Goal: Information Seeking & Learning: Check status

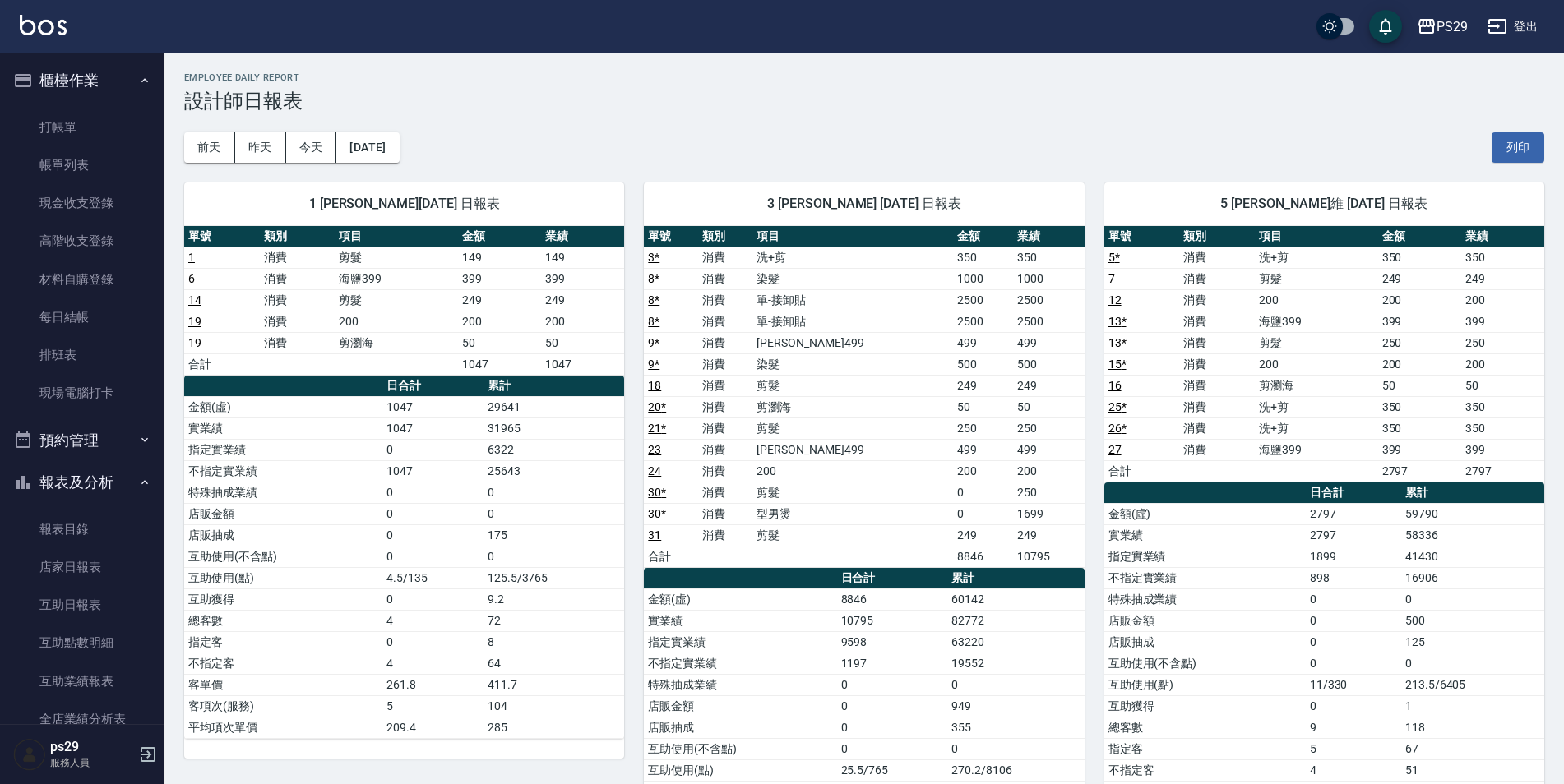
scroll to position [82, 0]
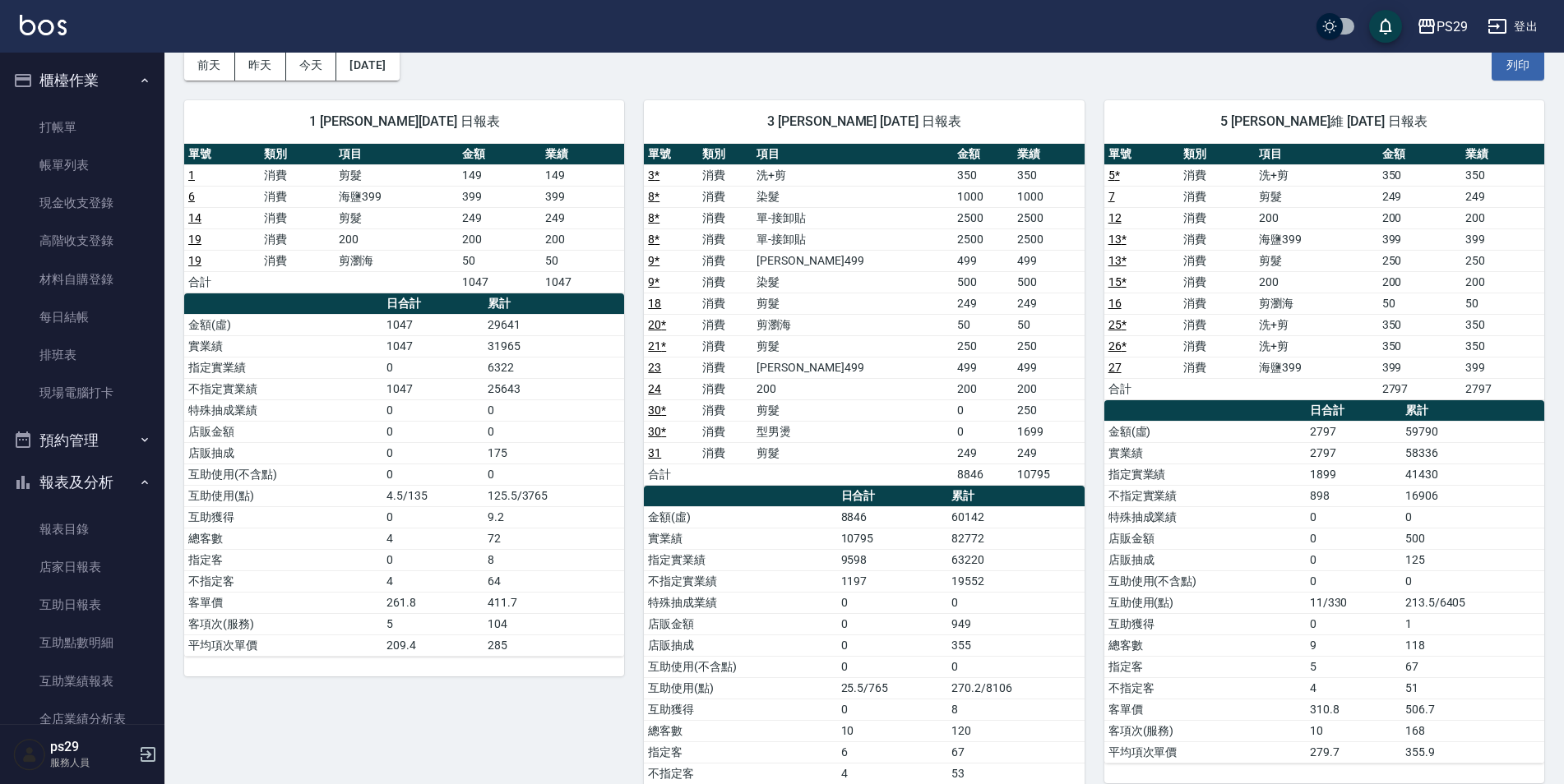
click at [72, 95] on button "櫃檯作業" at bounding box center [82, 80] width 151 height 43
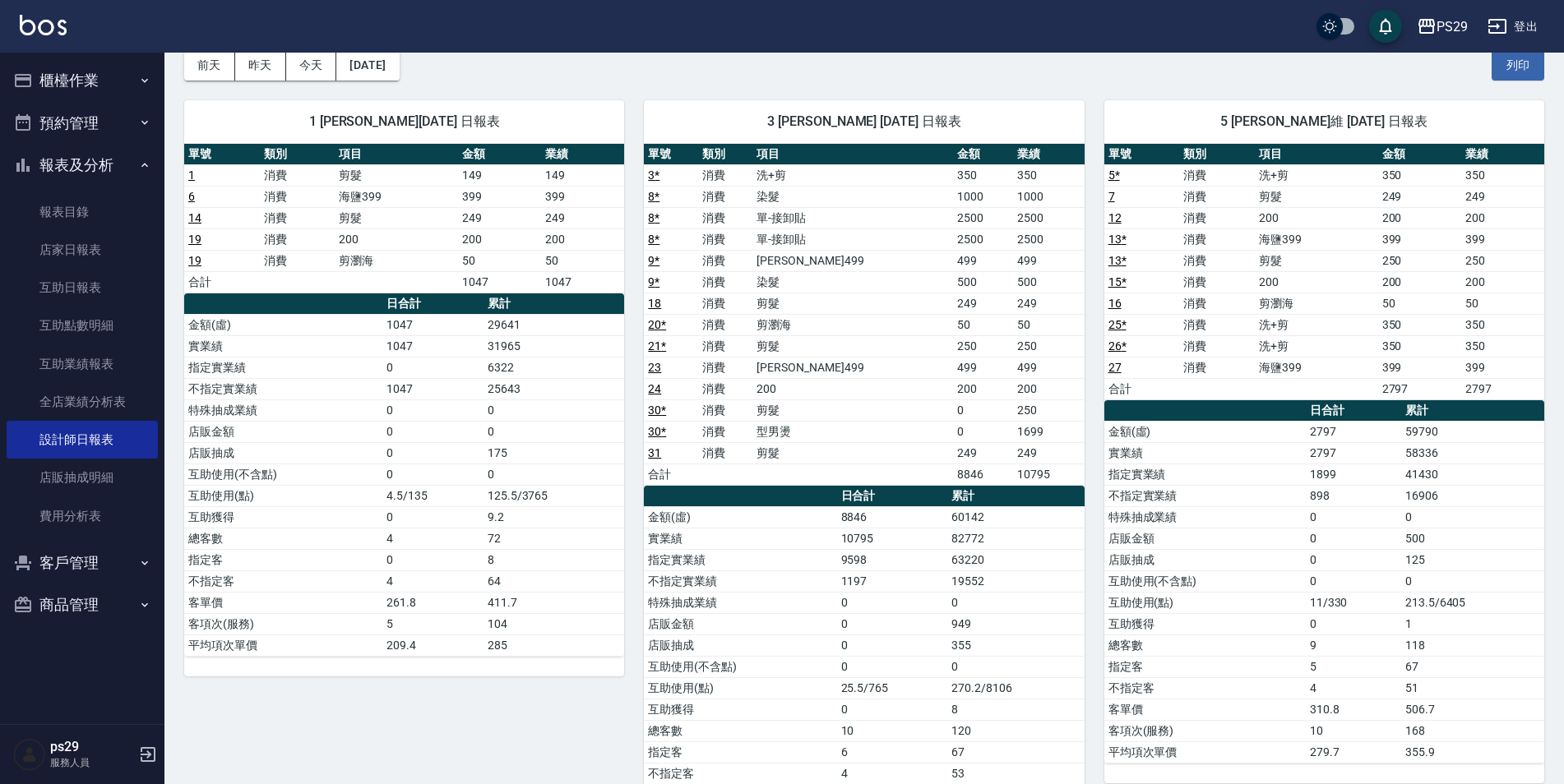
click at [73, 169] on button "報表及分析" at bounding box center [82, 165] width 151 height 43
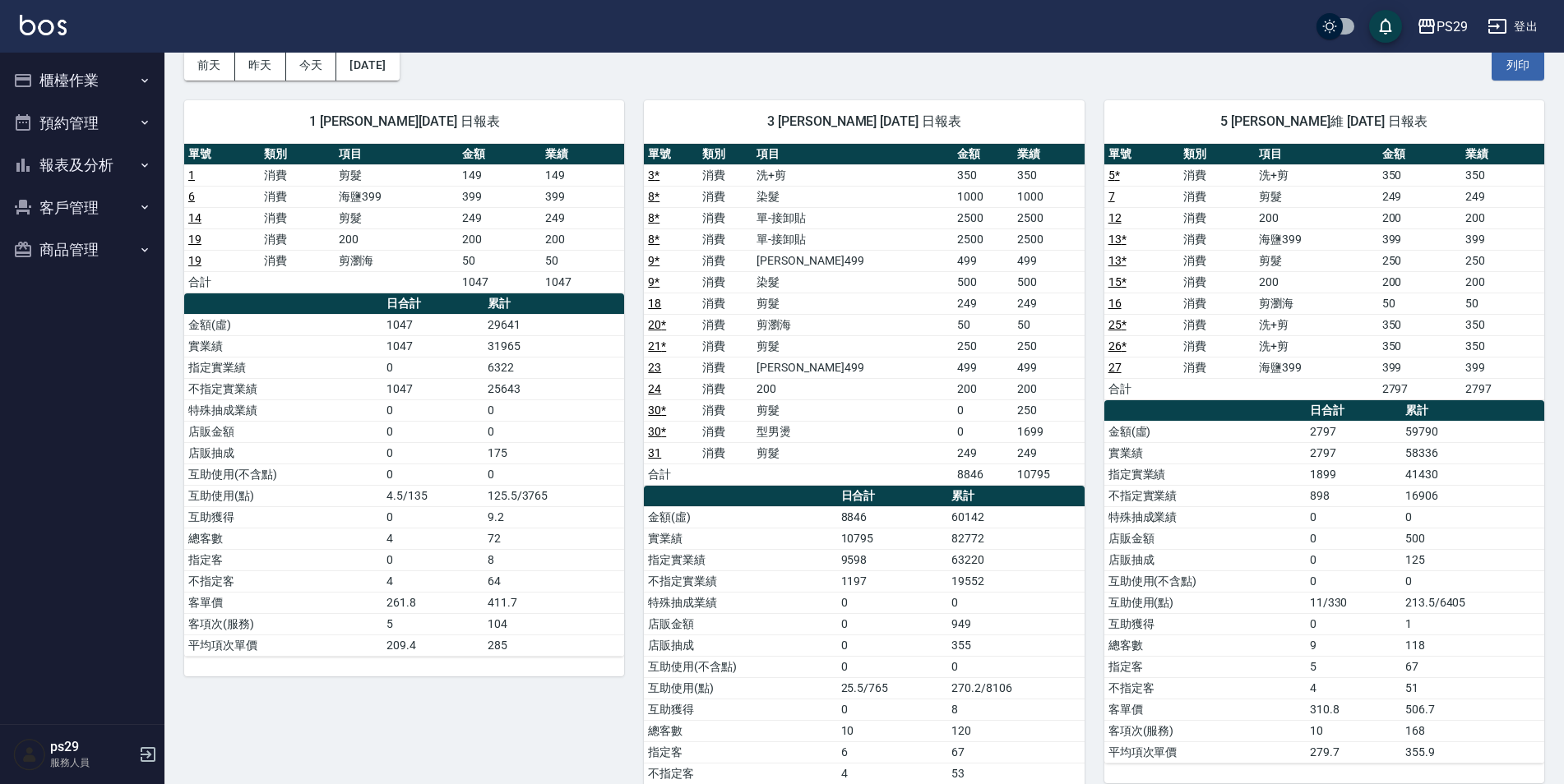
click at [90, 83] on button "櫃檯作業" at bounding box center [82, 80] width 151 height 43
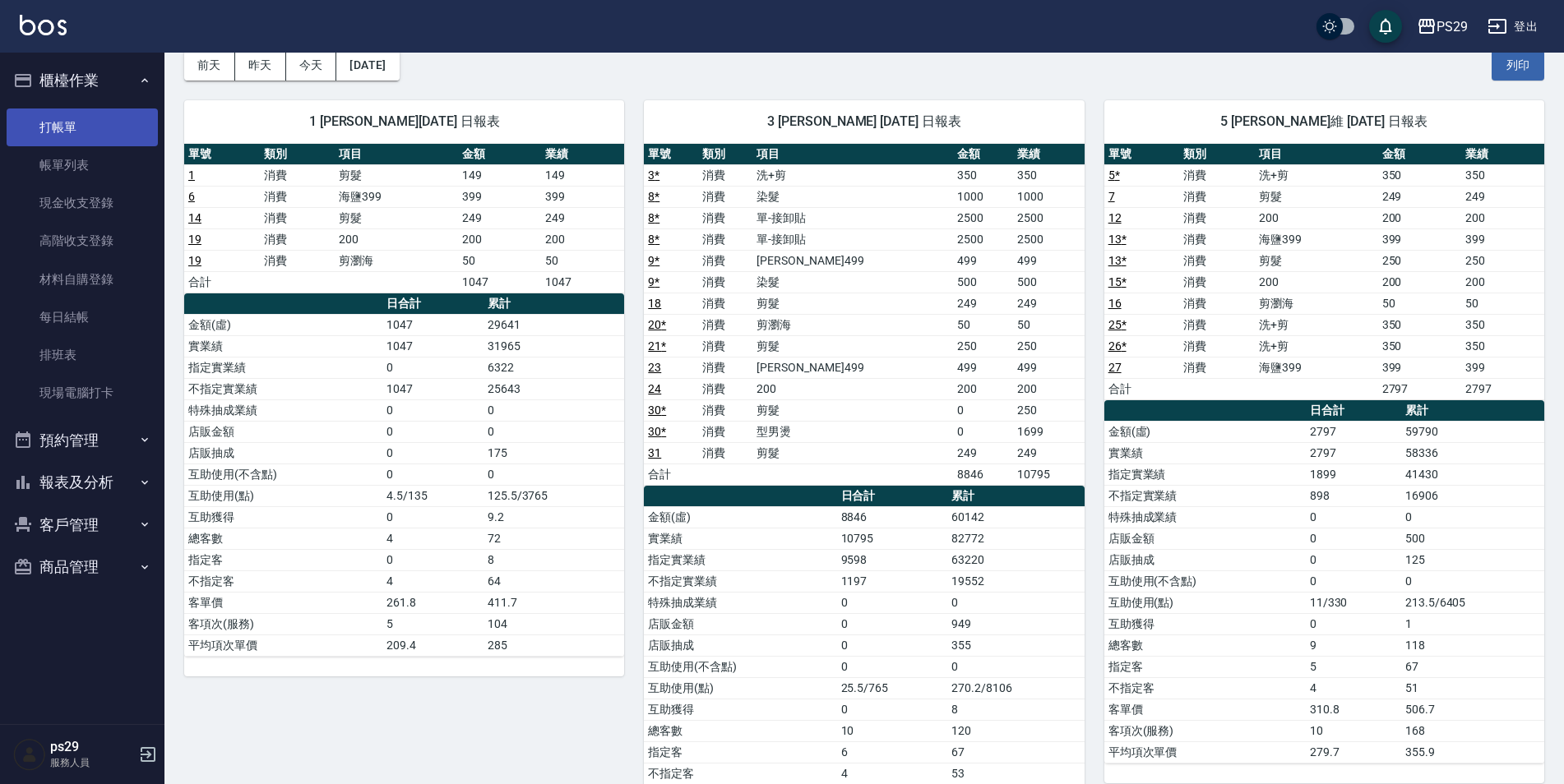
click at [88, 117] on link "打帳單" at bounding box center [82, 128] width 151 height 38
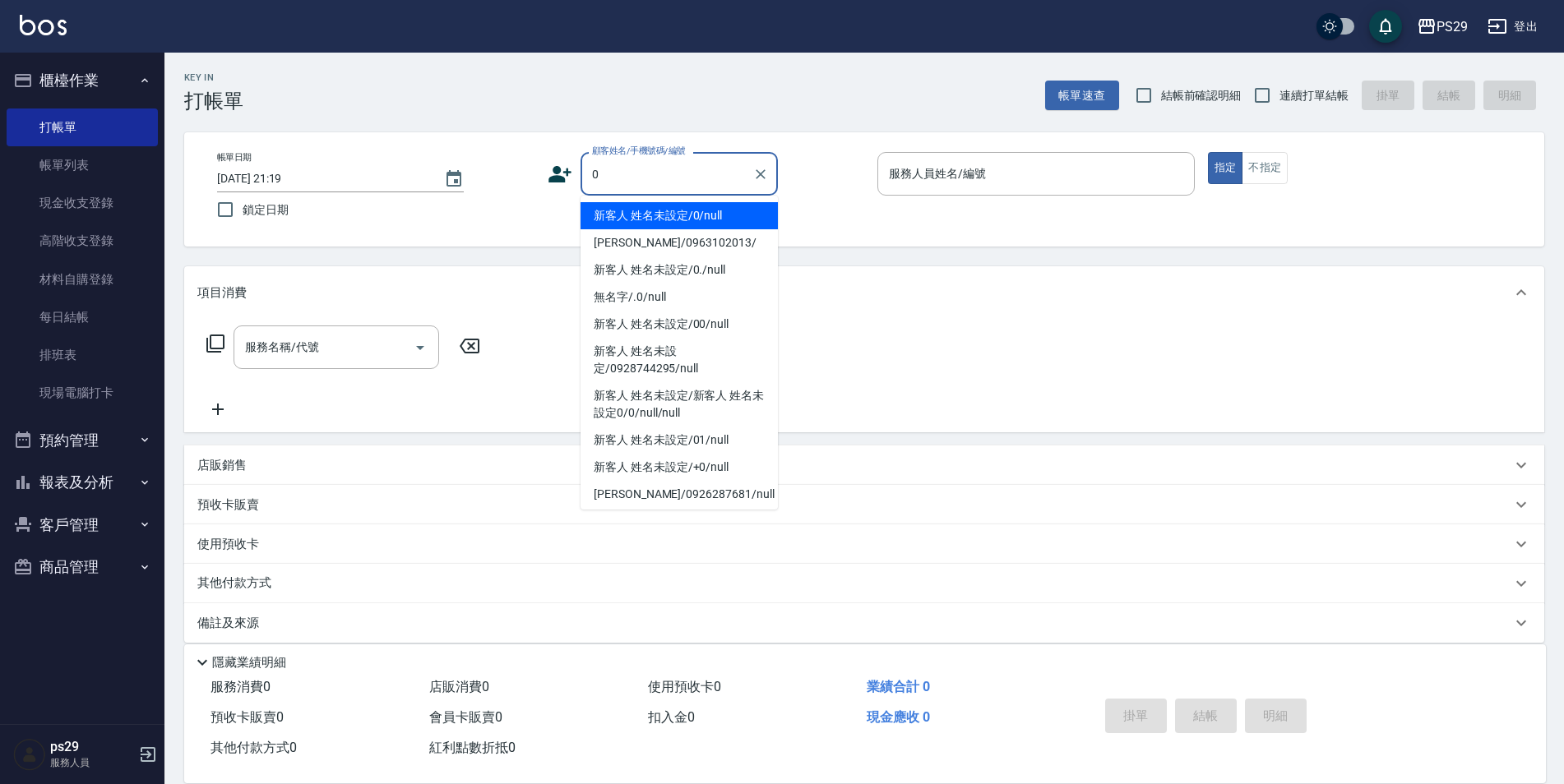
type input "新客人 姓名未設定/0/null"
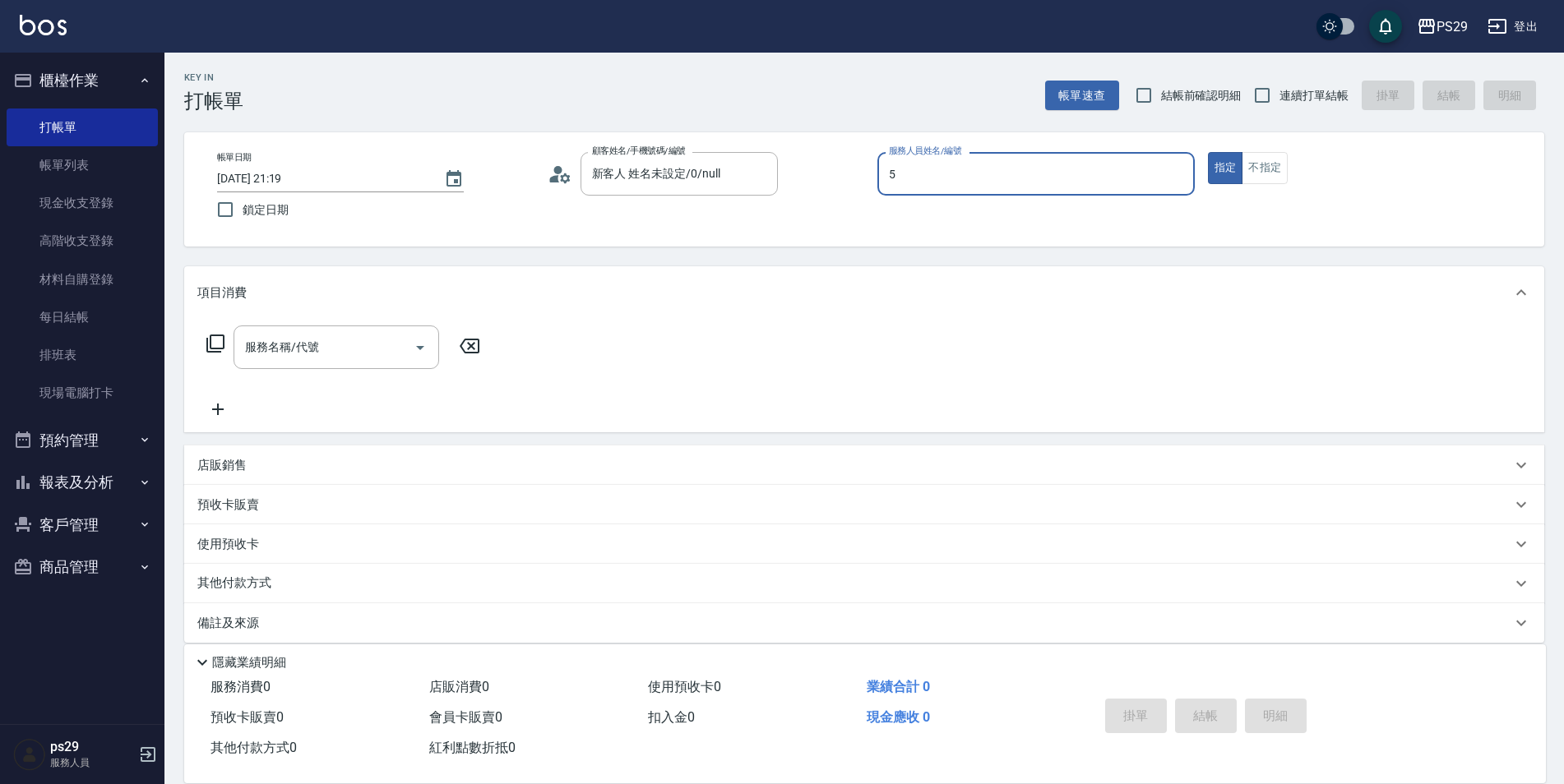
type input "[PERSON_NAME]維-5"
type button "true"
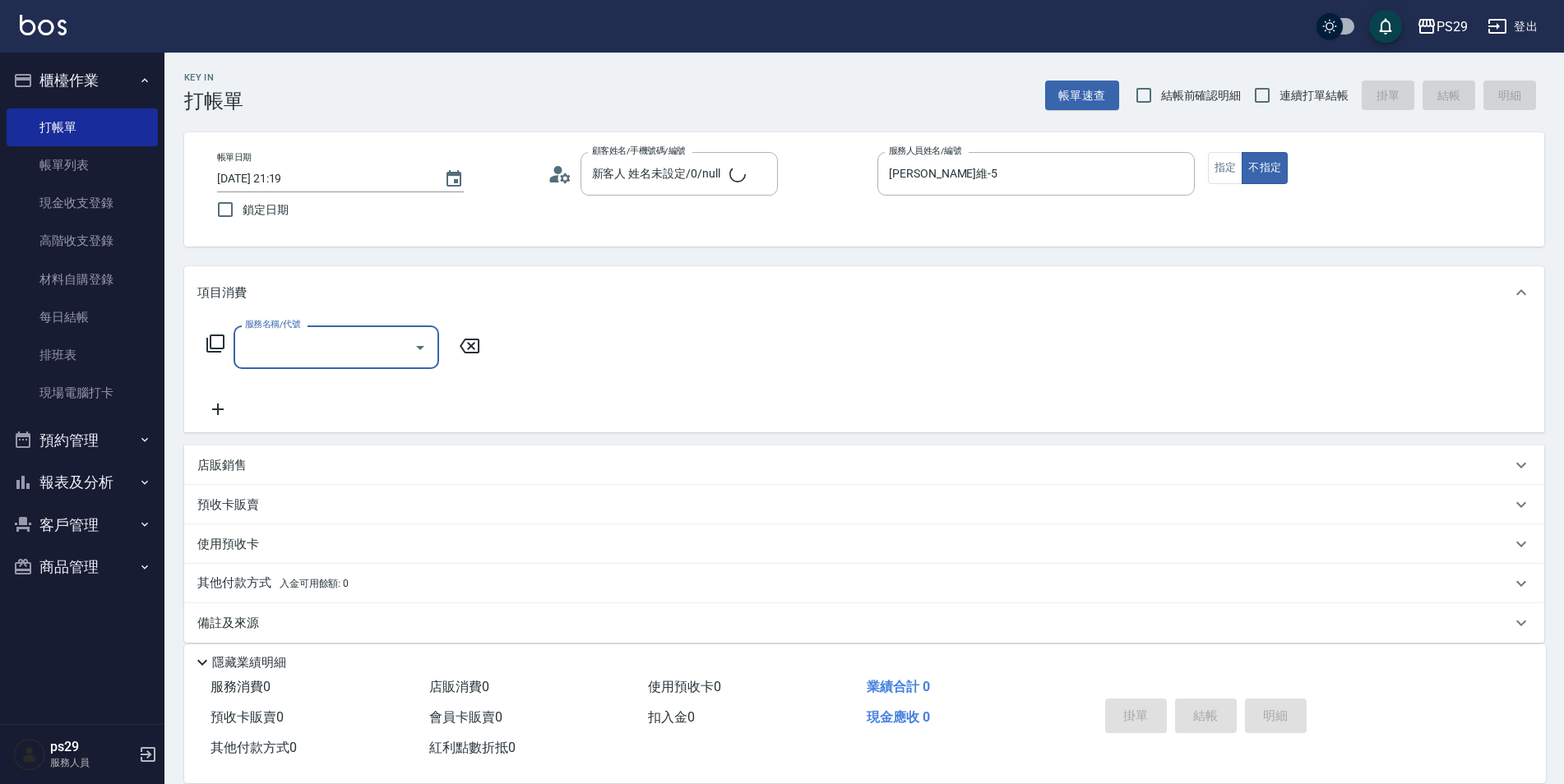
type input "0"
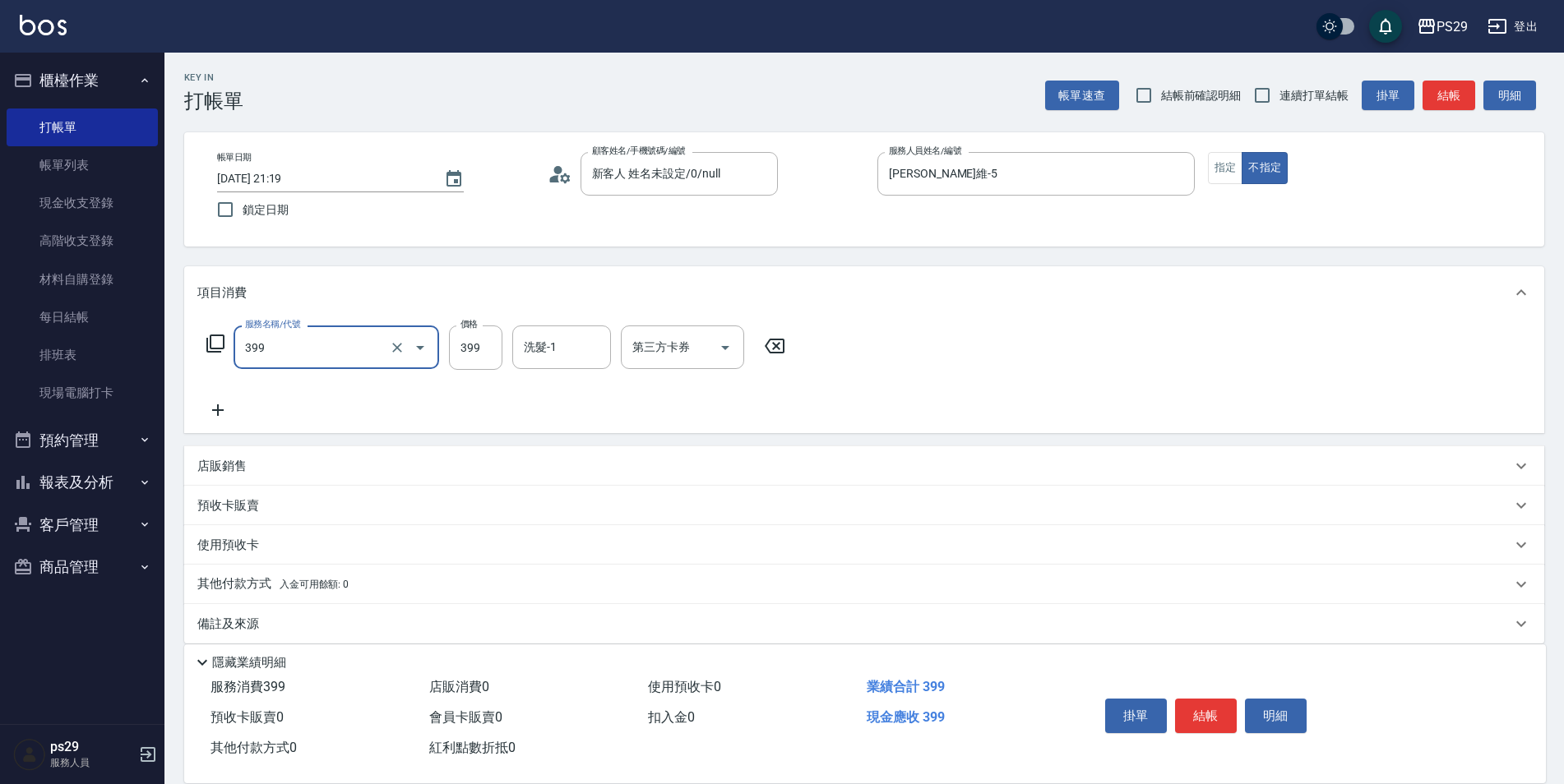
type input "接髮洗(399)"
click at [253, 219] on label "鎖定日期" at bounding box center [365, 210] width 314 height 35
click at [242, 219] on input "鎖定日期" at bounding box center [226, 210] width 35 height 35
checkbox input "true"
drag, startPoint x: 1308, startPoint y: 82, endPoint x: 1298, endPoint y: 83, distance: 10.0
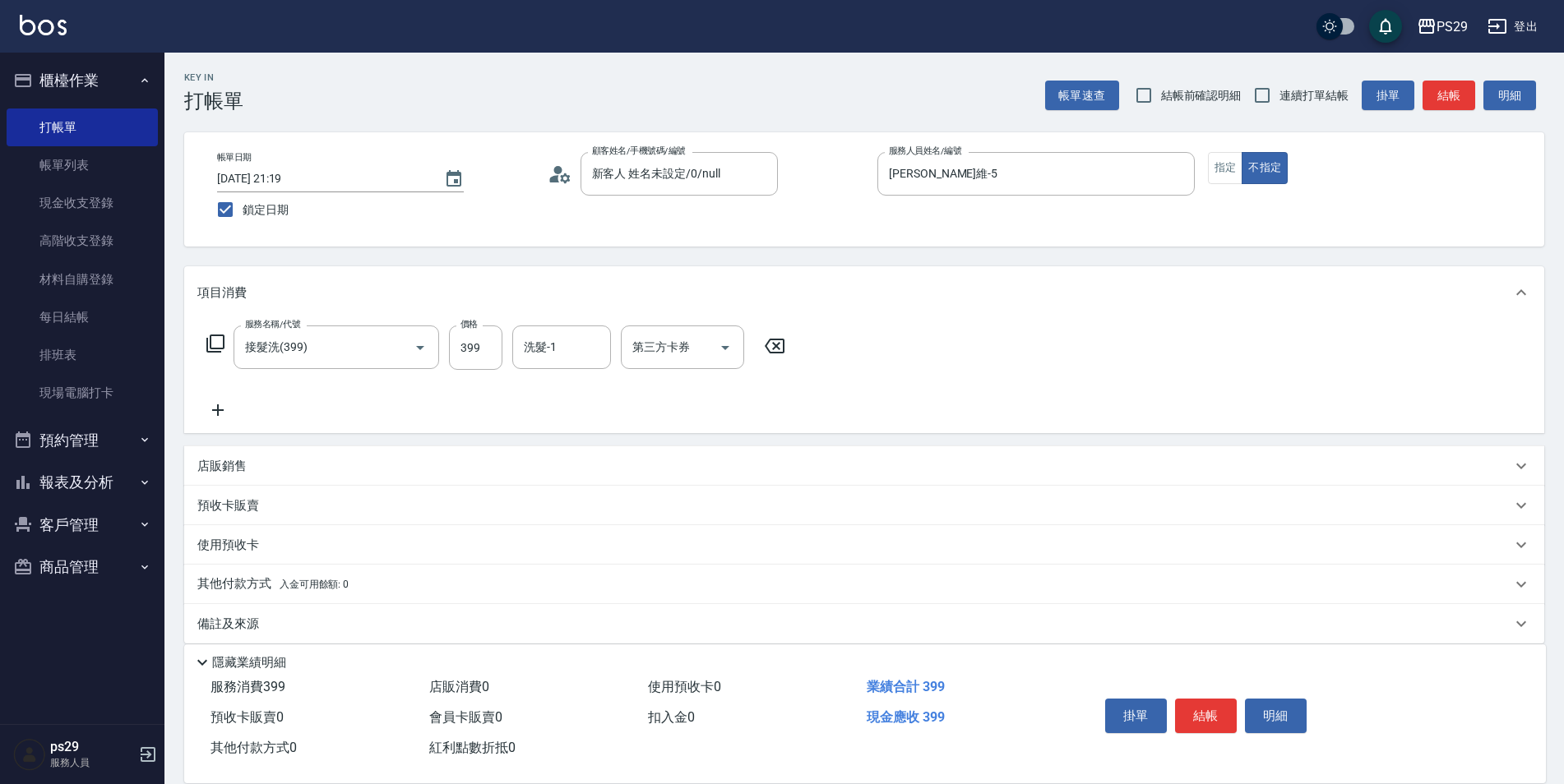
click at [1308, 83] on label "連續打單結帳" at bounding box center [1296, 95] width 104 height 35
click at [1279, 83] on input "連續打單結帳" at bounding box center [1262, 95] width 35 height 35
checkbox input "true"
click at [592, 336] on input "洗髮-1" at bounding box center [561, 347] width 84 height 29
type input "[PERSON_NAME]維-5"
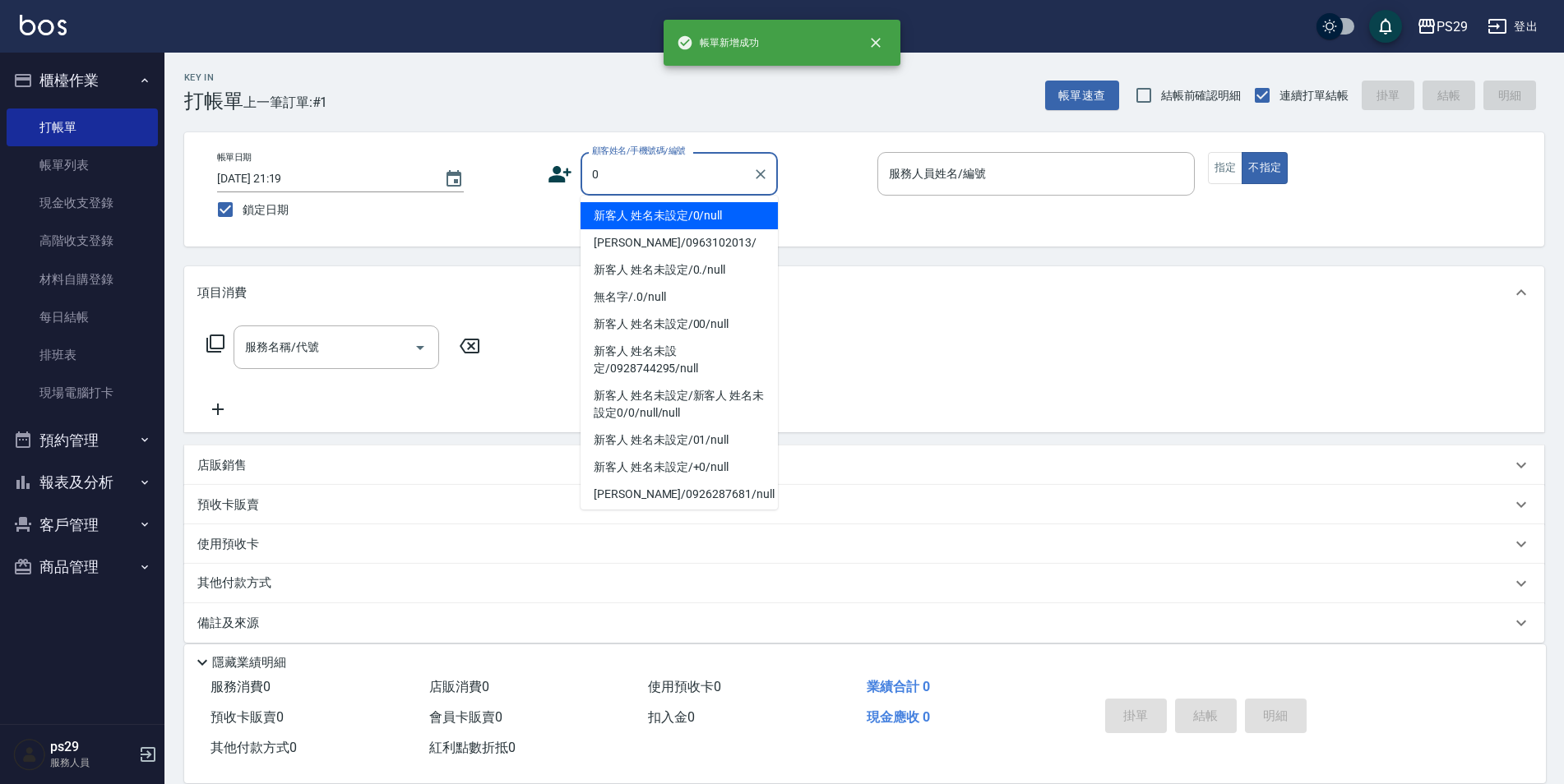
type input "新客人 姓名未設定/0/null"
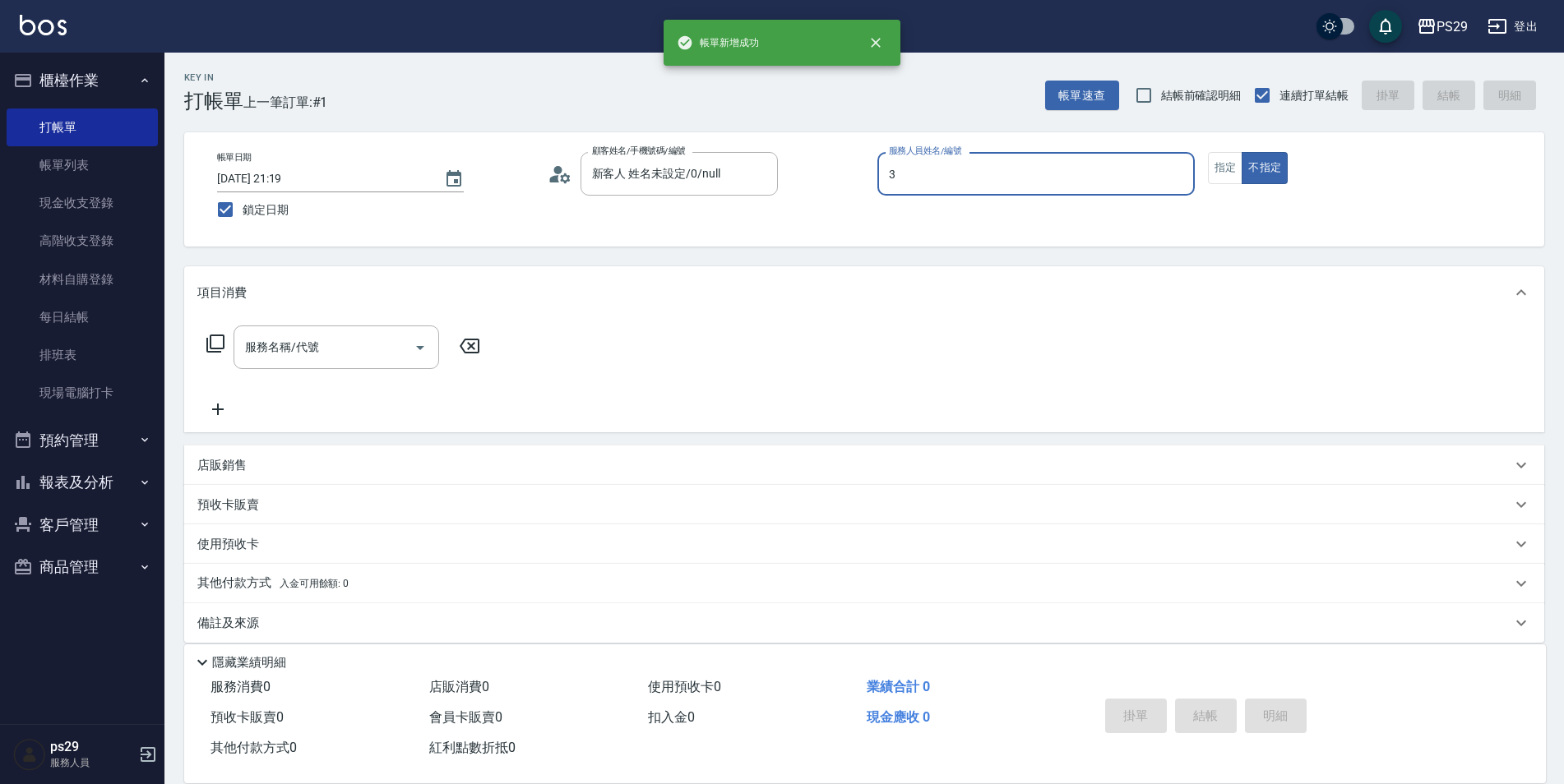
type input "[PERSON_NAME]-3"
type button "false"
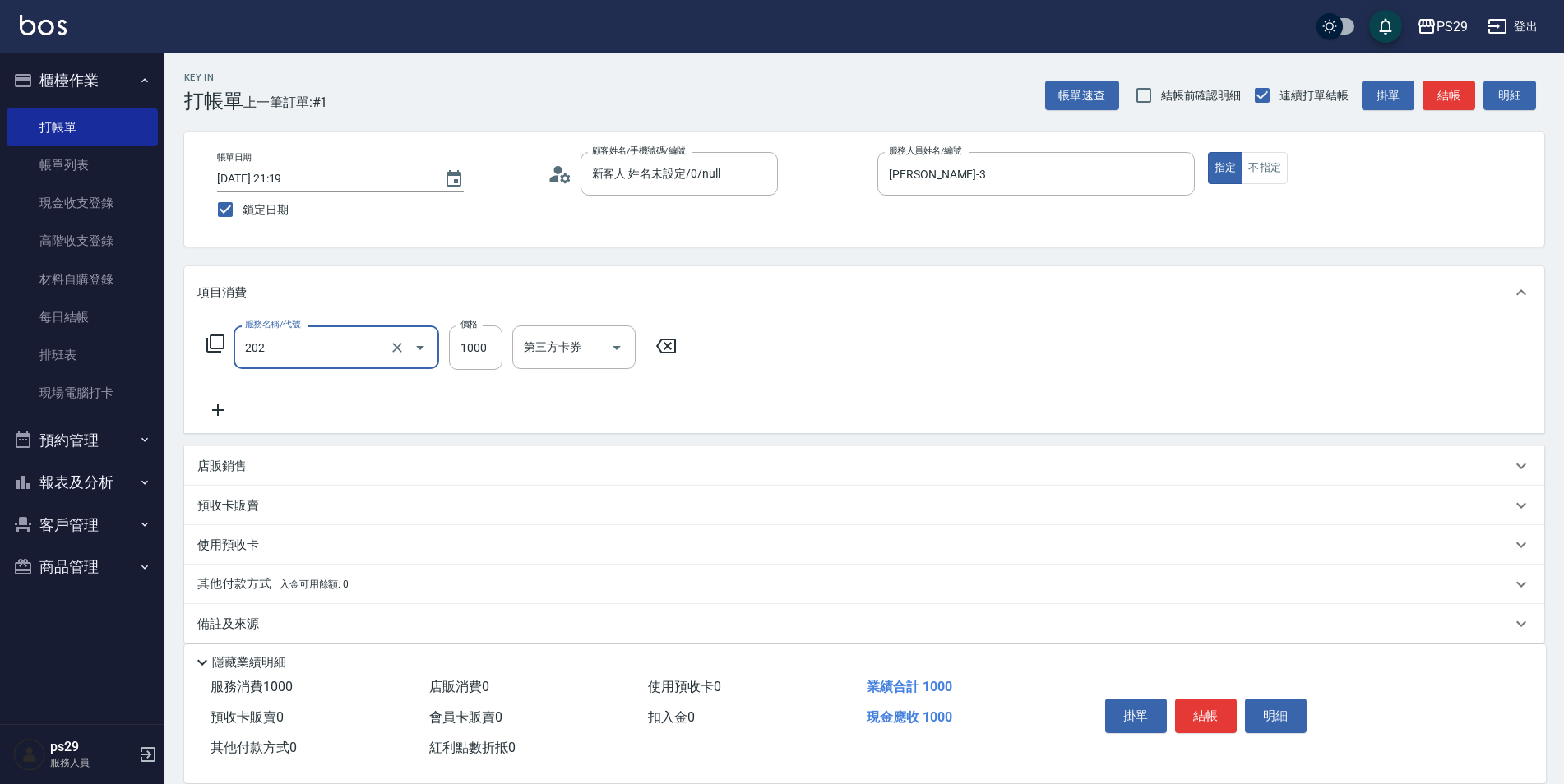
type input "燙髮(202)"
type input "2500"
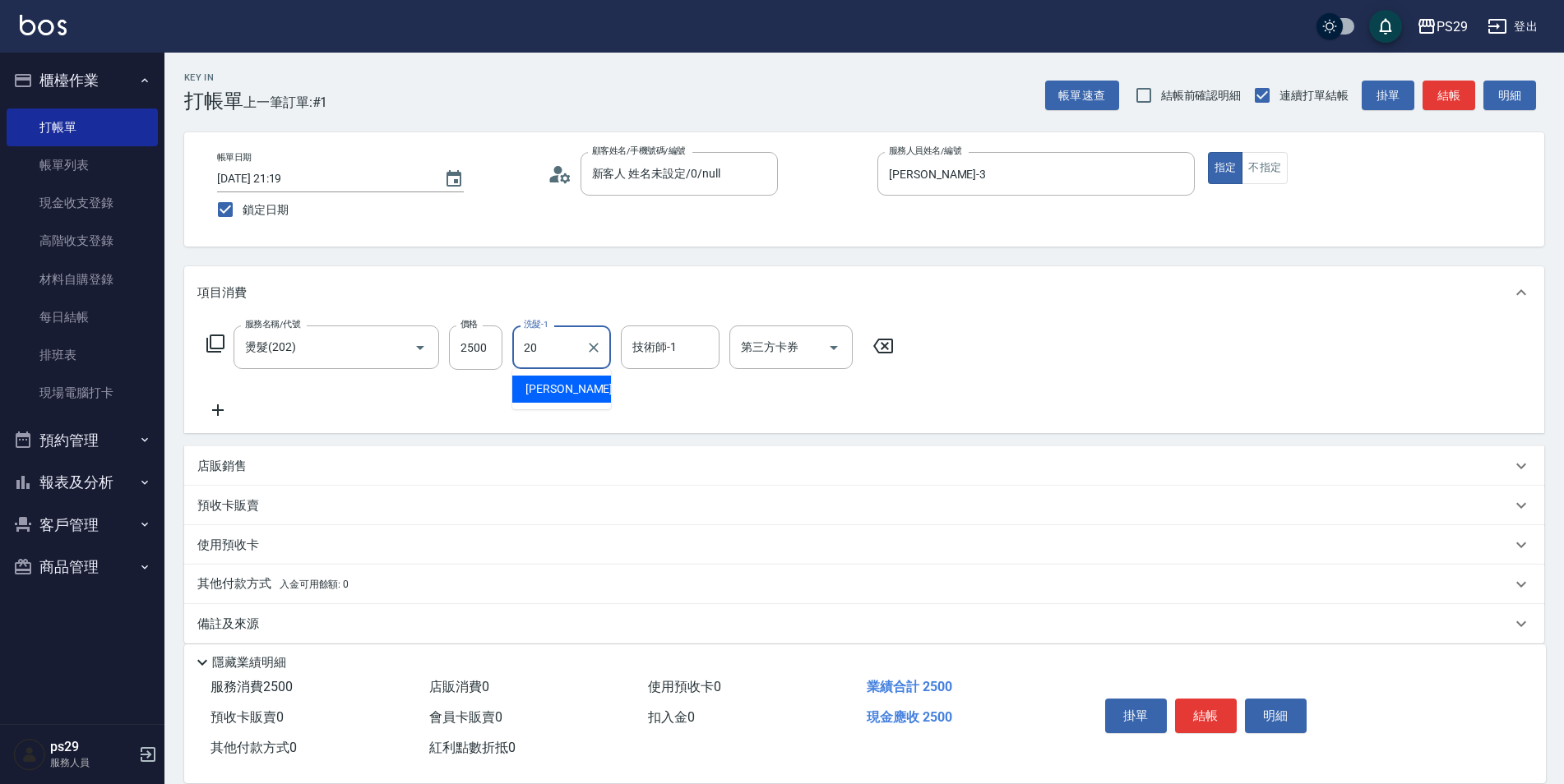
type input "[PERSON_NAME]-20"
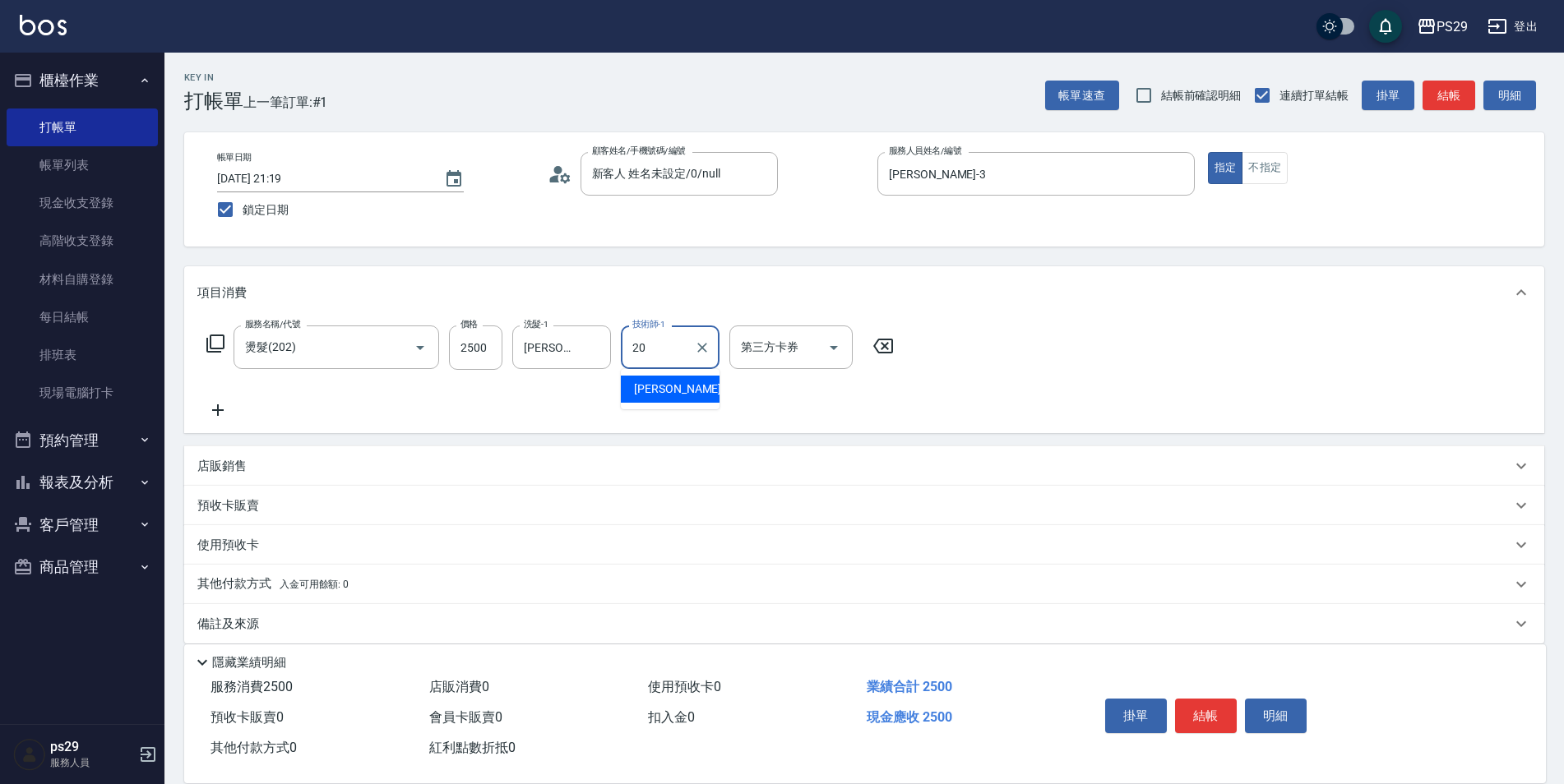
type input "[PERSON_NAME]-20"
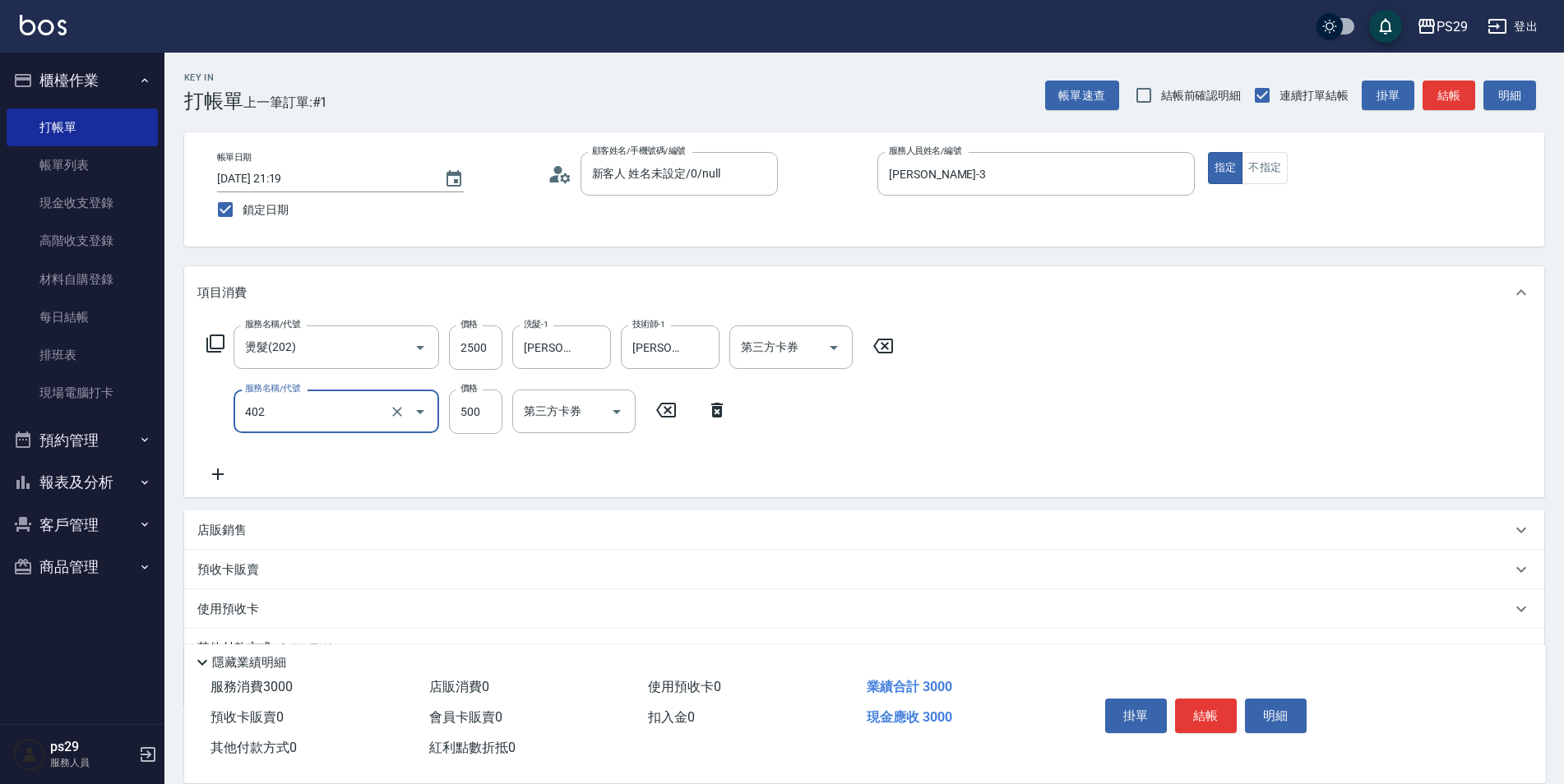
type input "500護(402)"
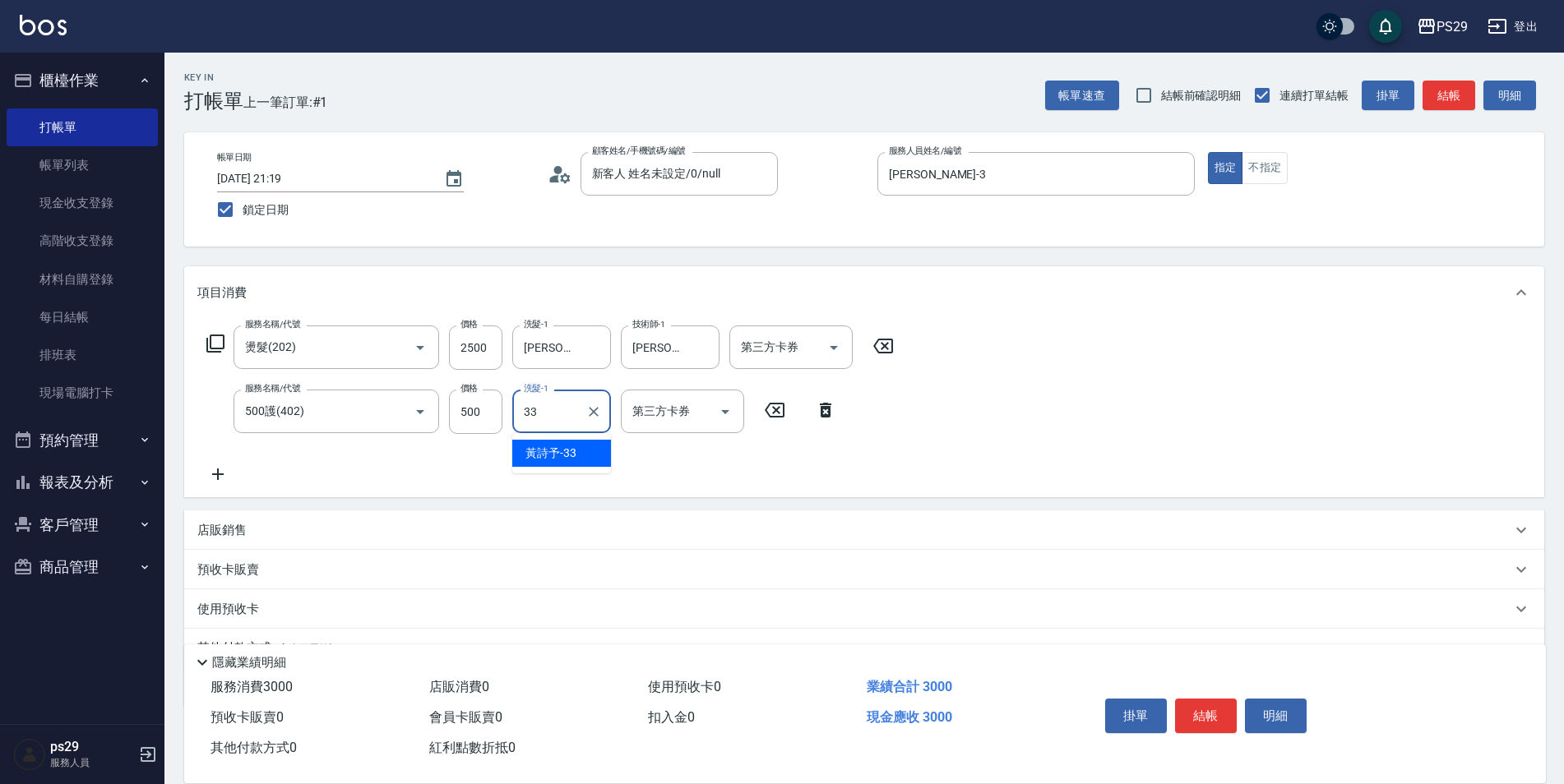
type input "黃詩予-33"
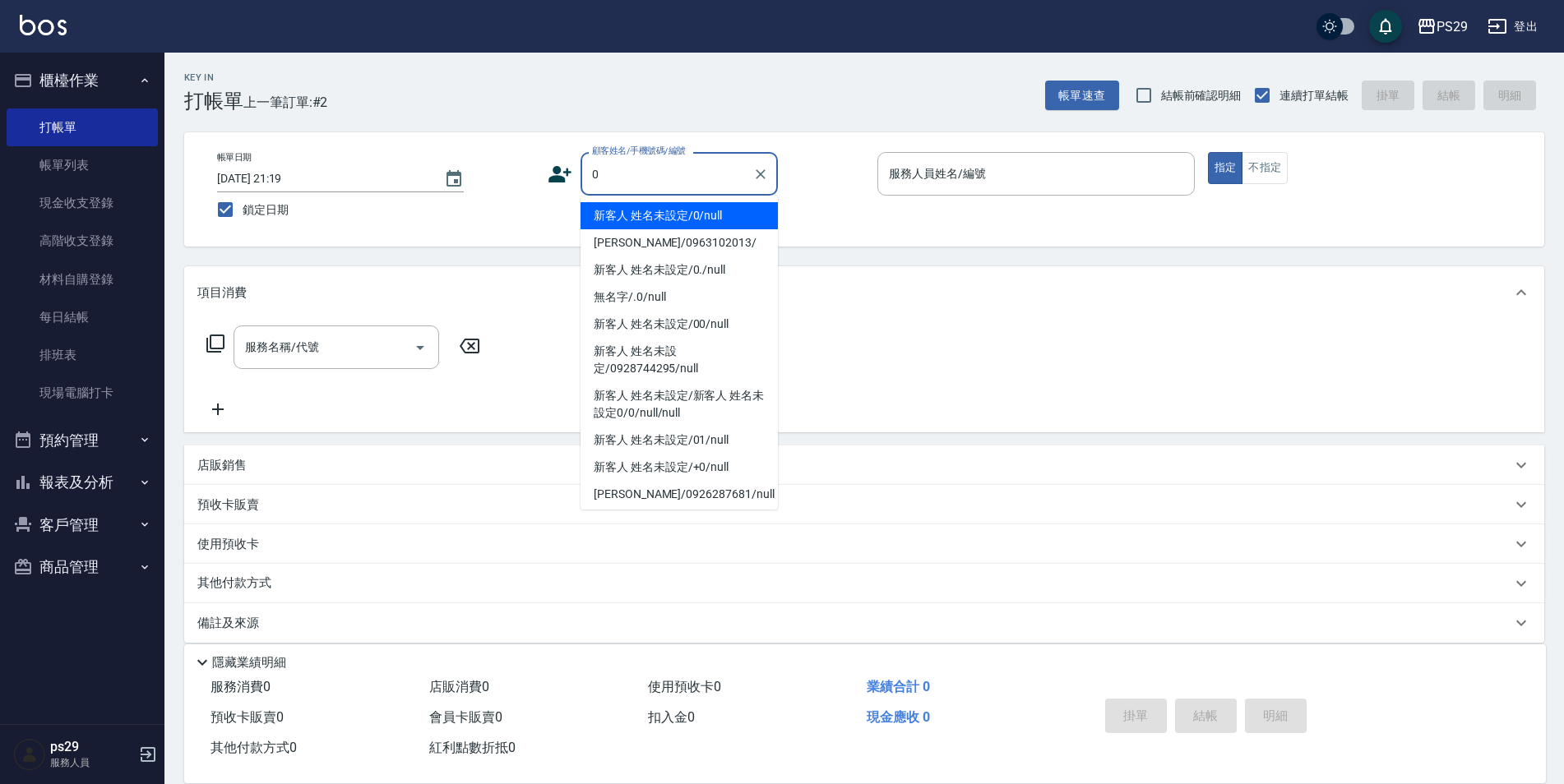
type input "新客人 姓名未設定/0/null"
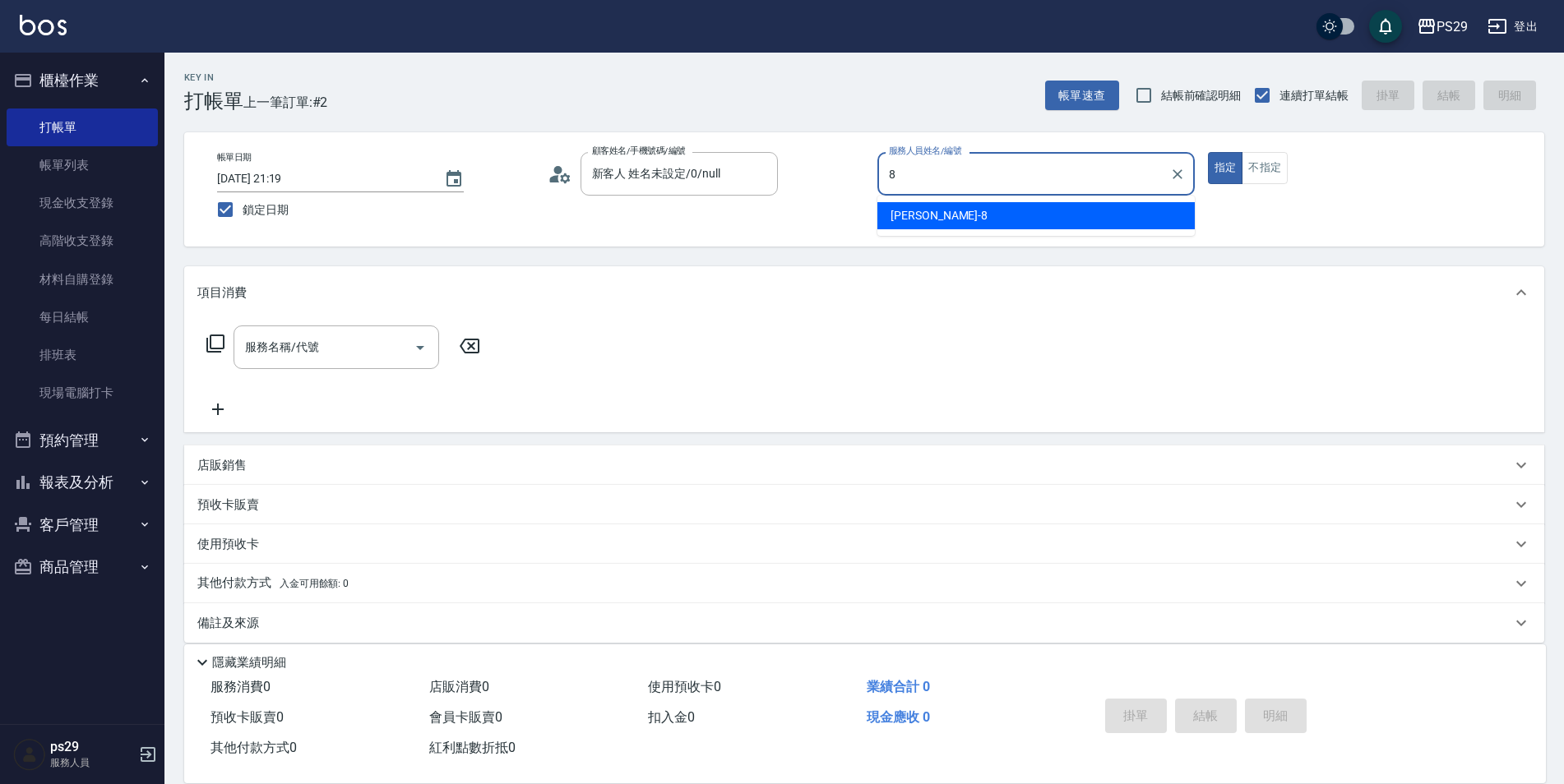
type input "[PERSON_NAME]-8"
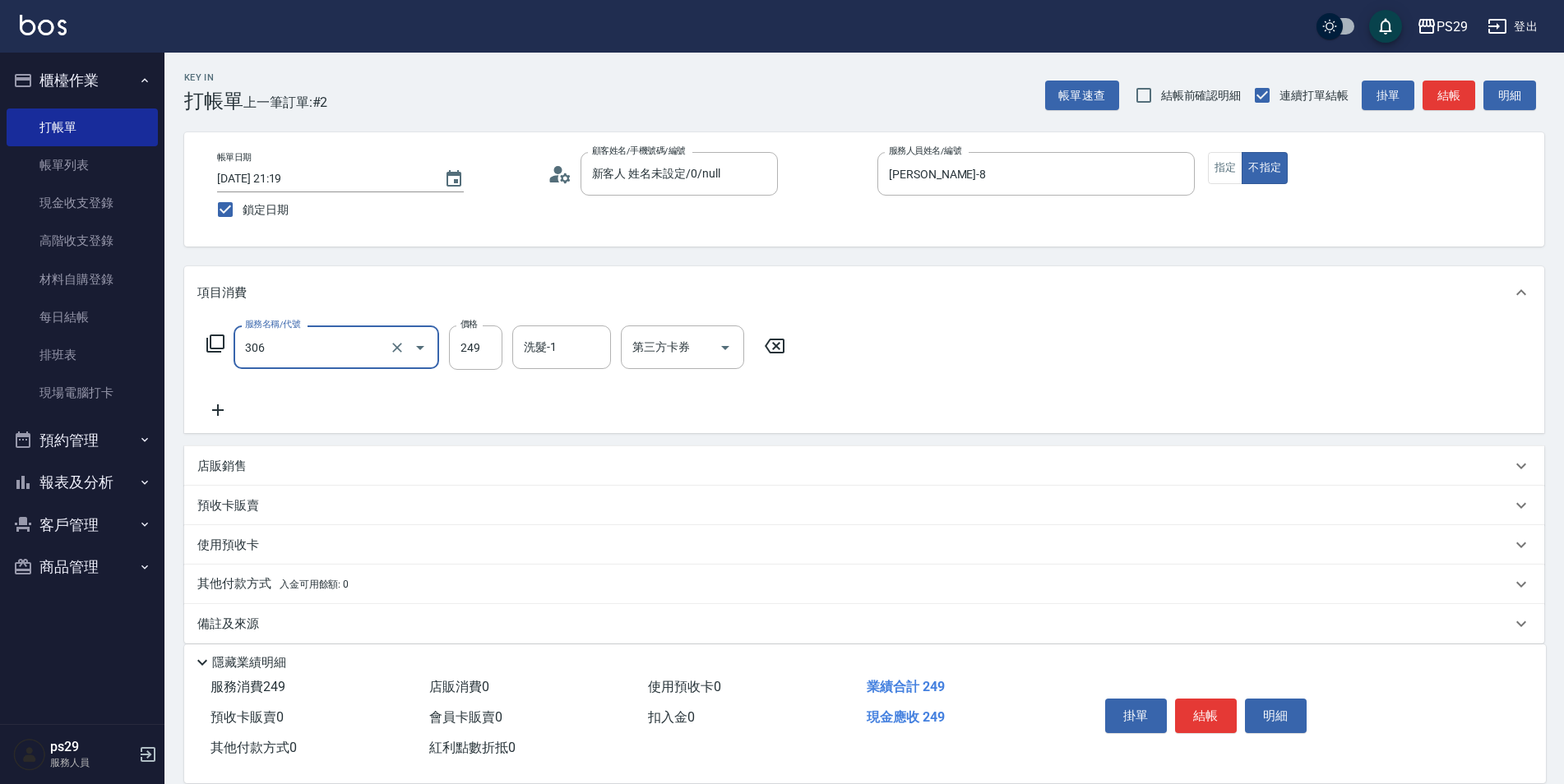
type input "剪髮(306)"
type input "黃詩予-33"
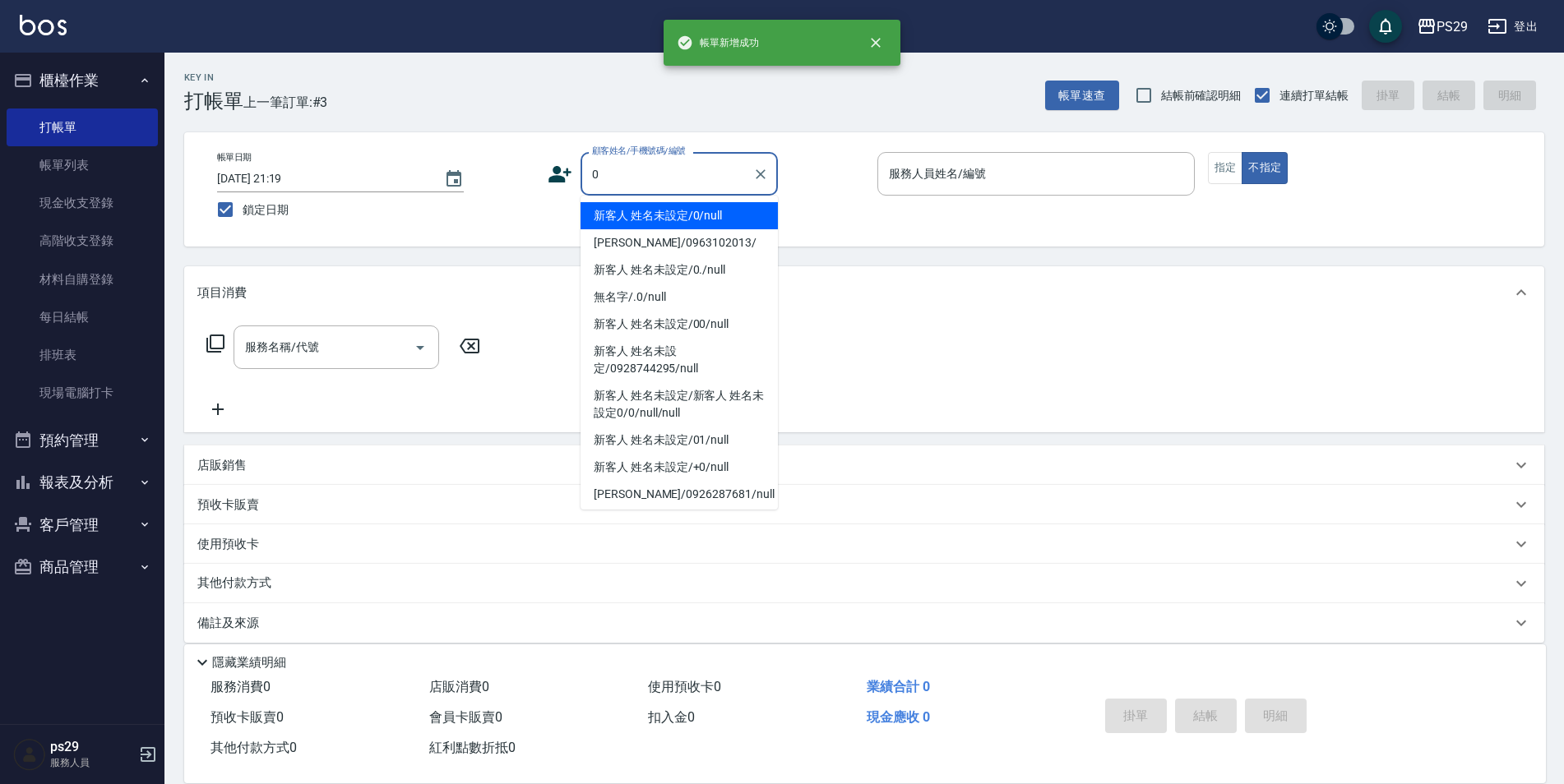
type input "新客人 姓名未設定/0/null"
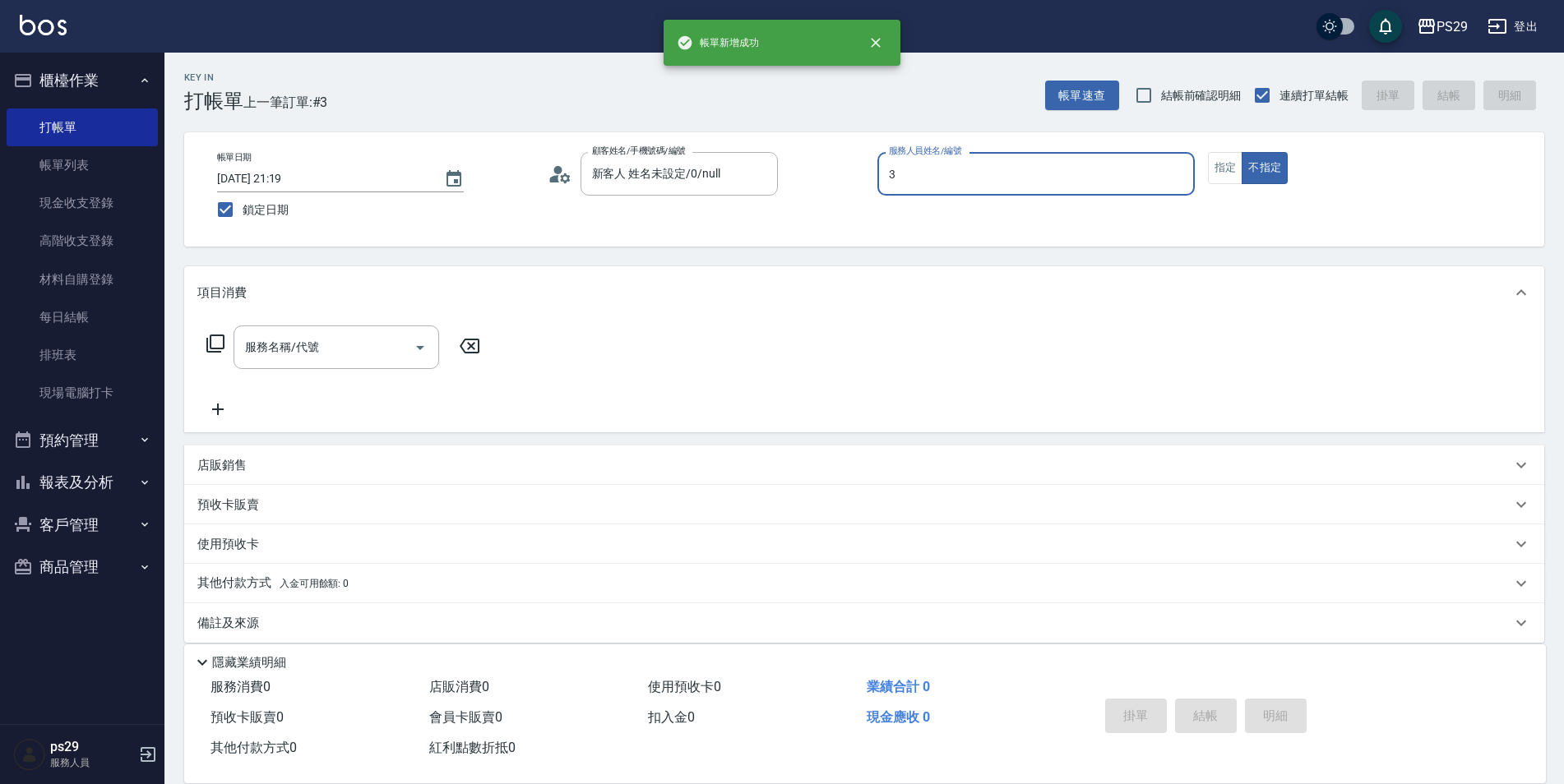
type input "[PERSON_NAME]-3"
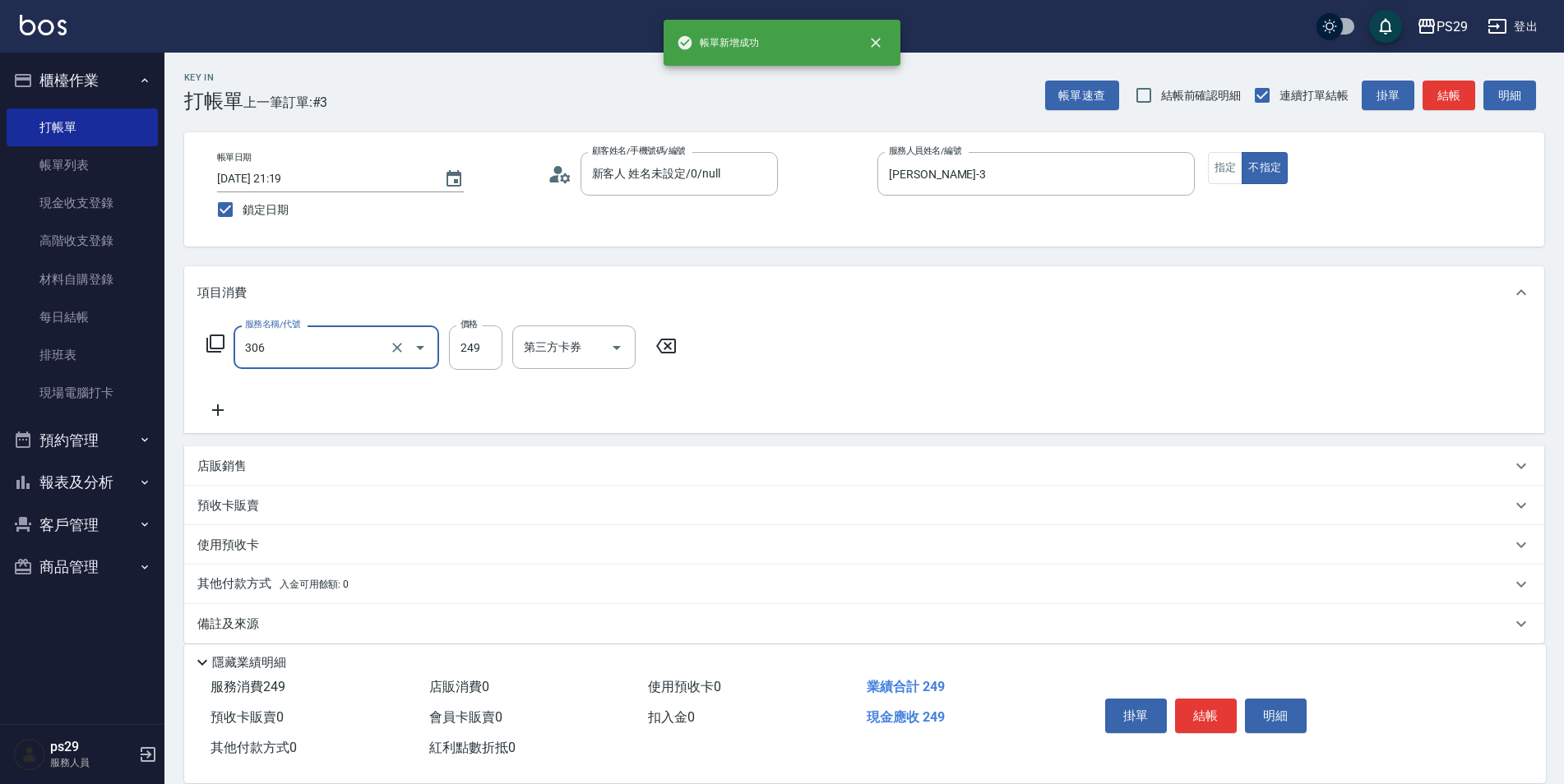
type input "剪髮(306)"
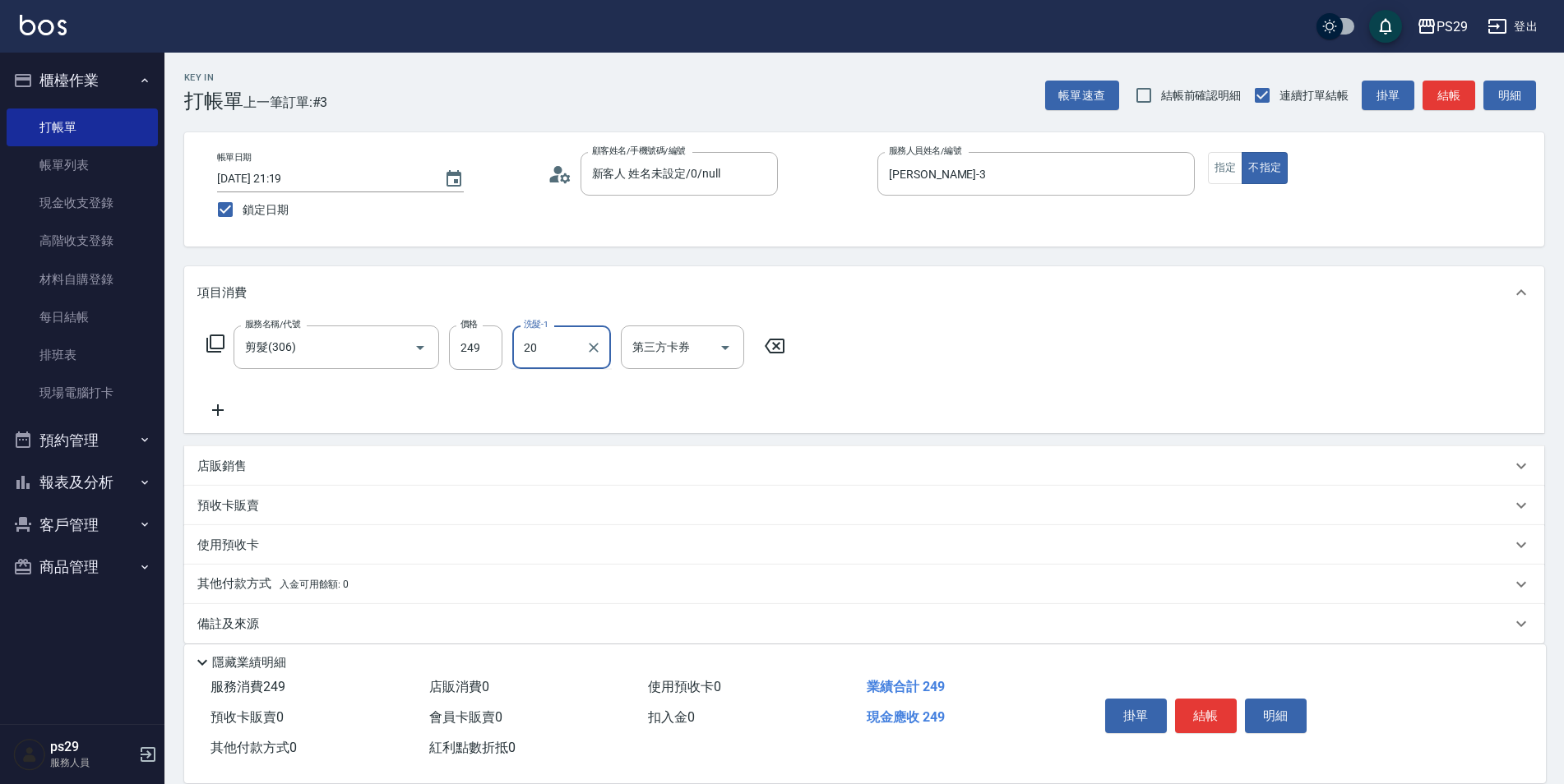
type input "[PERSON_NAME]-20"
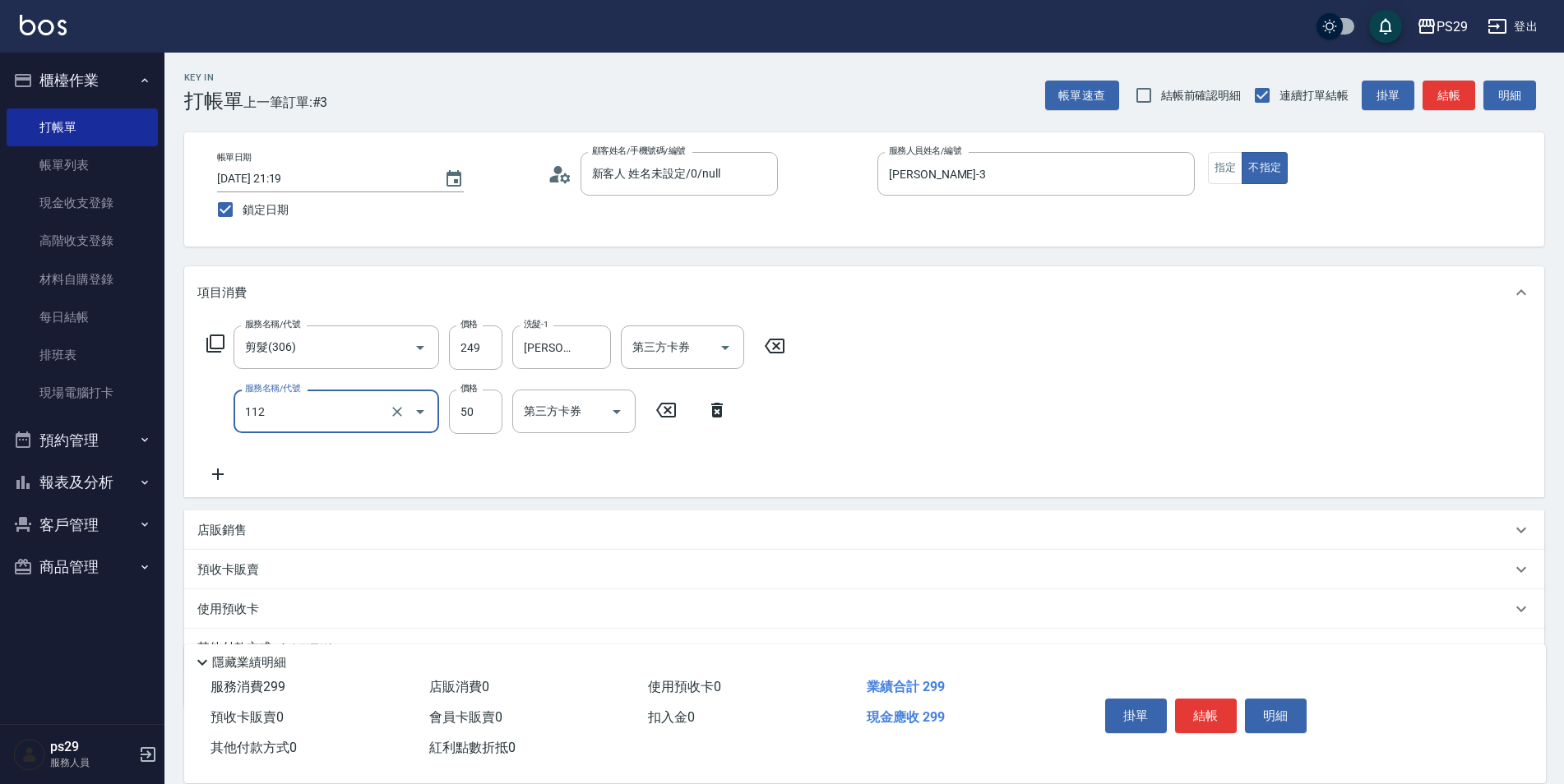
type input "精油50(112)"
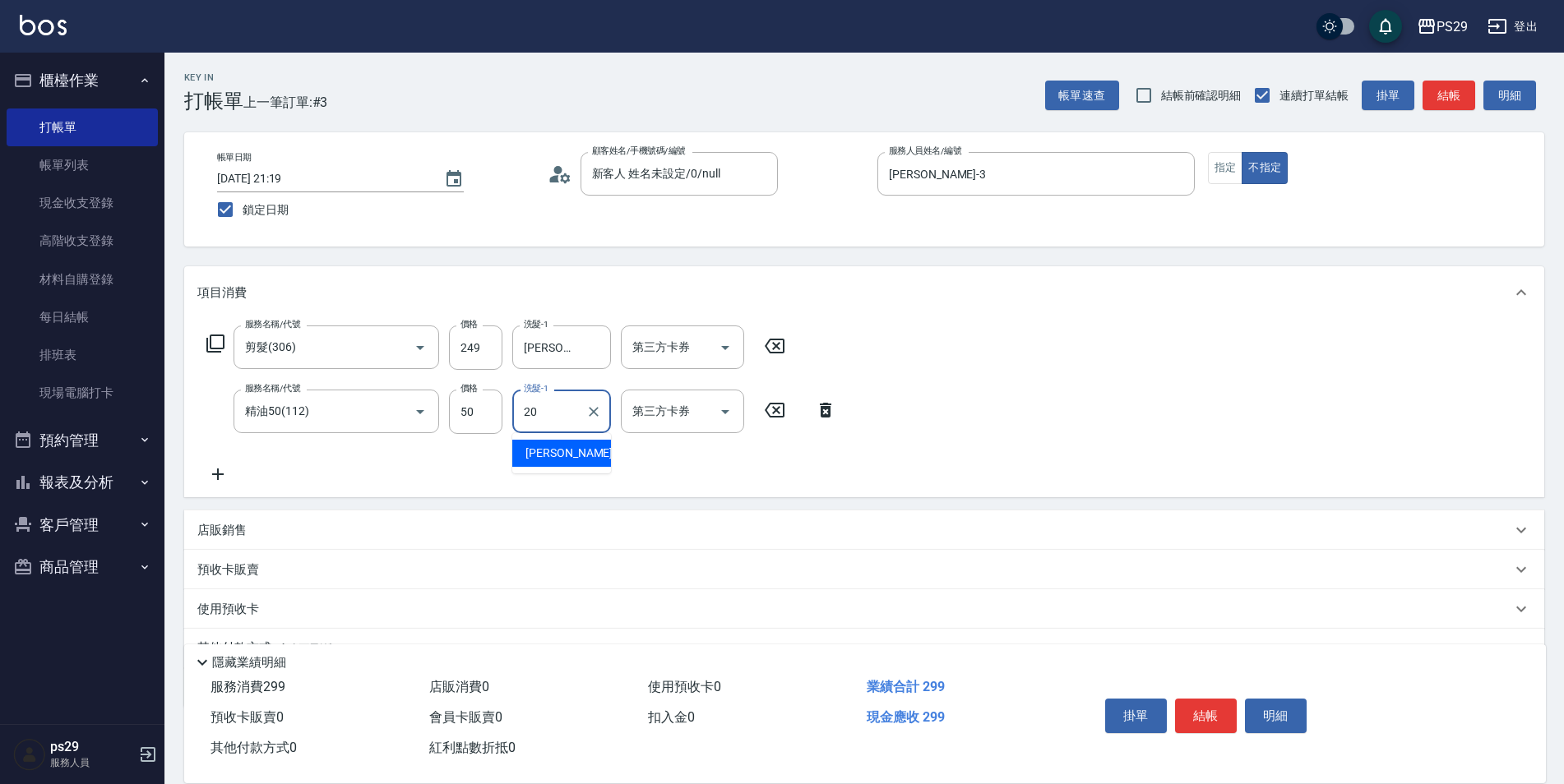
type input "[PERSON_NAME]-20"
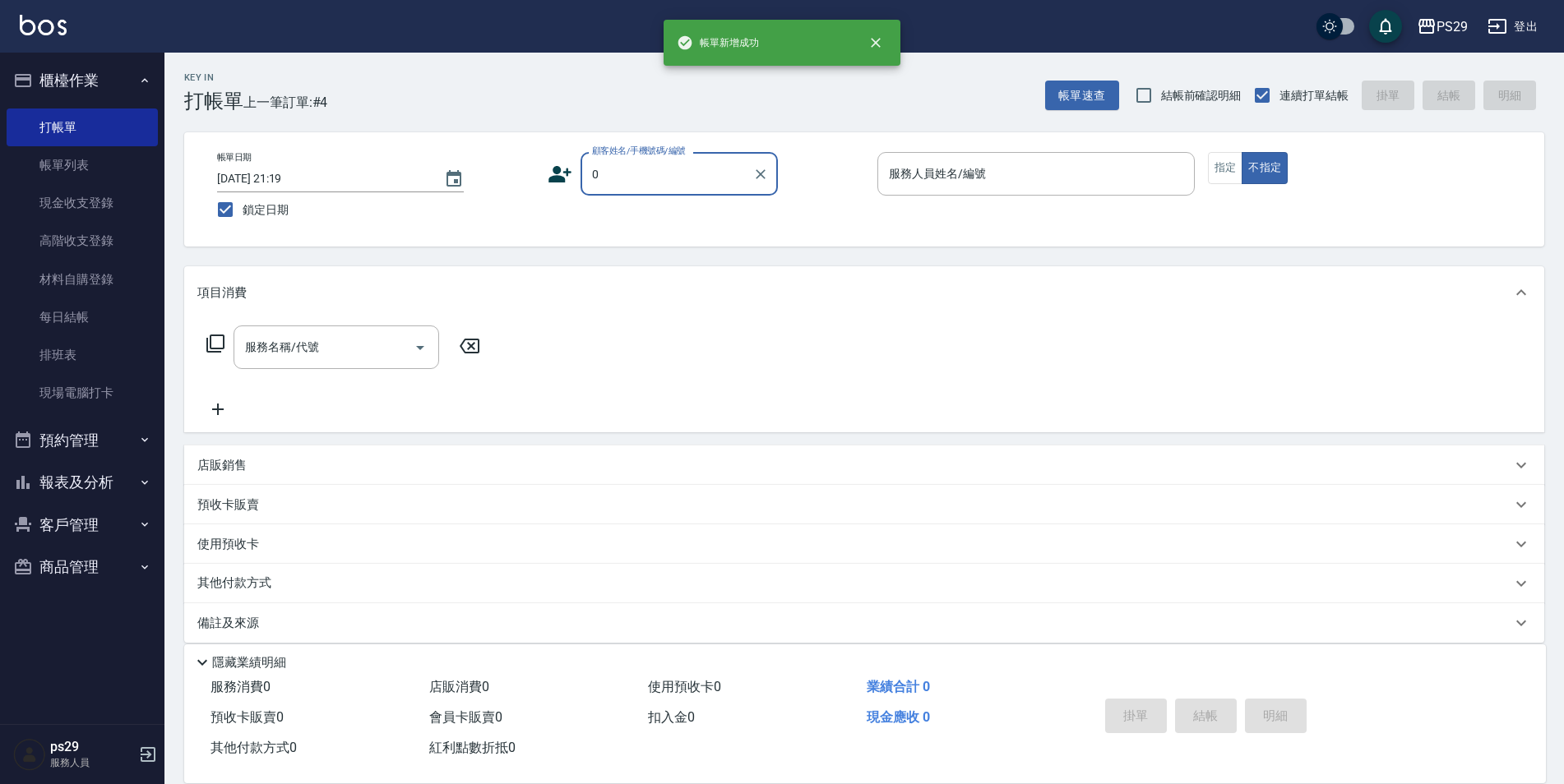
type input "新客人 姓名未設定/0/null"
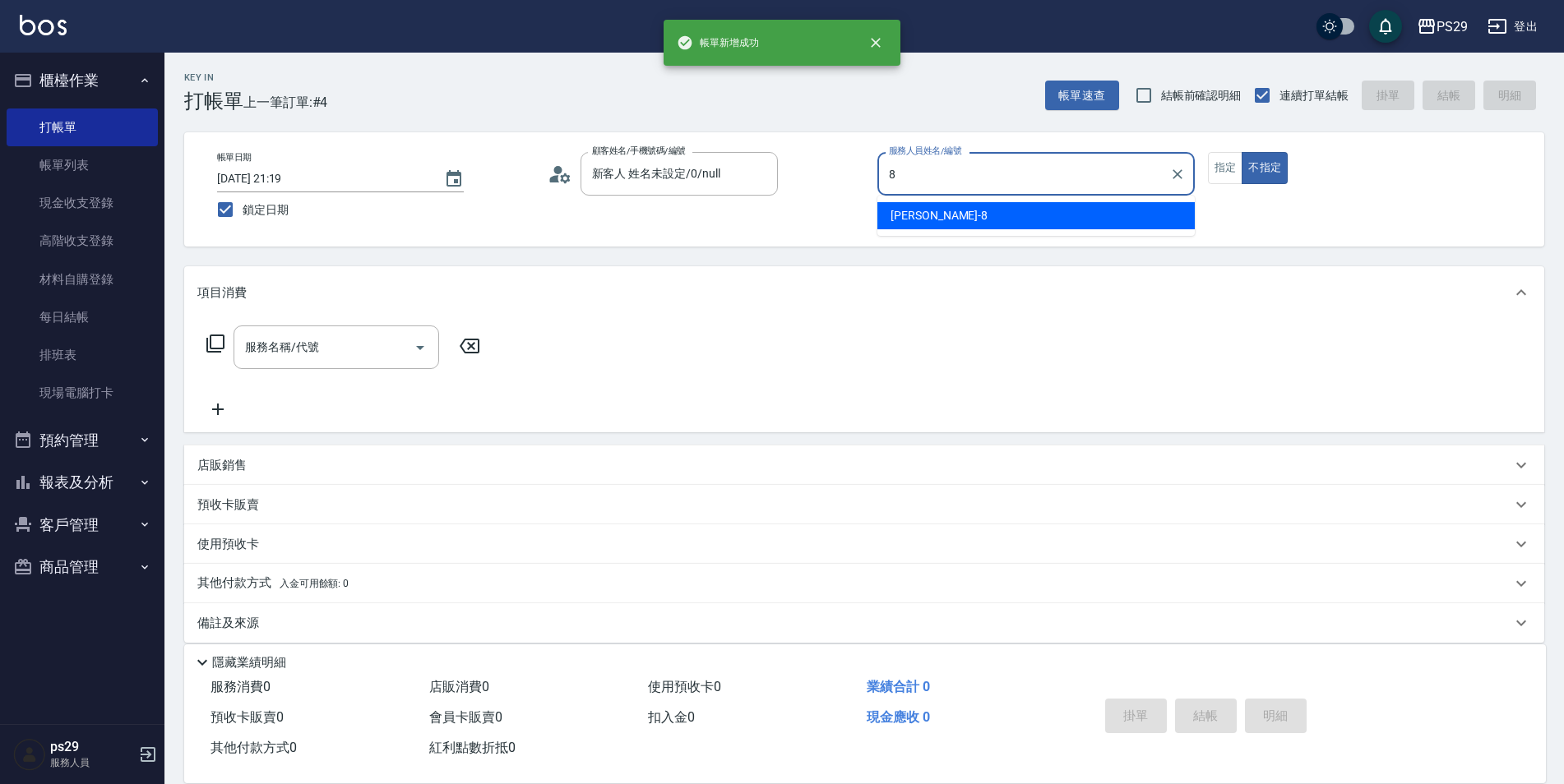
type input "[PERSON_NAME]-8"
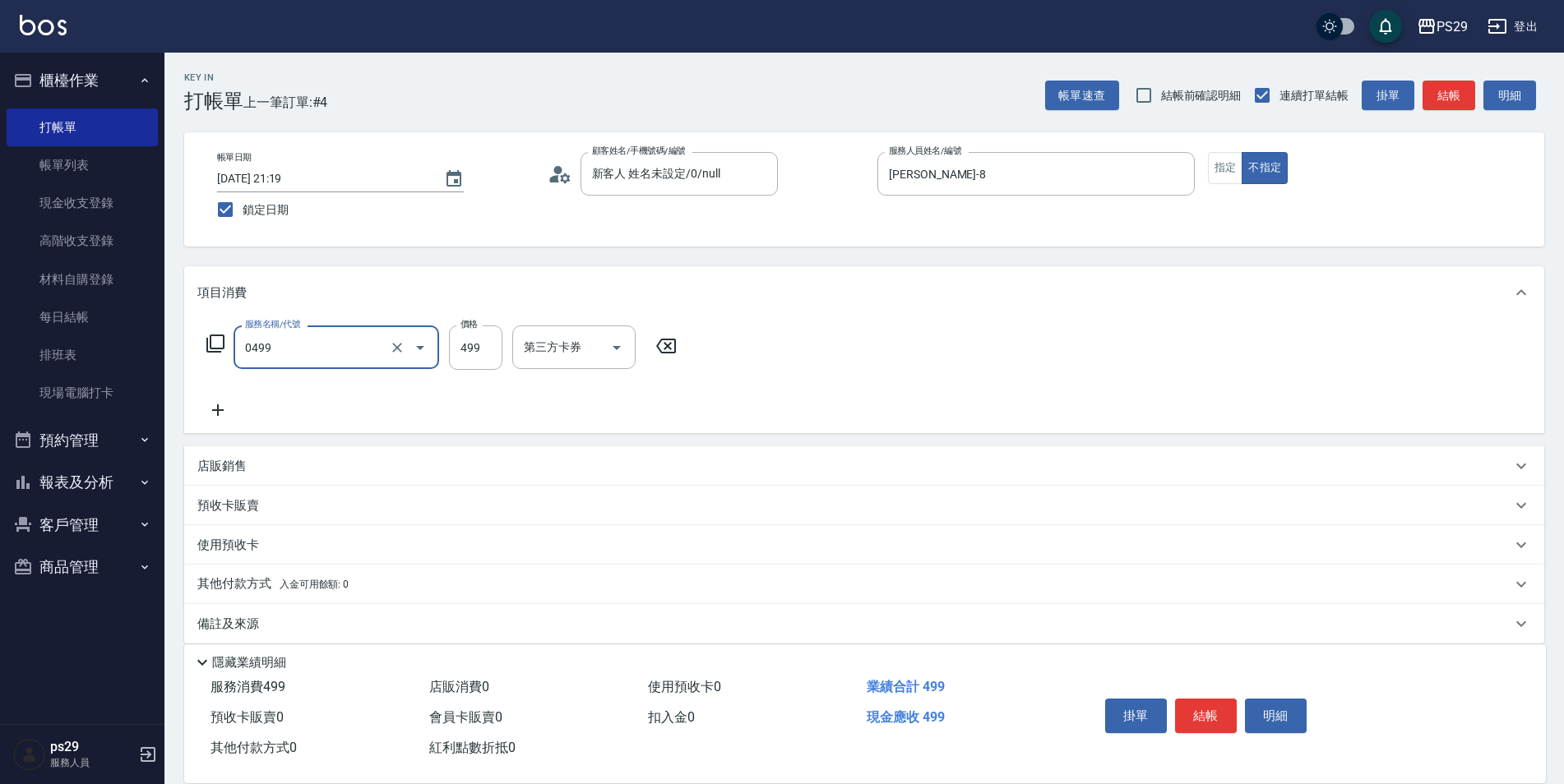
type input "[PERSON_NAME]499(0499)"
type input "[PERSON_NAME]-20"
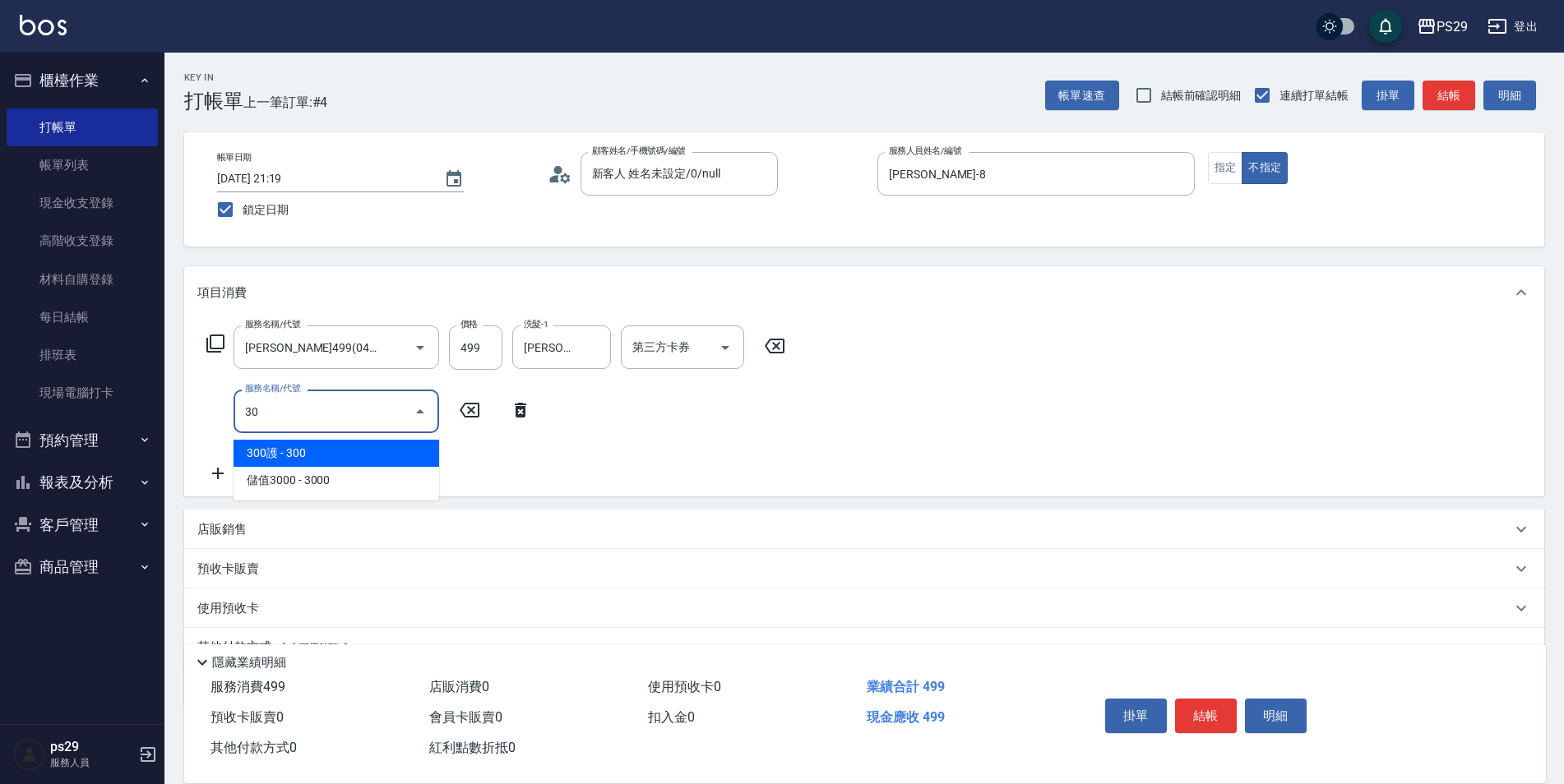
type input "304"
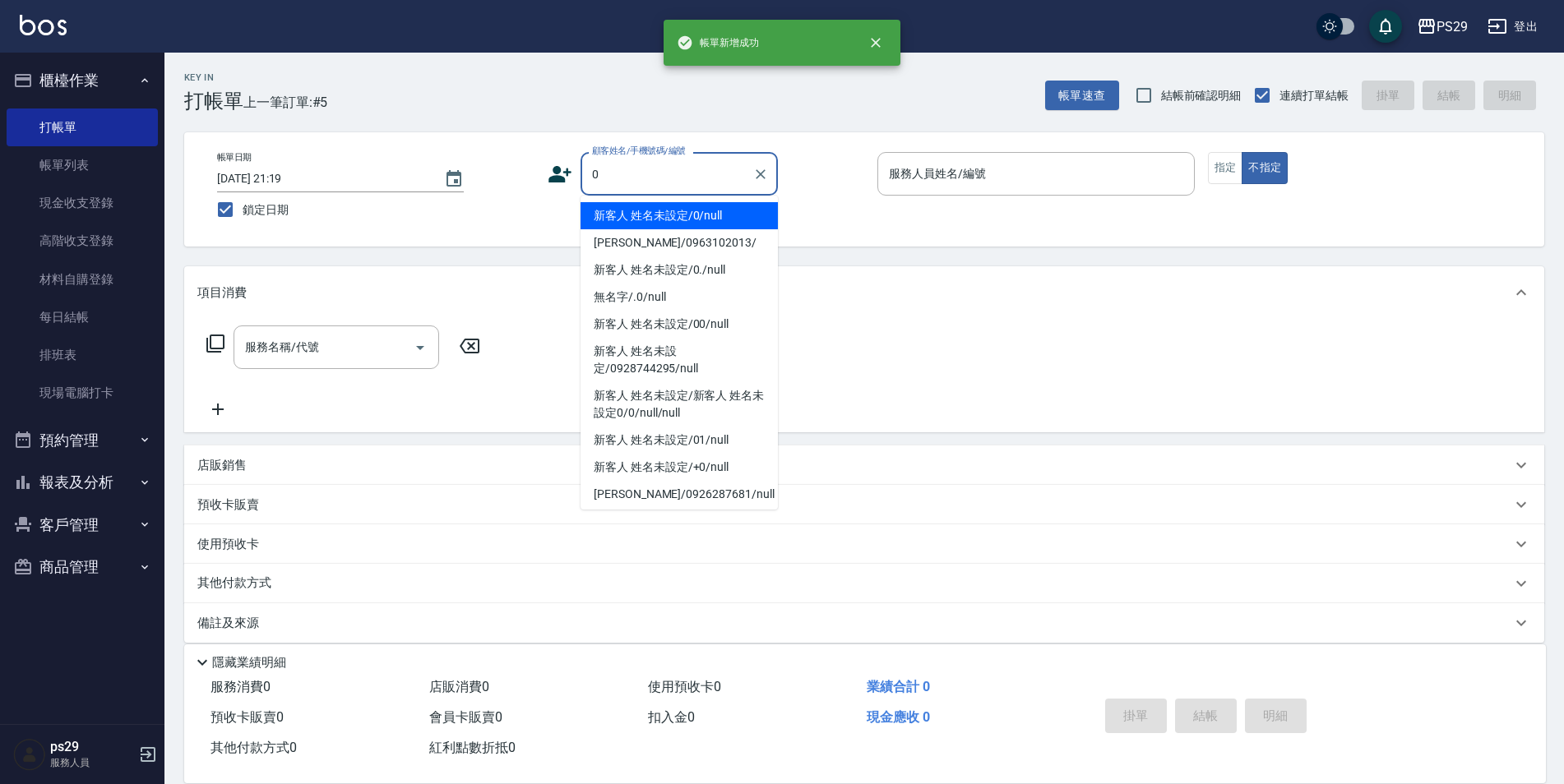
type input "新客人 姓名未設定/0/null"
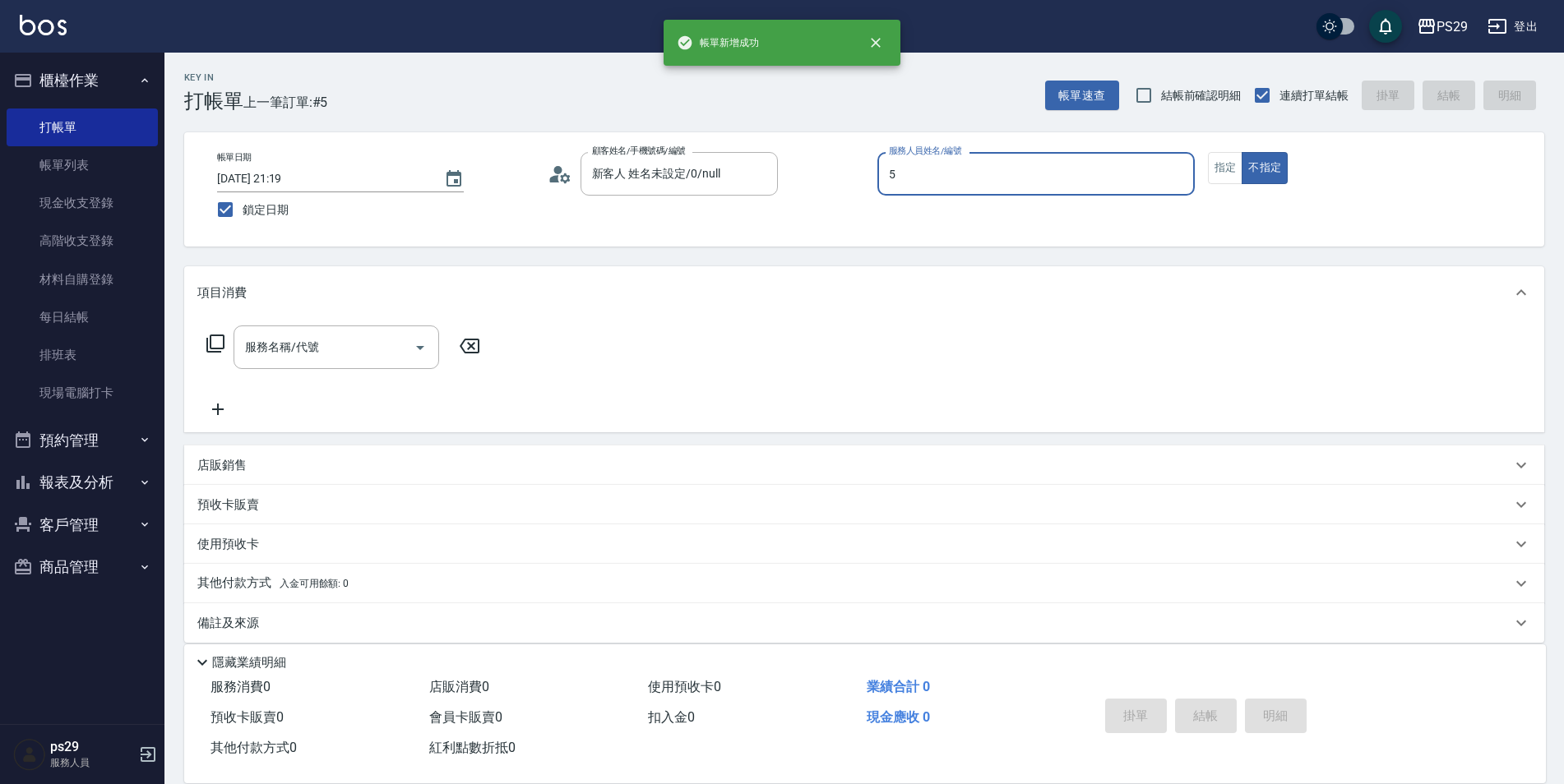
type input "[PERSON_NAME]維-5"
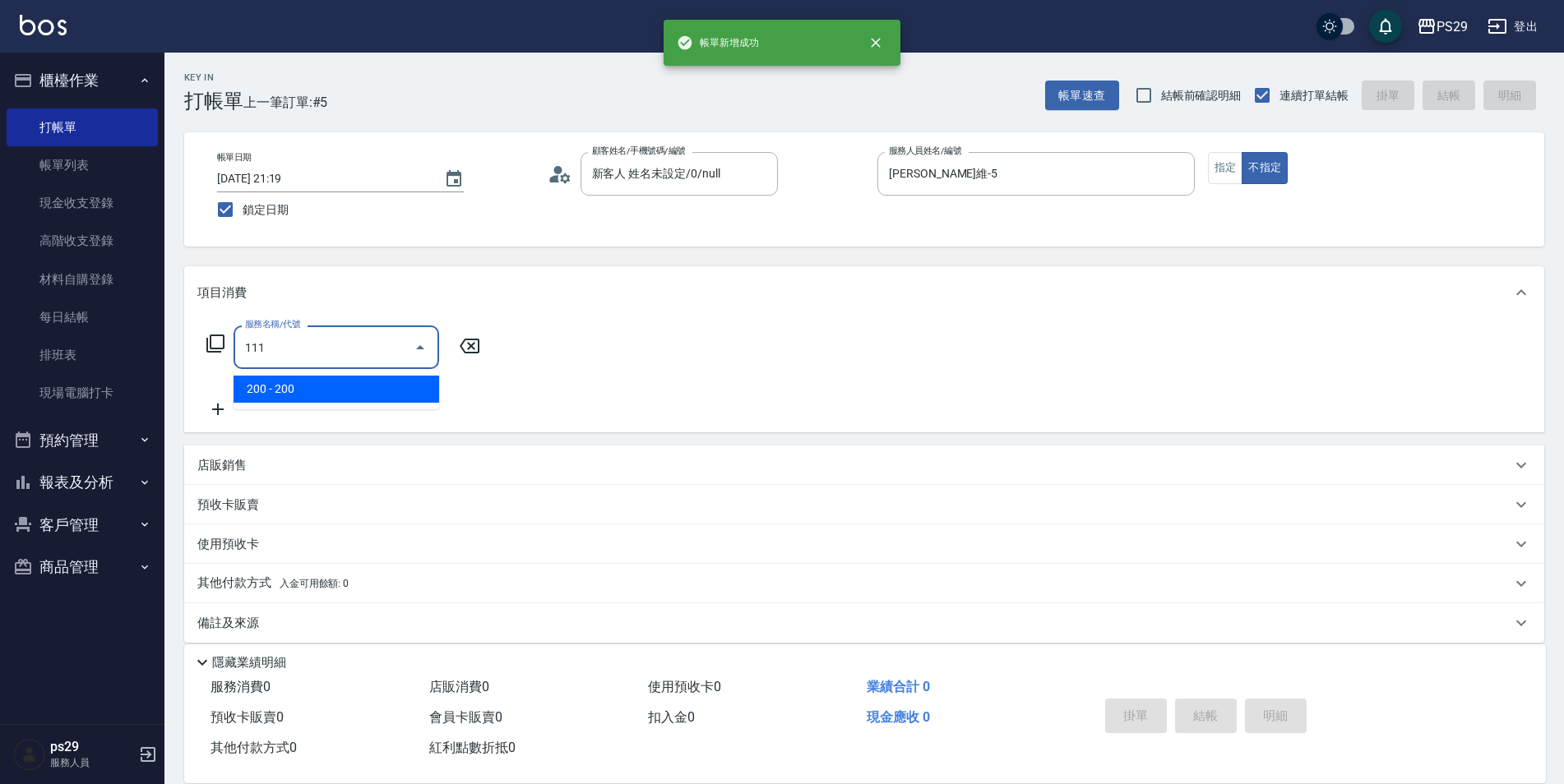
type input "200(111)"
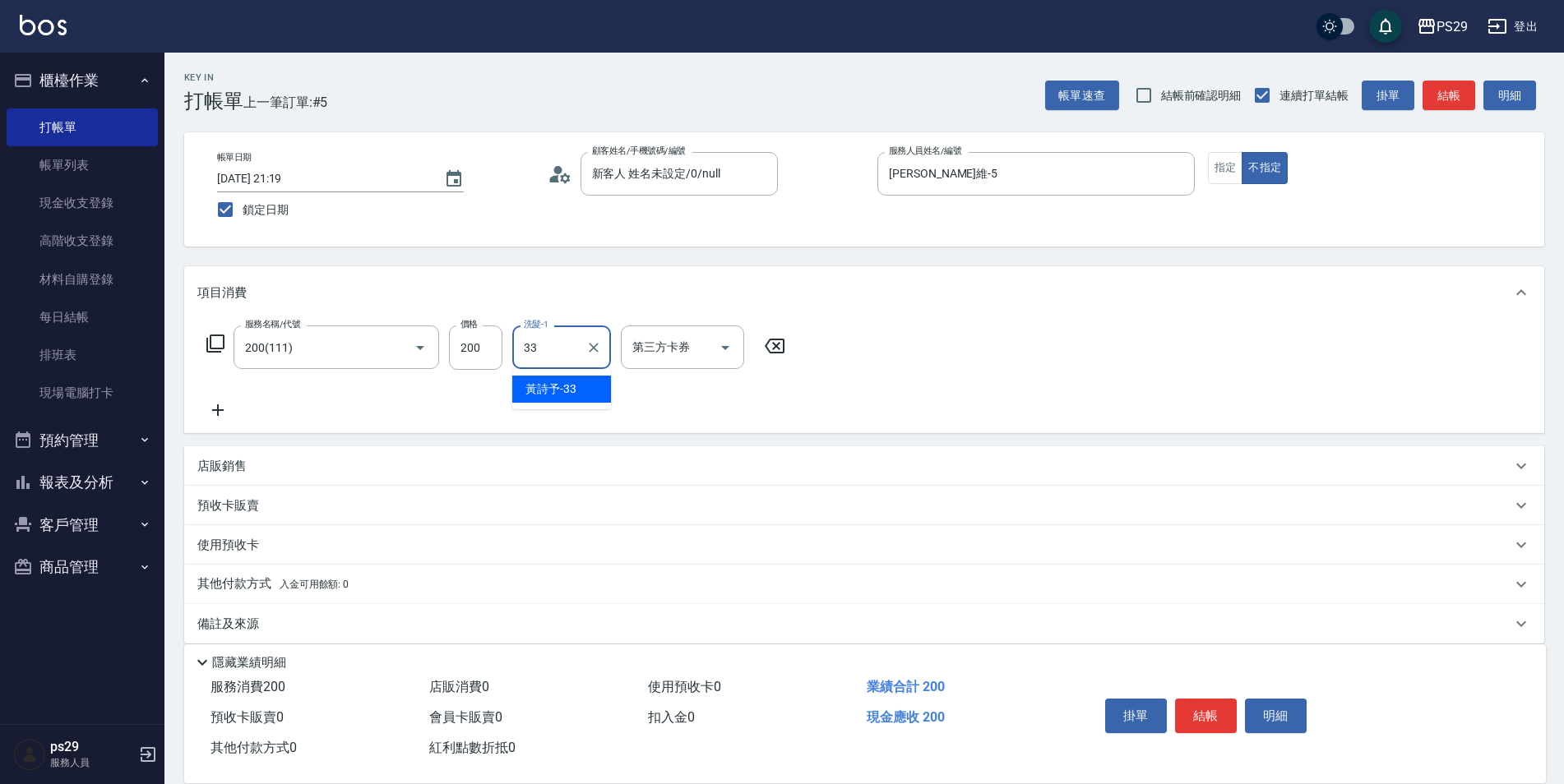
type input "黃詩予-33"
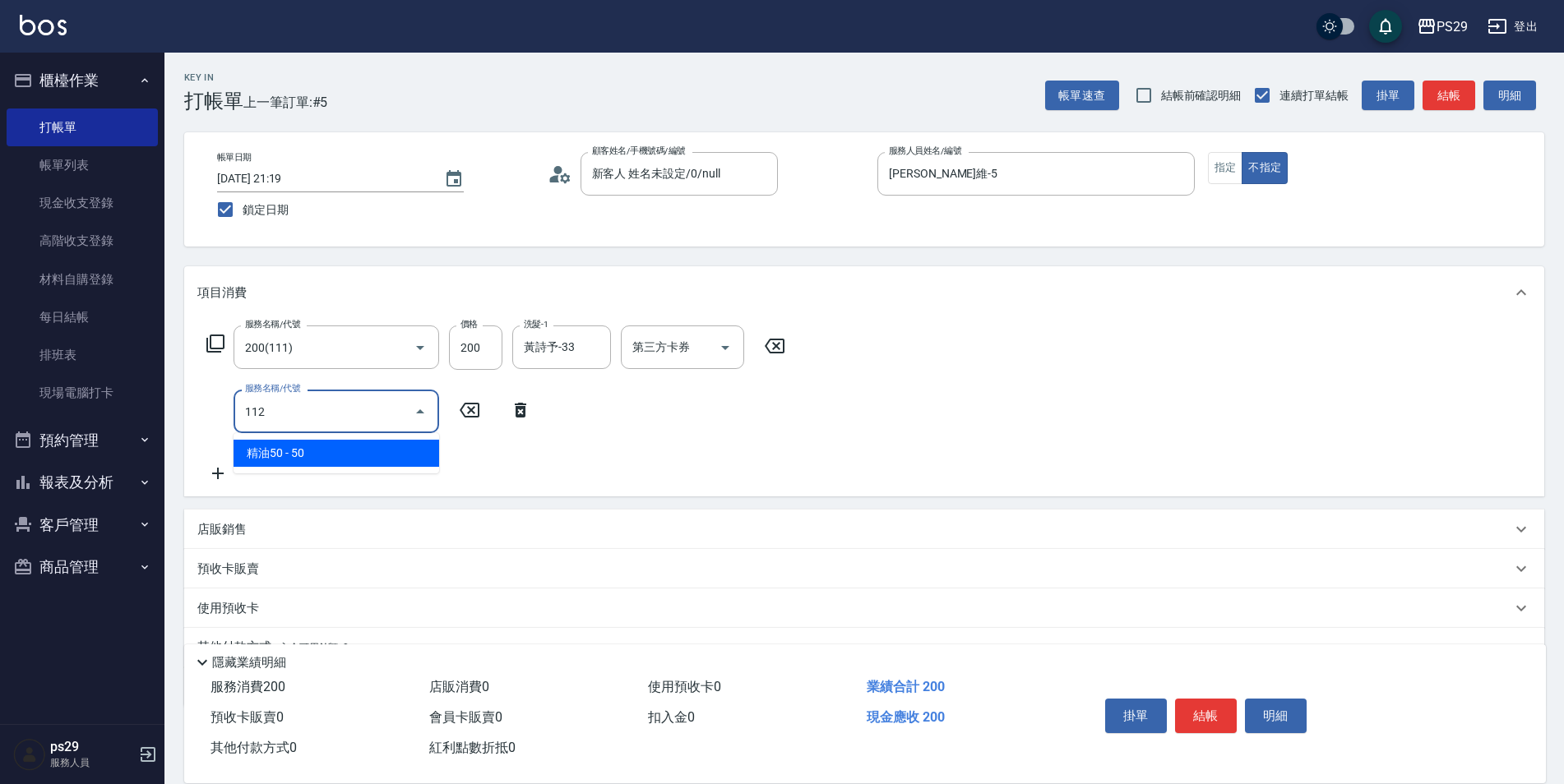
type input "精油50(112)"
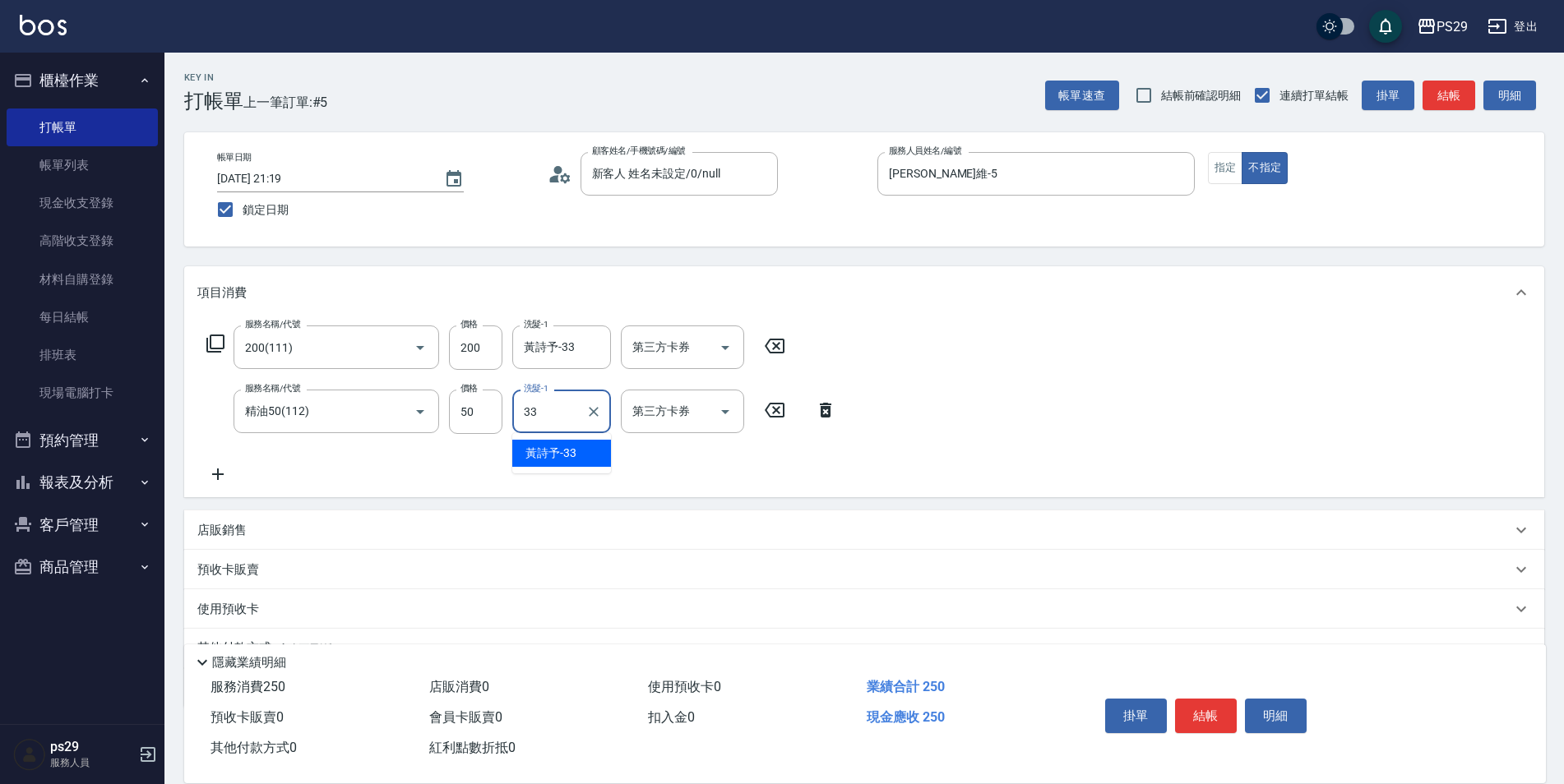
type input "黃詩予-33"
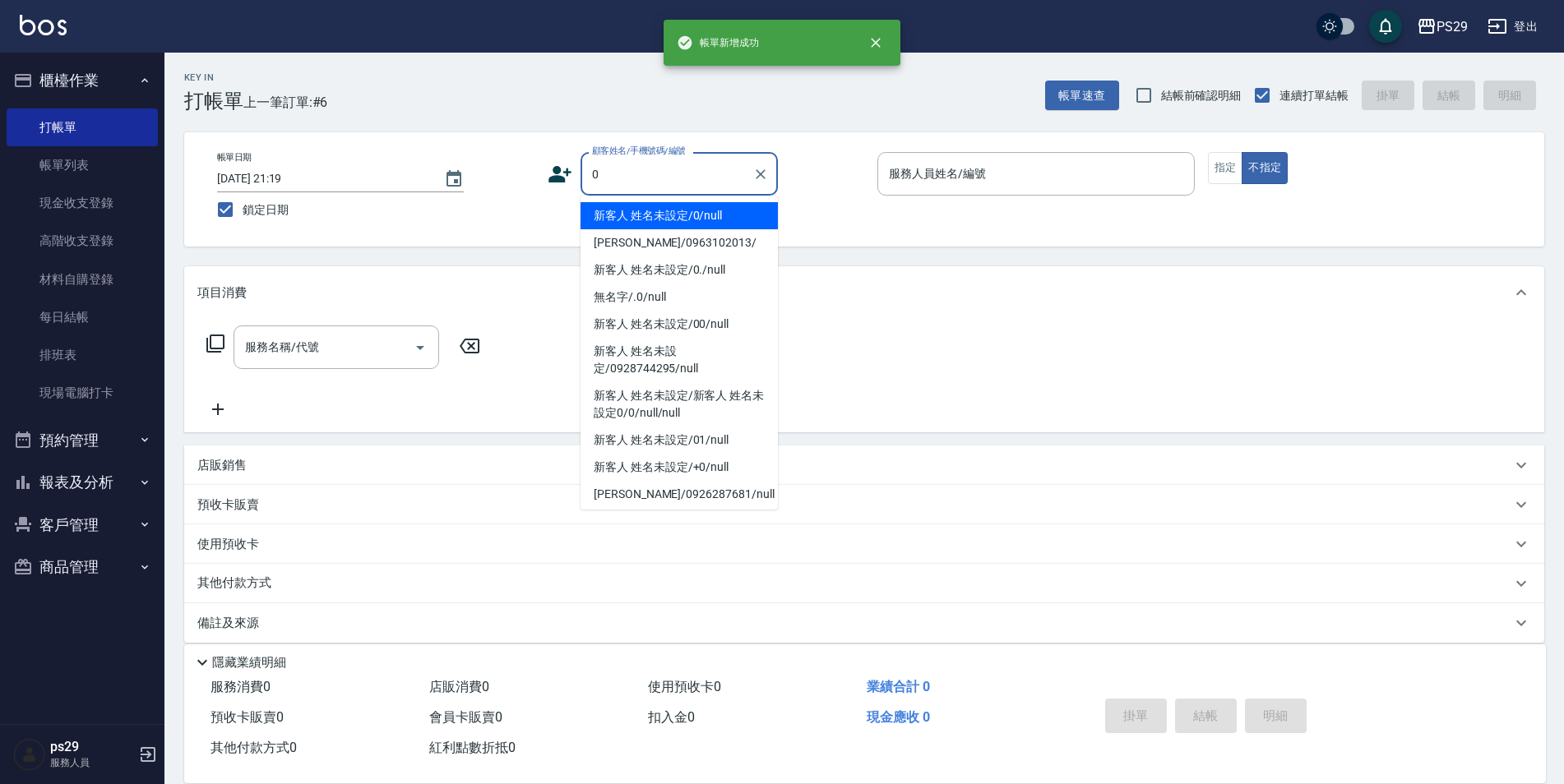
type input "新客人 姓名未設定/0/null"
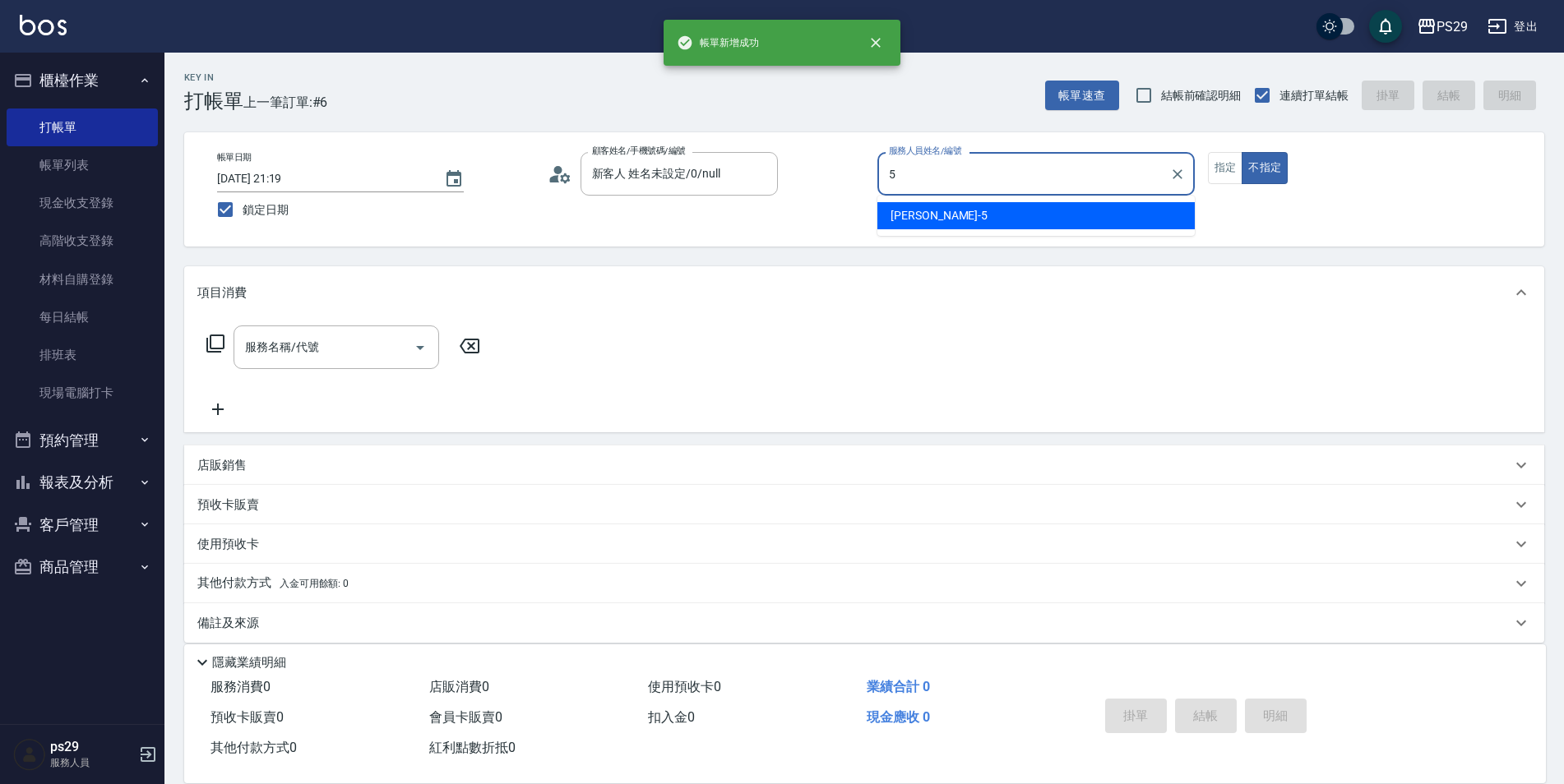
type input "[PERSON_NAME]維-5"
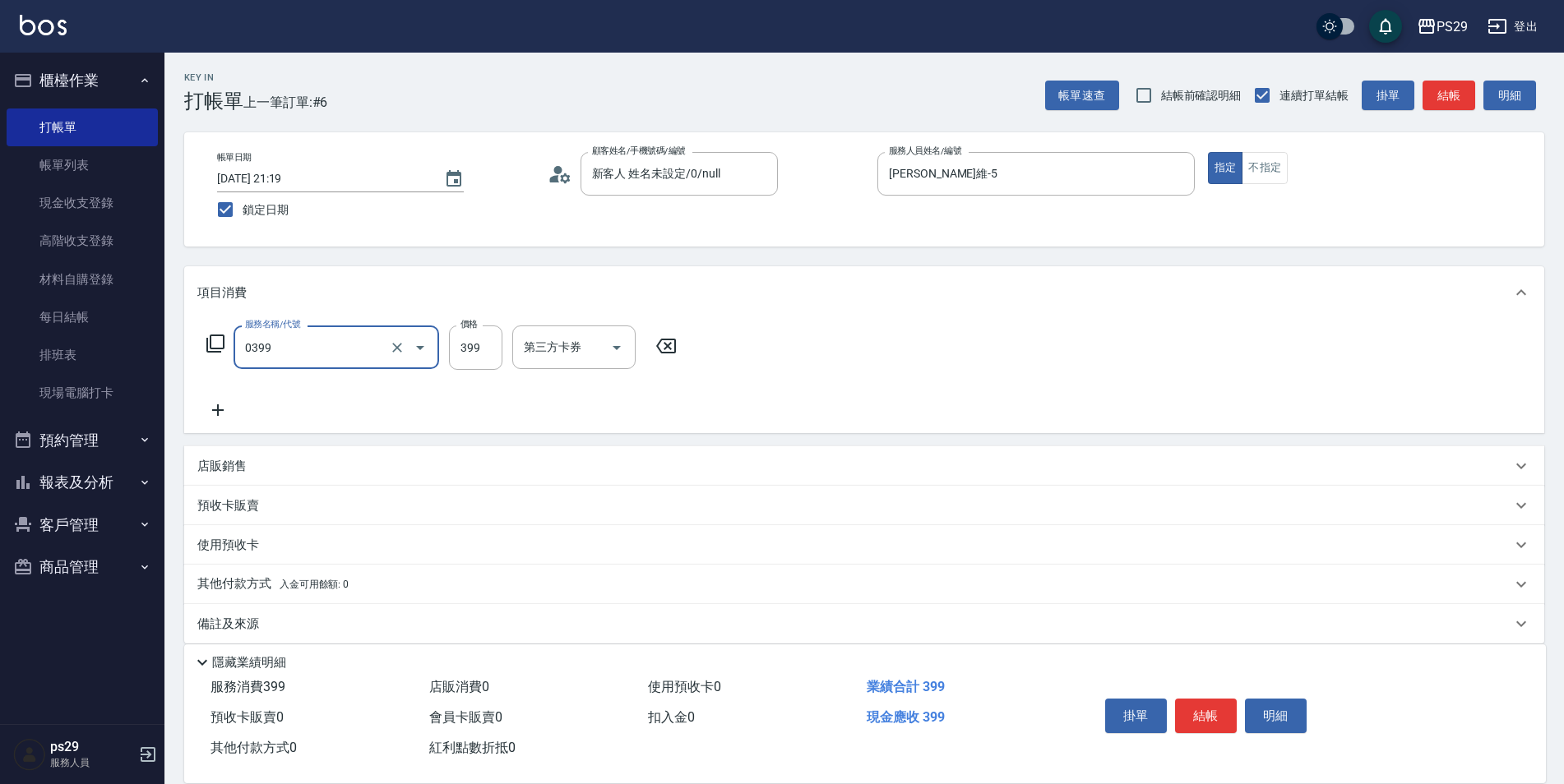
type input "海鹽399(0399)"
type input "[PERSON_NAME]-20"
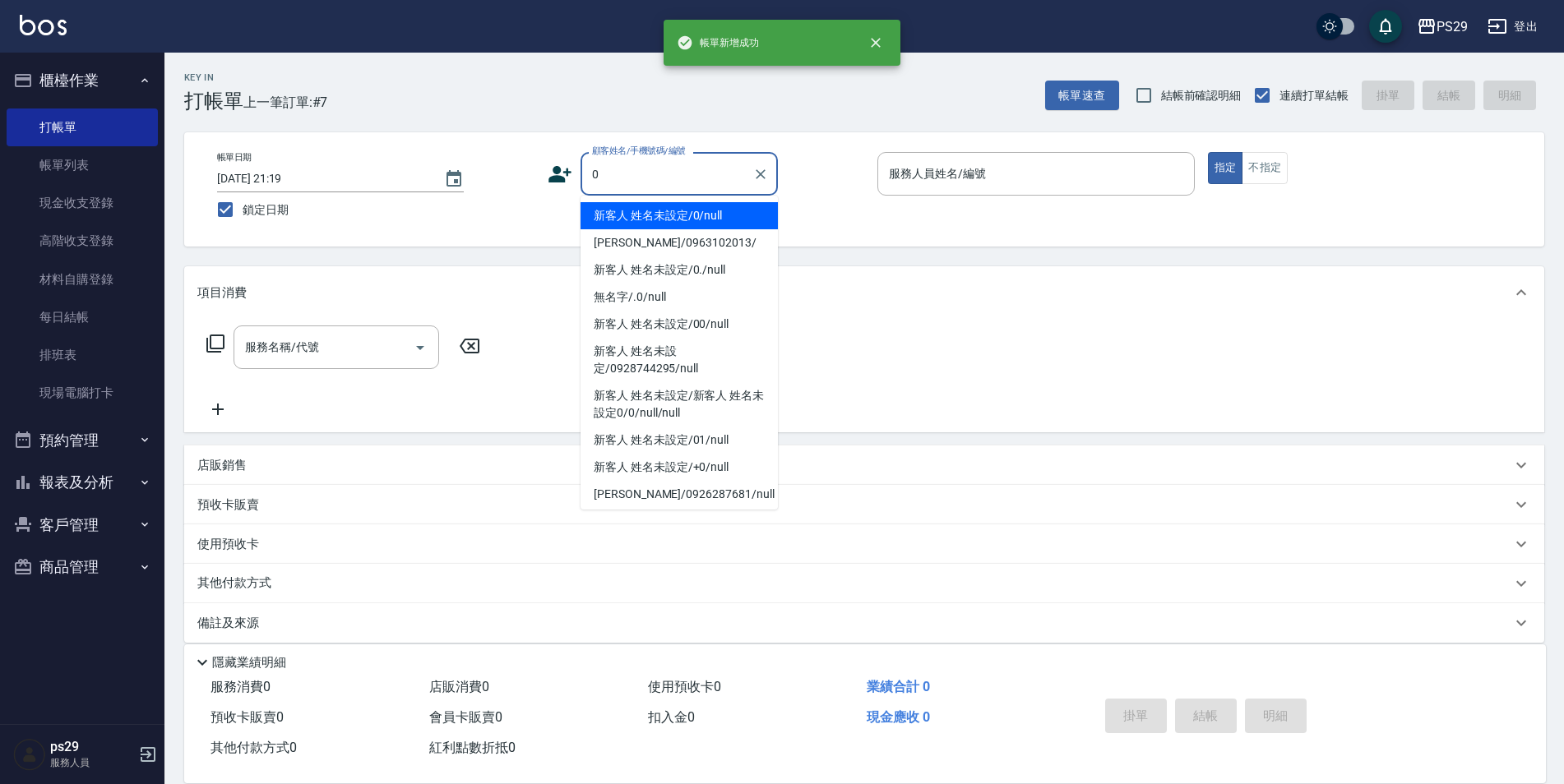
type input "新客人 姓名未設定/0/null"
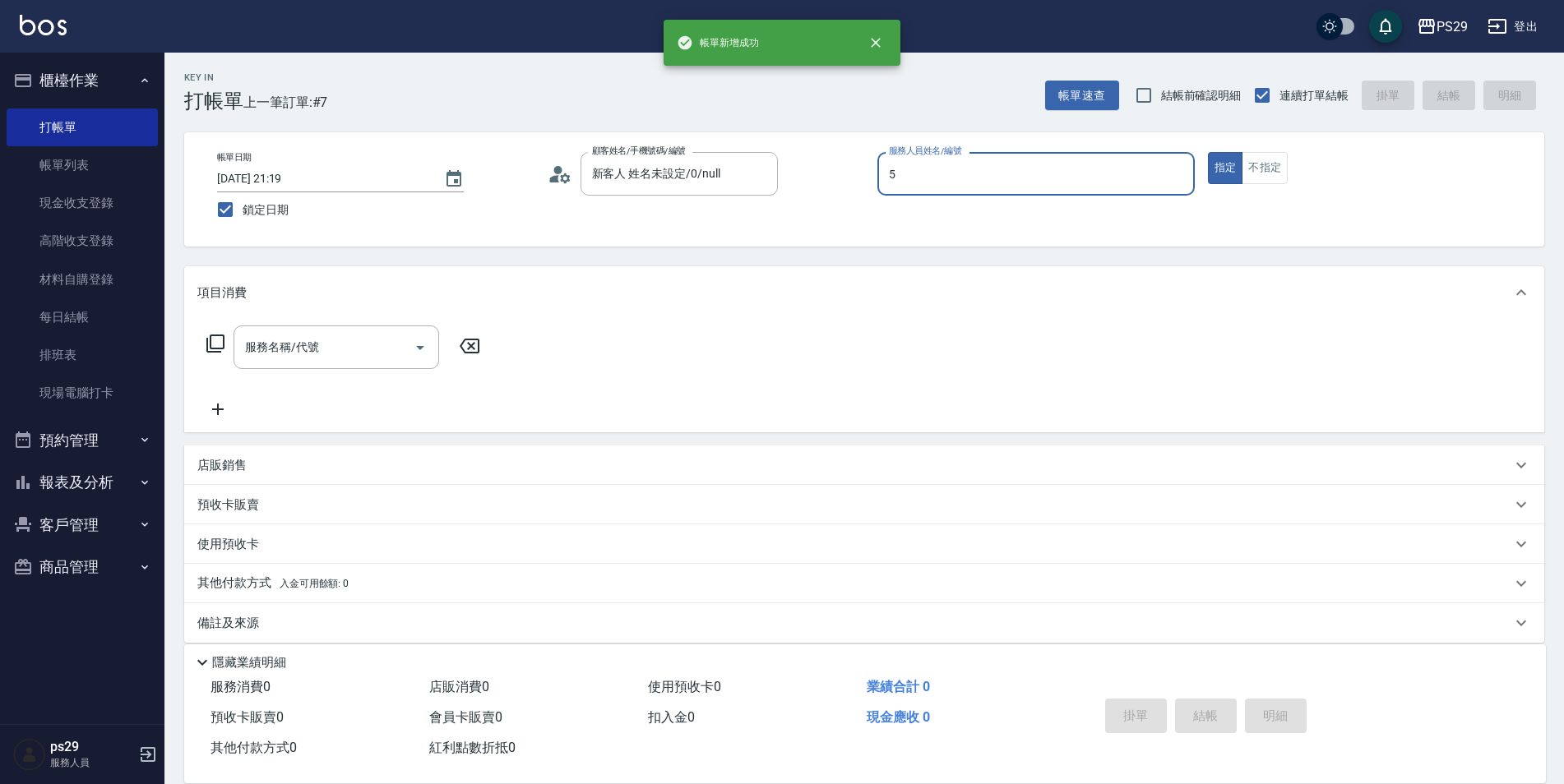
type input "[PERSON_NAME]維-5"
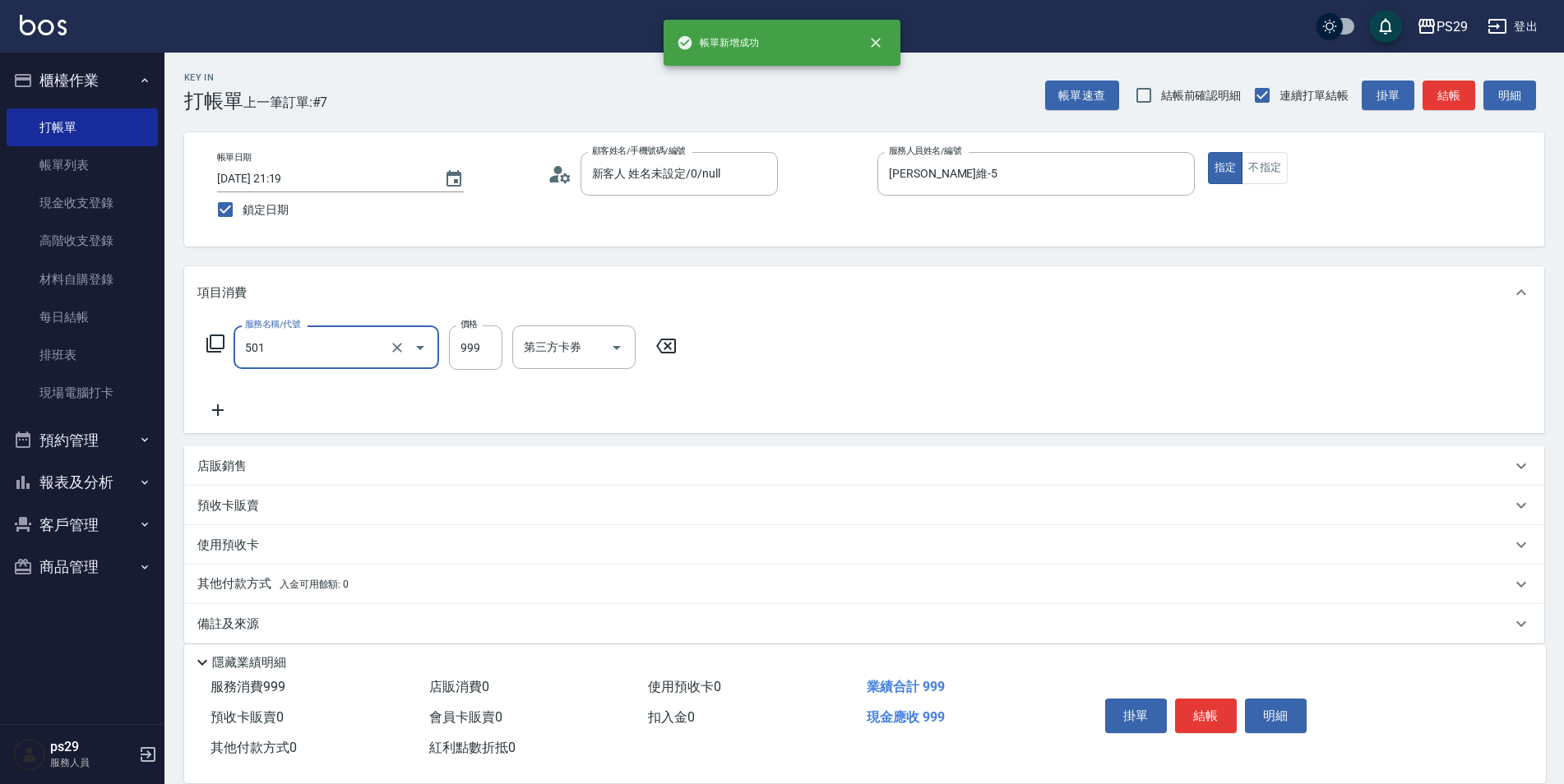
type input "染髮(501)"
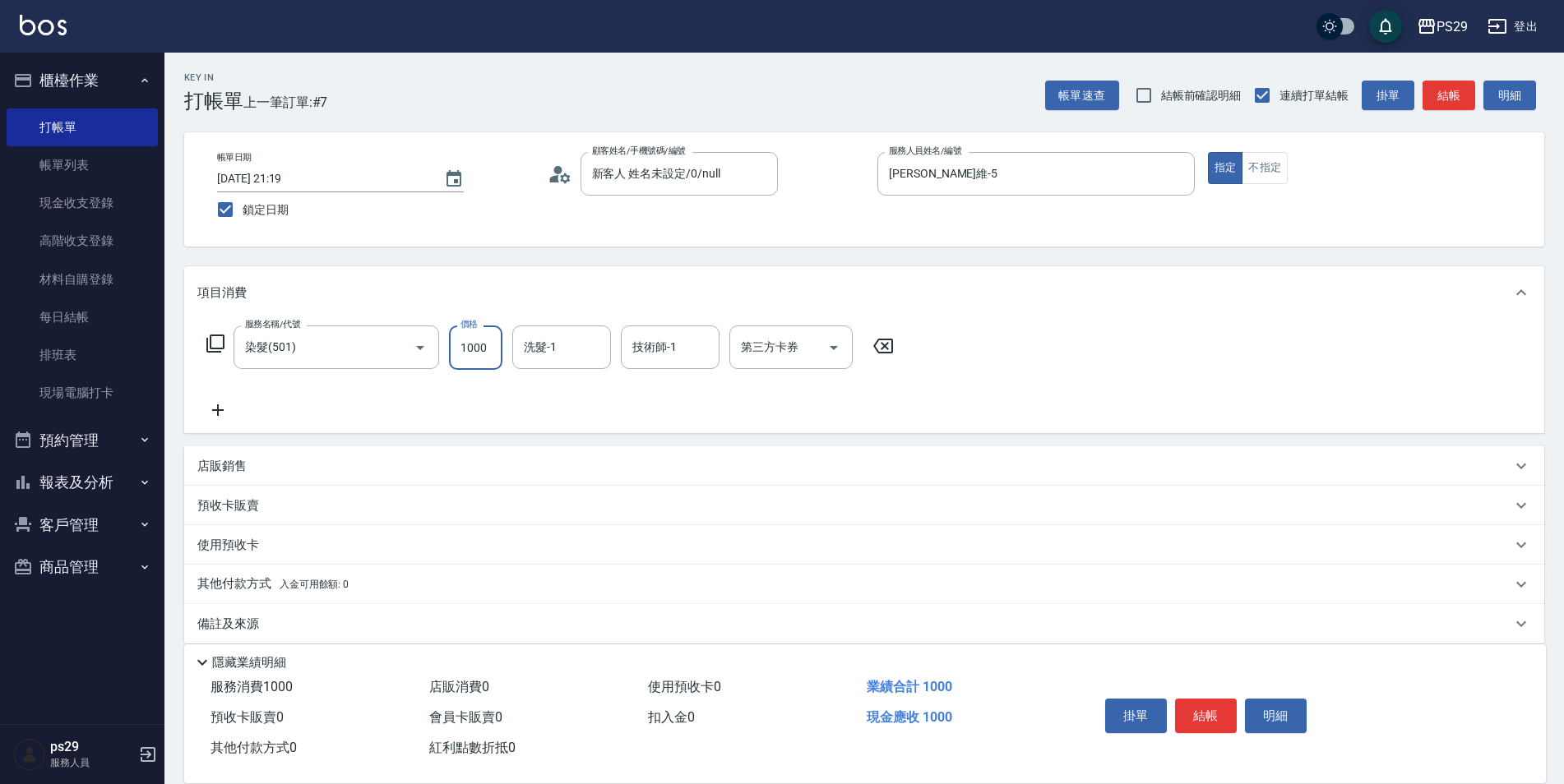
type input "1000"
type input "[PERSON_NAME]-20"
type input "[PERSON_NAME]維-5"
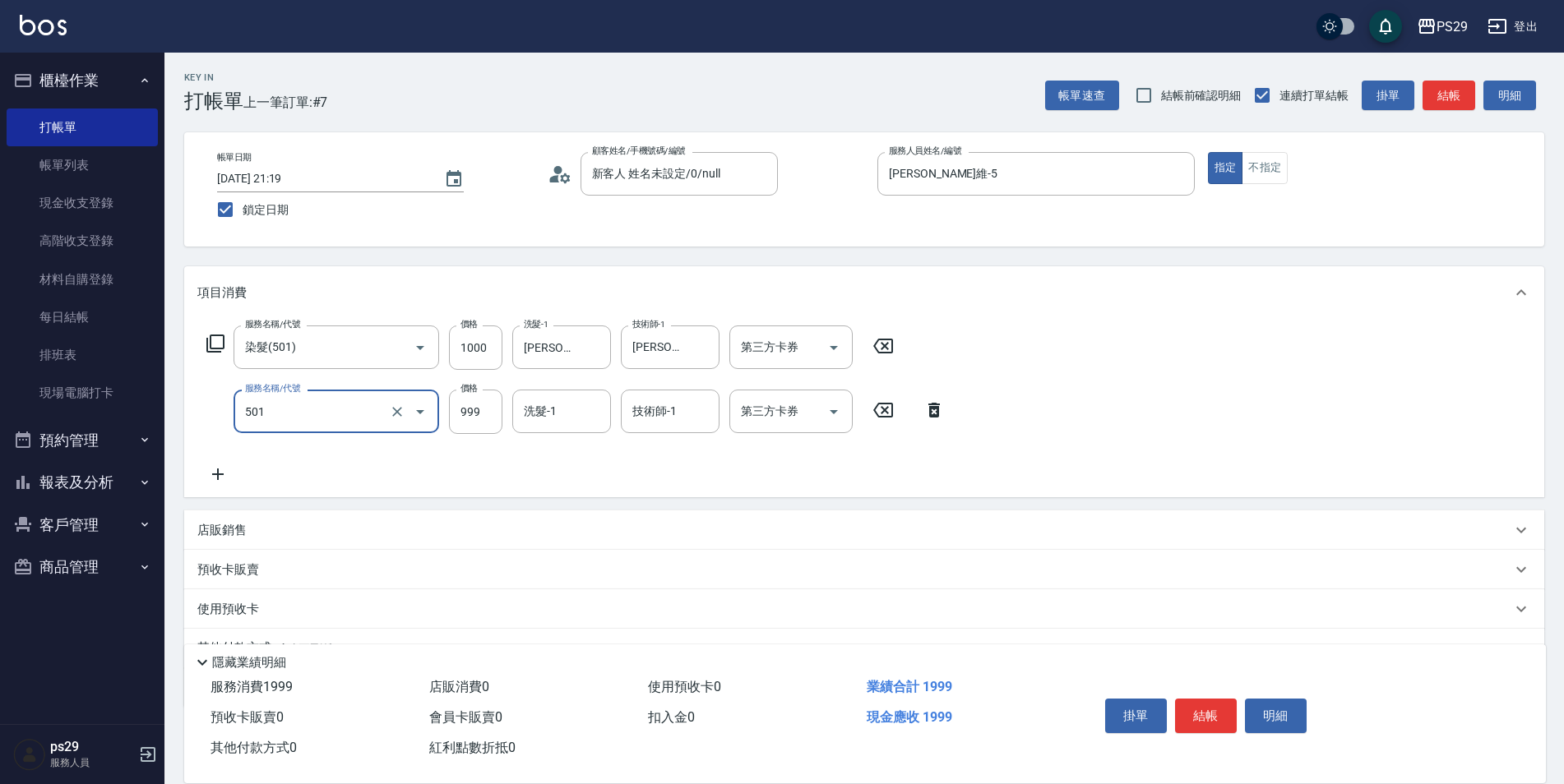
type input "染髮(501)"
type input "1000"
type input "黃詩予-33"
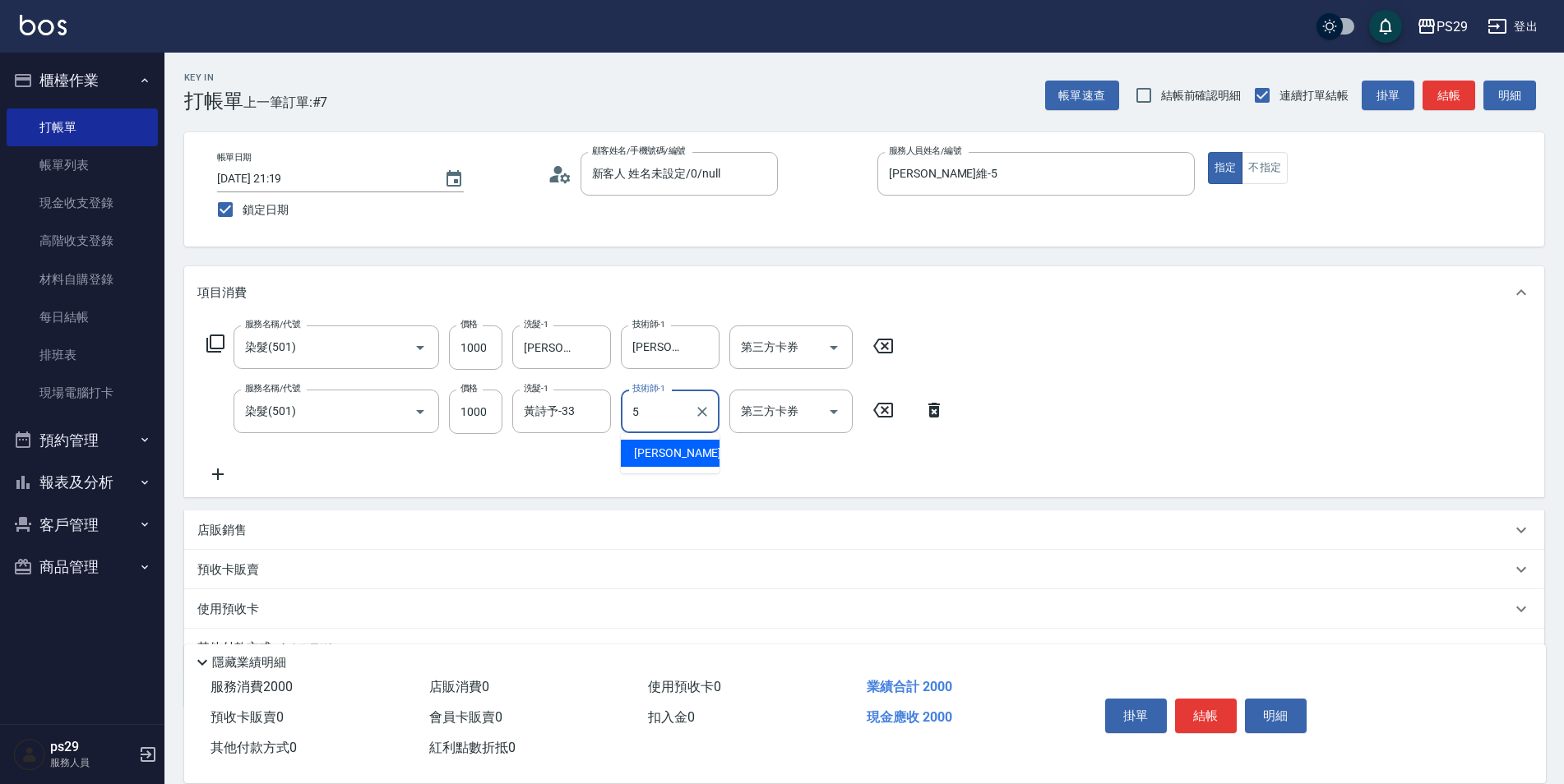
type input "[PERSON_NAME]維-5"
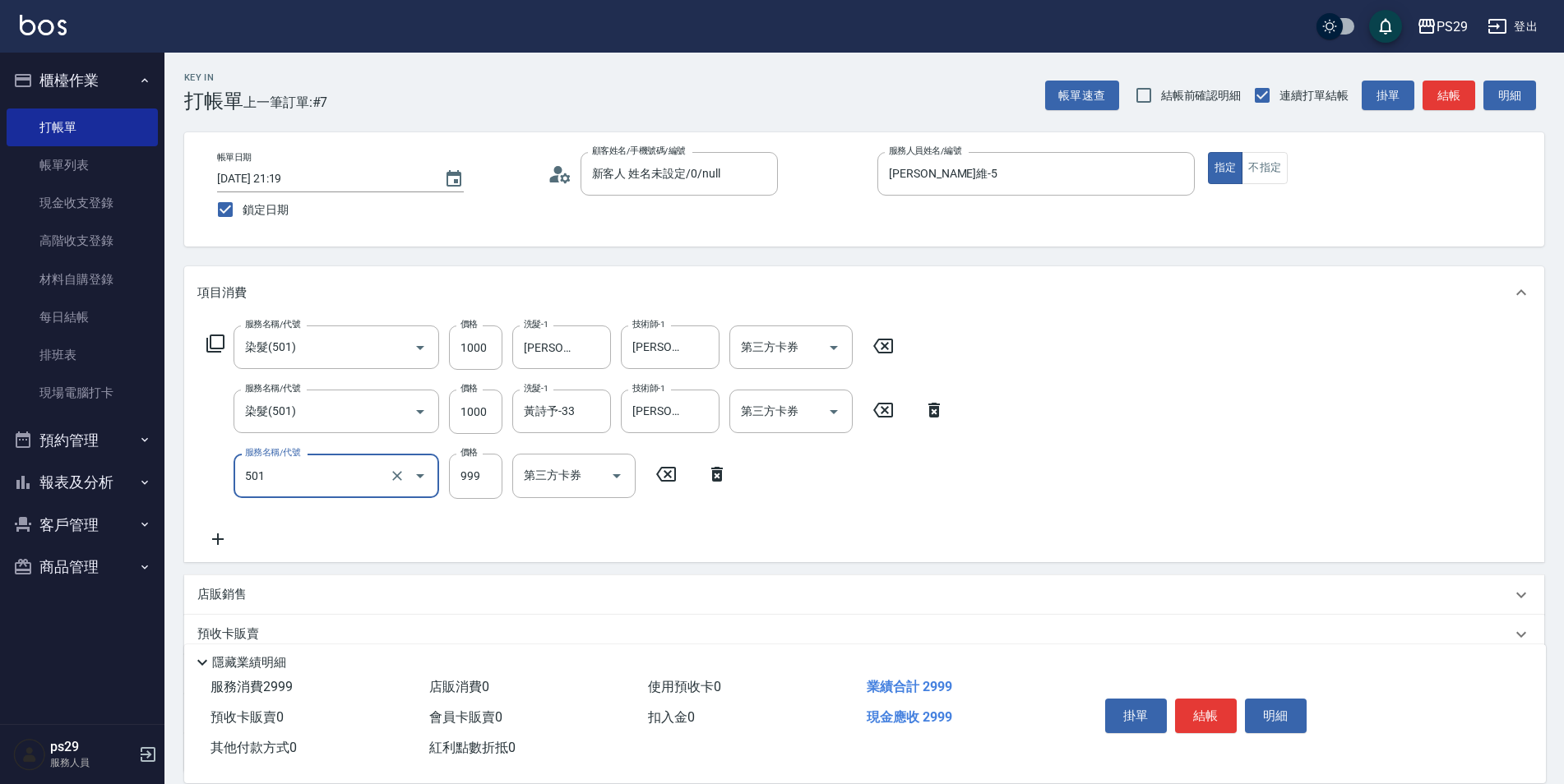
type input "染髮(501)"
type input "1600"
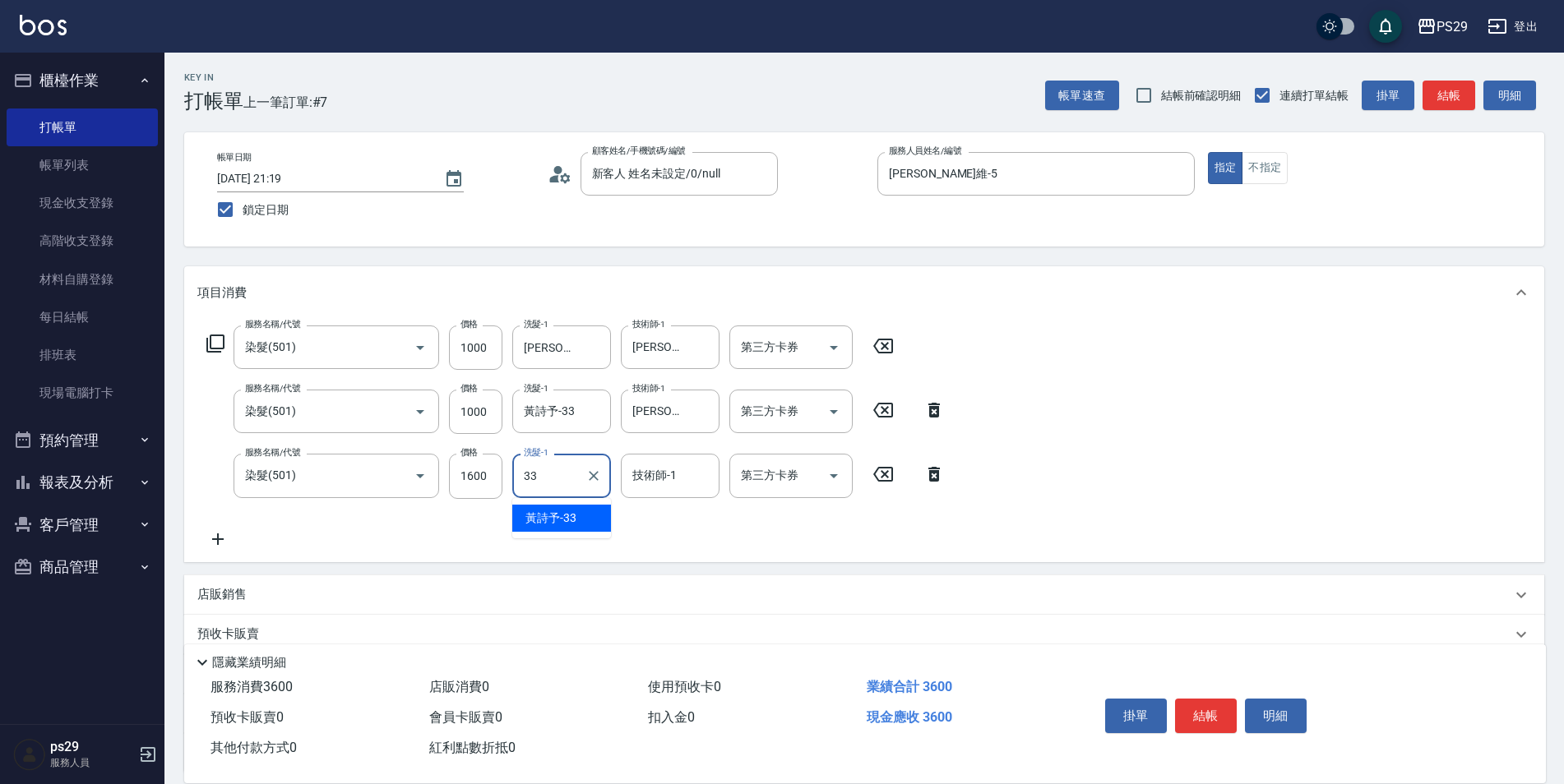
type input "黃詩予-33"
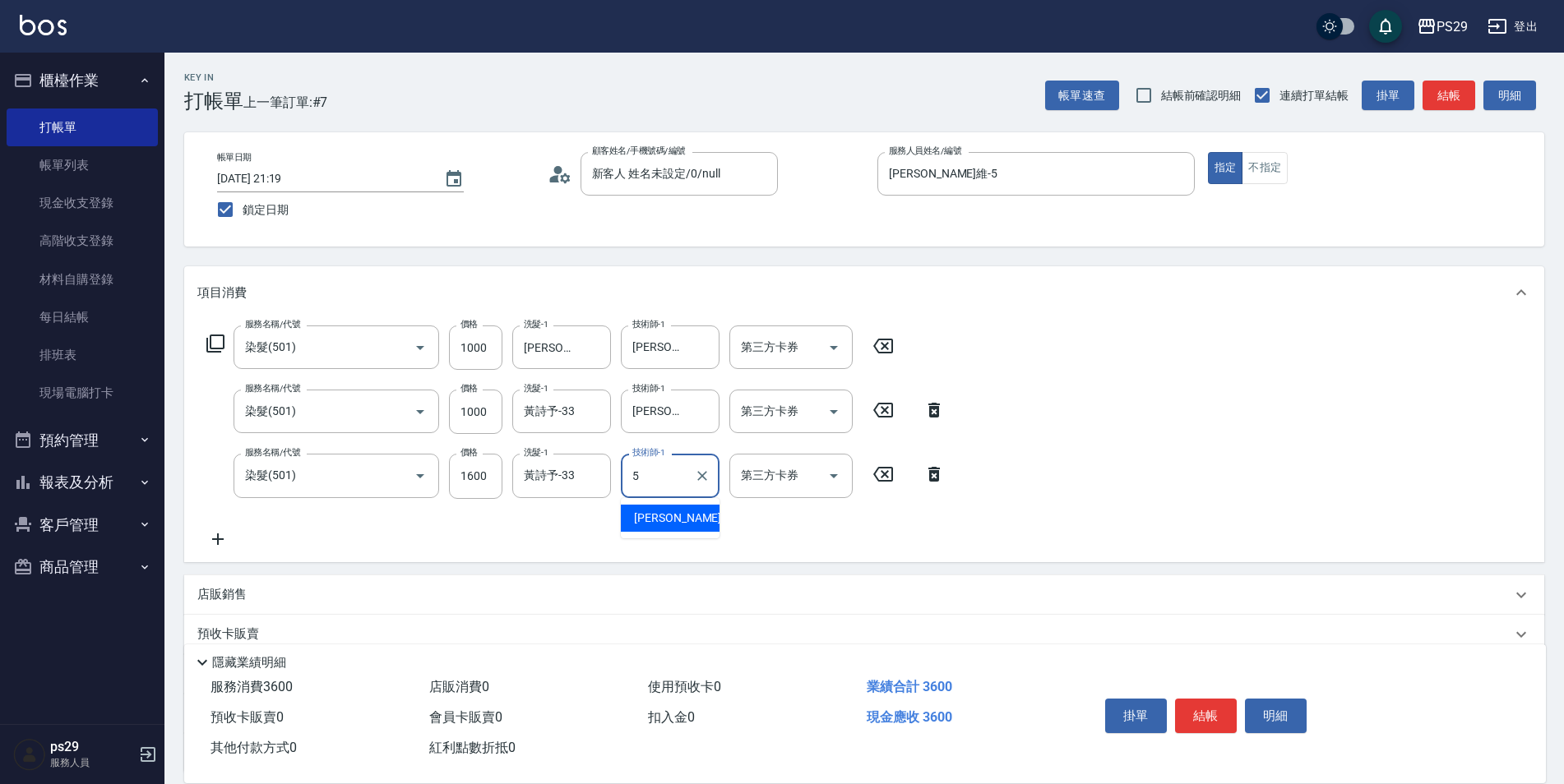
type input "[PERSON_NAME]維-5"
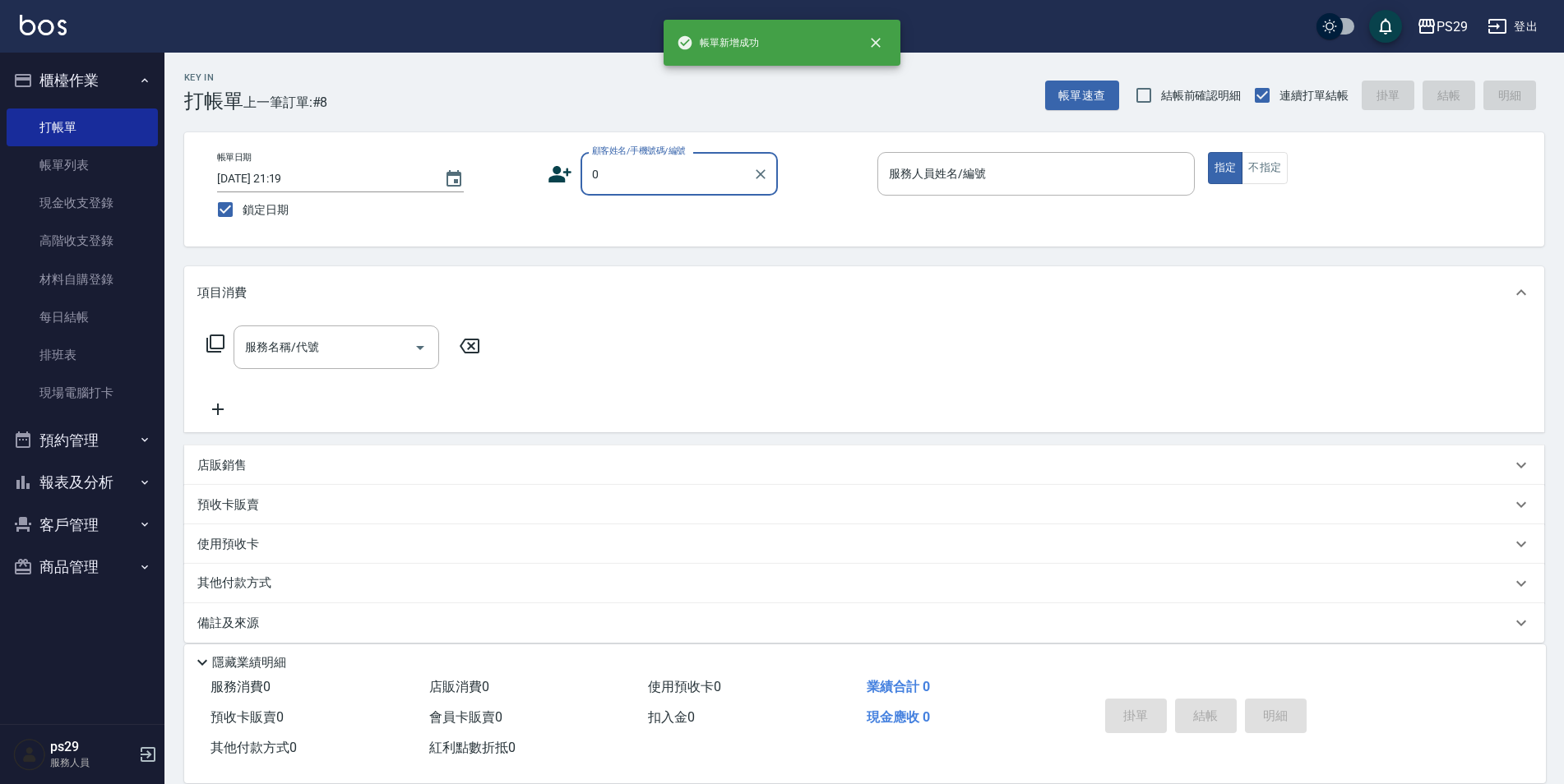
type input "新客人 姓名未設定/0/null"
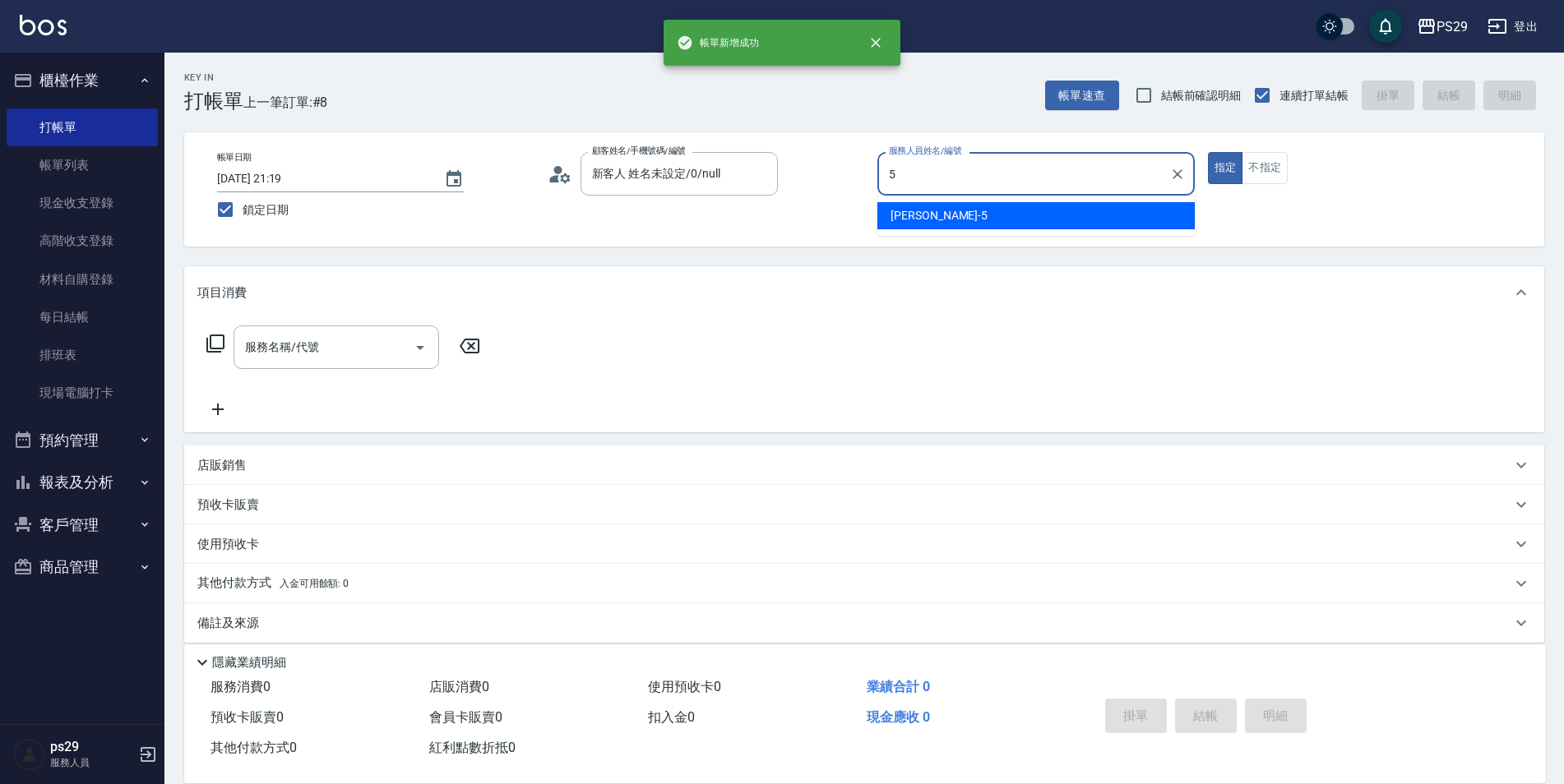
type input "[PERSON_NAME]維-5"
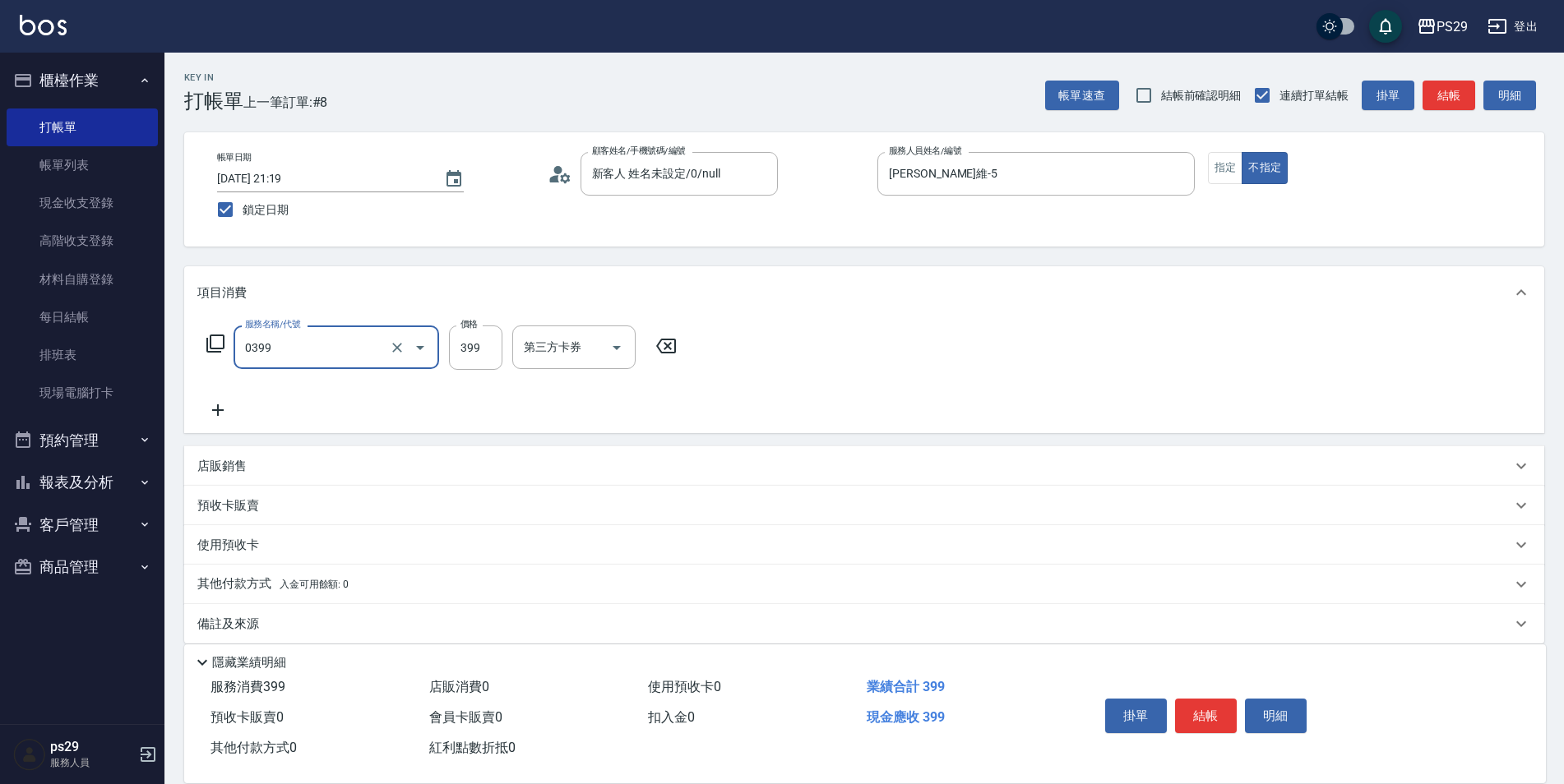
type input "海鹽399(0399)"
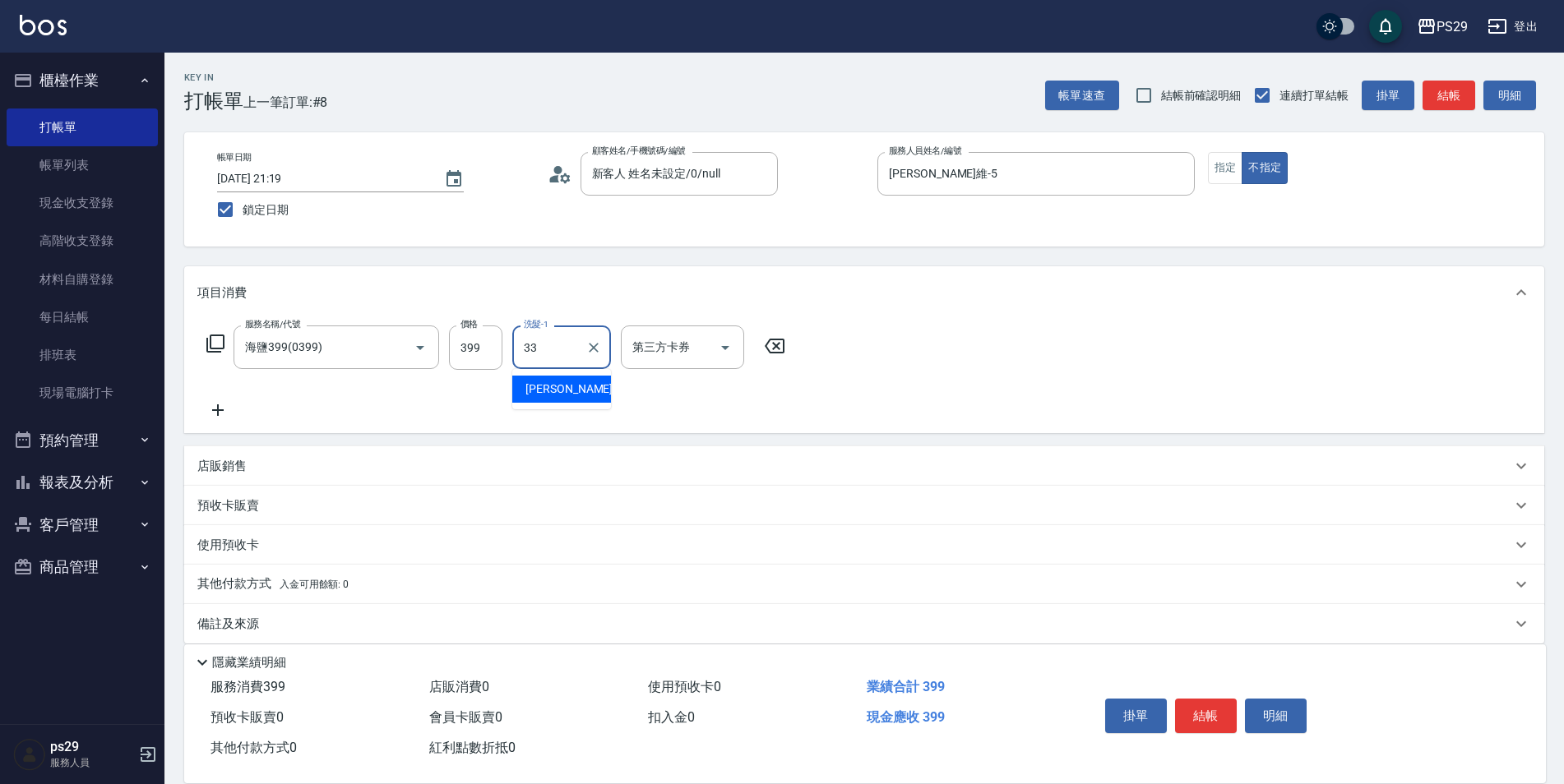
type input "黃詩予-33"
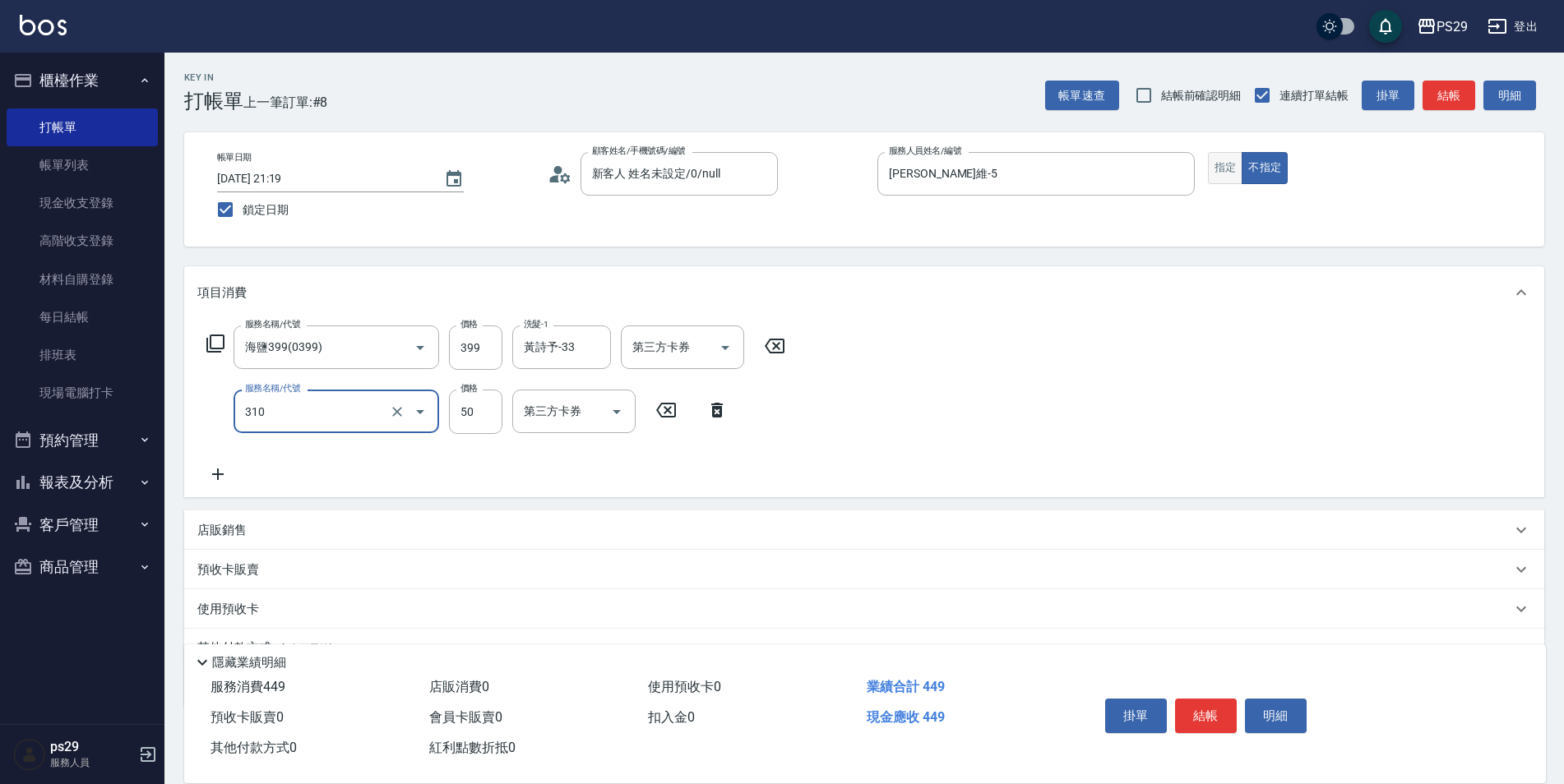
type input "剪瀏海(310)"
click at [1222, 171] on button "指定" at bounding box center [1225, 168] width 36 height 32
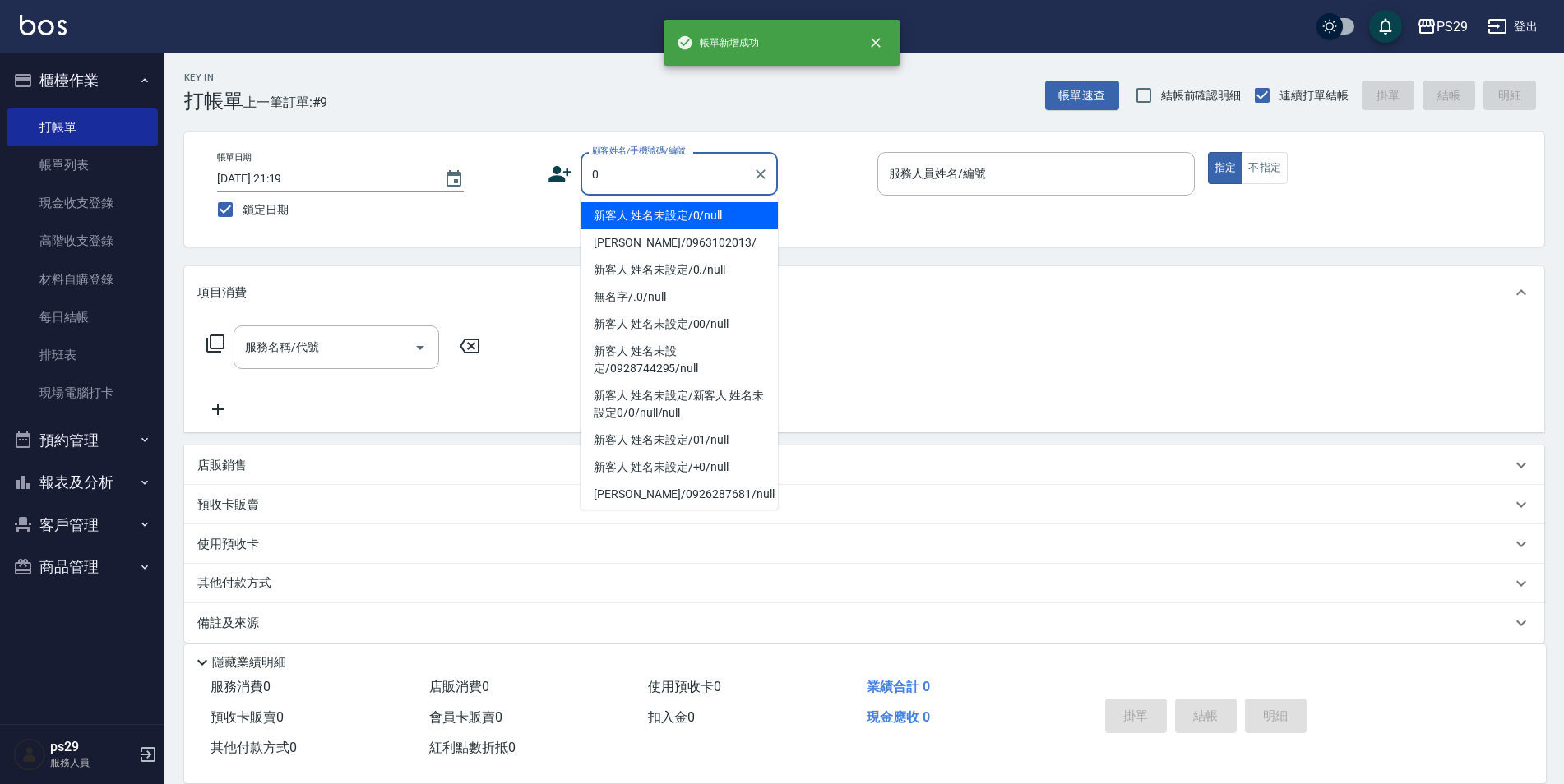
type input "新客人 姓名未設定/0/null"
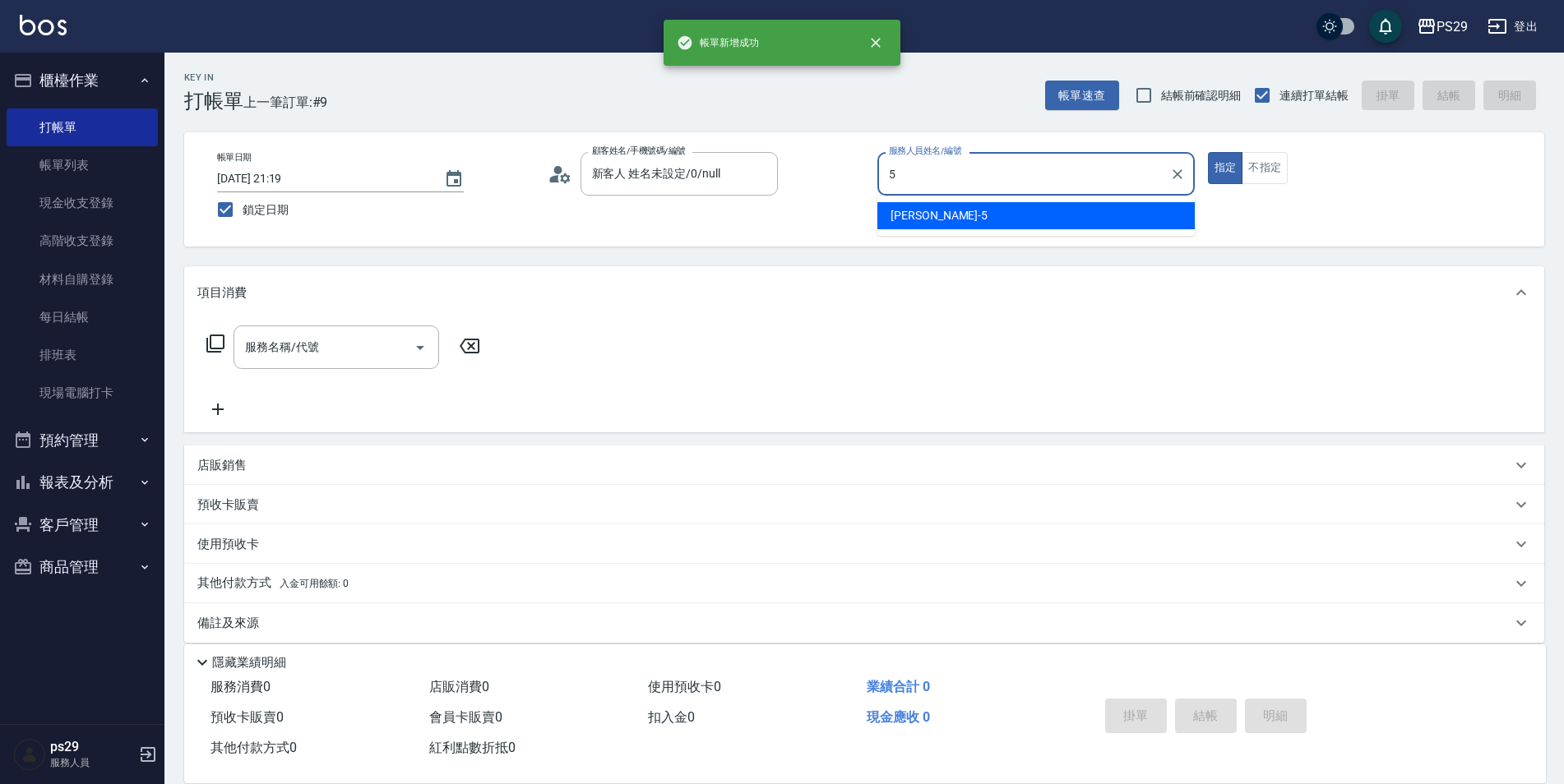
type input "[PERSON_NAME]維-5"
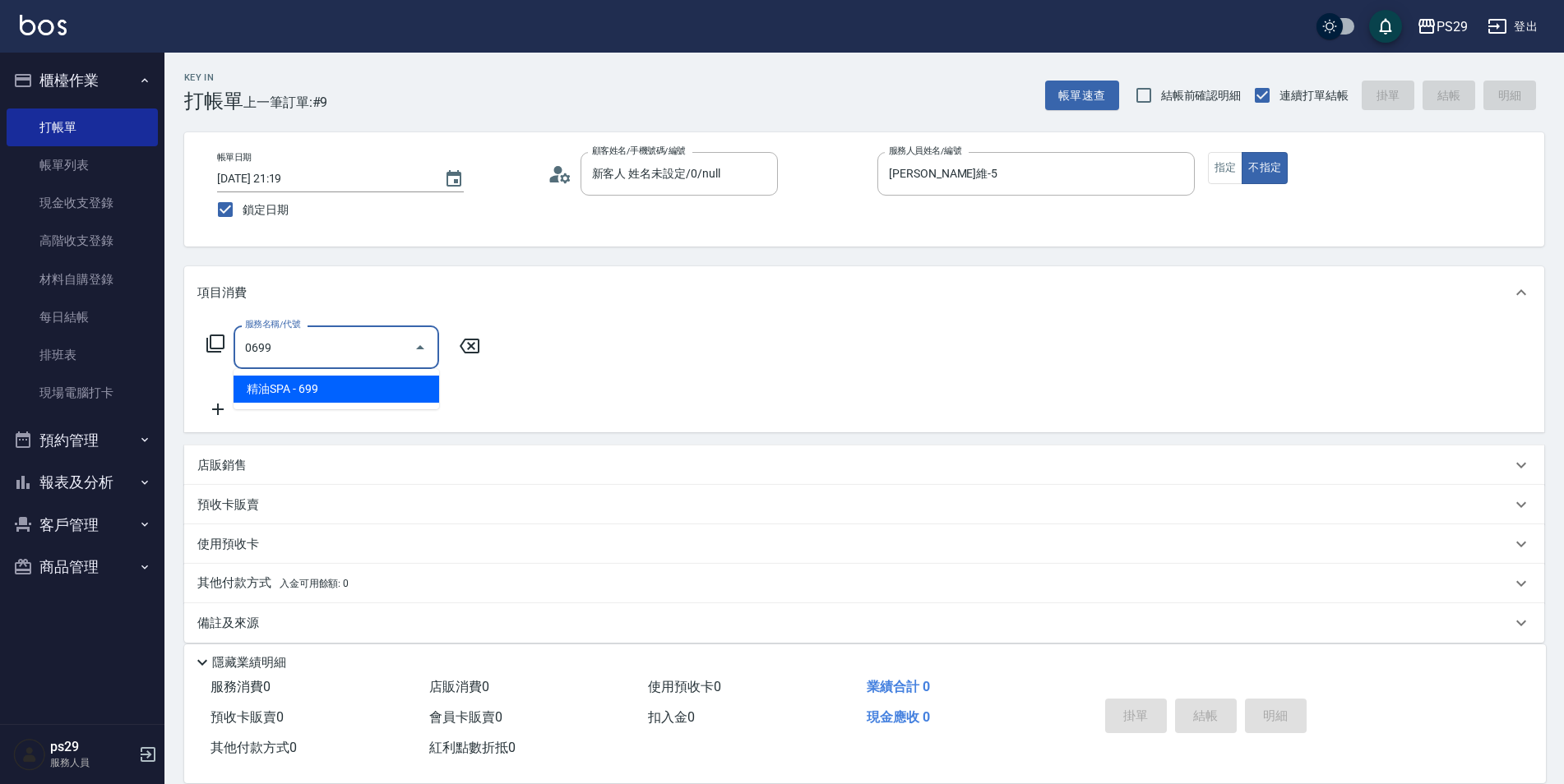
type input "精油SPA(0699)"
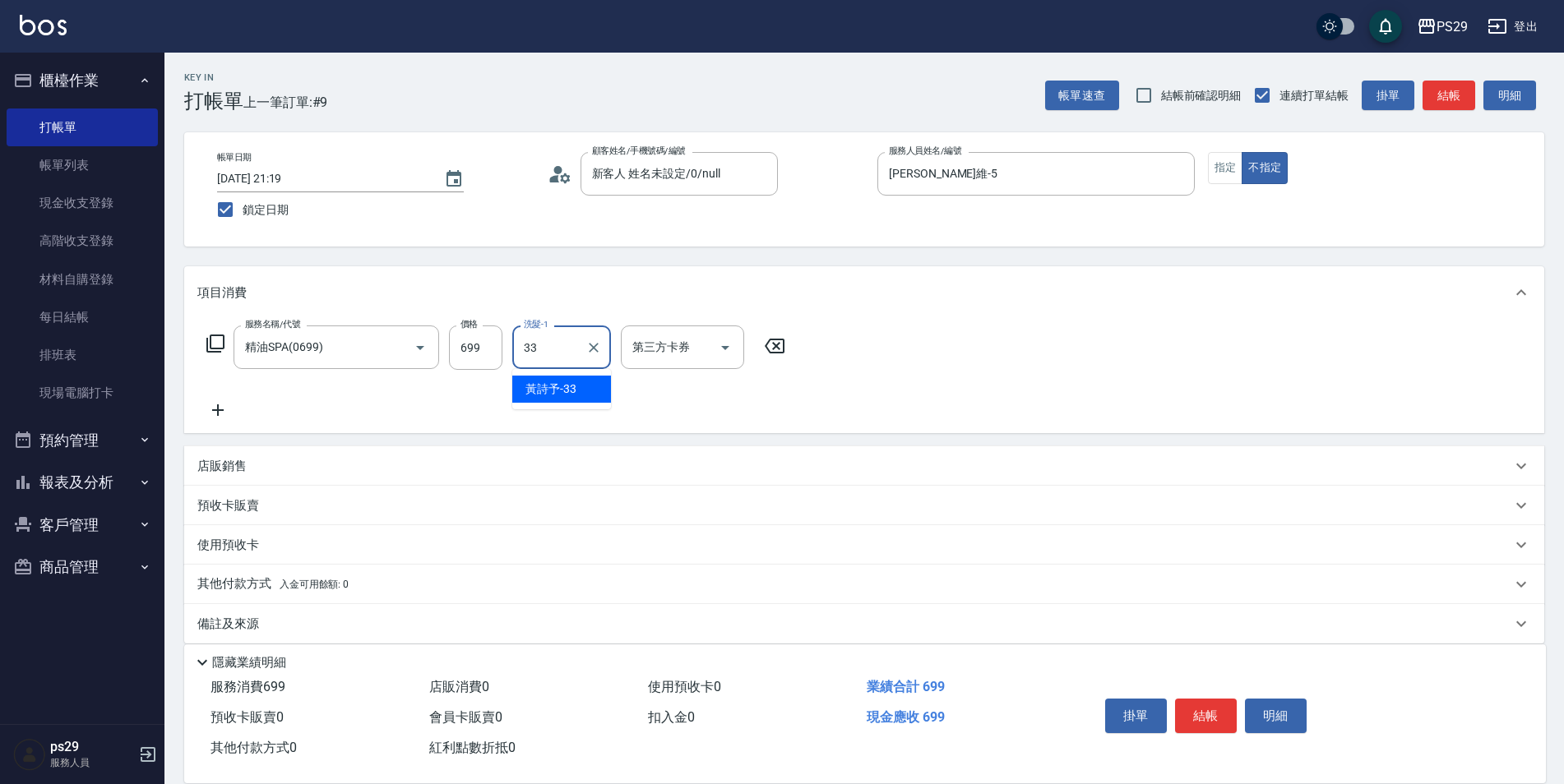
type input "黃詩予-33"
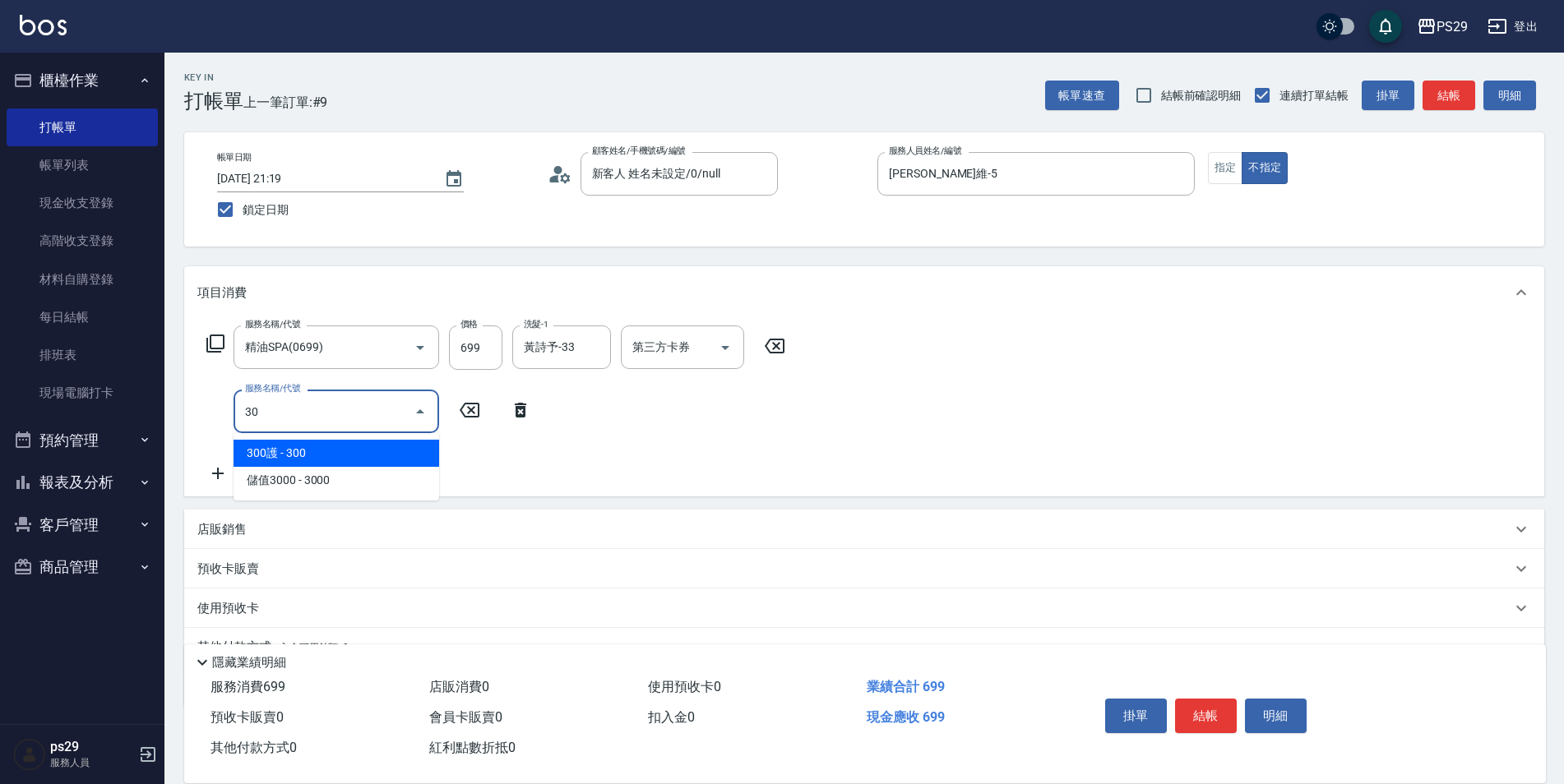
type input "304"
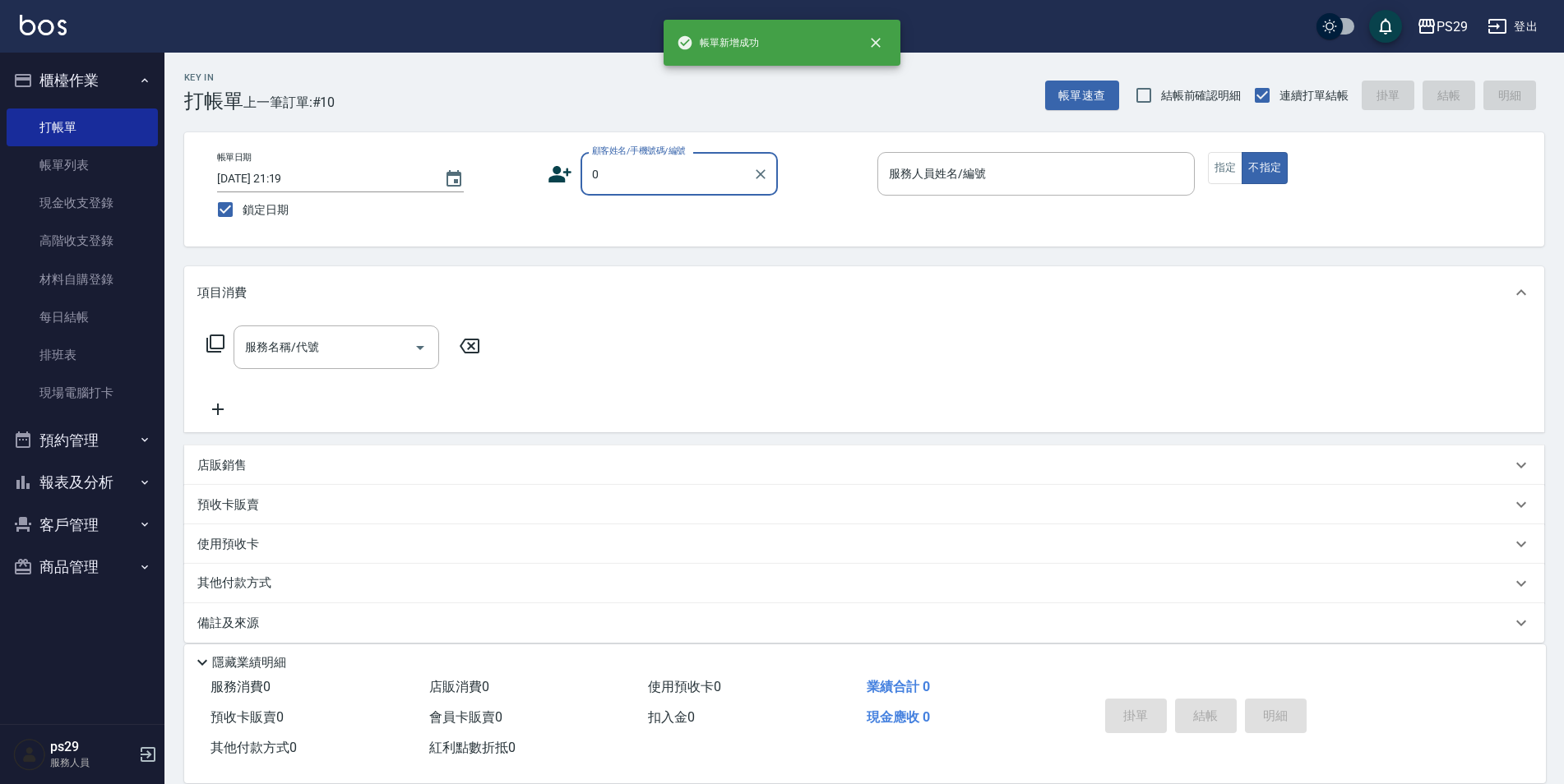
type input "新客人 姓名未設定/0/null"
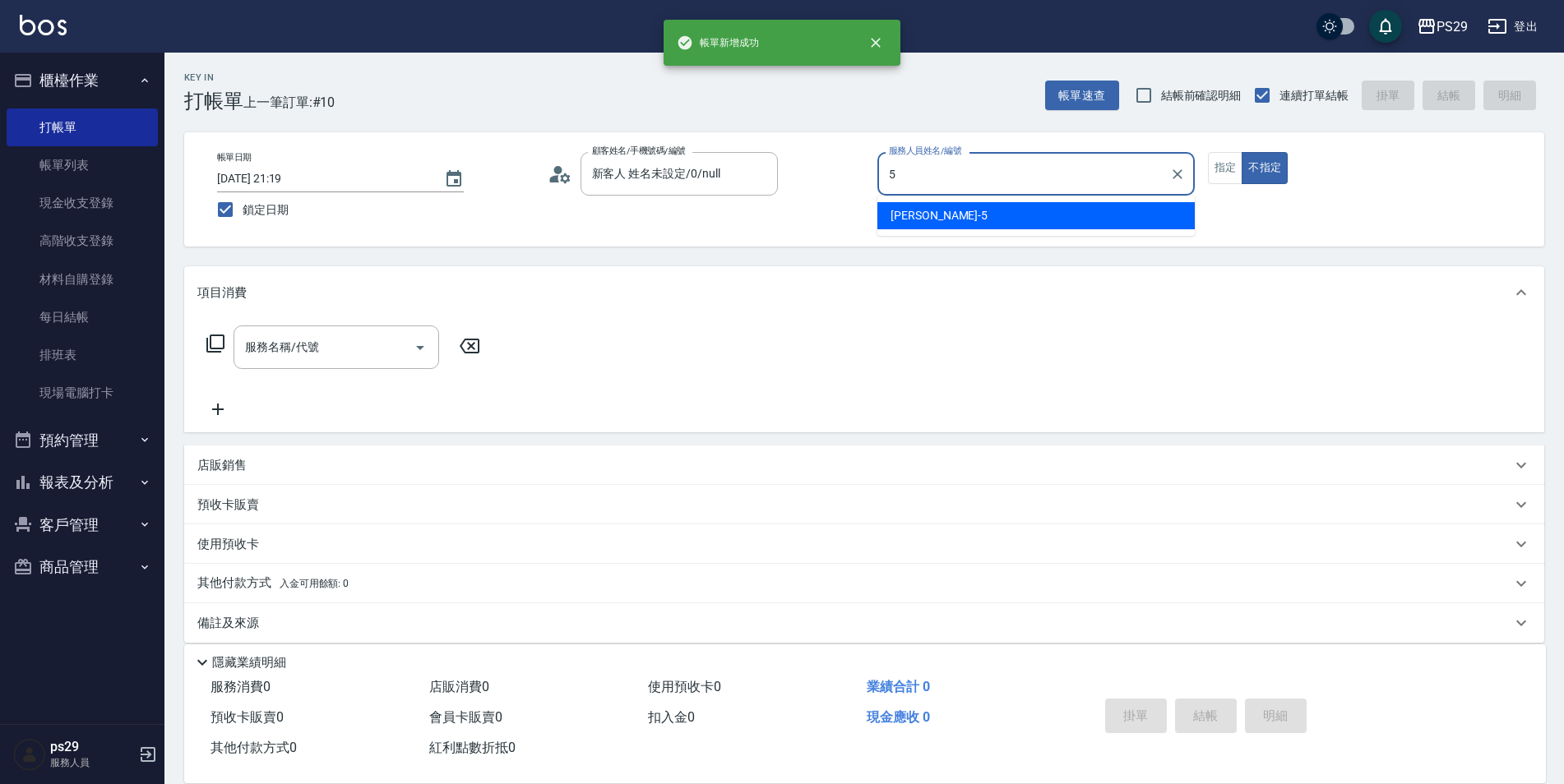
type input "[PERSON_NAME]維-5"
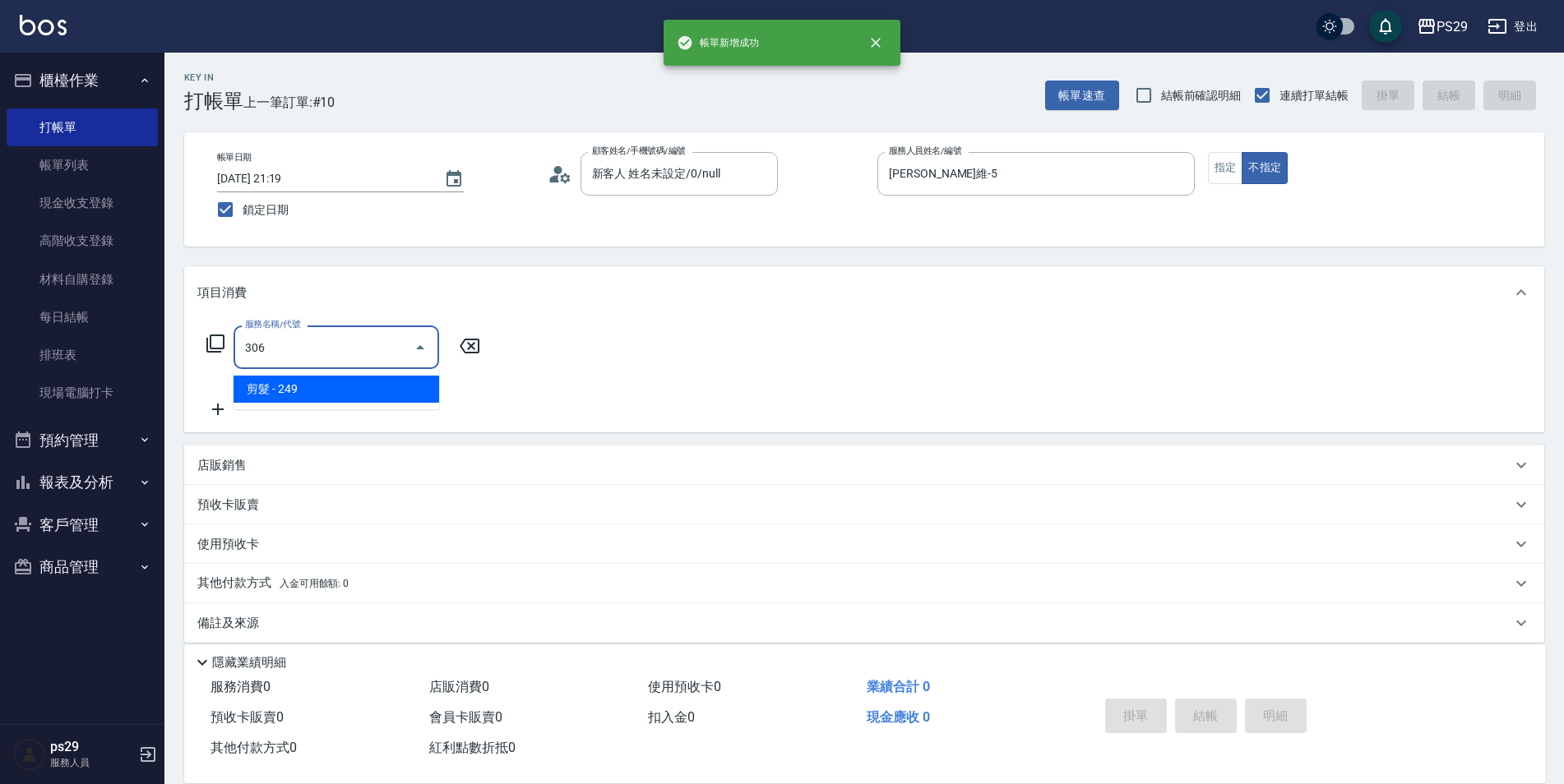
type input "剪髮(306)"
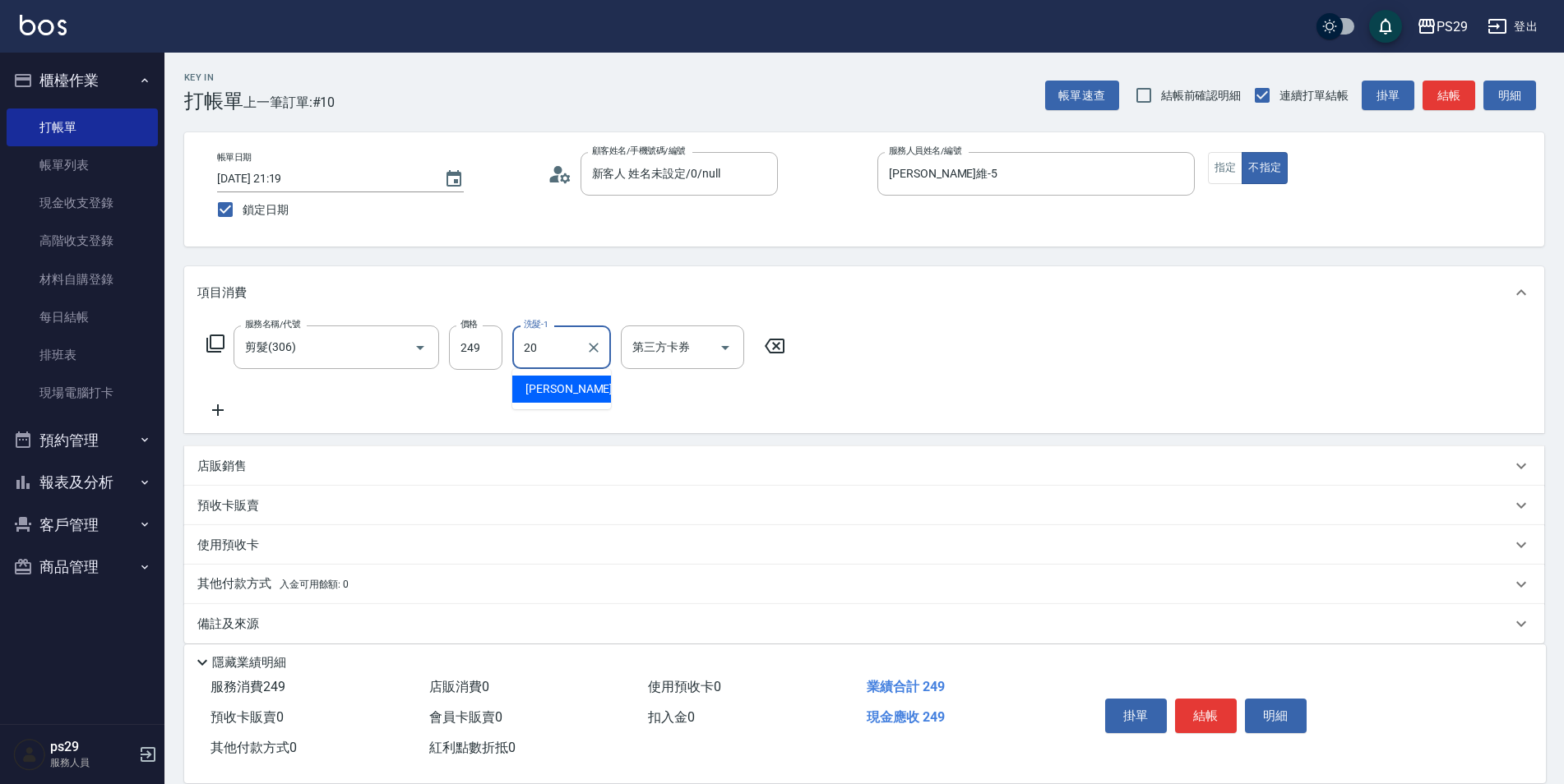
type input "[PERSON_NAME]-20"
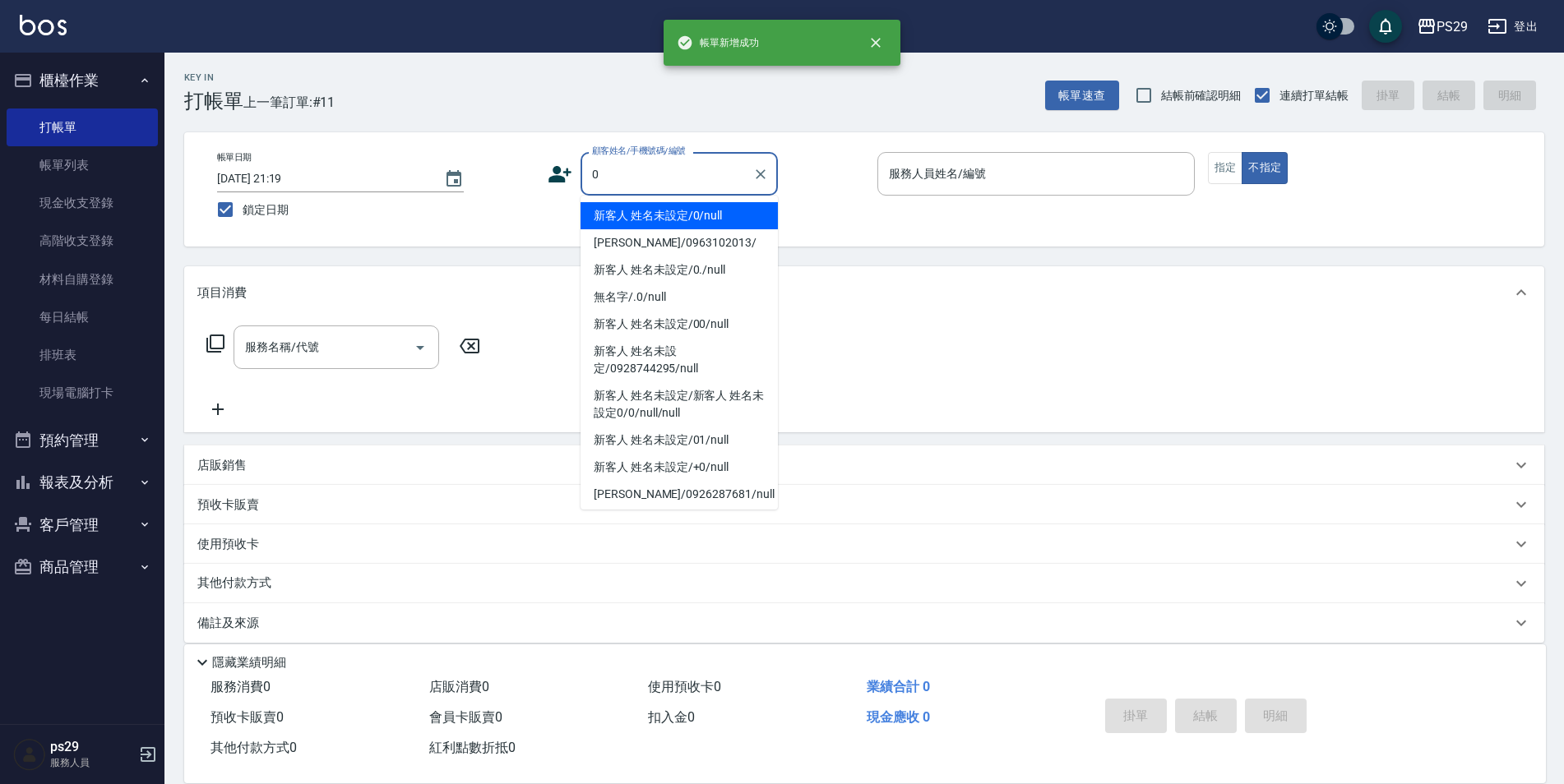
type input "新客人 姓名未設定/0/null"
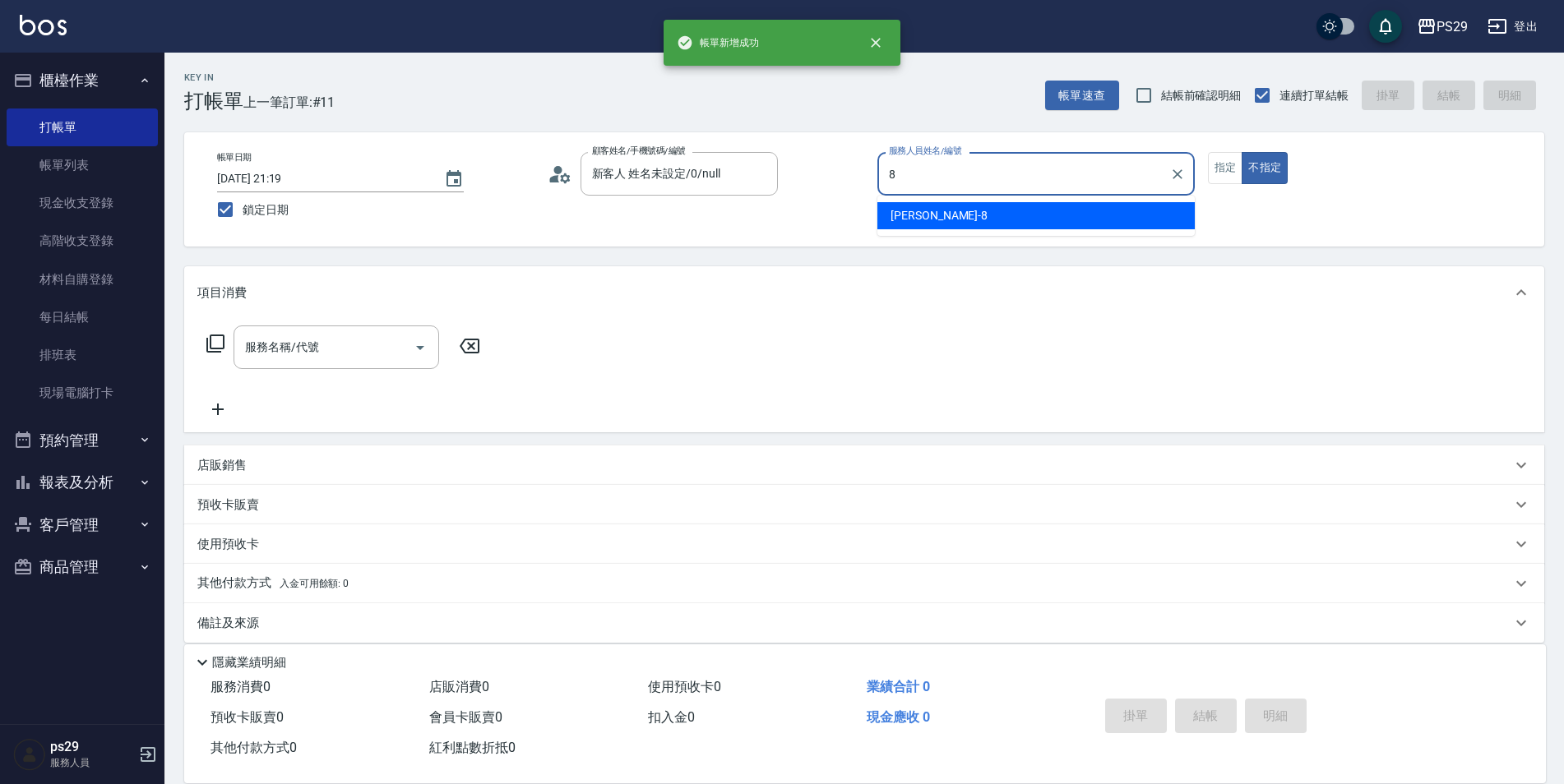
type input "[PERSON_NAME]-8"
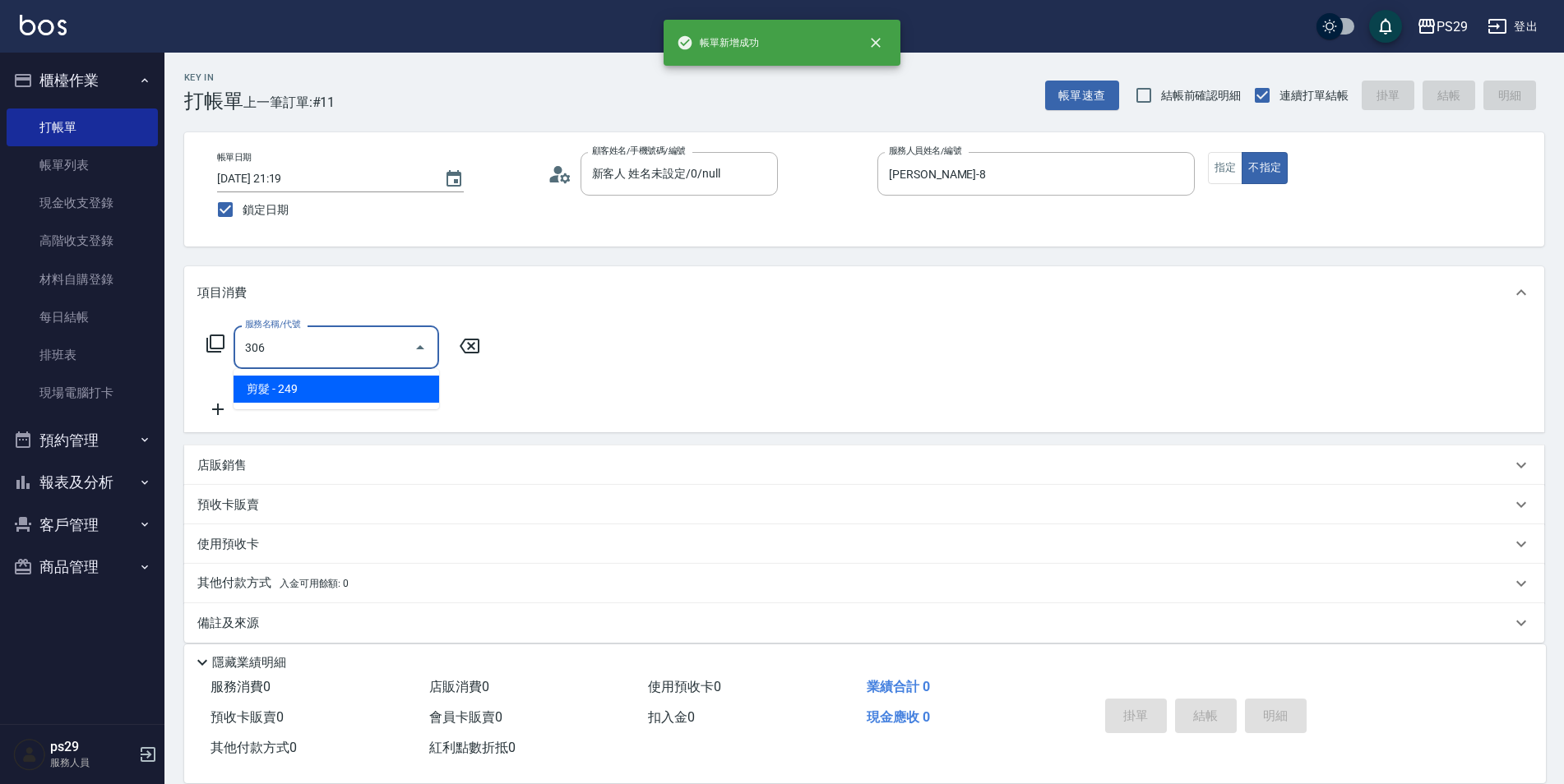
type input "剪髮(306)"
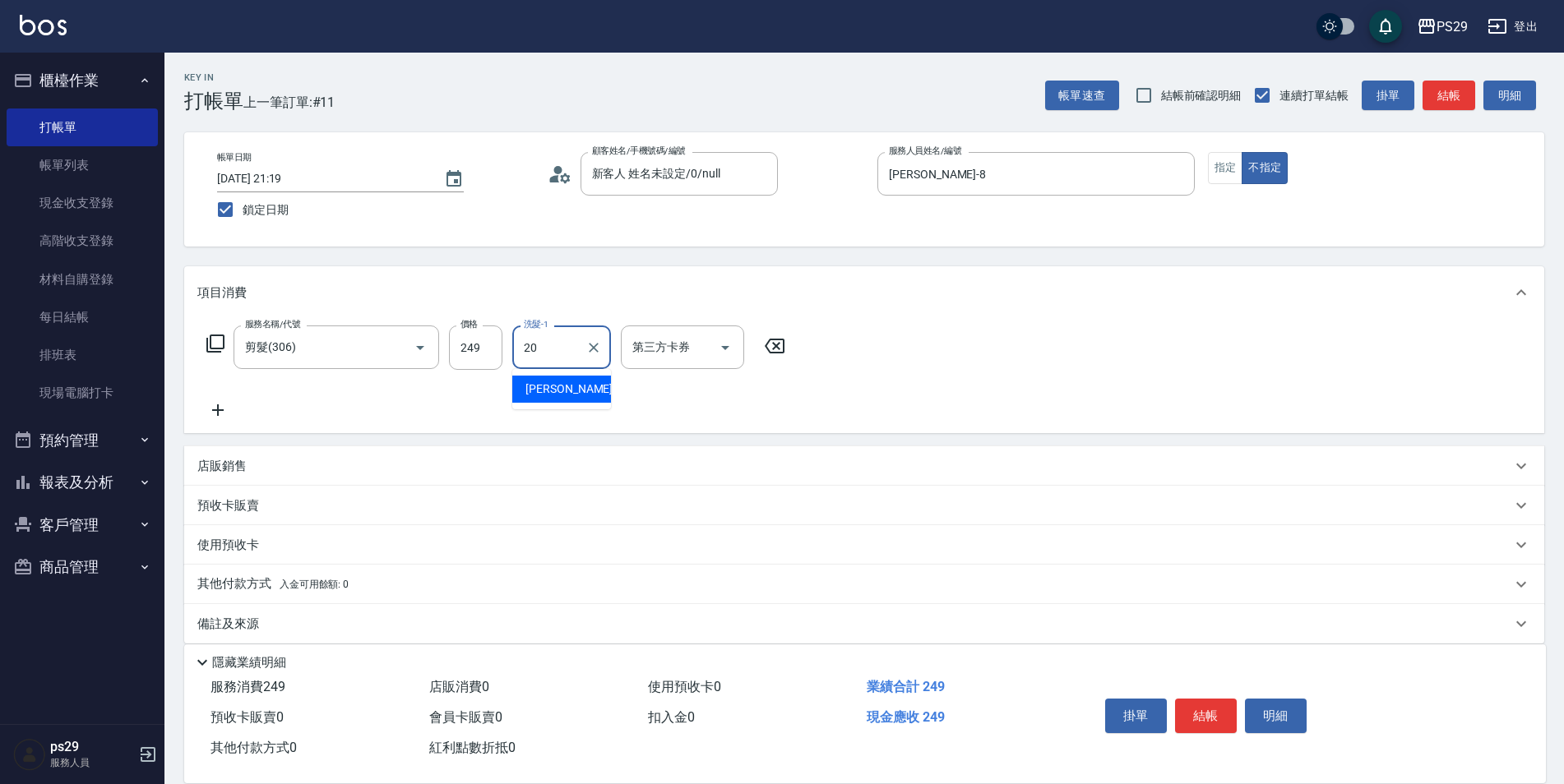
type input "[PERSON_NAME]-20"
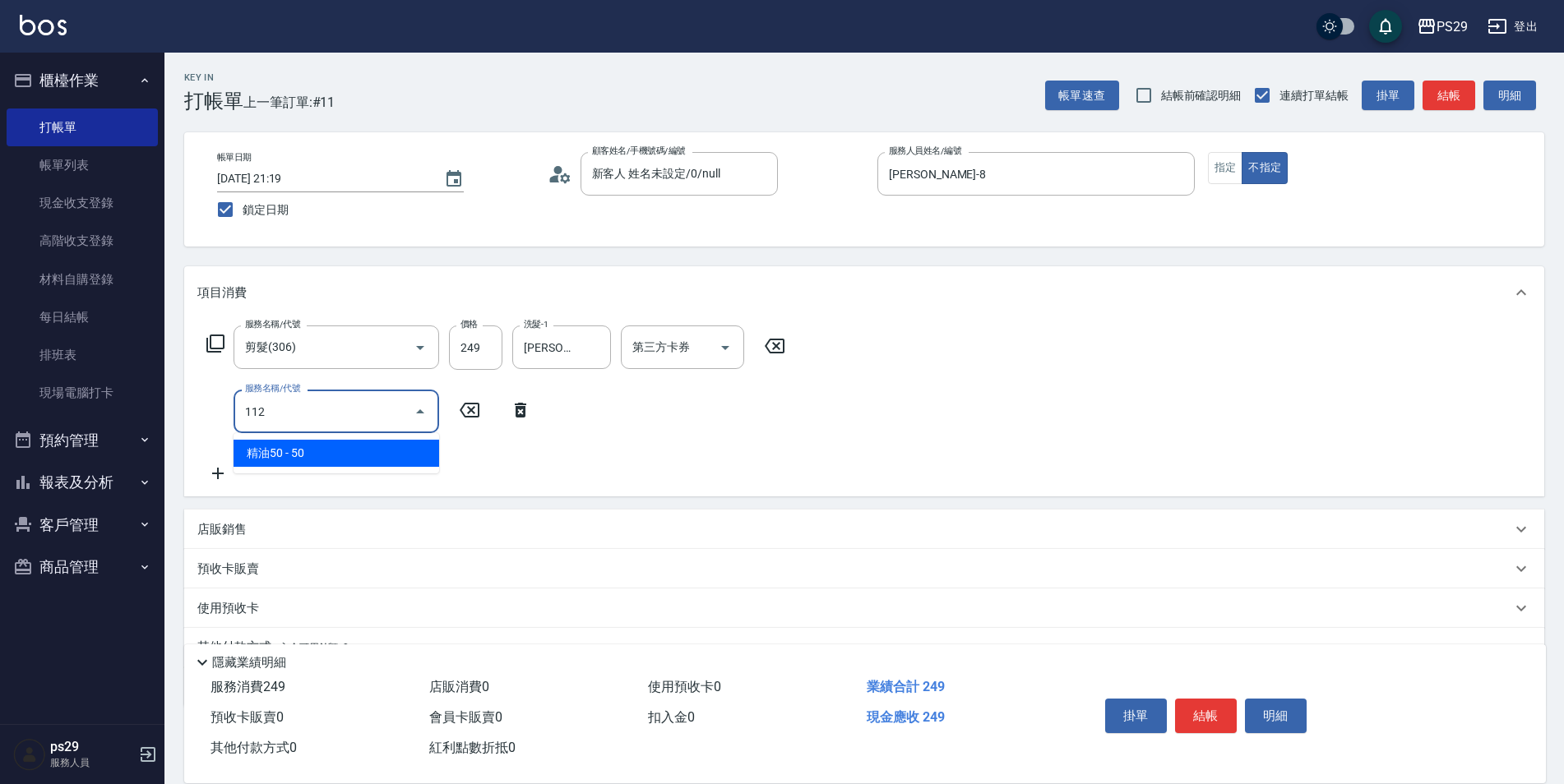
type input "精油50(112)"
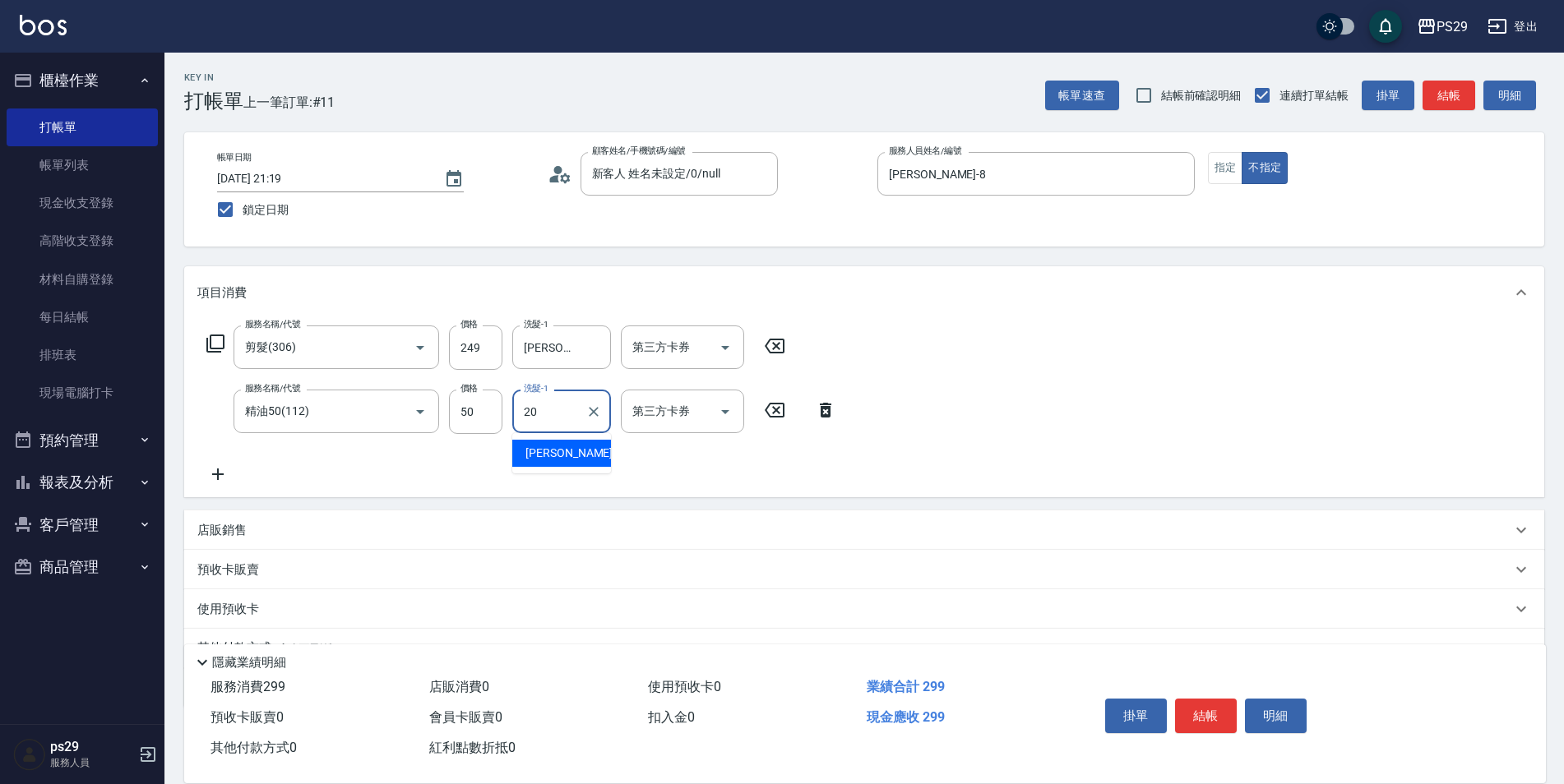
type input "[PERSON_NAME]-20"
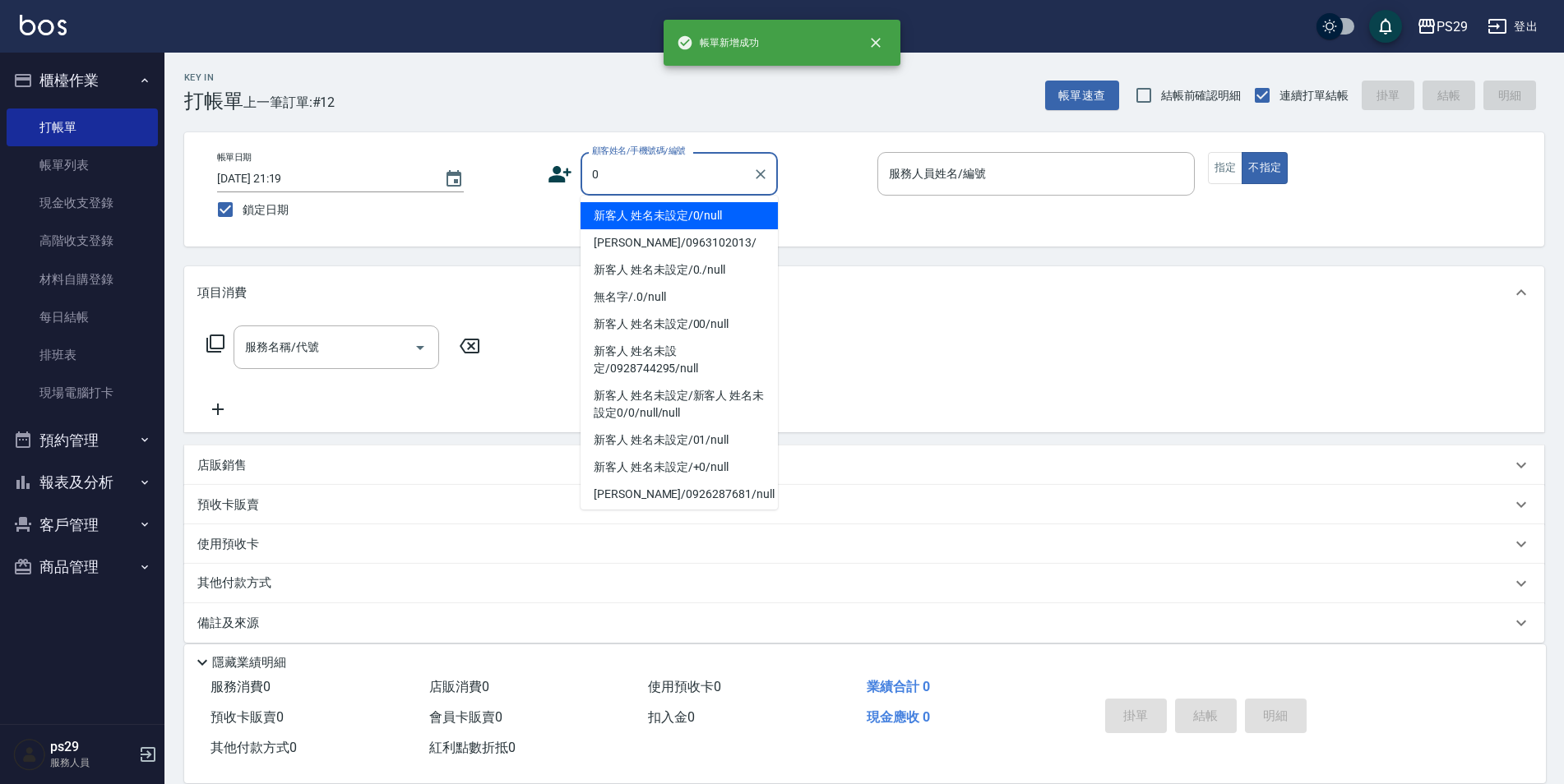
type input "新客人 姓名未設定/0/null"
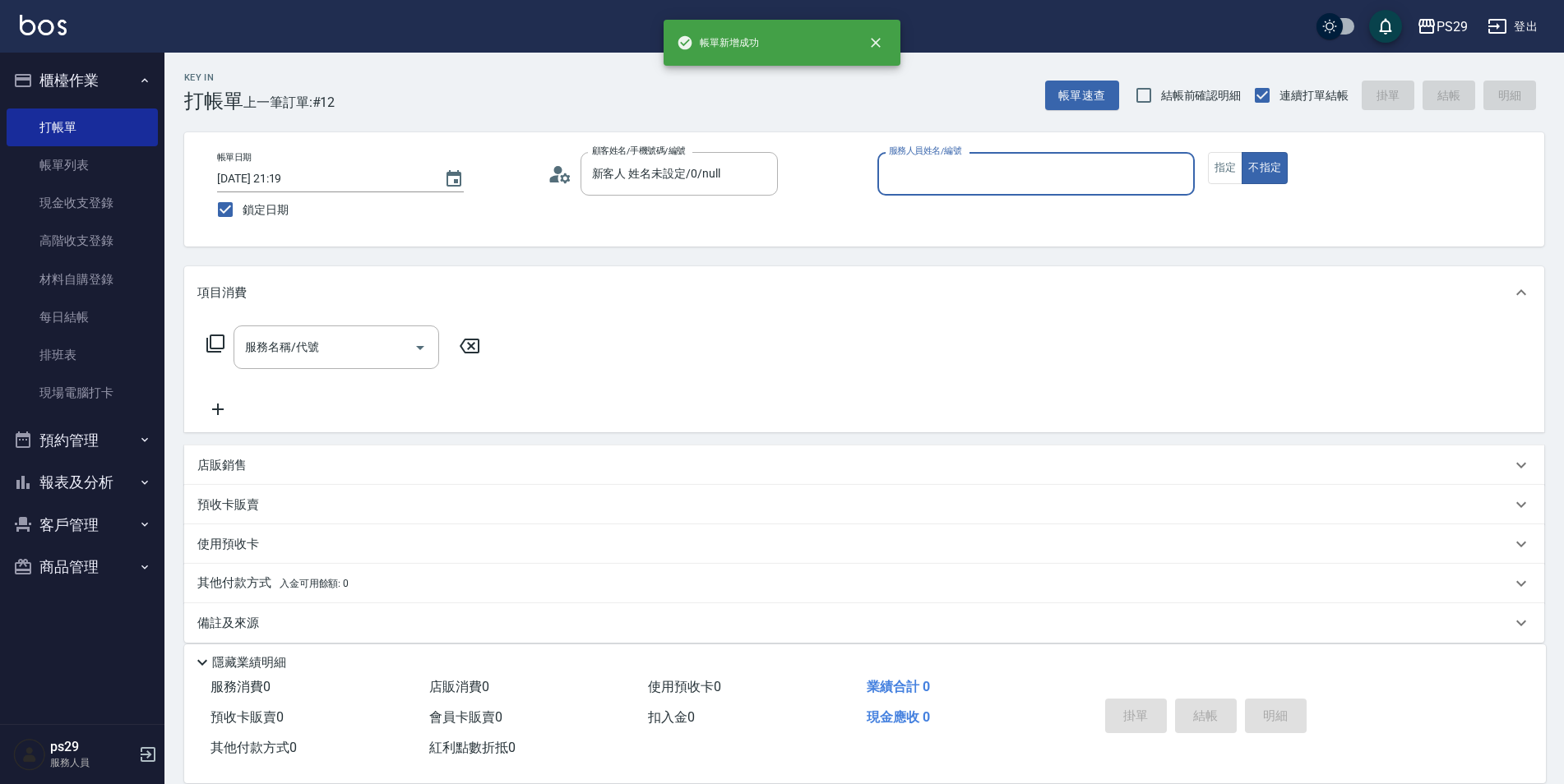
type input "8"
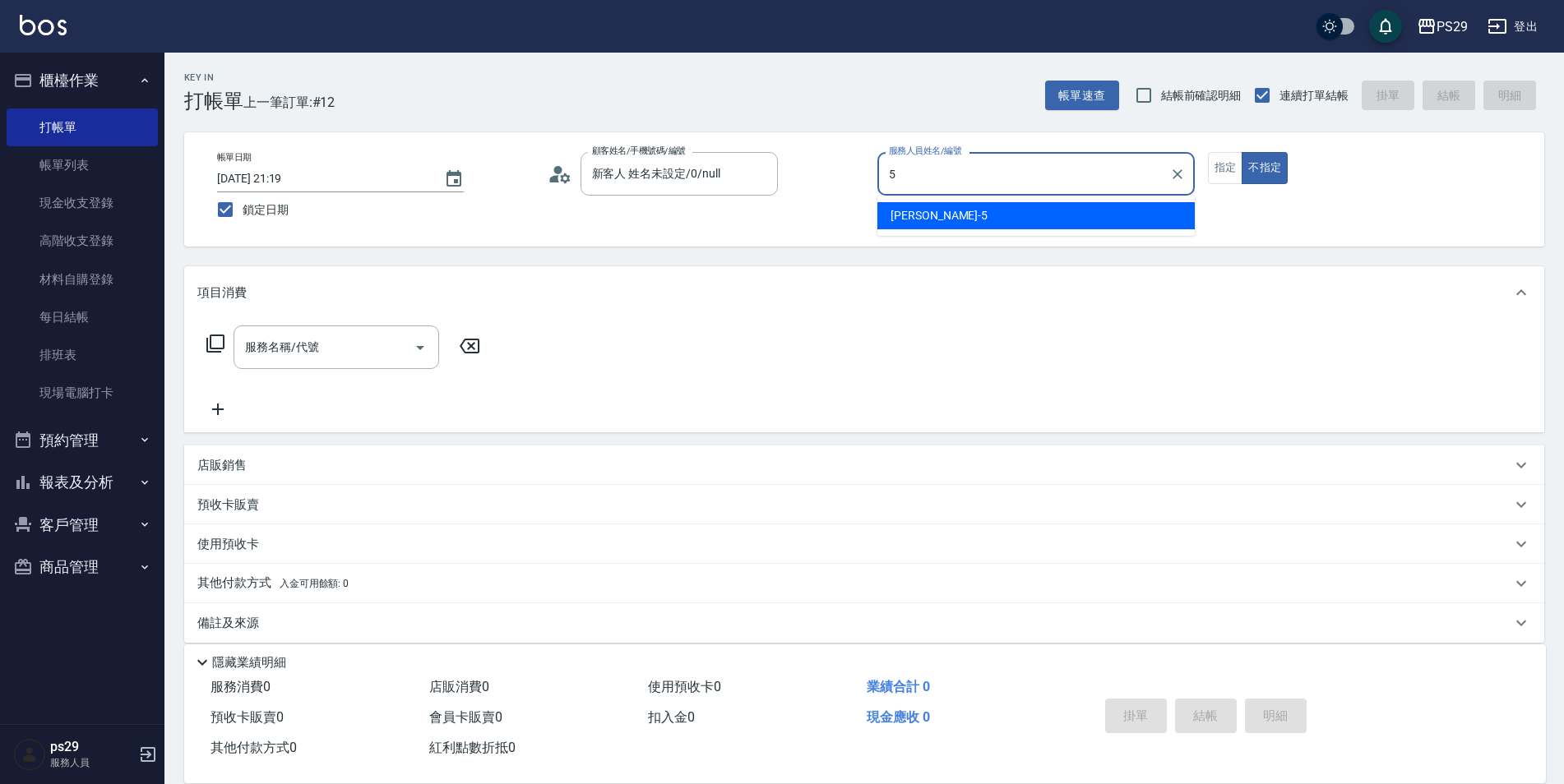
type input "[PERSON_NAME]維-5"
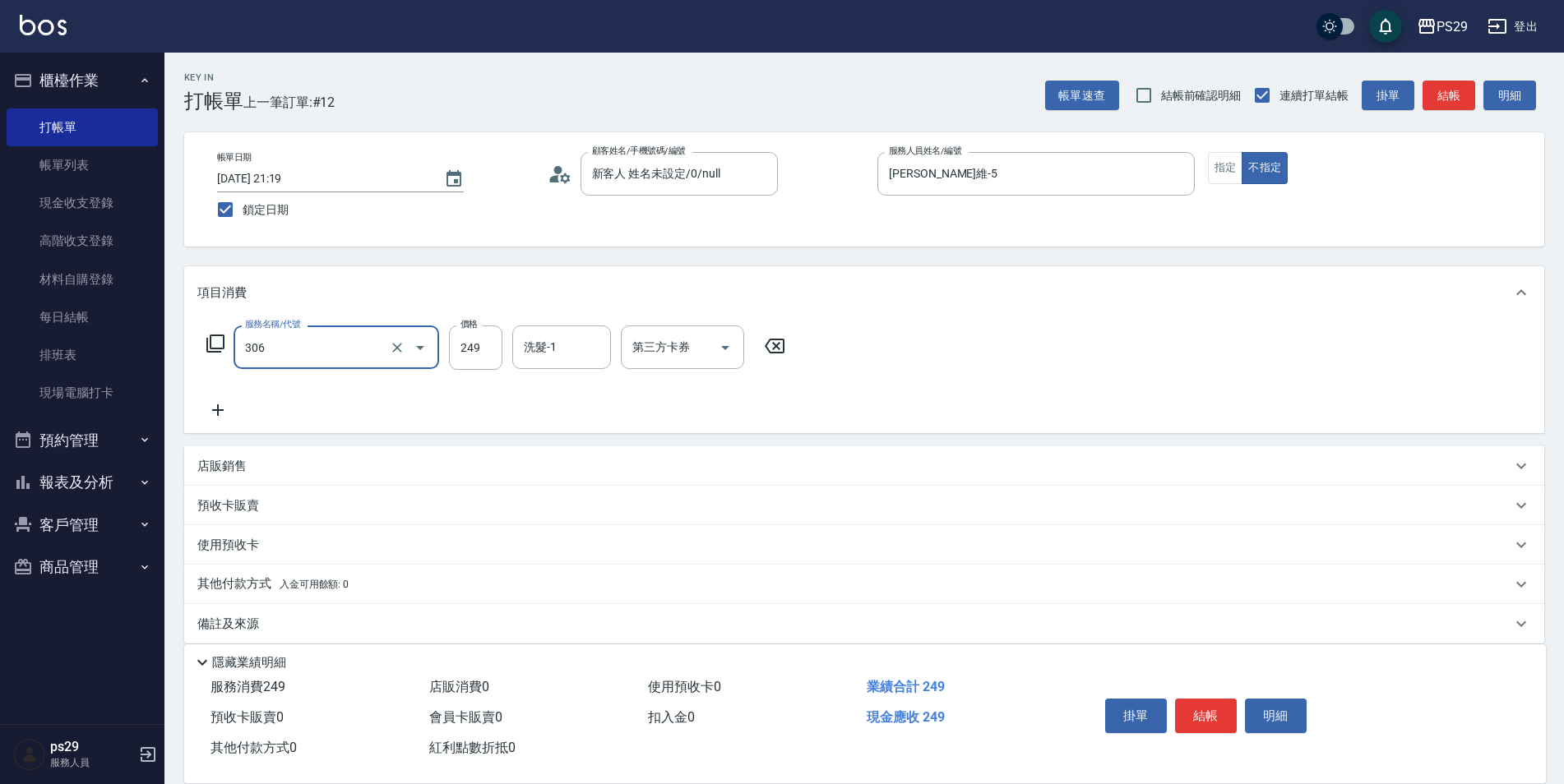
type input "剪髮(306)"
type input "[PERSON_NAME]-20"
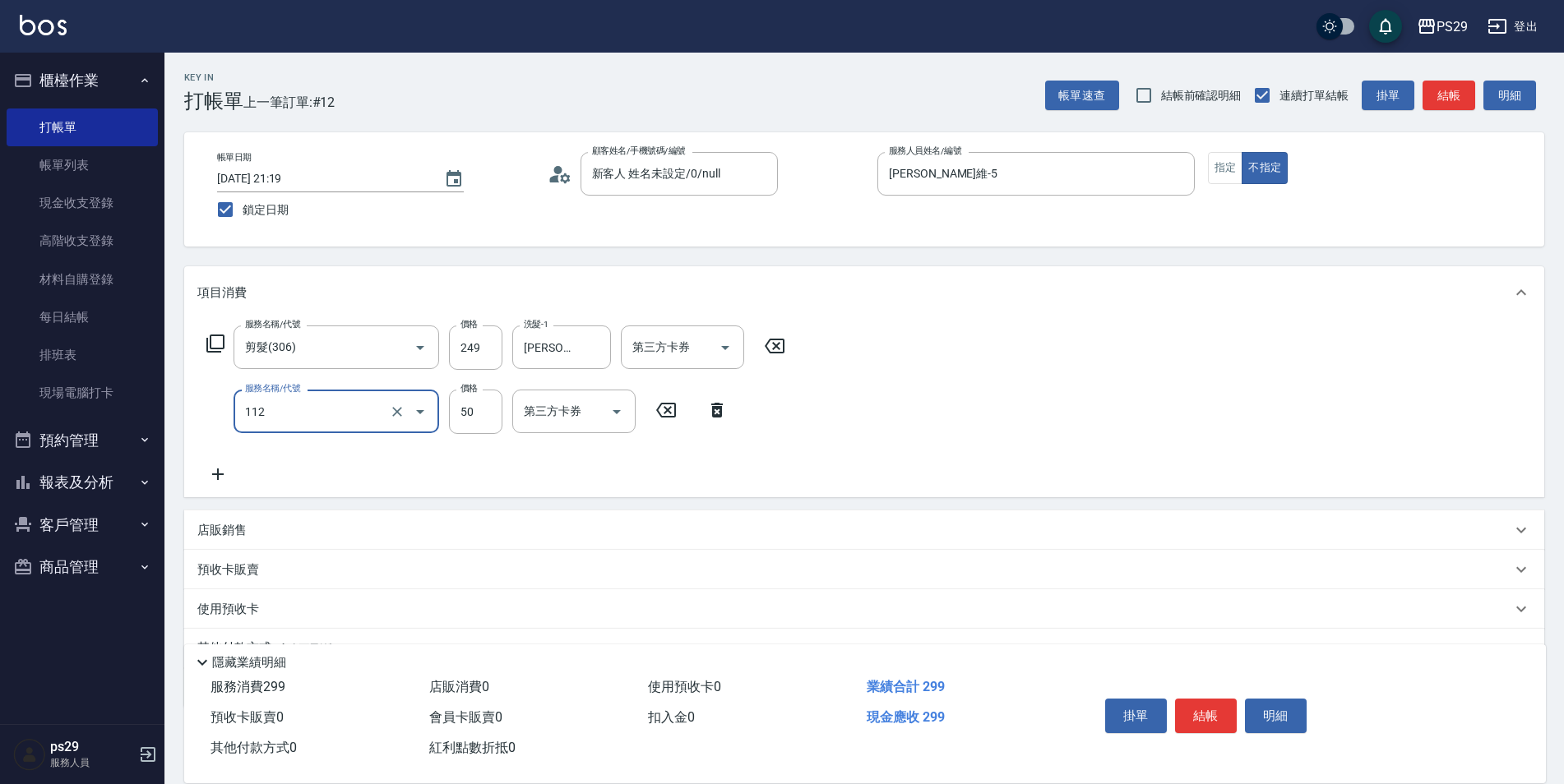
type input "精油50(112)"
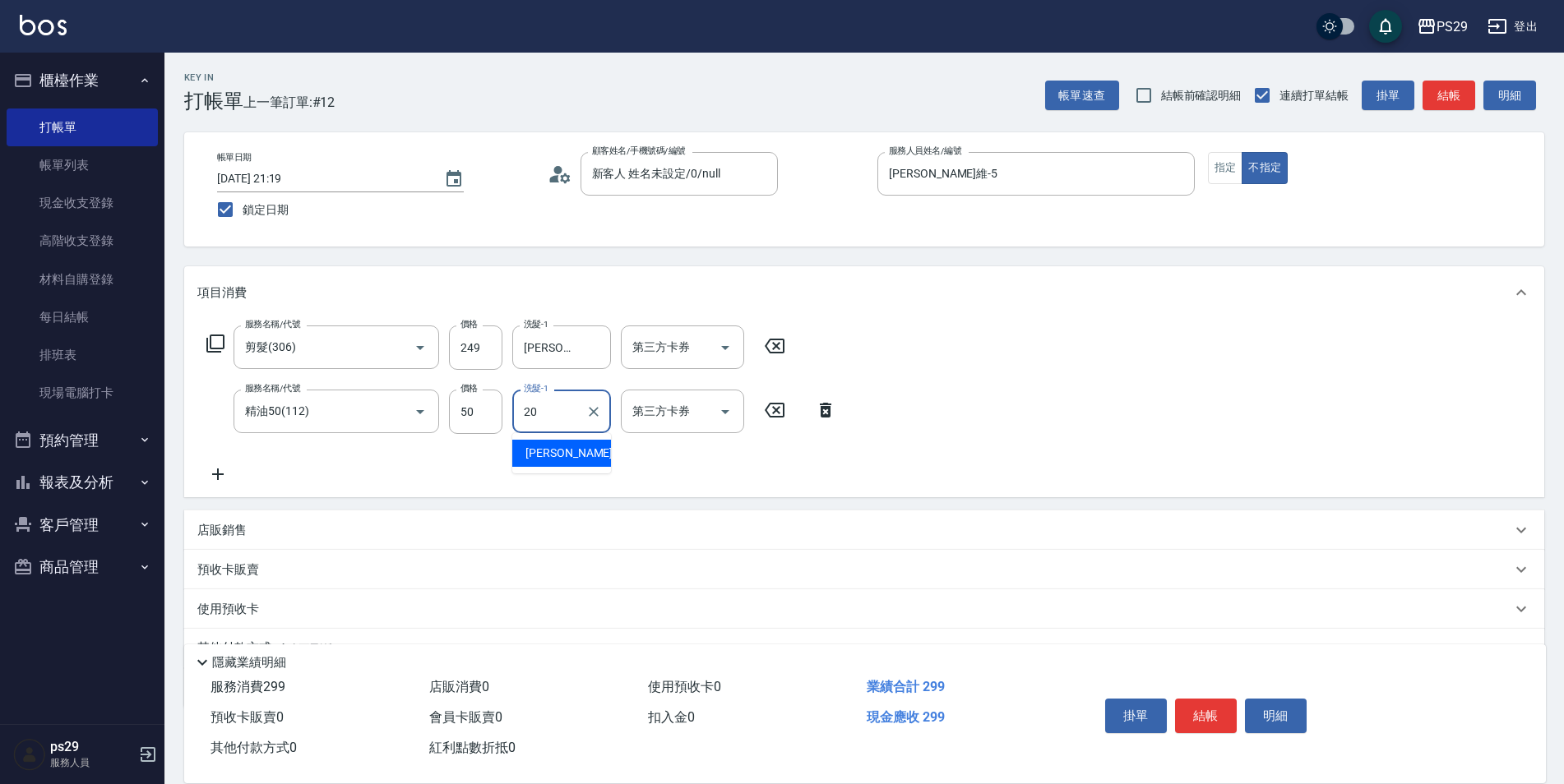
type input "[PERSON_NAME]-20"
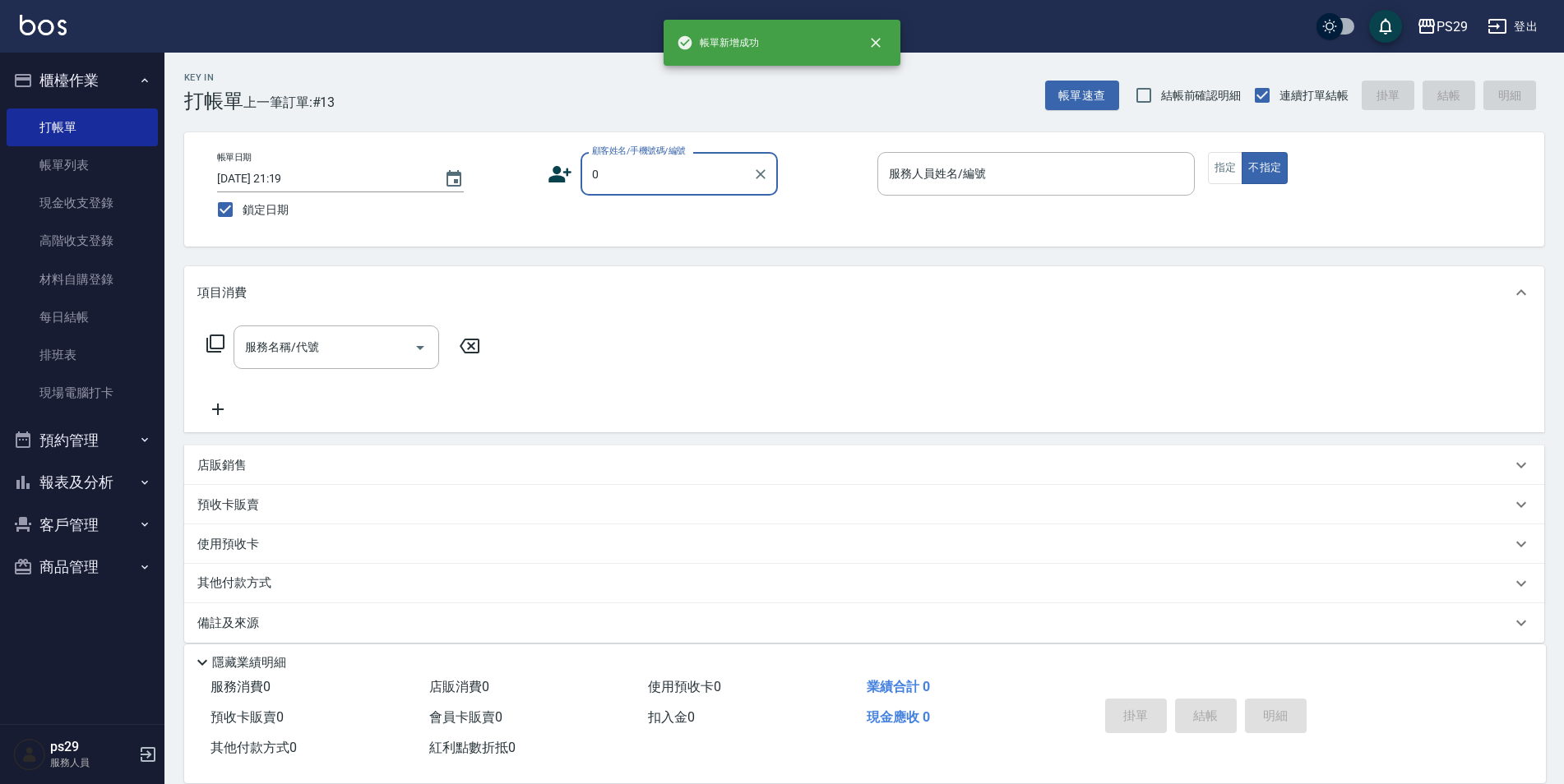
type input "新客人 姓名未設定/0/null"
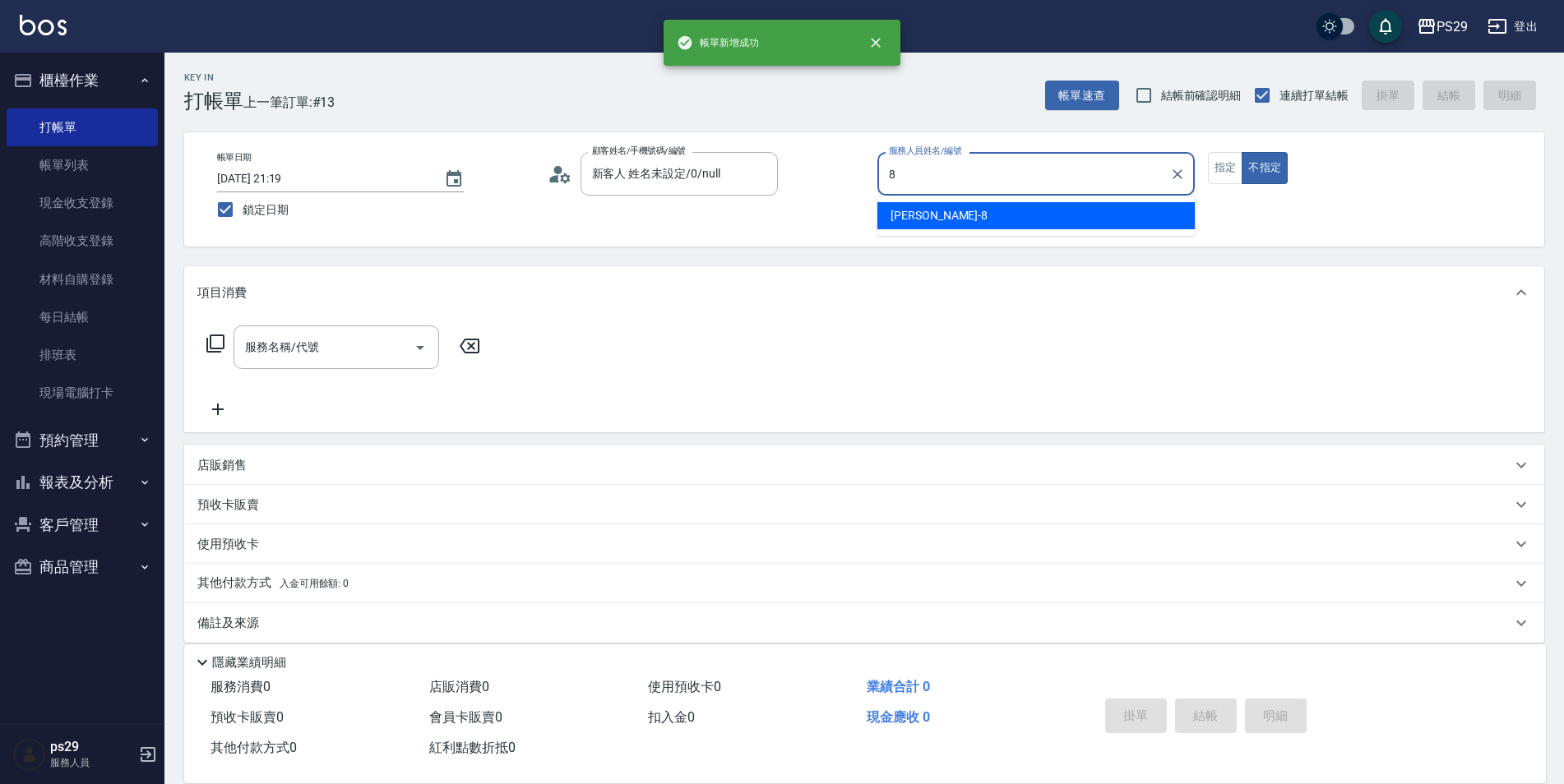
type input "[PERSON_NAME]-8"
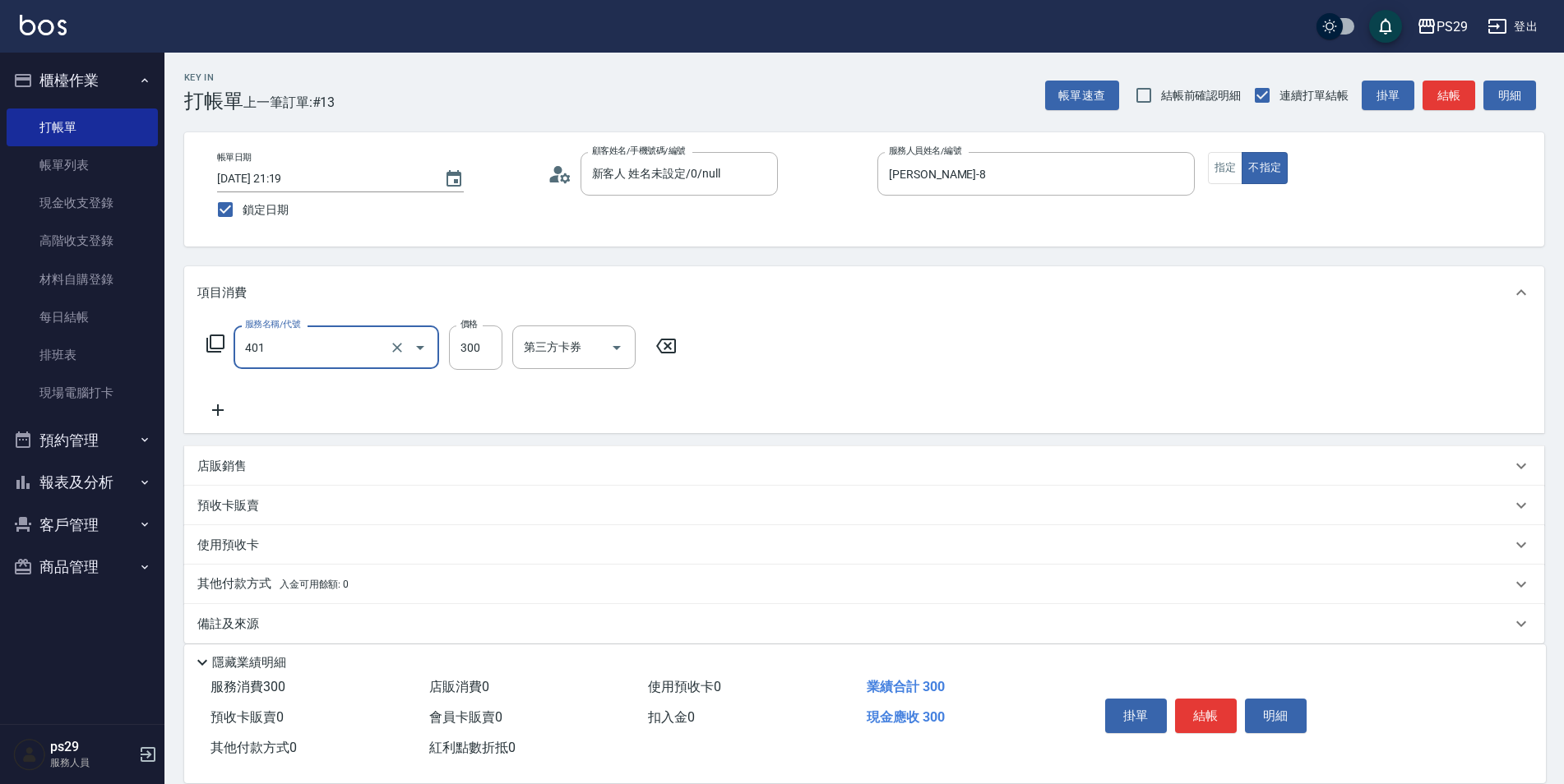
type input "300護(401)"
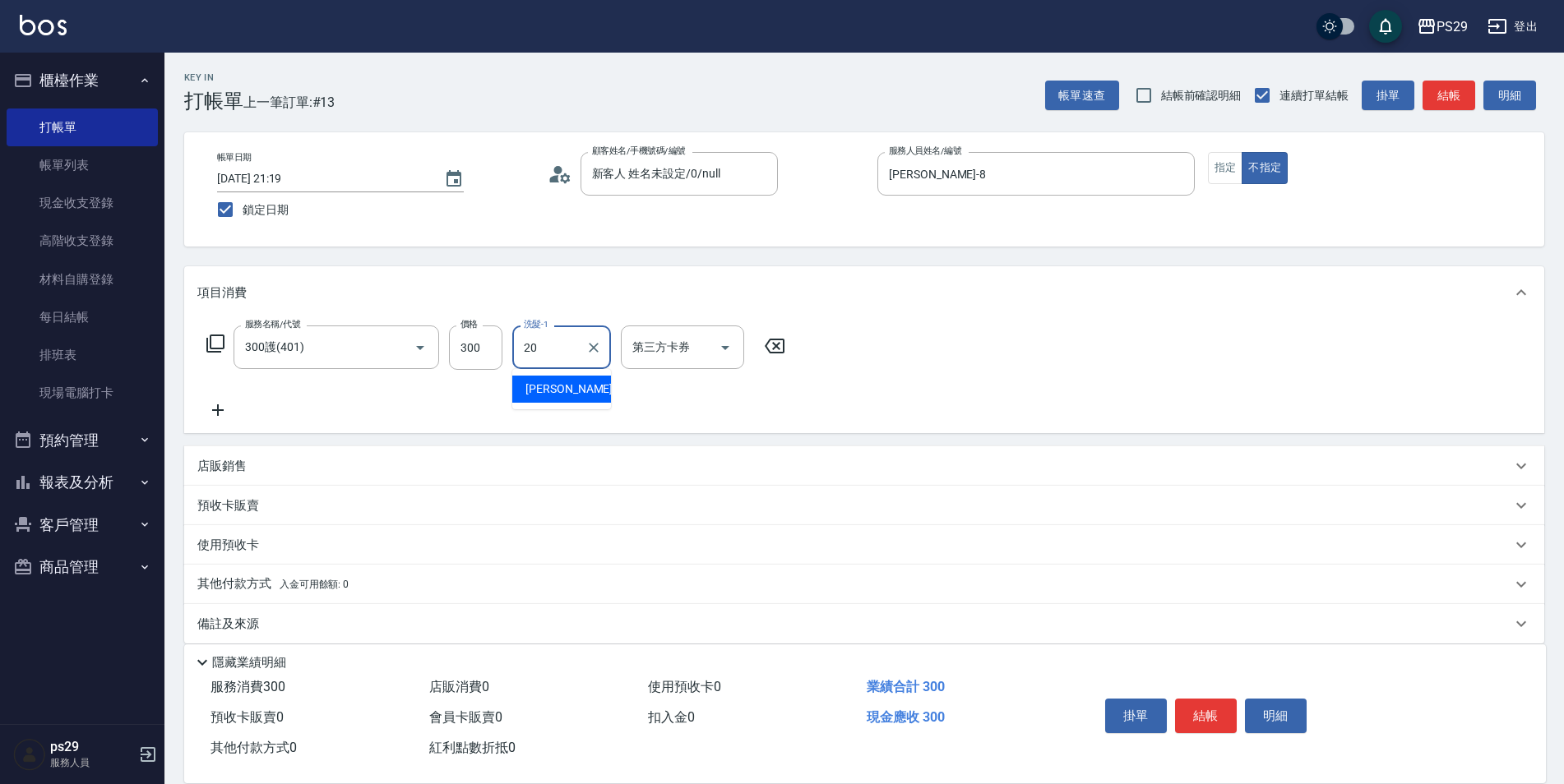
type input "[PERSON_NAME]-20"
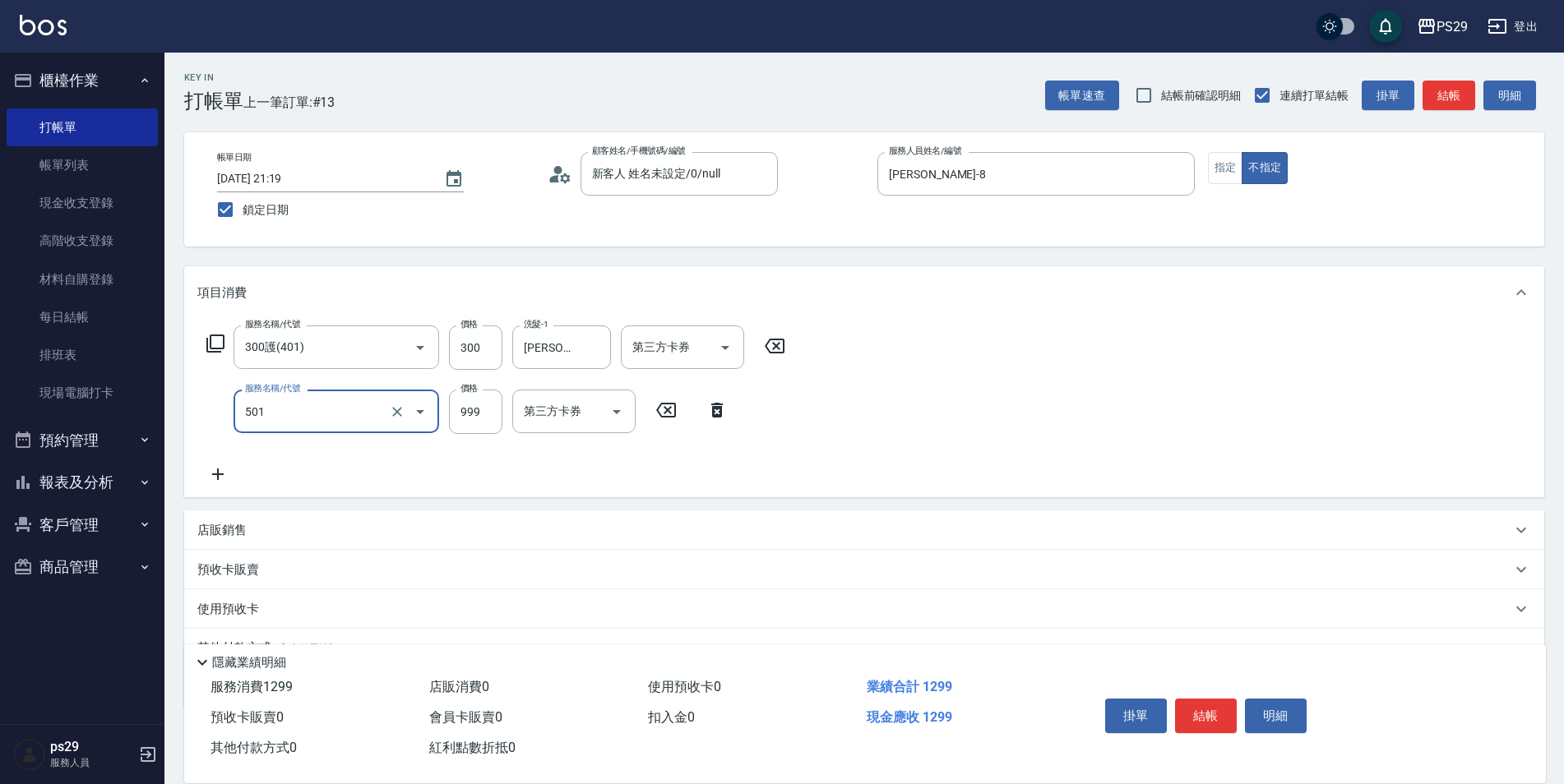
type input "染髮(501)"
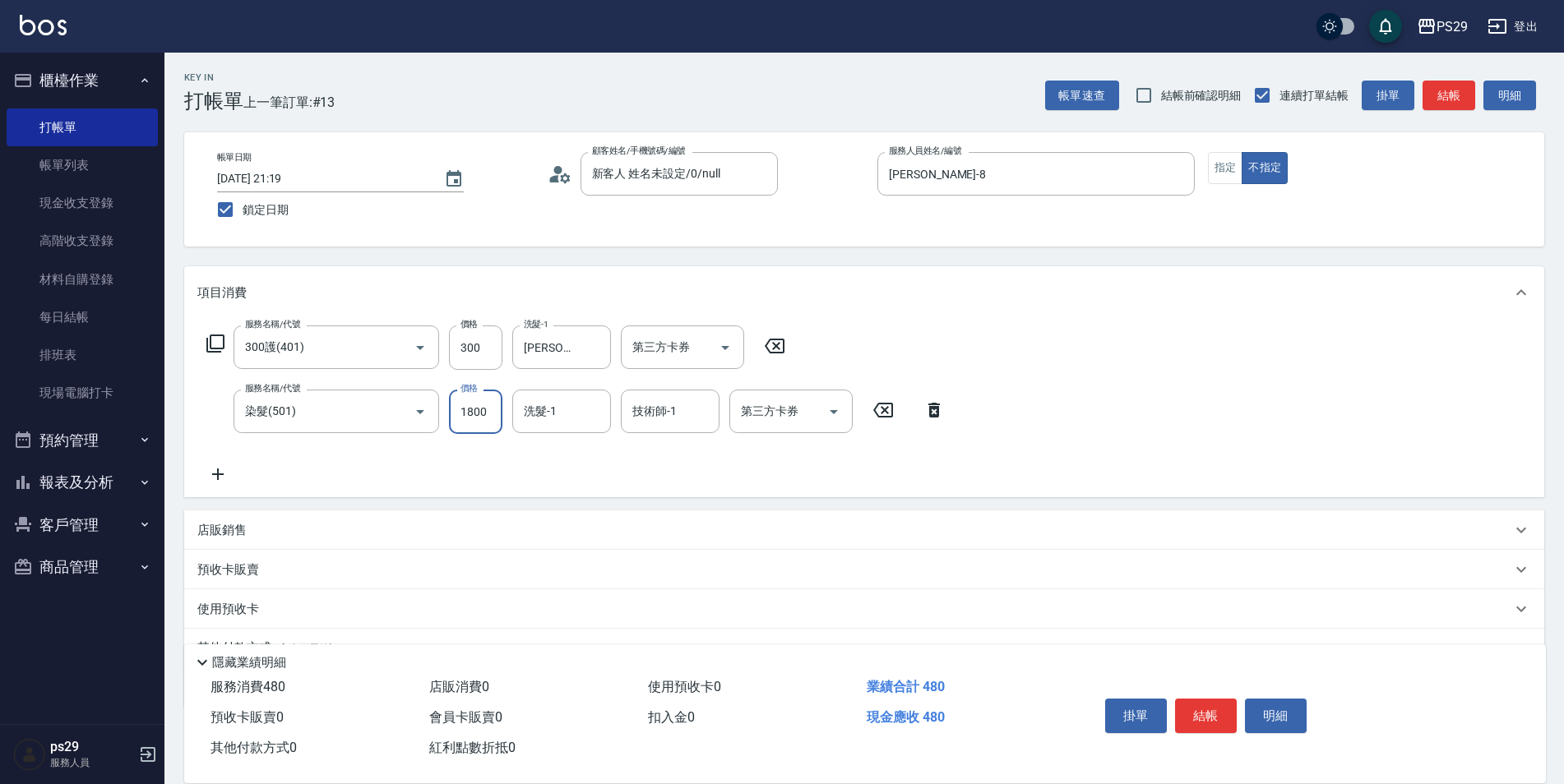
type input "1800"
type input "[PERSON_NAME]-20"
type input "[PERSON_NAME]-8"
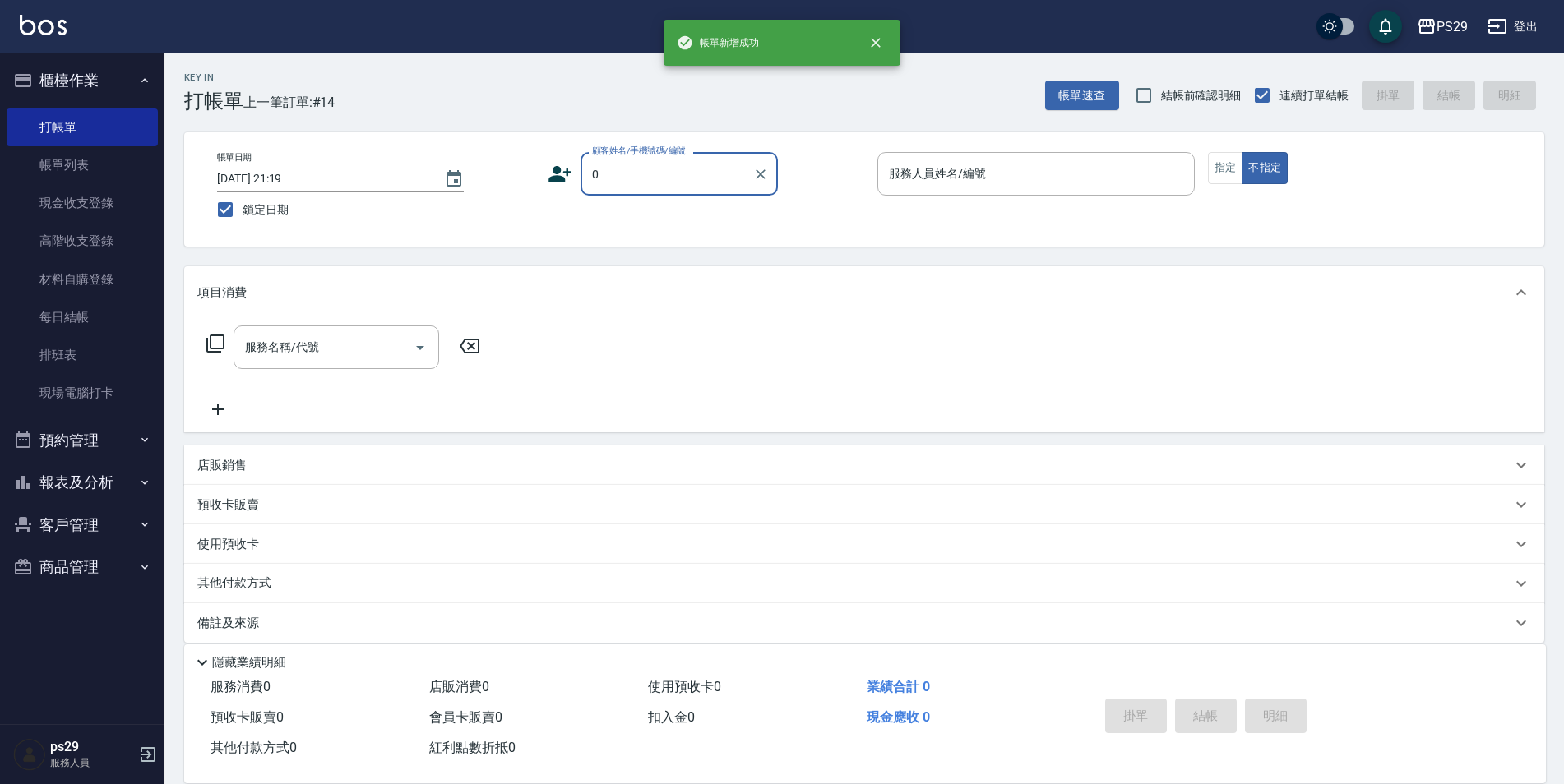
type input "新客人 姓名未設定/0/null"
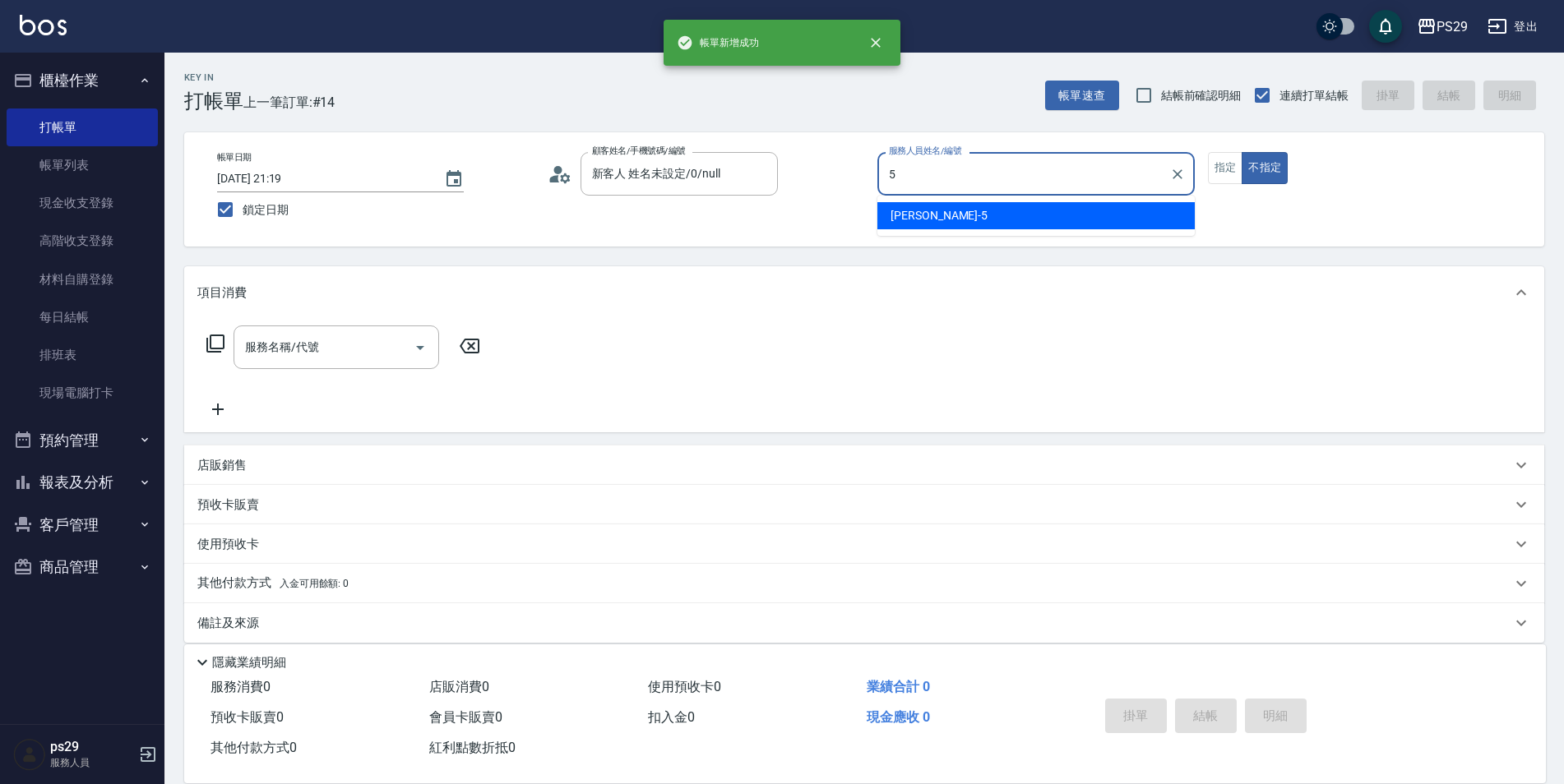
type input "[PERSON_NAME]維-5"
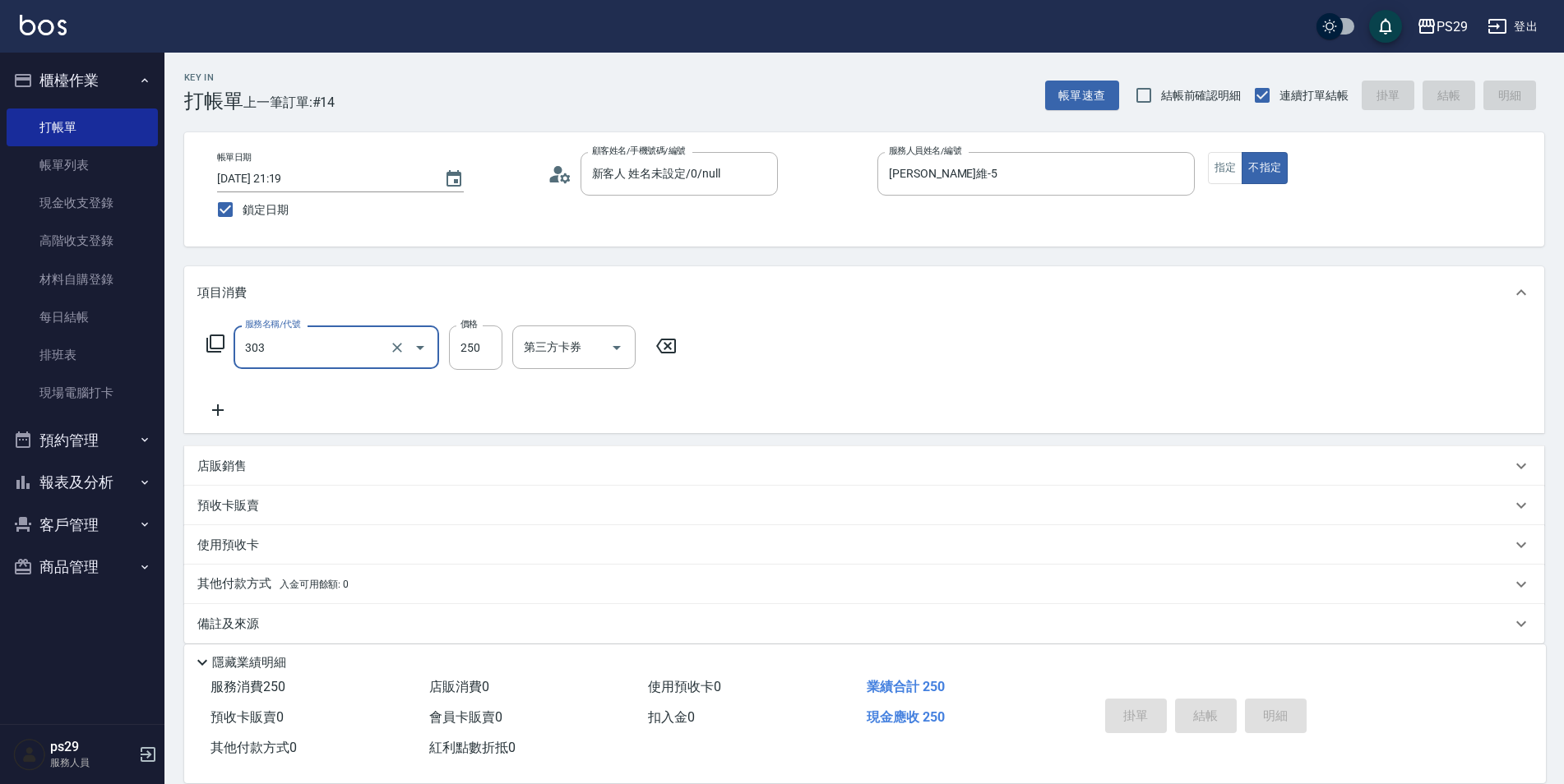
type input "303"
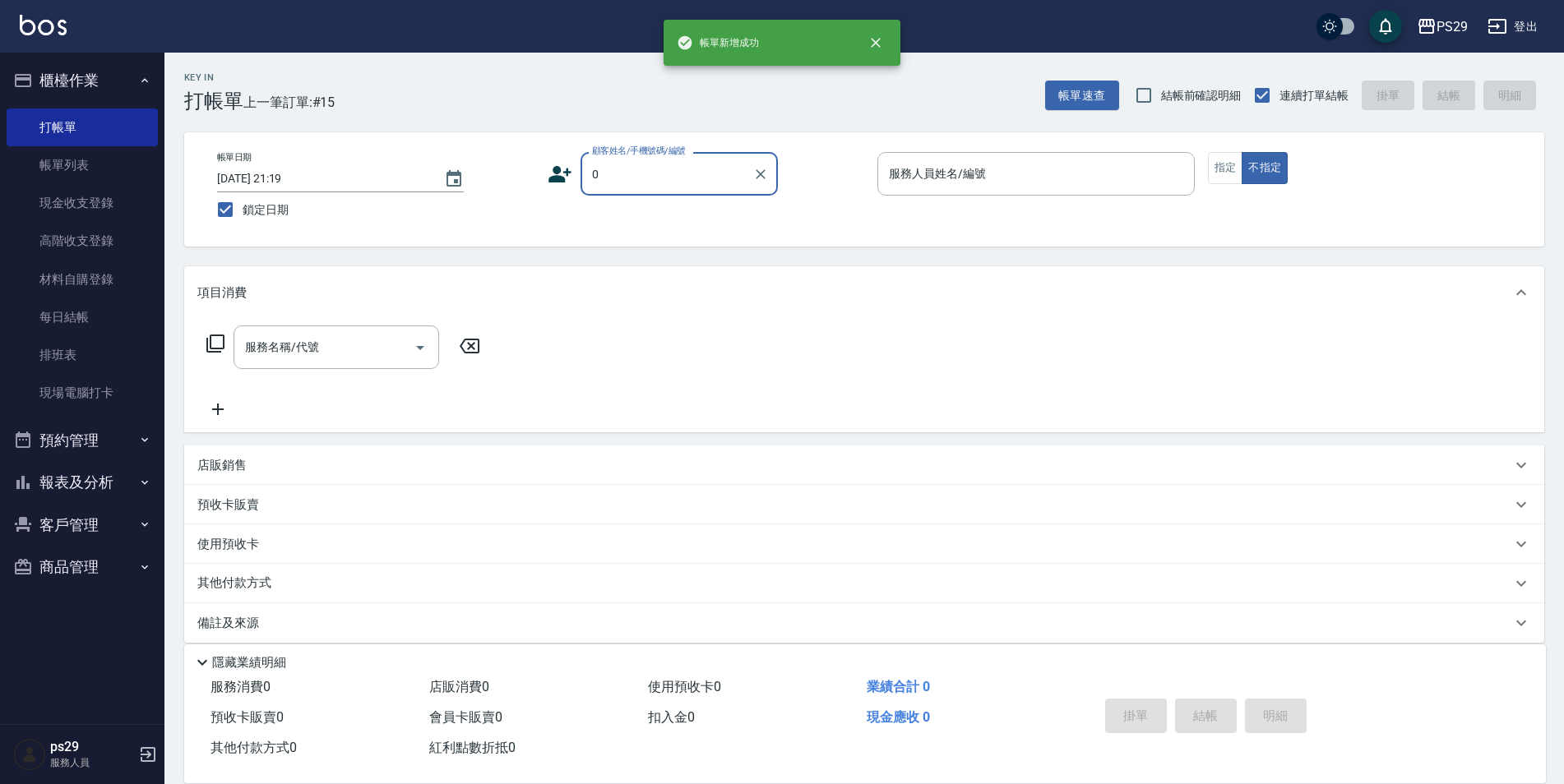
type input "新客人 姓名未設定/0/null"
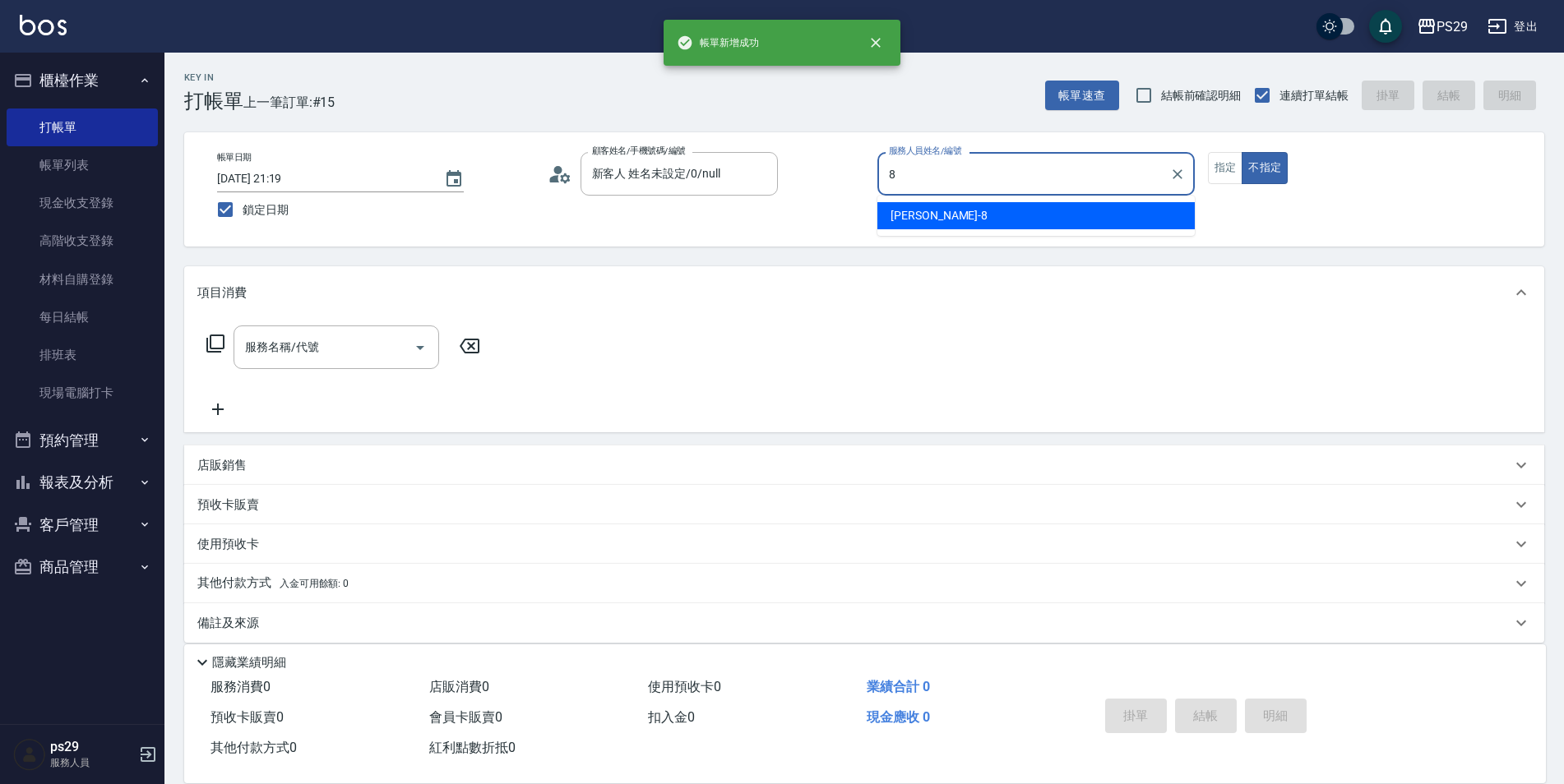
type input "[PERSON_NAME]-8"
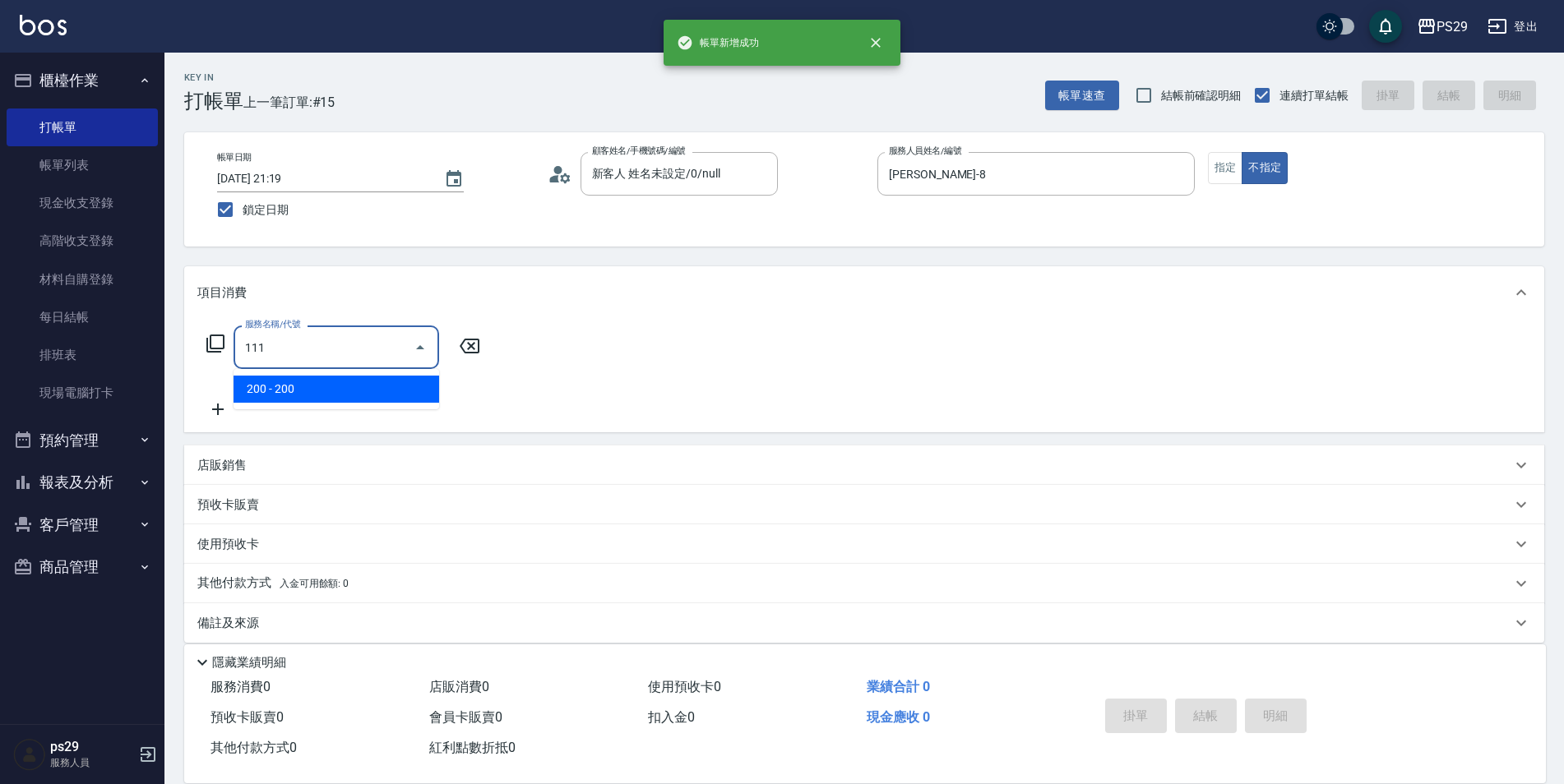
type input "200(111)"
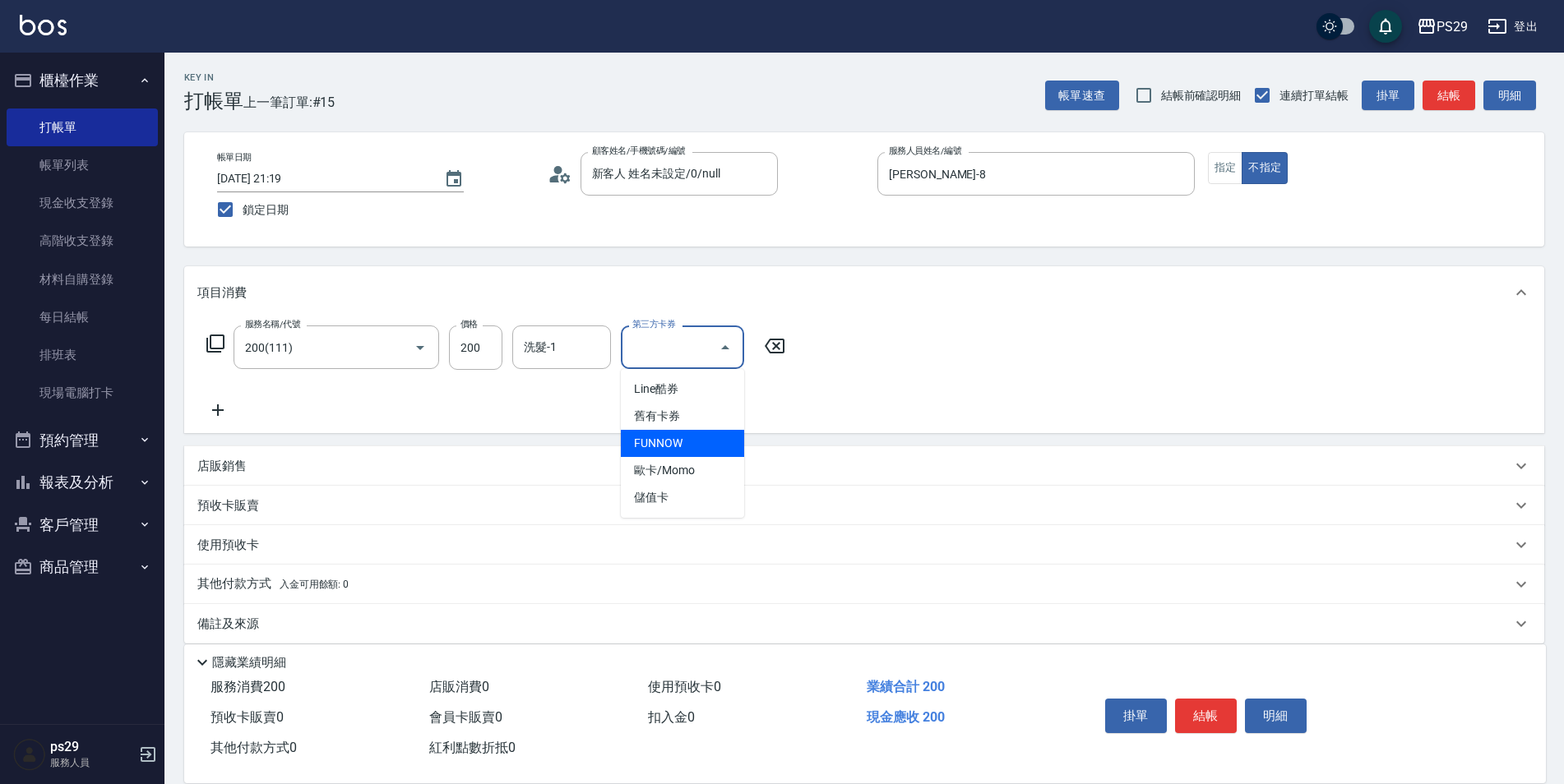
click at [592, 386] on div "服務名稱/代號 200(111) 服務名稱/代號 價格 200 價格 洗髮-1 洗髮-1 第三方卡券 第三方卡券" at bounding box center [496, 373] width 597 height 95
click at [591, 382] on div "服務名稱/代號 200(111) 服務名稱/代號 價格 200 價格 洗髮-1 洗髮-1 第三方卡券 第三方卡券" at bounding box center [496, 373] width 597 height 95
click at [589, 320] on div "服務名稱/代號 200(111) 服務名稱/代號 價格 200 價格 洗髮-1 洗髮-1 第三方卡券 第三方卡券" at bounding box center [864, 377] width 1360 height 114
click at [575, 361] on input "洗髮-1" at bounding box center [561, 347] width 84 height 29
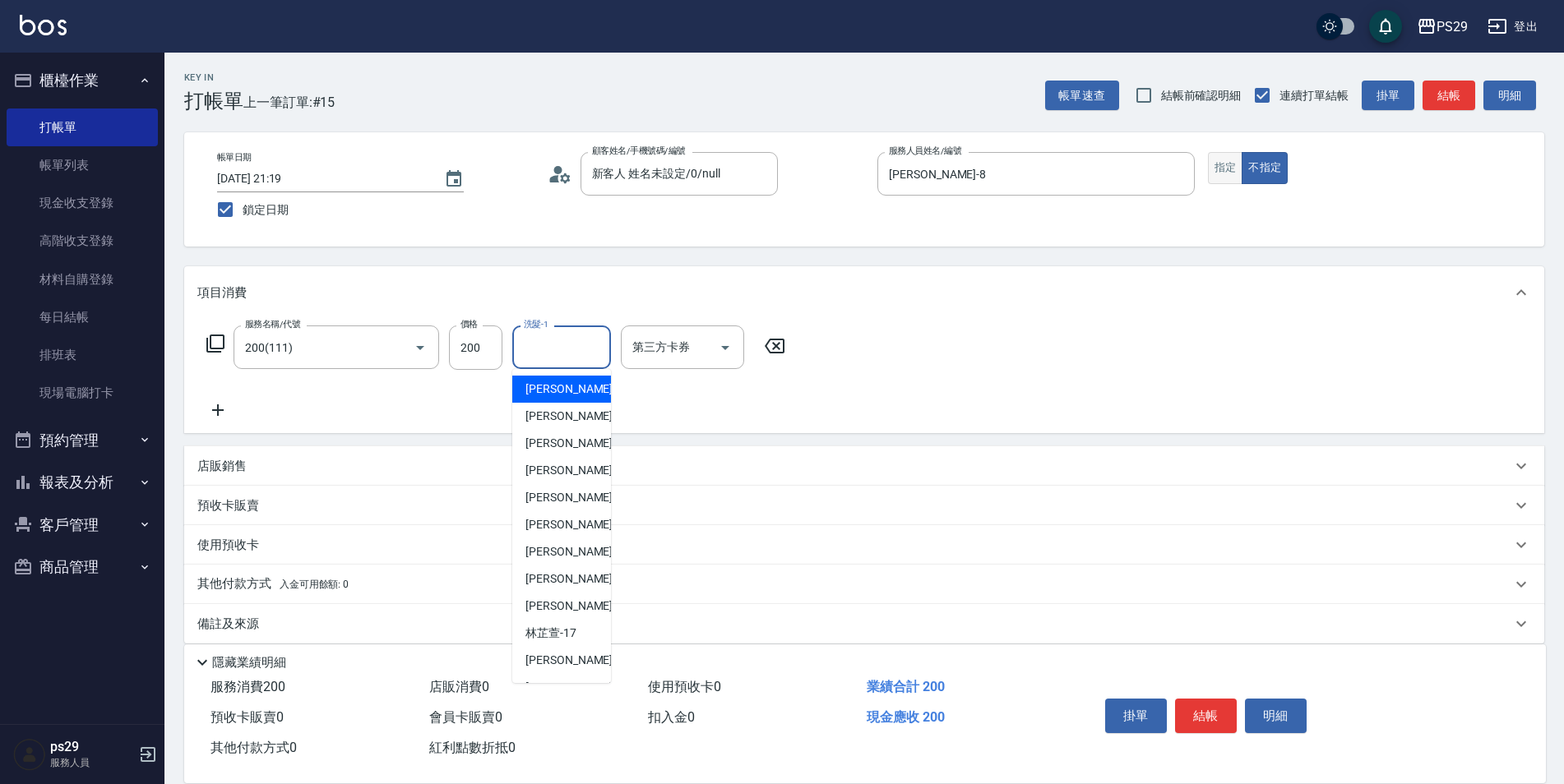
click at [1230, 158] on button "指定" at bounding box center [1225, 168] width 36 height 32
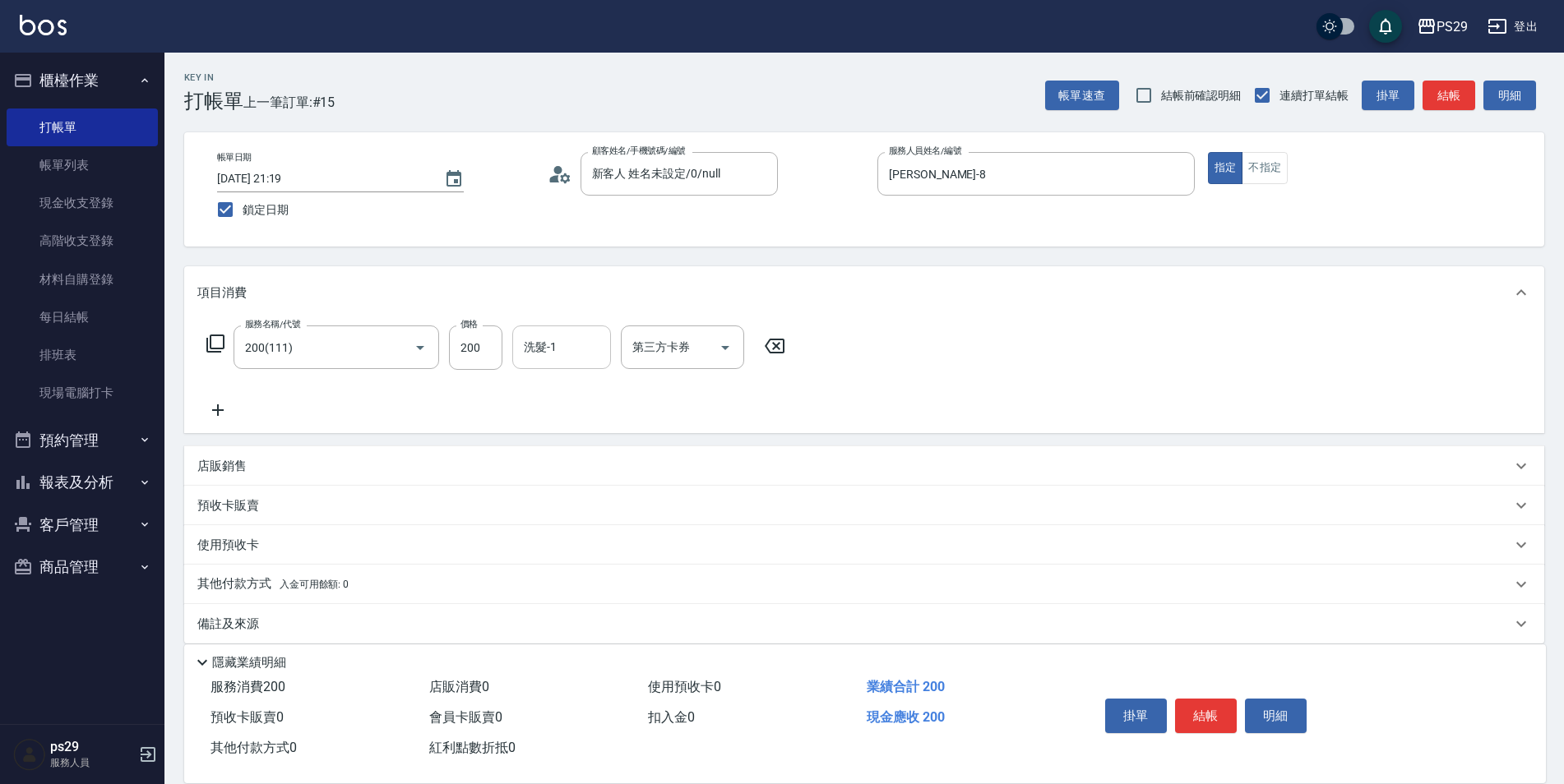
click at [557, 349] on input "洗髮-1" at bounding box center [561, 347] width 84 height 29
type input "[PERSON_NAME]-20"
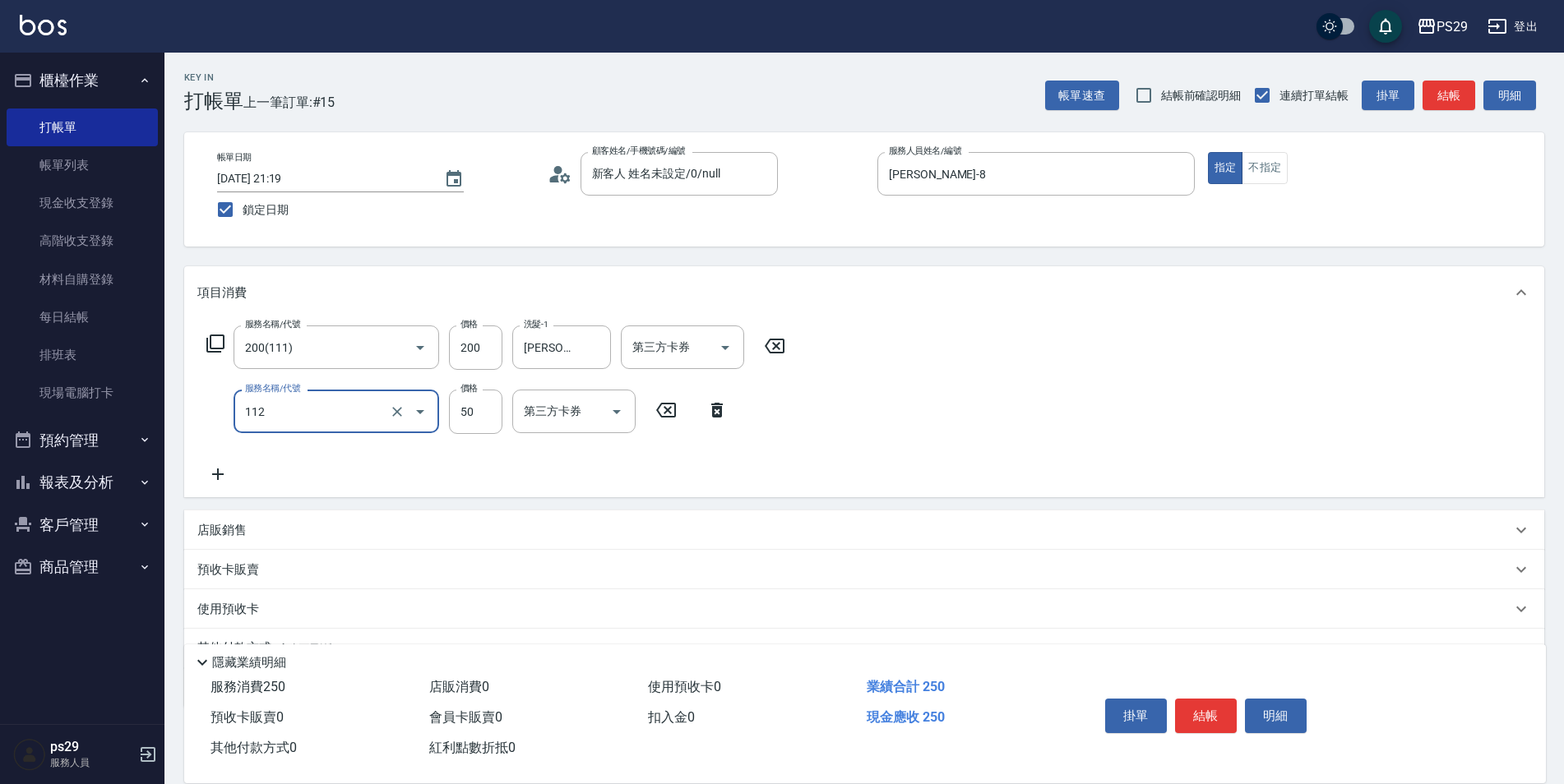
type input "精油50(112)"
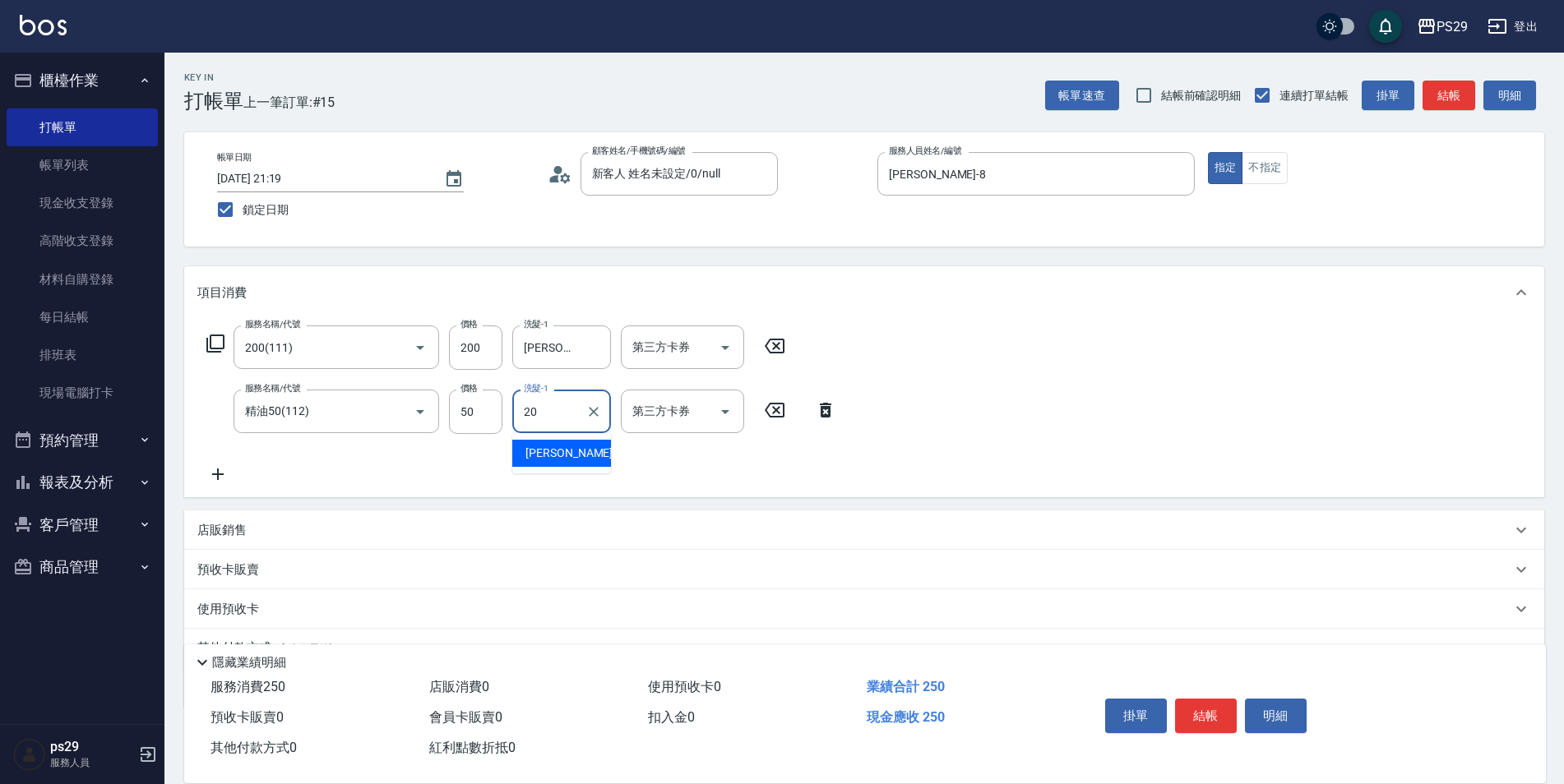
type input "[PERSON_NAME]-20"
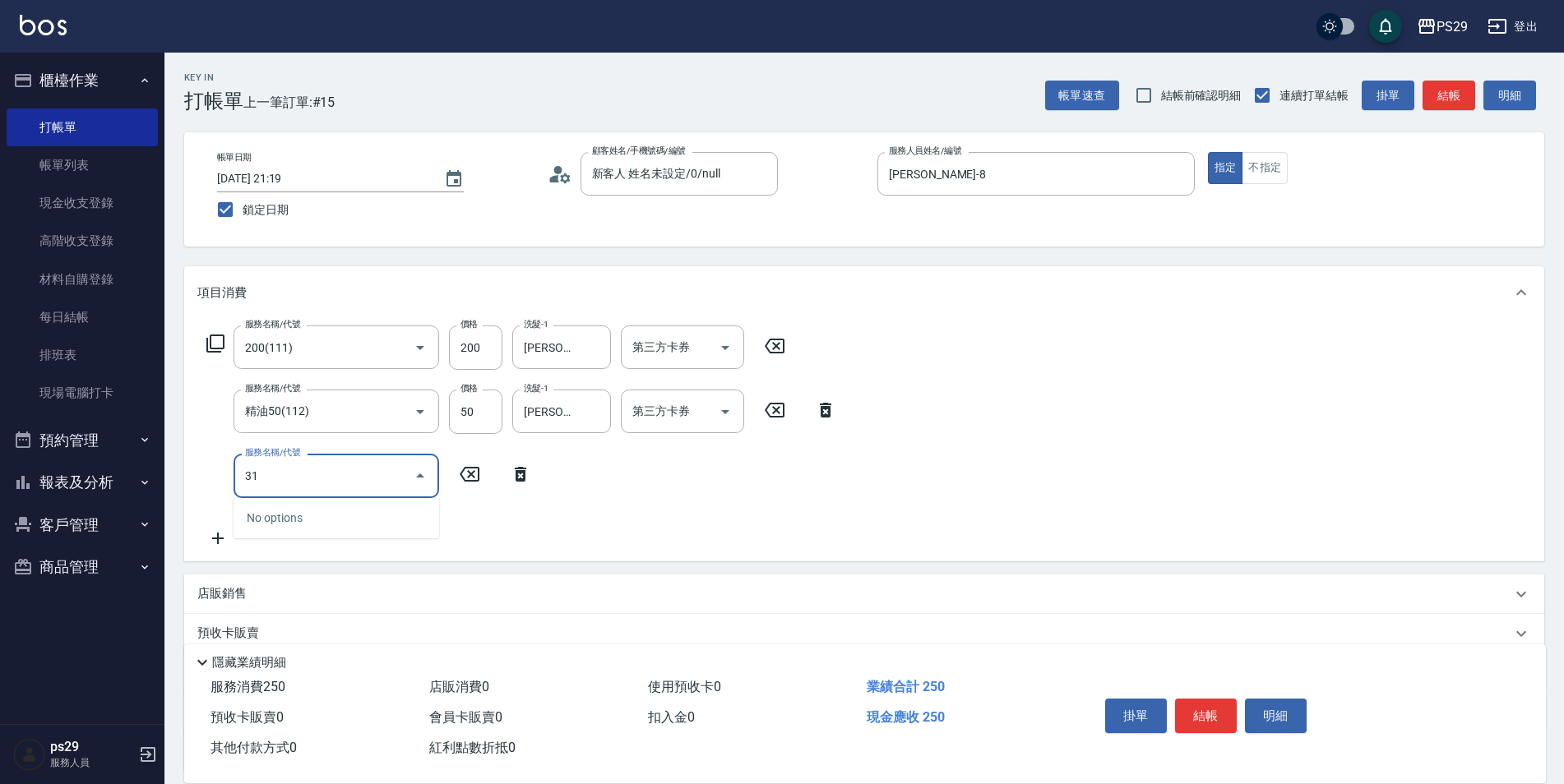
type input "310"
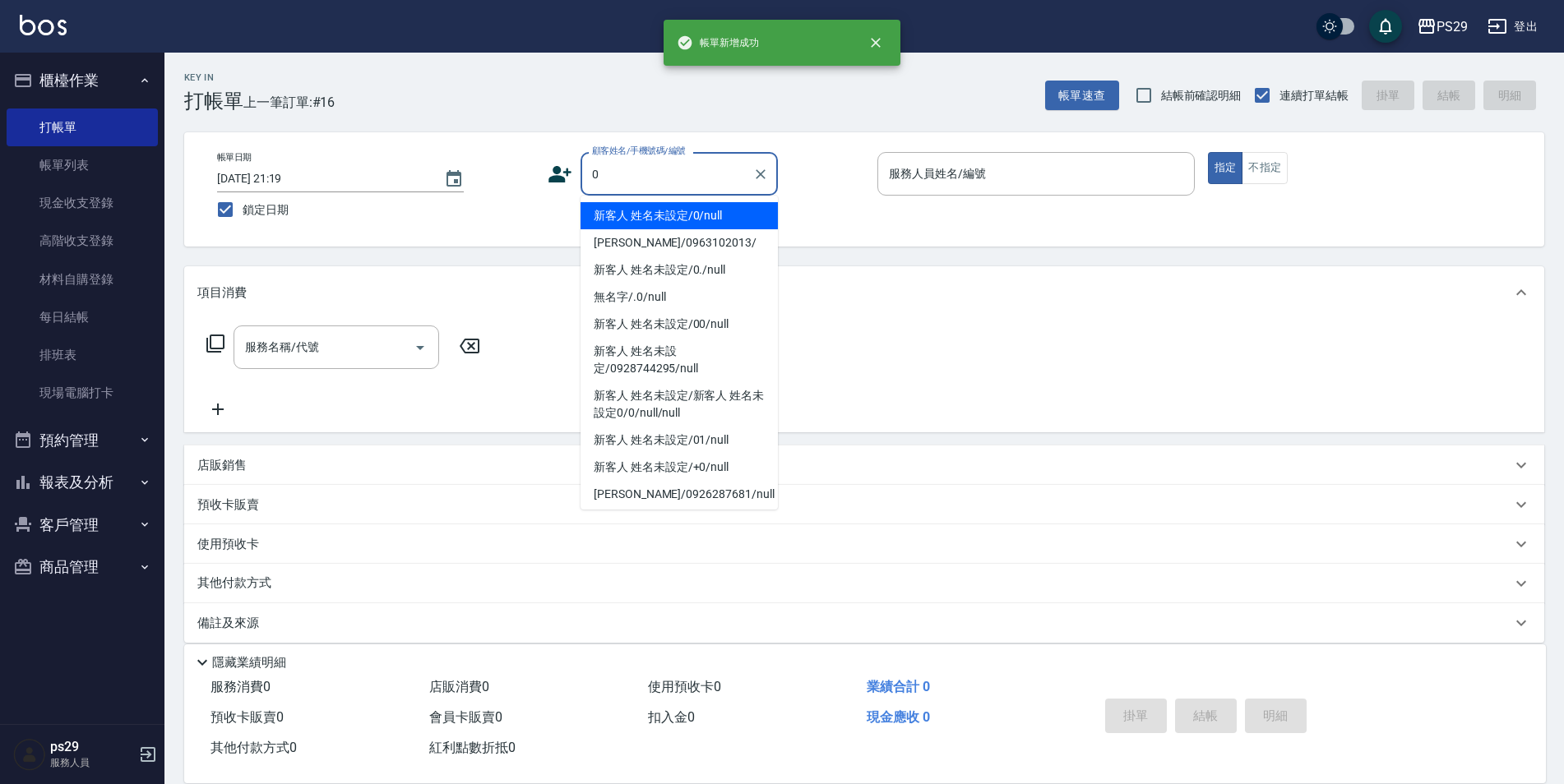
type input "新客人 姓名未設定/0/null"
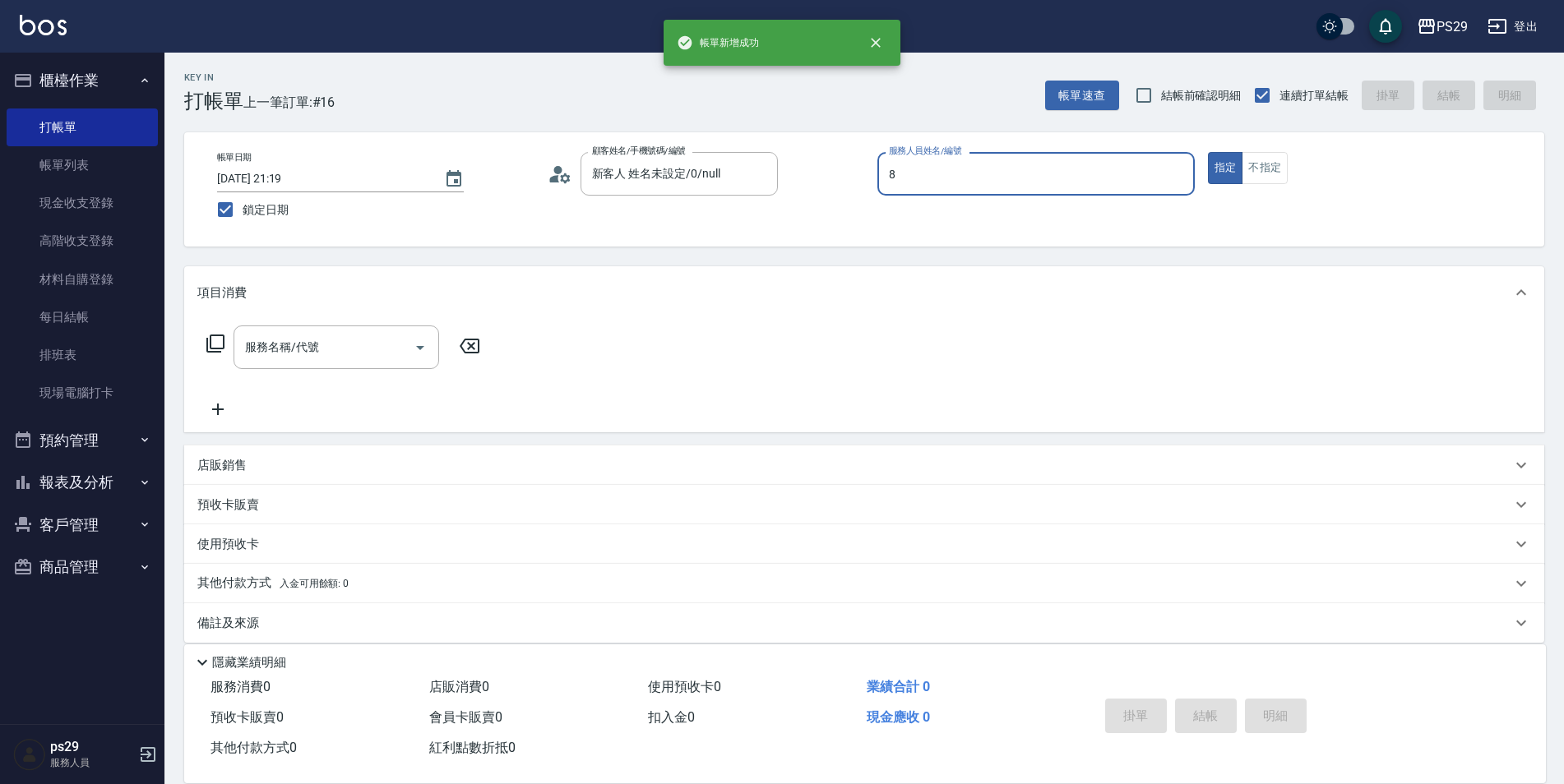
type input "[PERSON_NAME]-8"
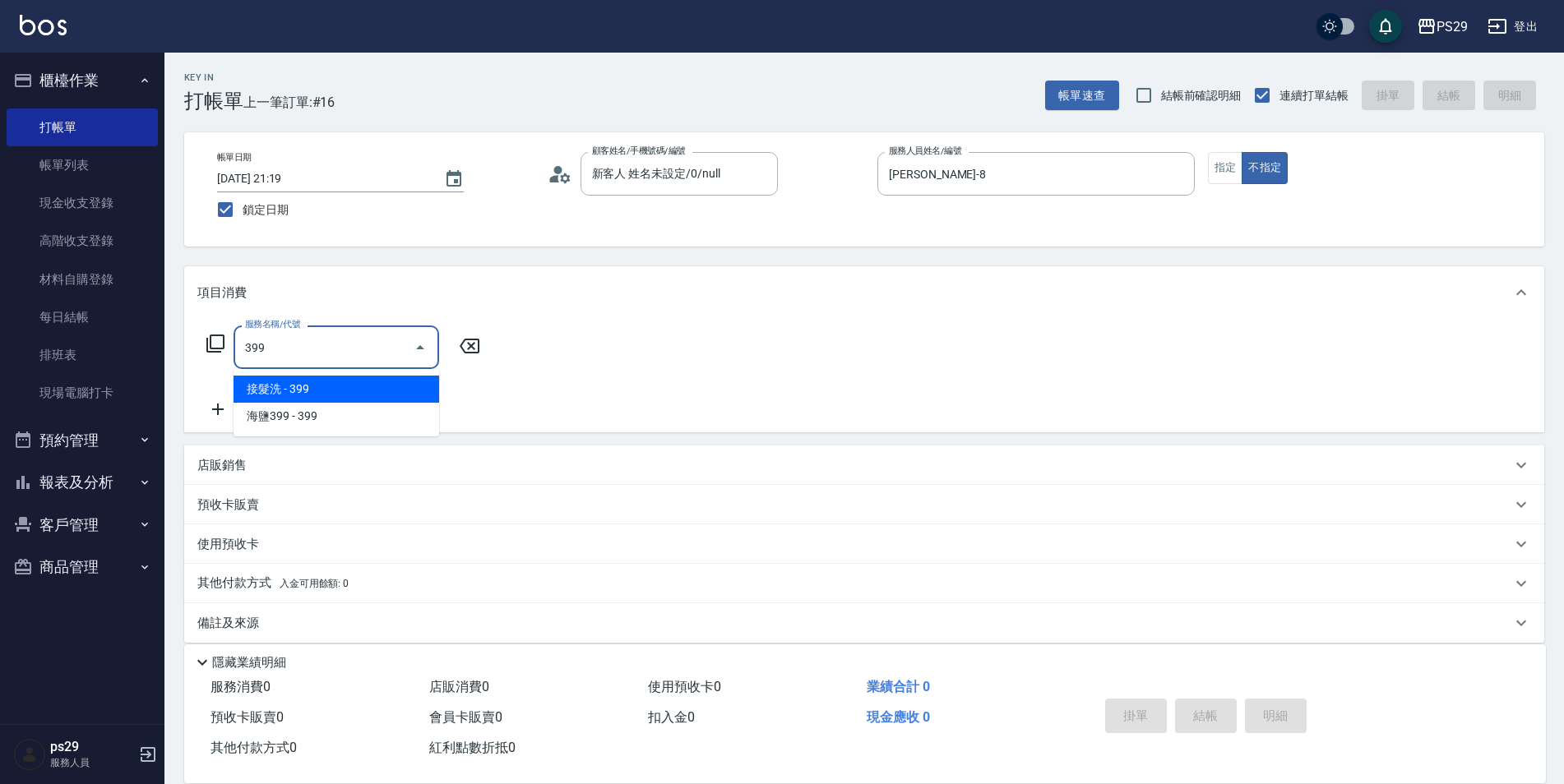
type input "接髮洗(399)"
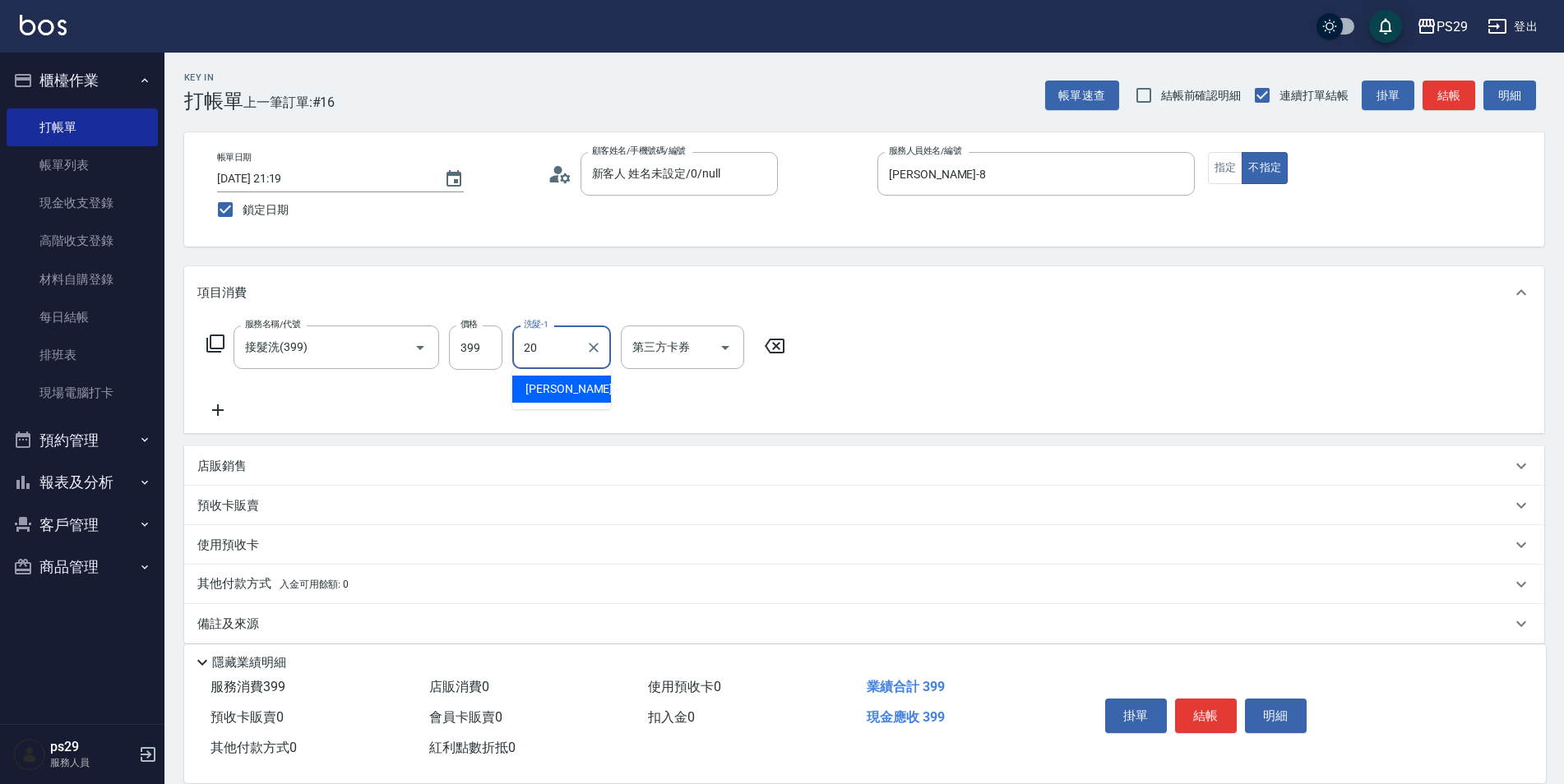
type input "[PERSON_NAME]-20"
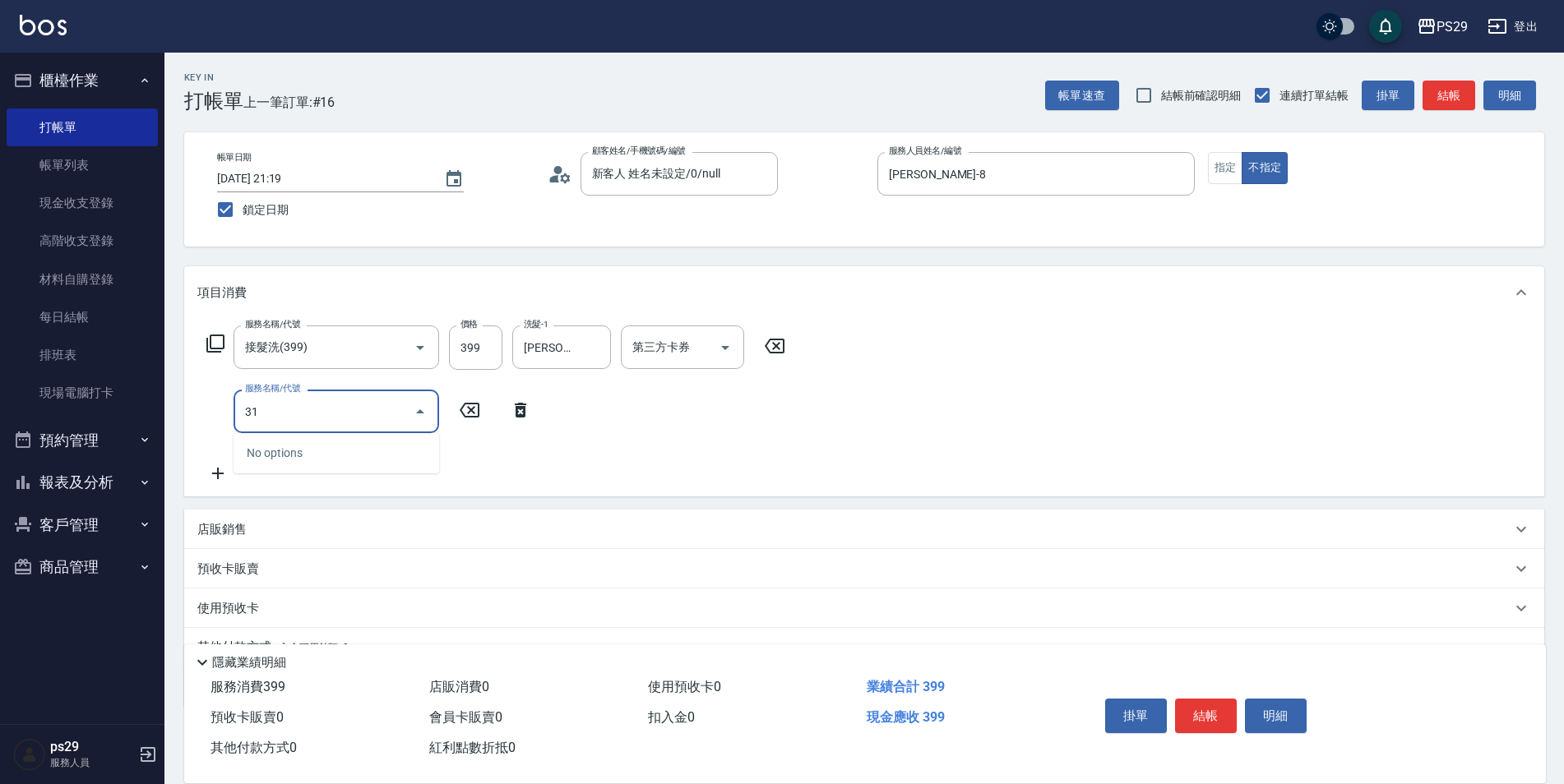
type input "310"
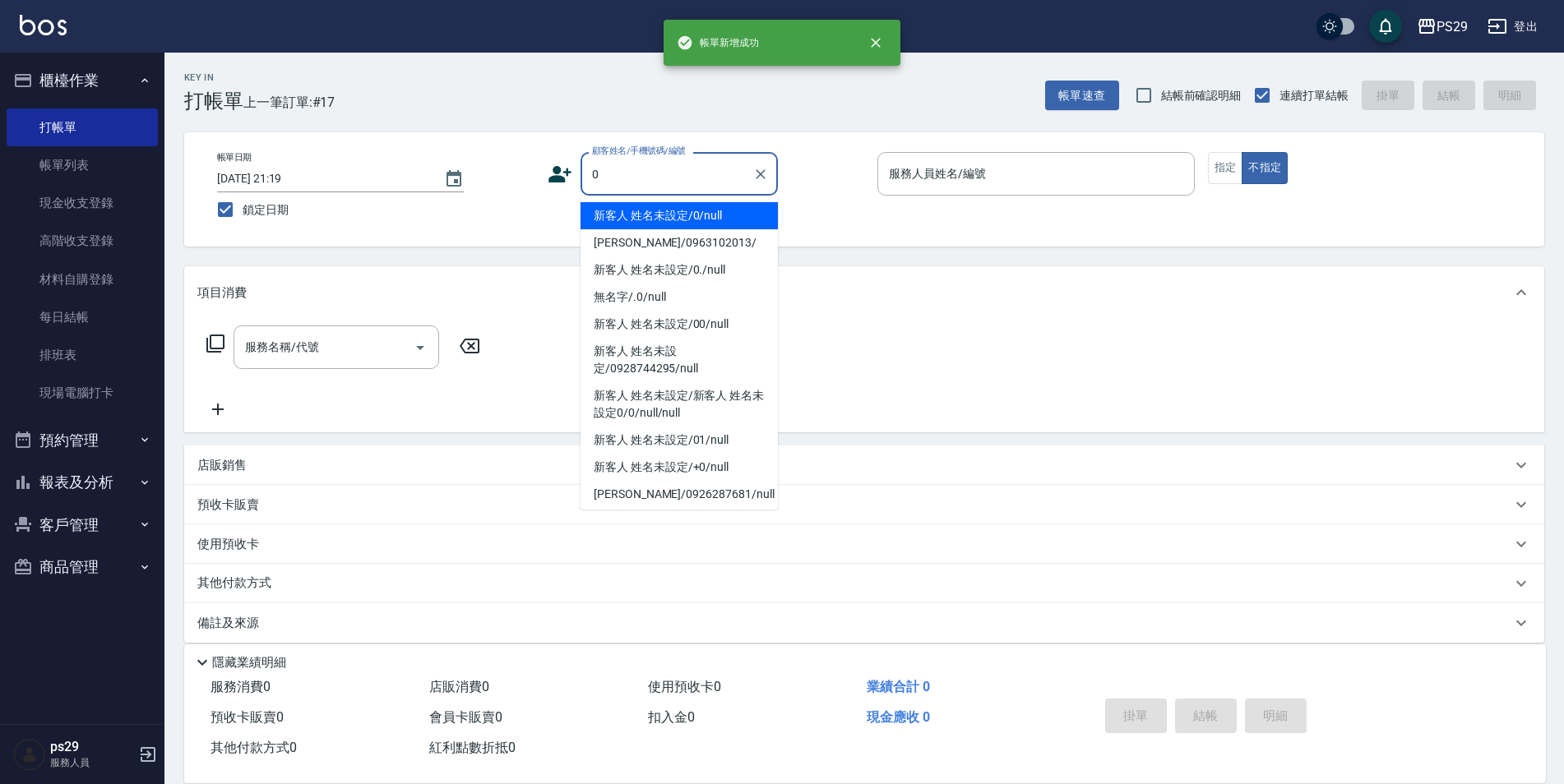
type input "新客人 姓名未設定/0/null"
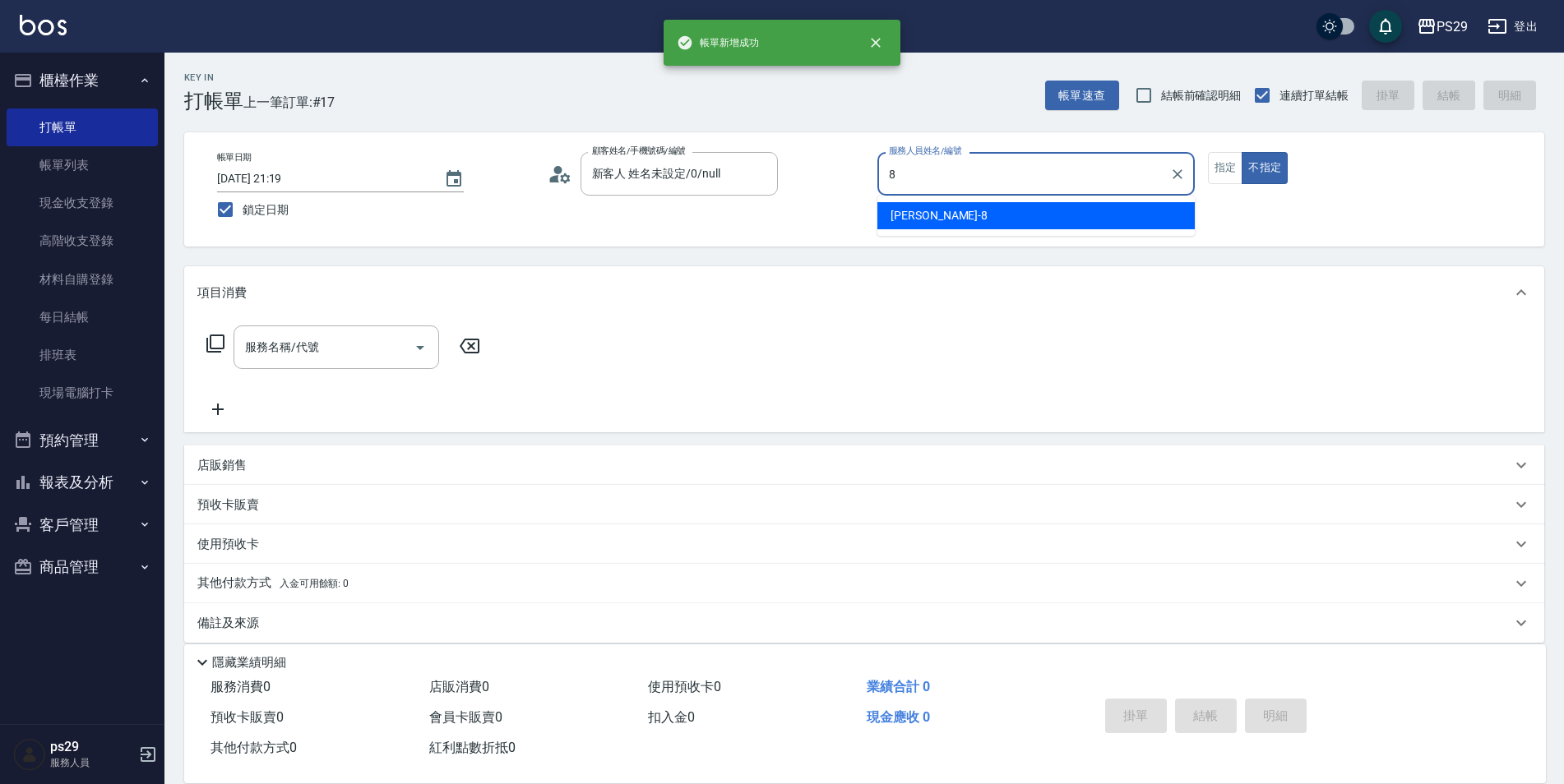
type input "[PERSON_NAME]-8"
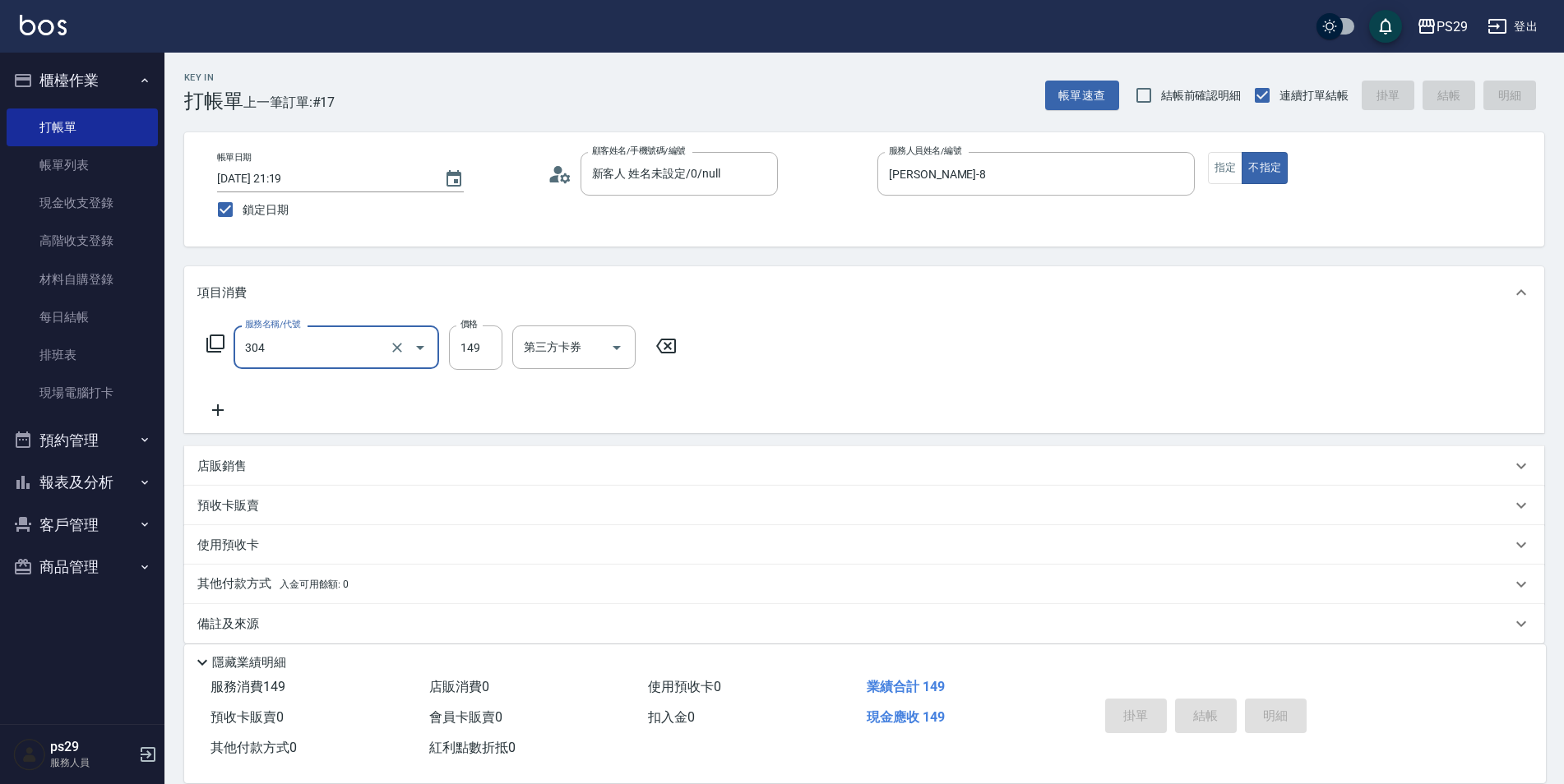
type input "304"
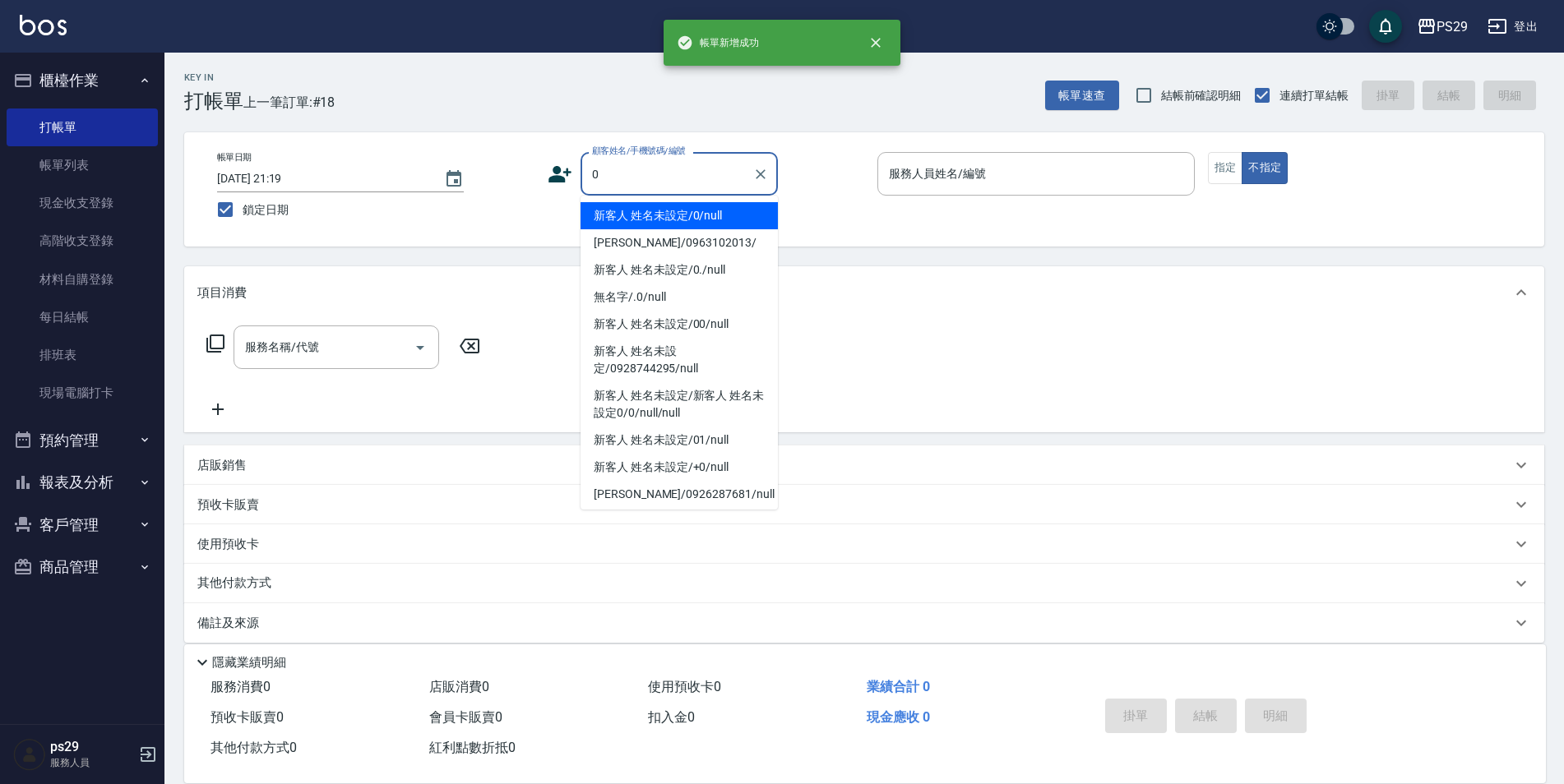
type input "新客人 姓名未設定/0/null"
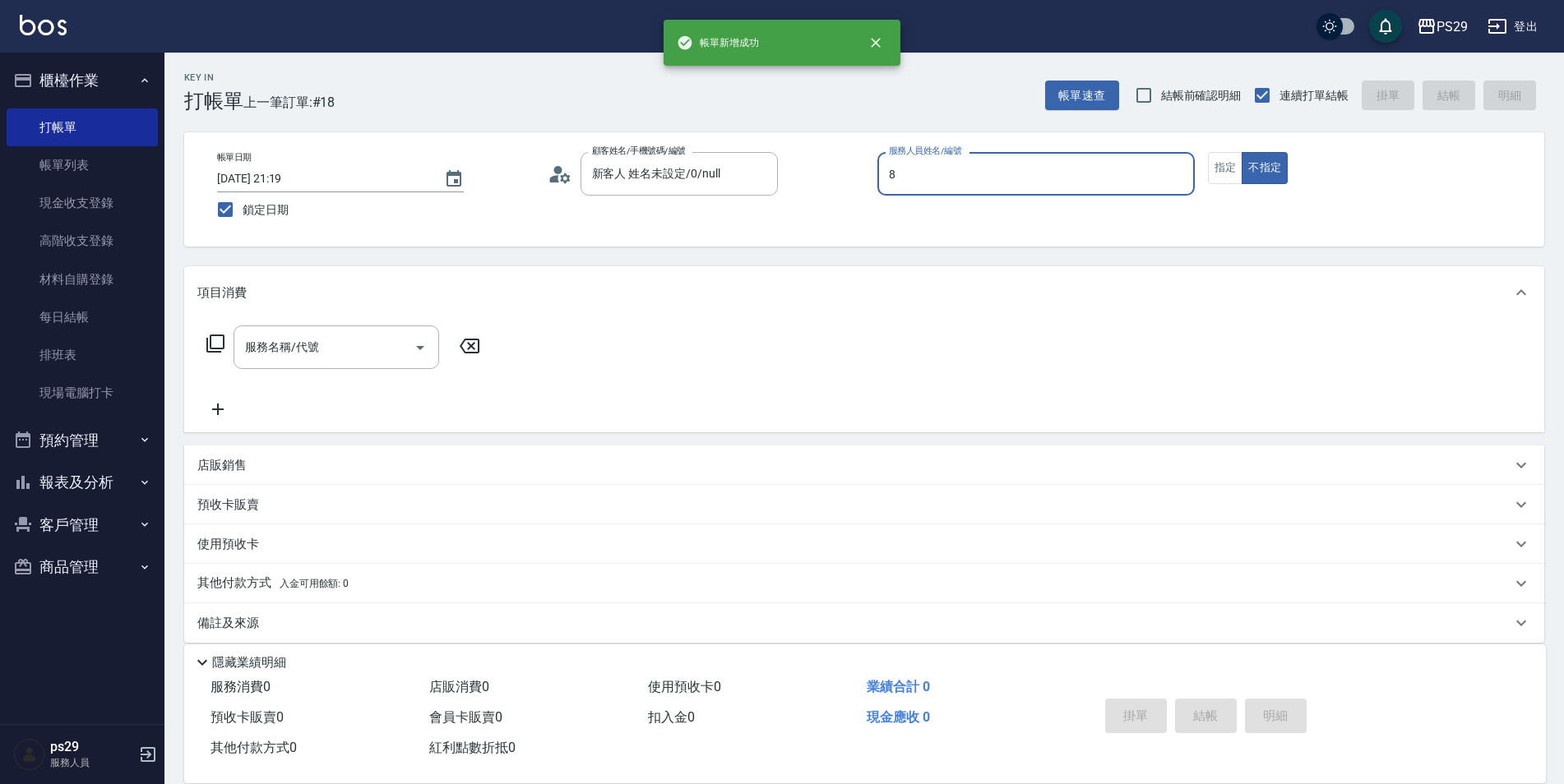
type input "[PERSON_NAME]-8"
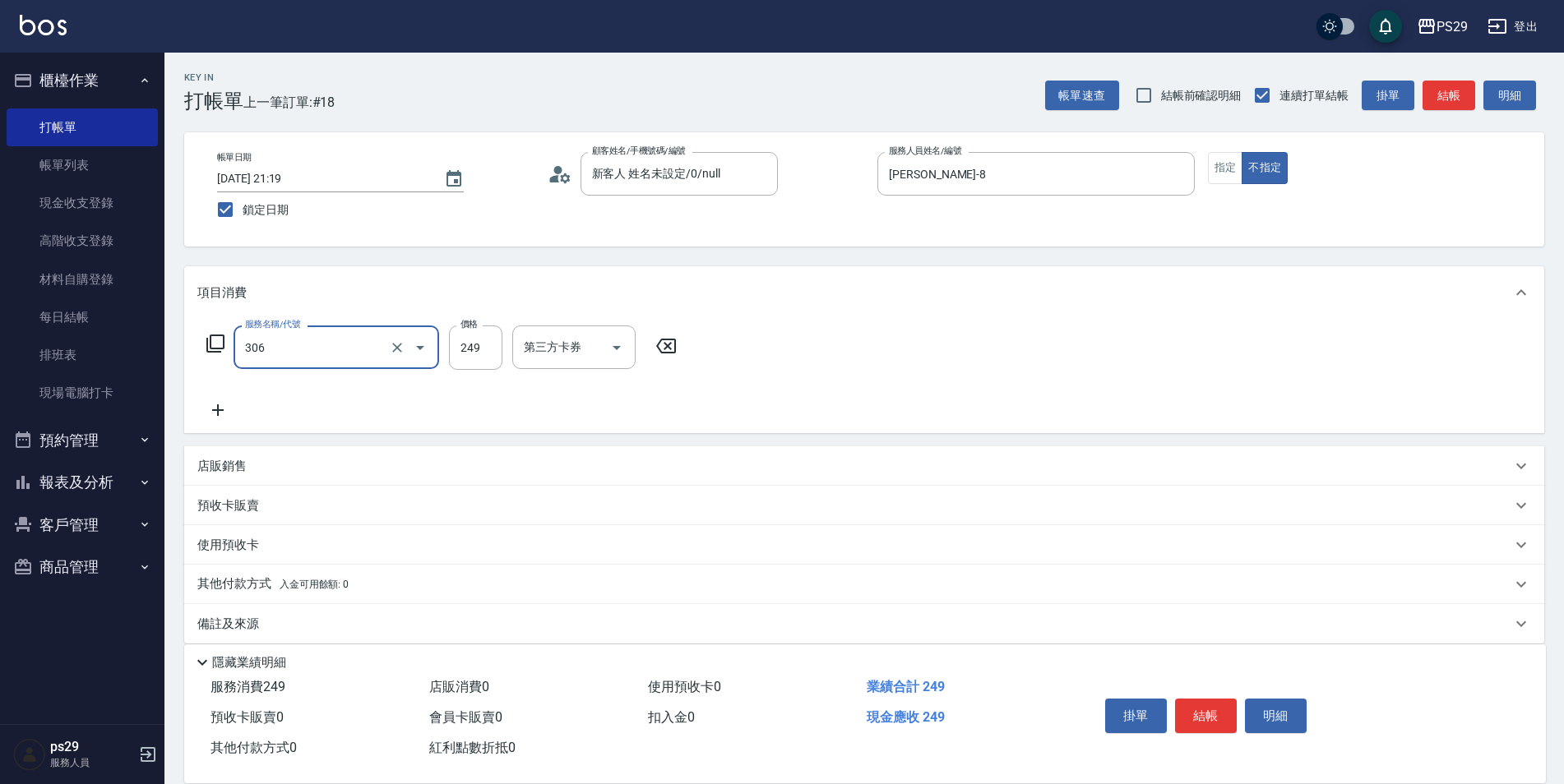
type input "剪髮(306)"
type input "[PERSON_NAME]-20"
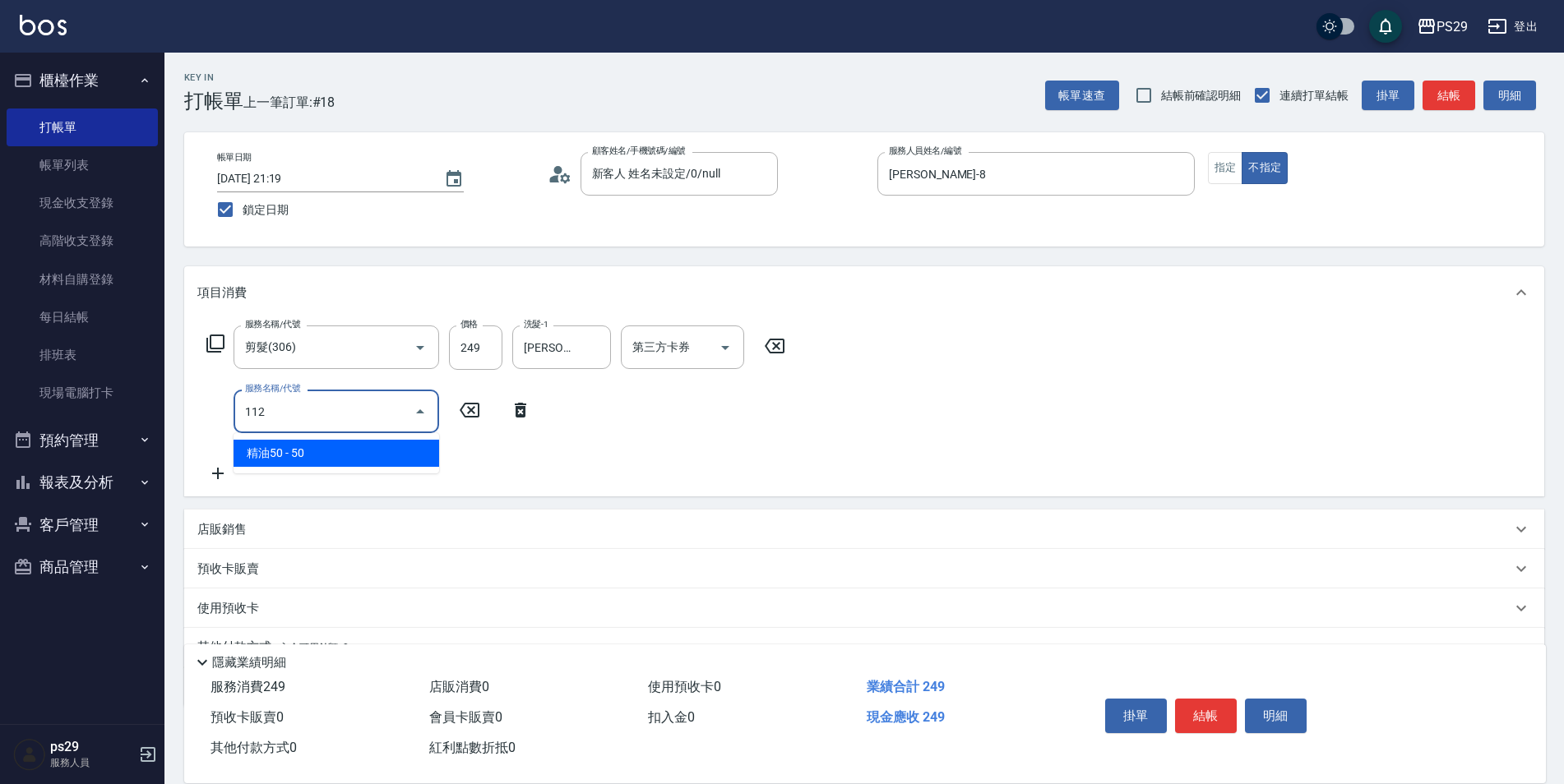
type input "精油50(112)"
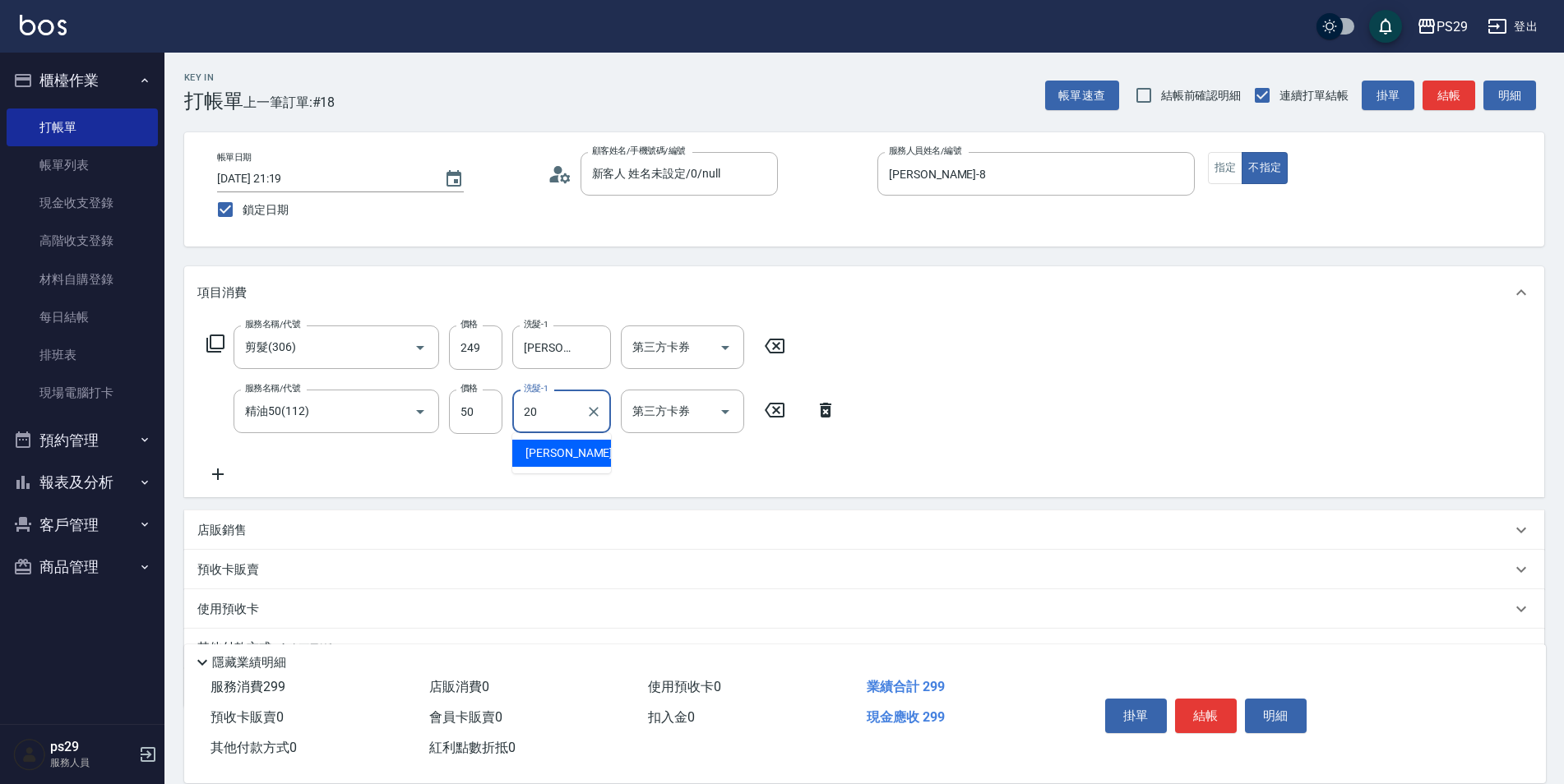
type input "[PERSON_NAME]-20"
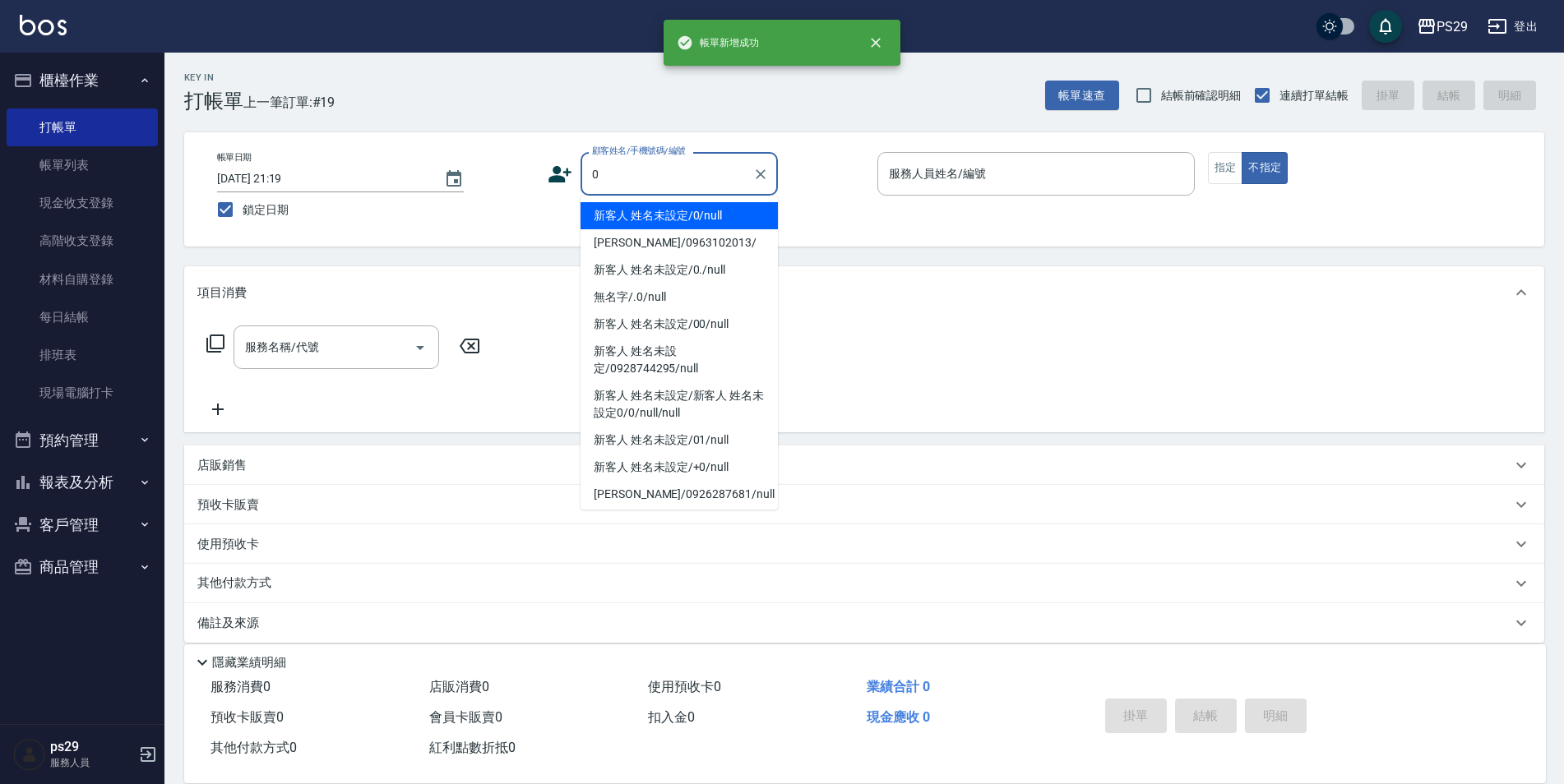
type input "新客人 姓名未設定/0/null"
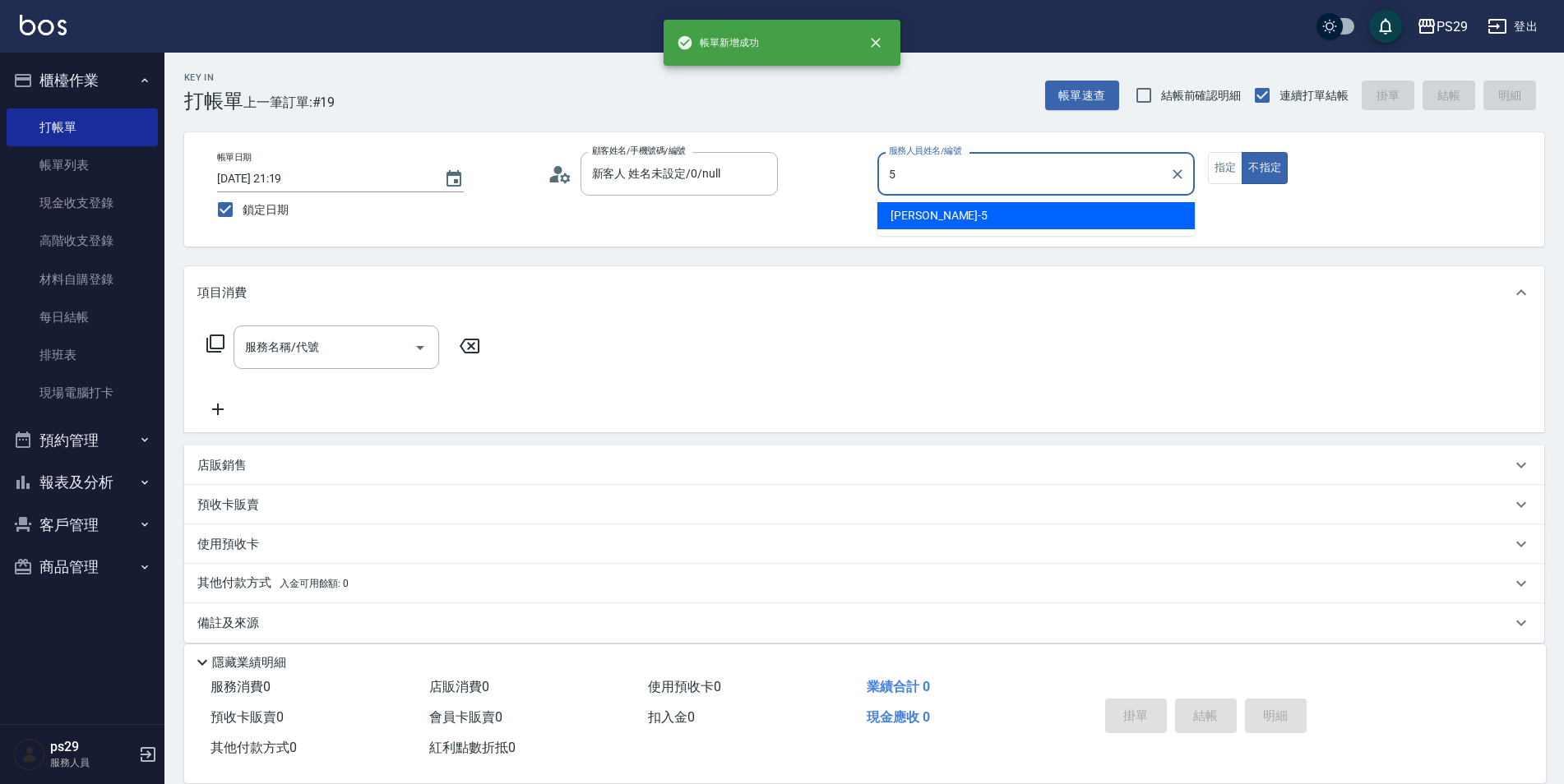
type input "[PERSON_NAME]維-5"
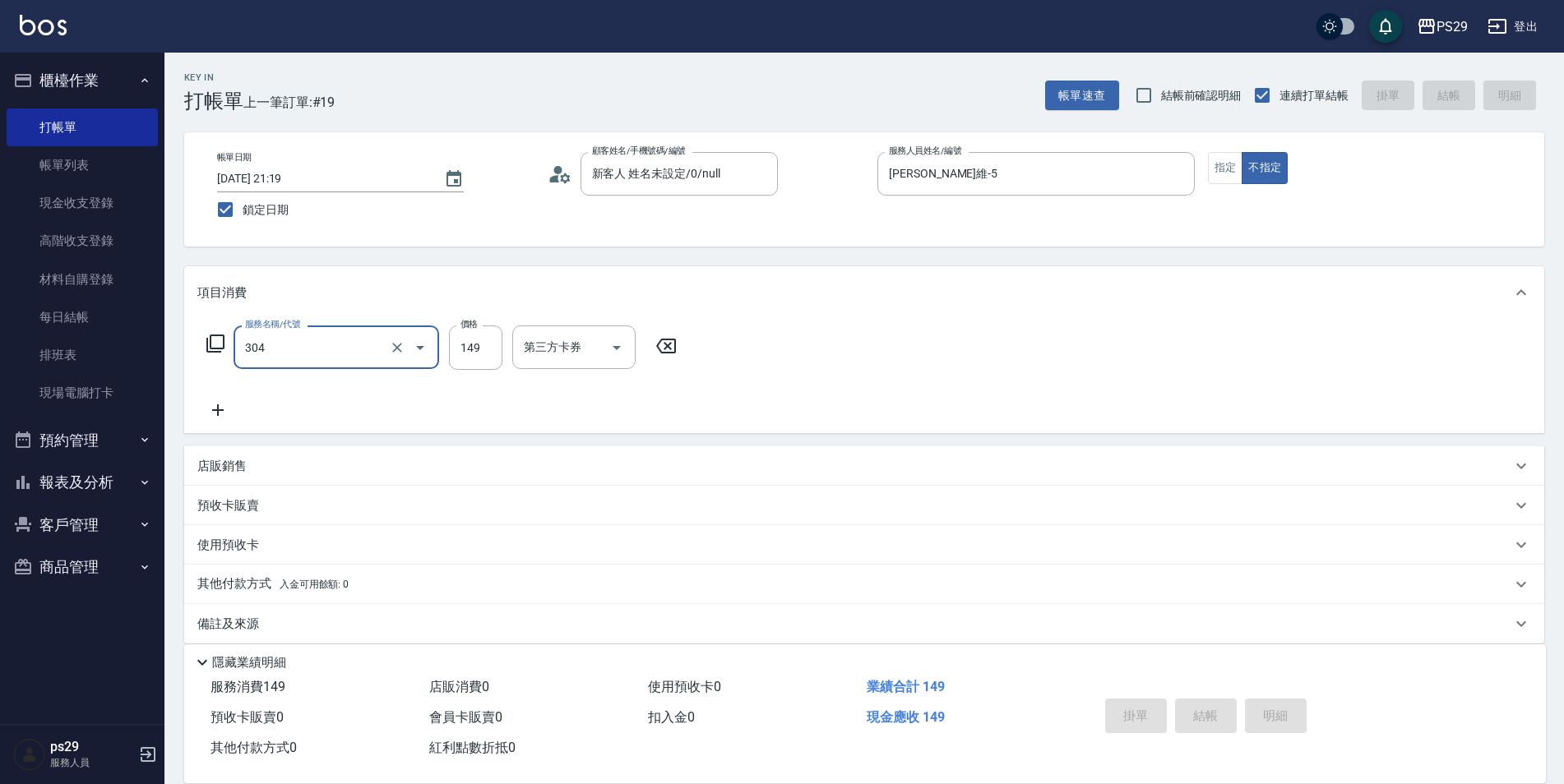
type input "304"
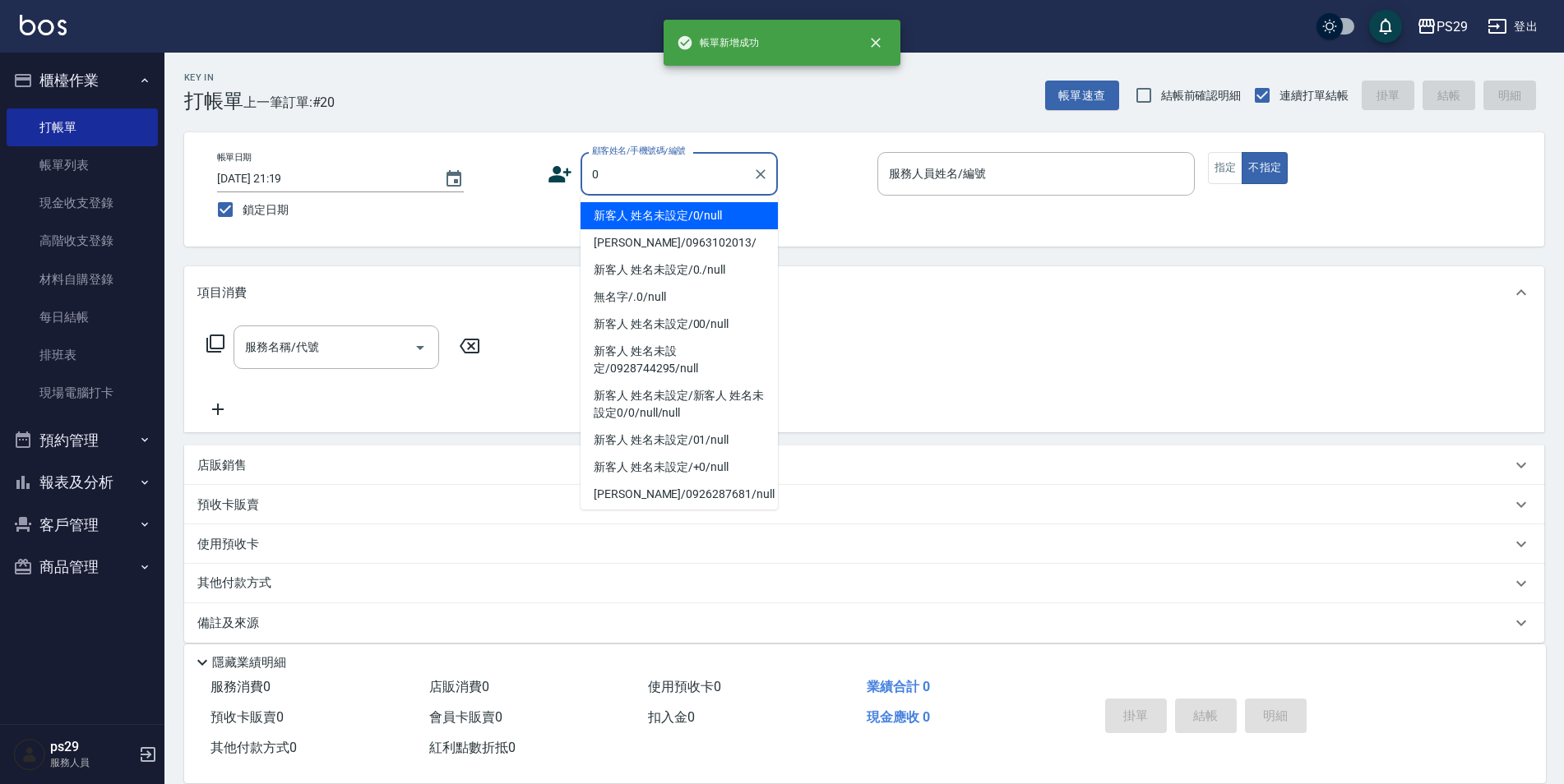
type input "新客人 姓名未設定/0/null"
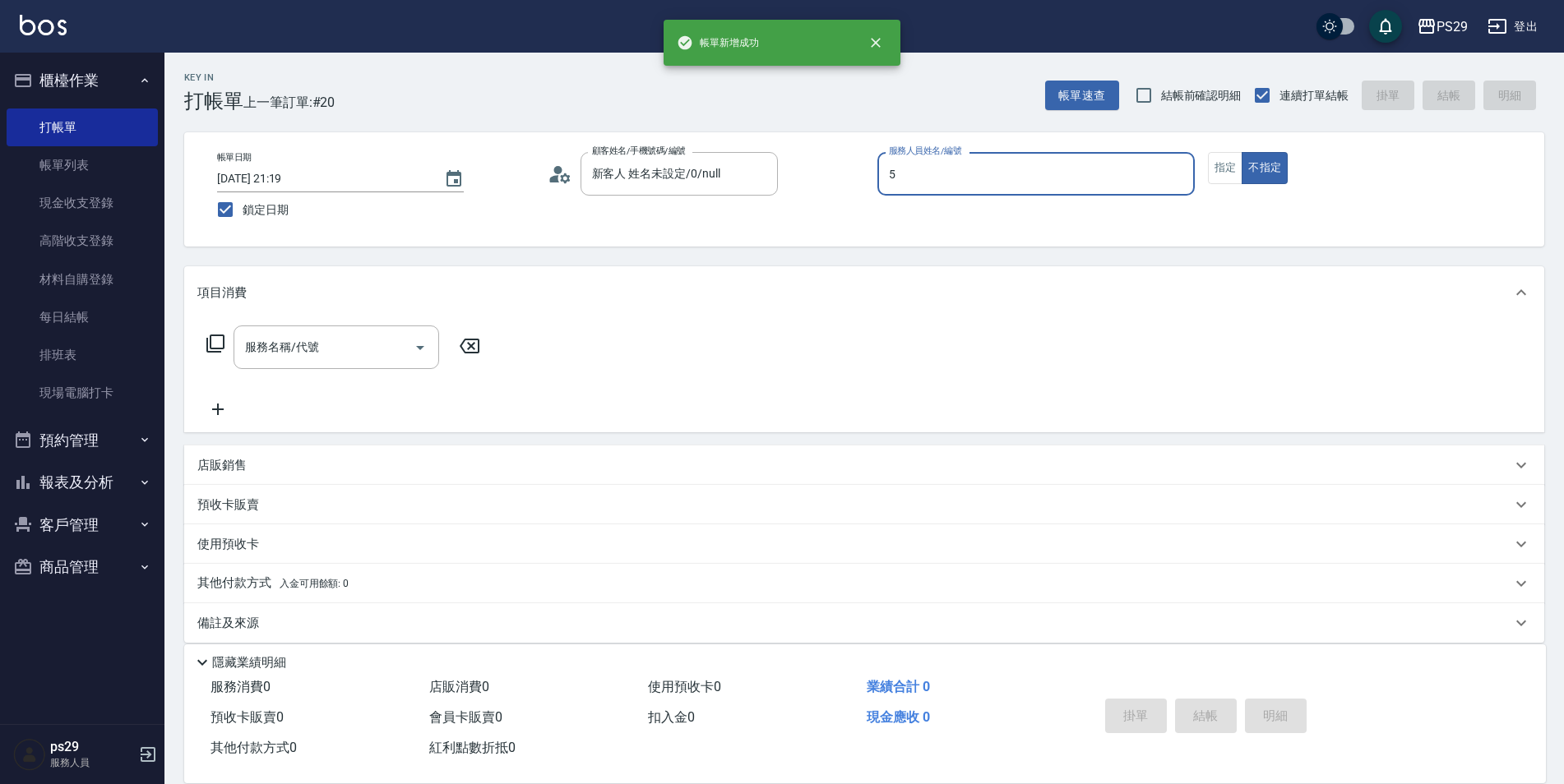
type input "[PERSON_NAME]維-5"
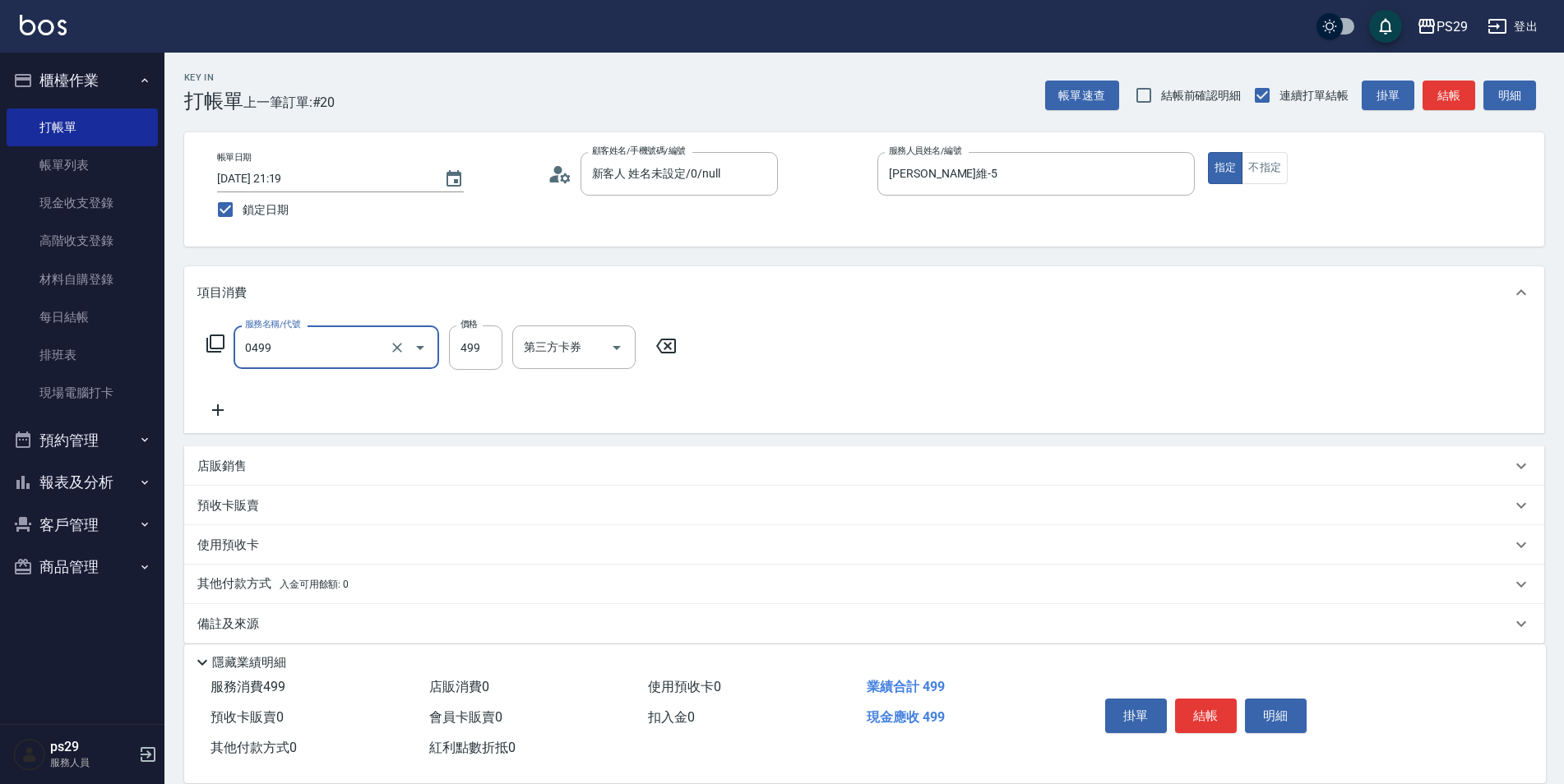
type input "[PERSON_NAME]499(0499)"
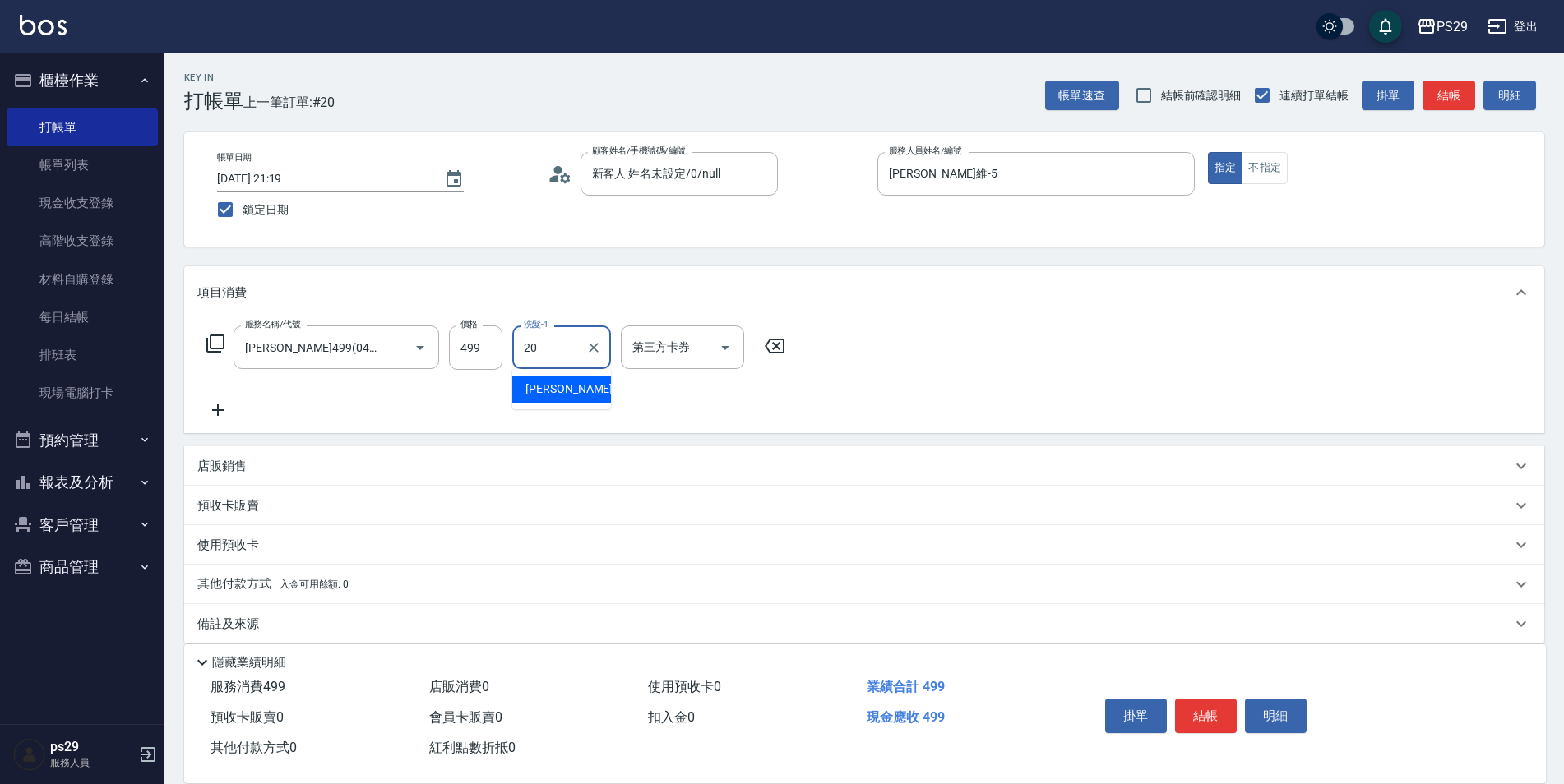
type input "[PERSON_NAME]-20"
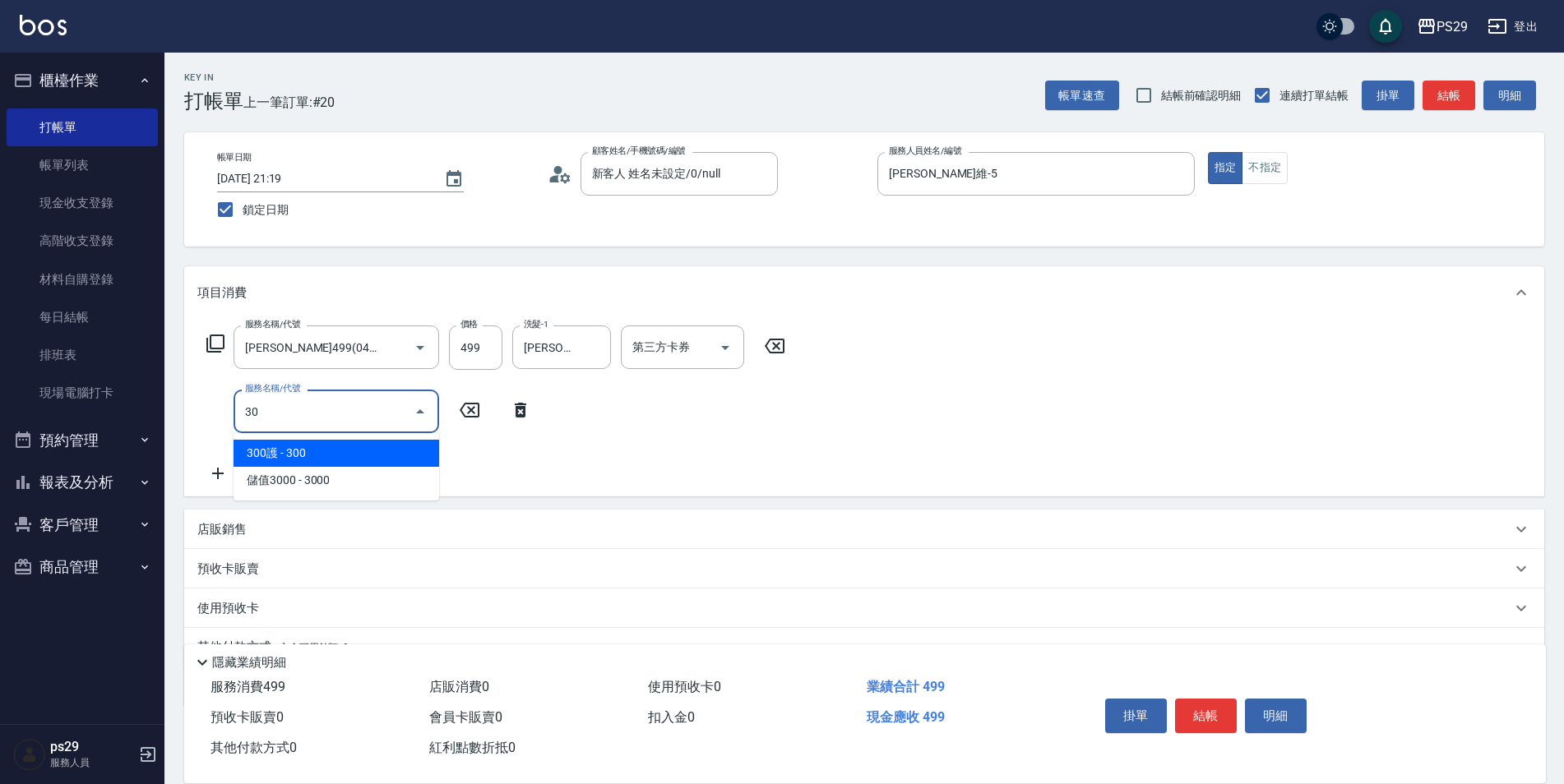
type input "303"
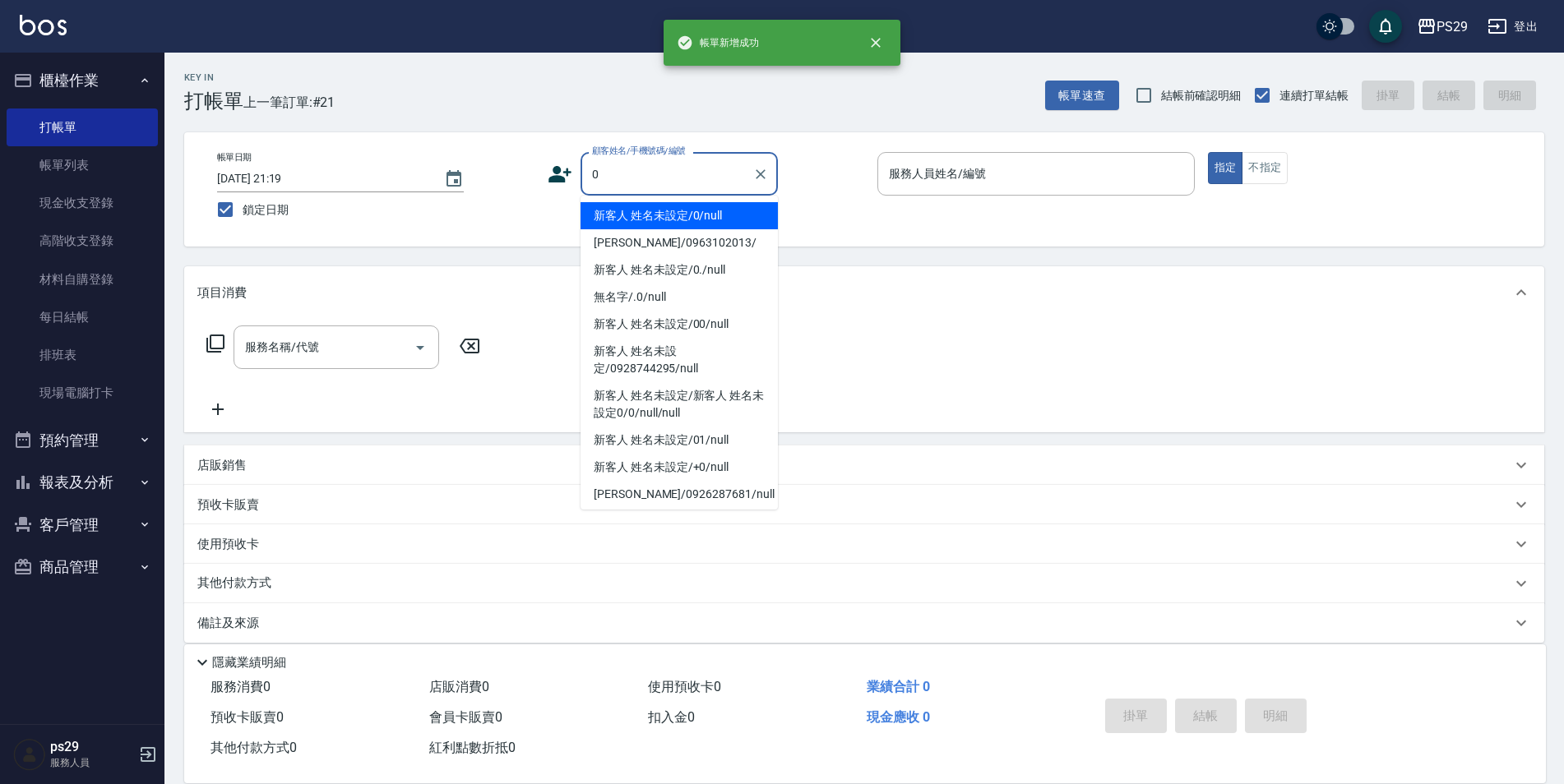
type input "新客人 姓名未設定/0/null"
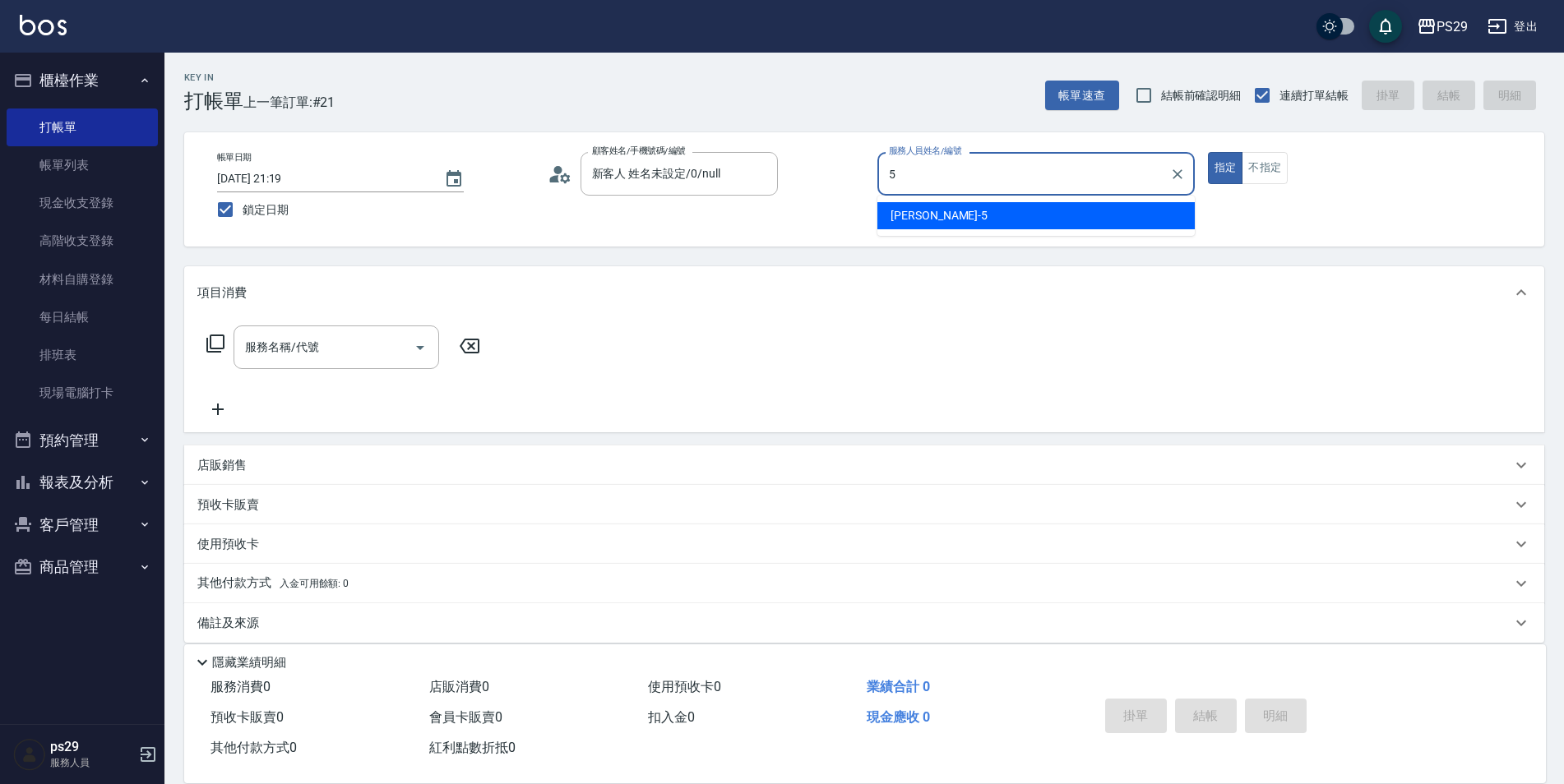
type input "[PERSON_NAME]維-5"
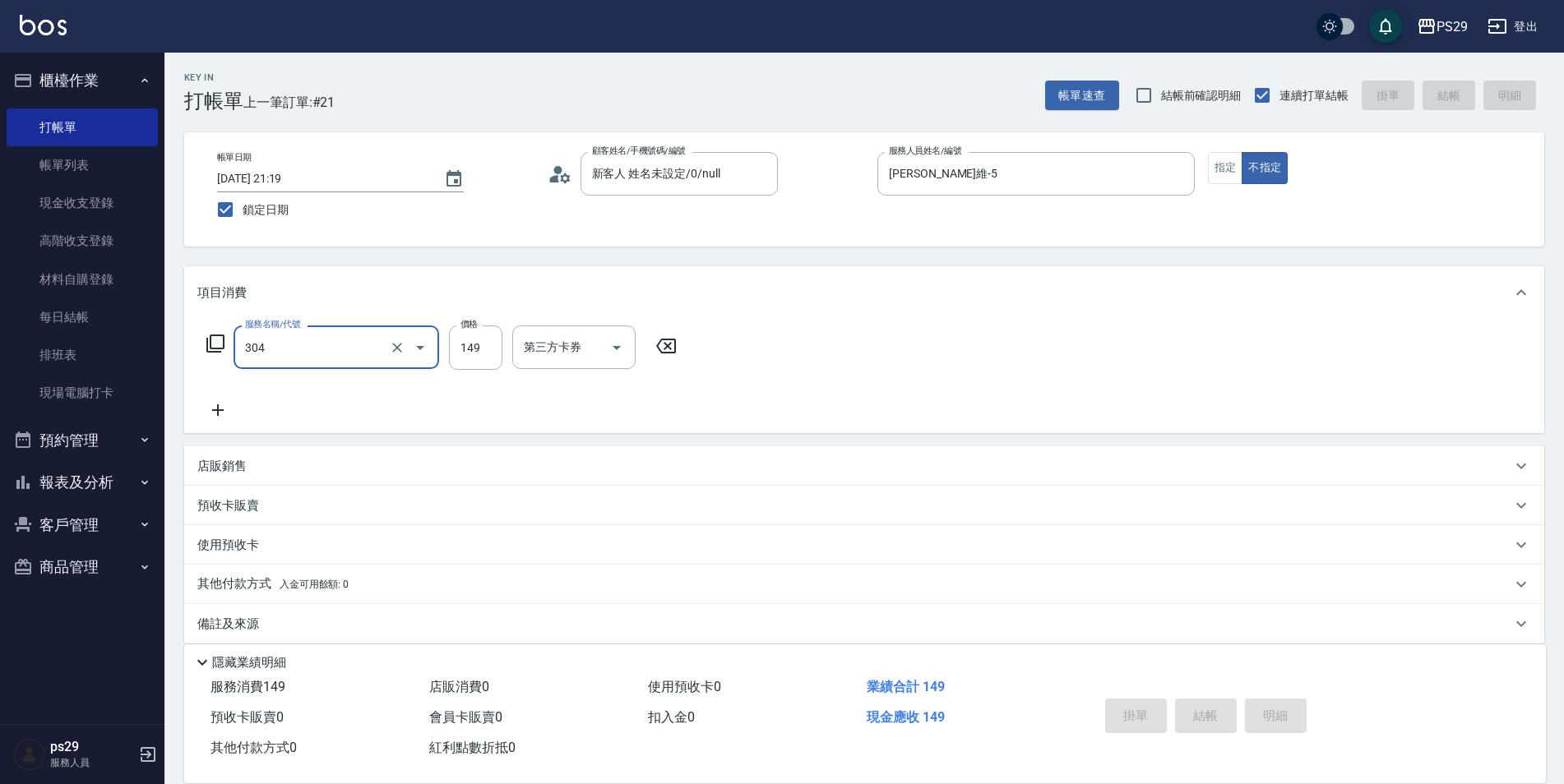
type input "304"
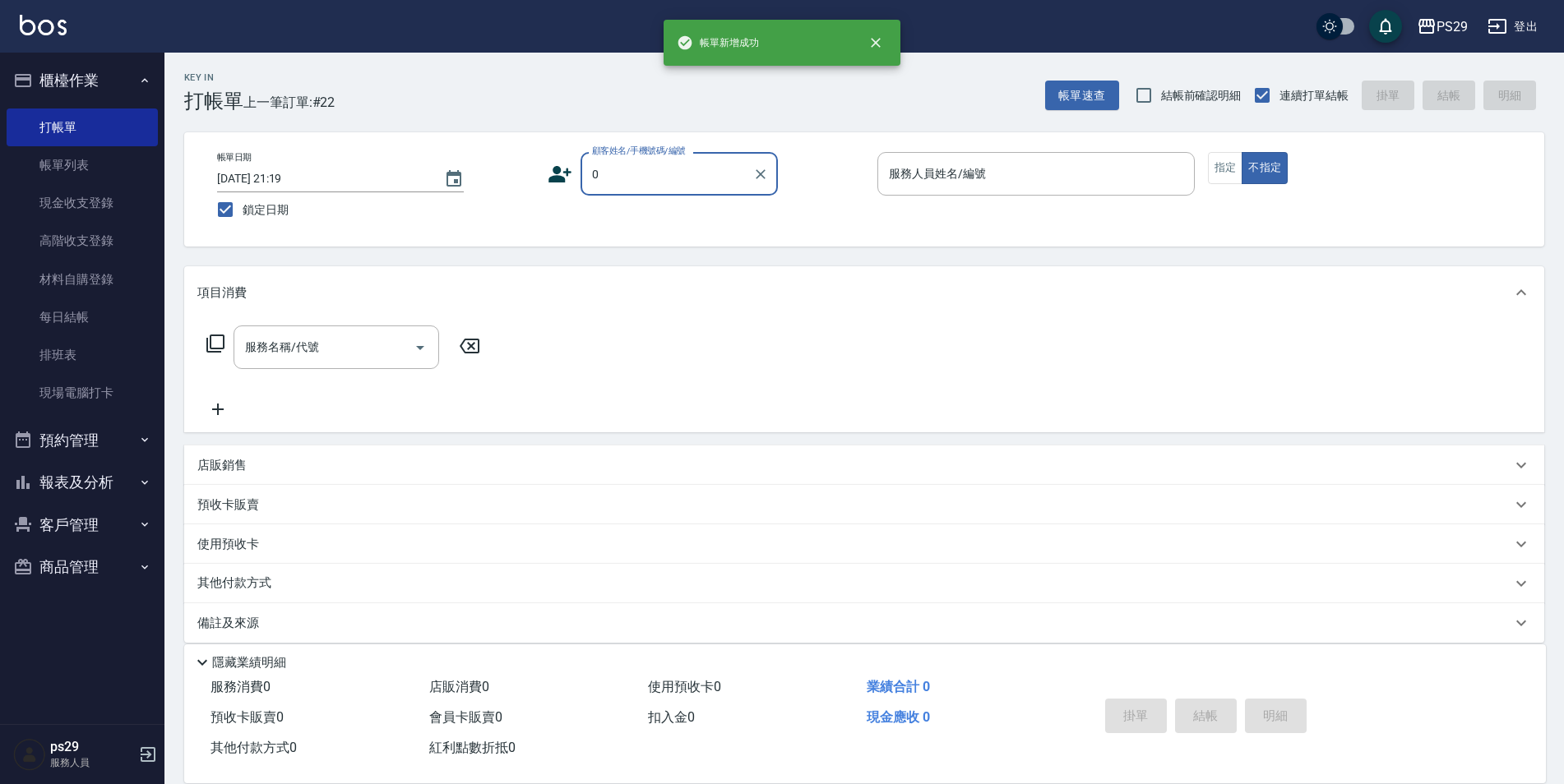
type input "新客人 姓名未設定/0/null"
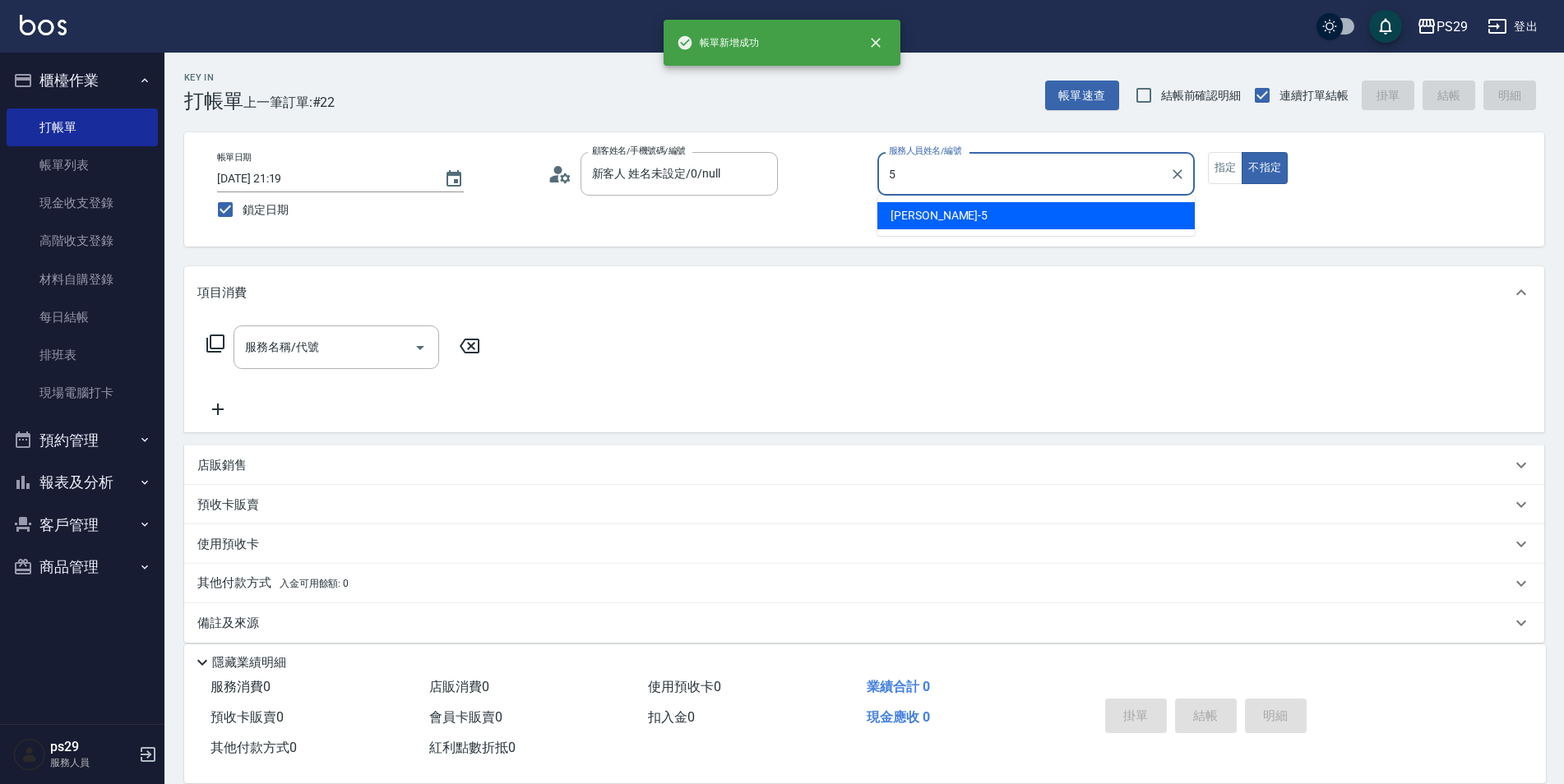
type input "[PERSON_NAME]維-5"
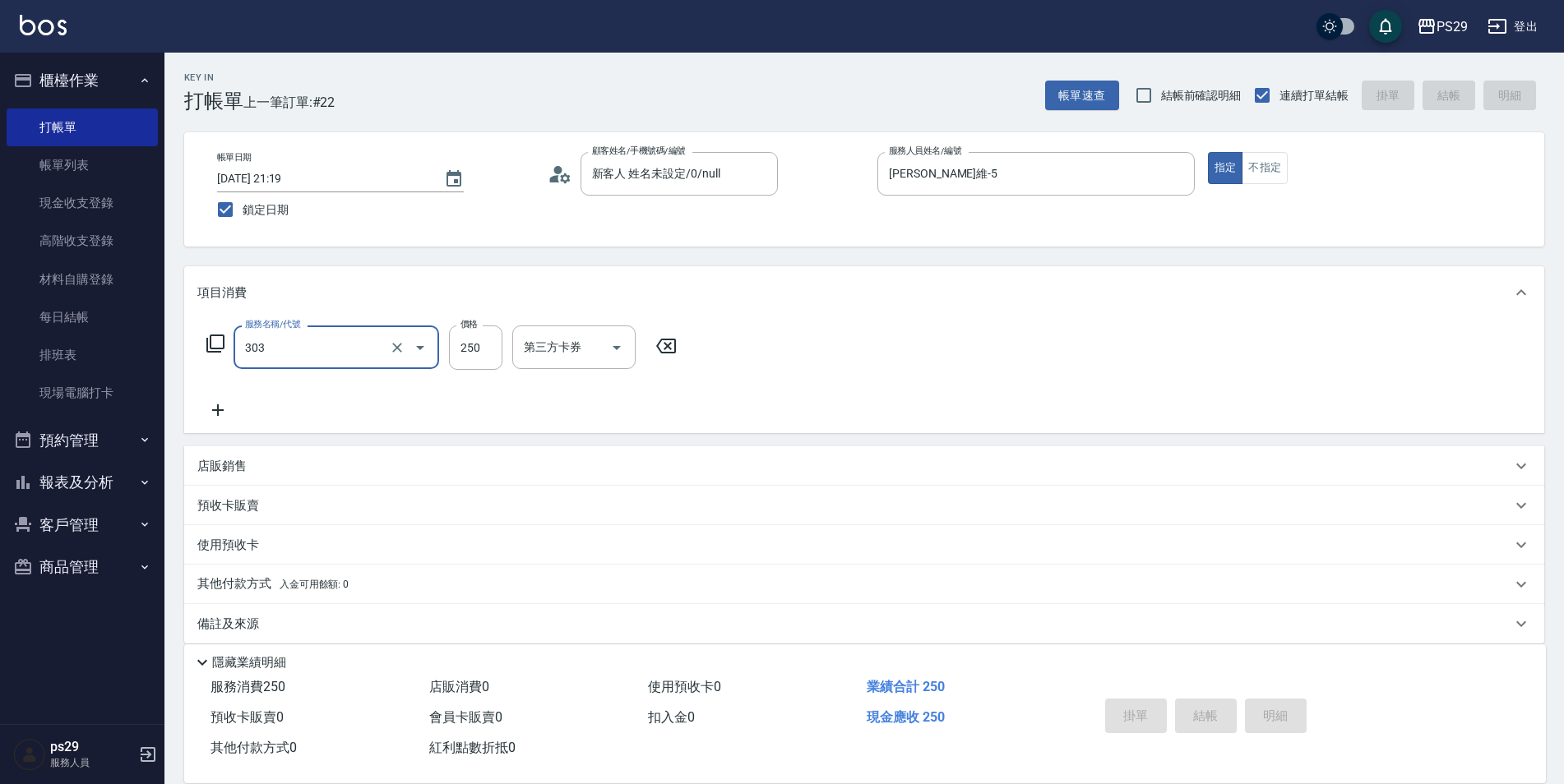
type input "303"
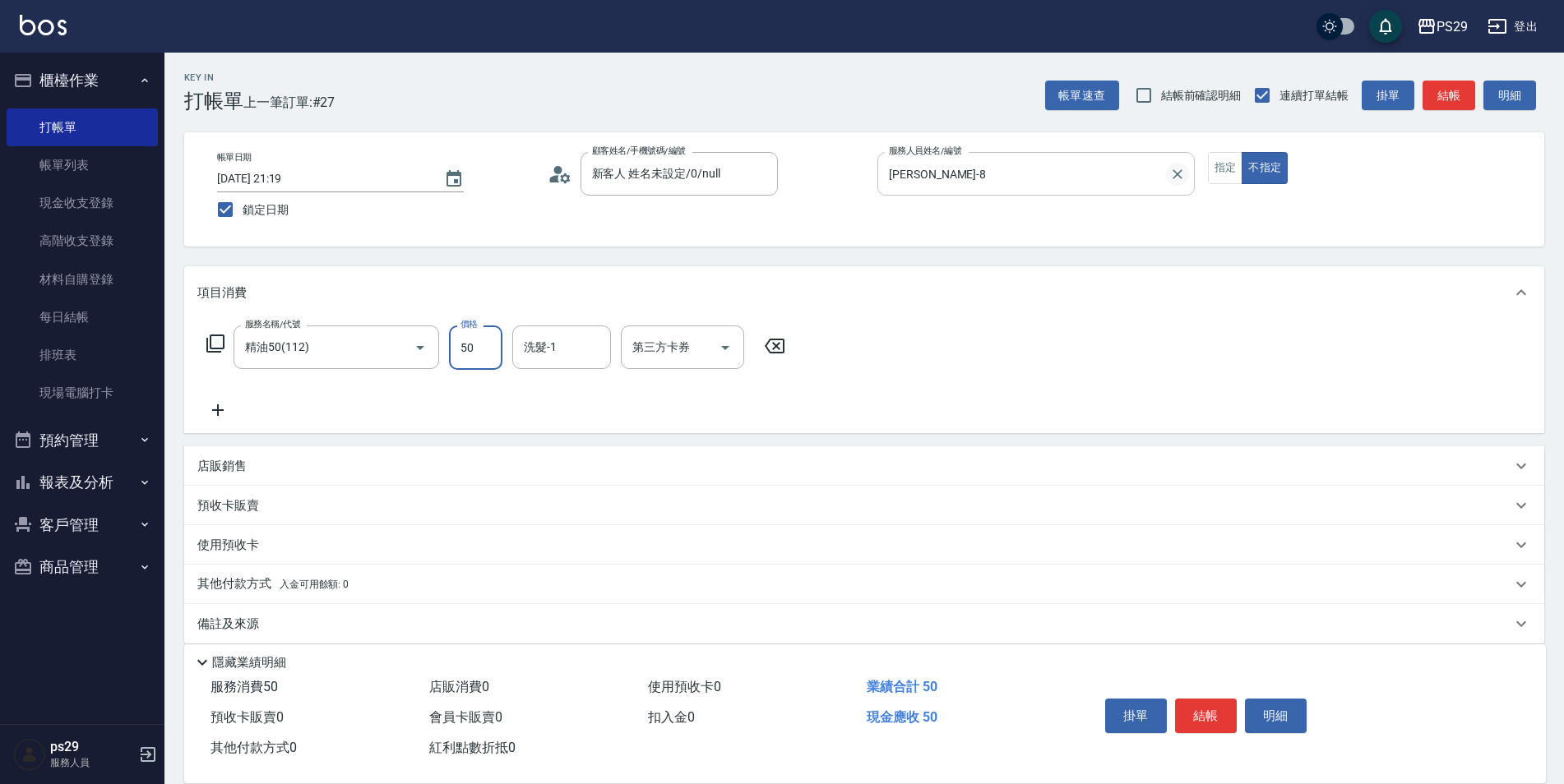
click at [1167, 172] on button "Clear" at bounding box center [1177, 174] width 23 height 23
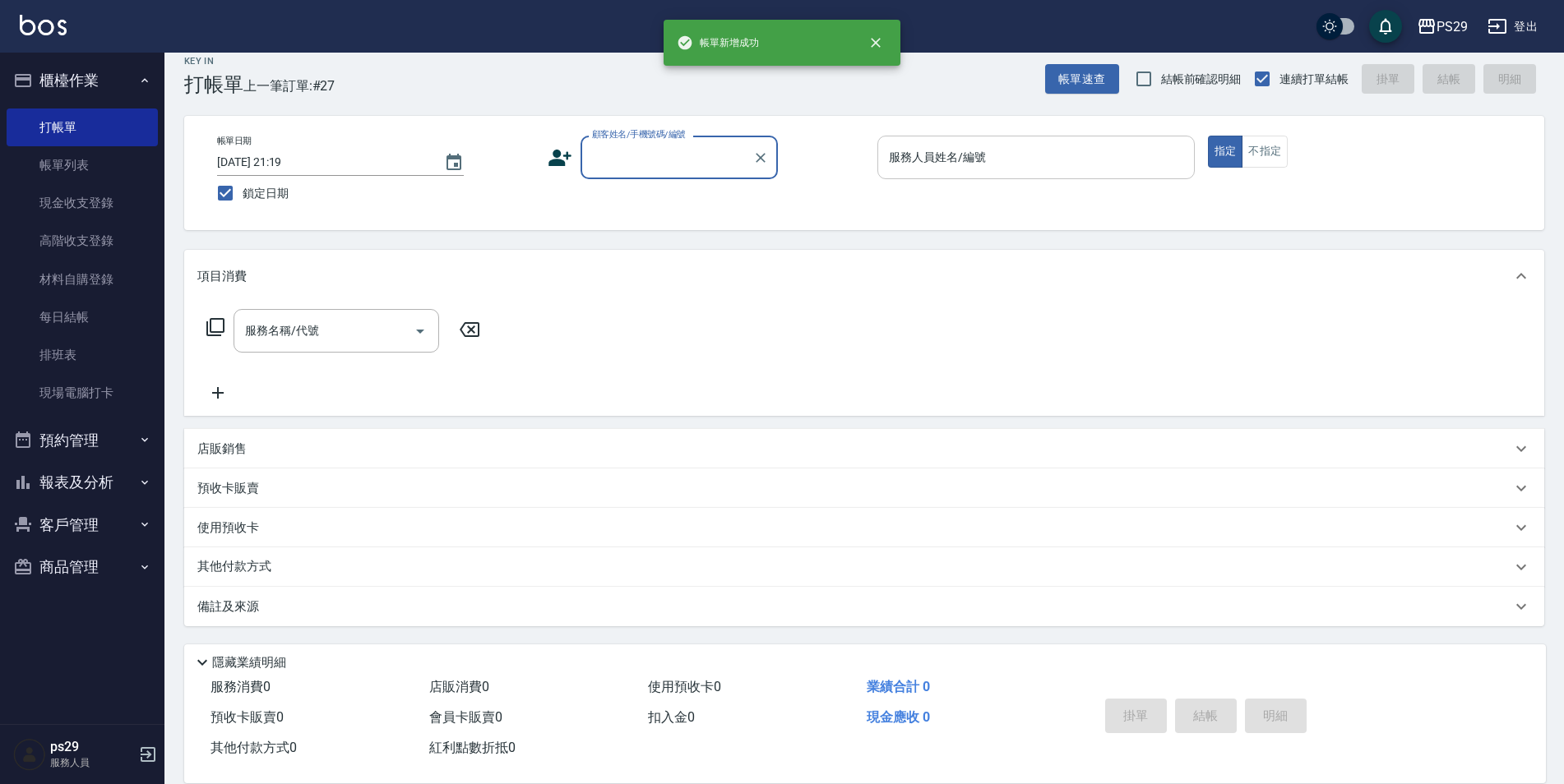
scroll to position [17, 0]
click at [125, 84] on button "櫃檯作業" at bounding box center [82, 80] width 151 height 43
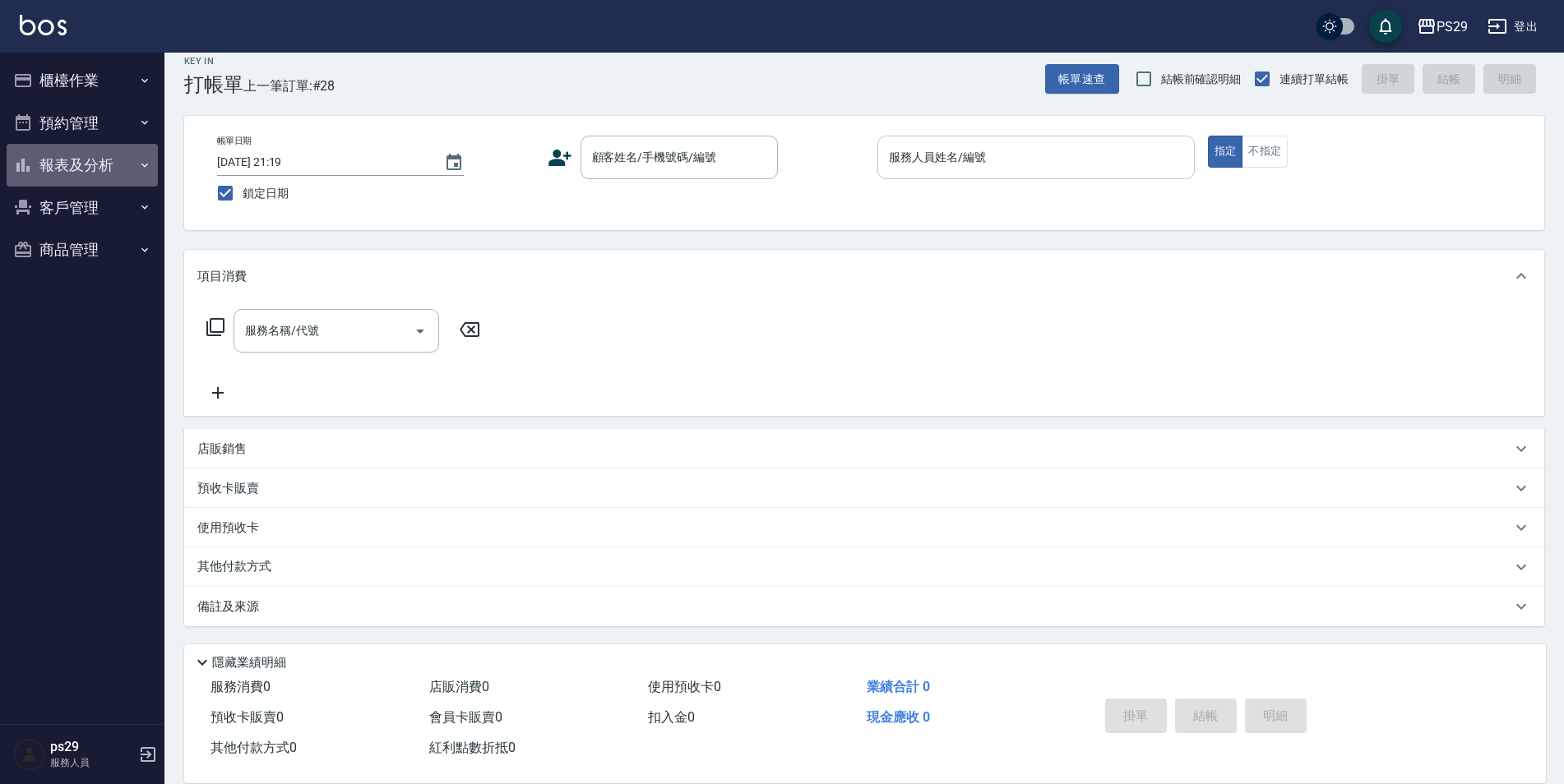
click at [124, 148] on button "報表及分析" at bounding box center [82, 165] width 151 height 43
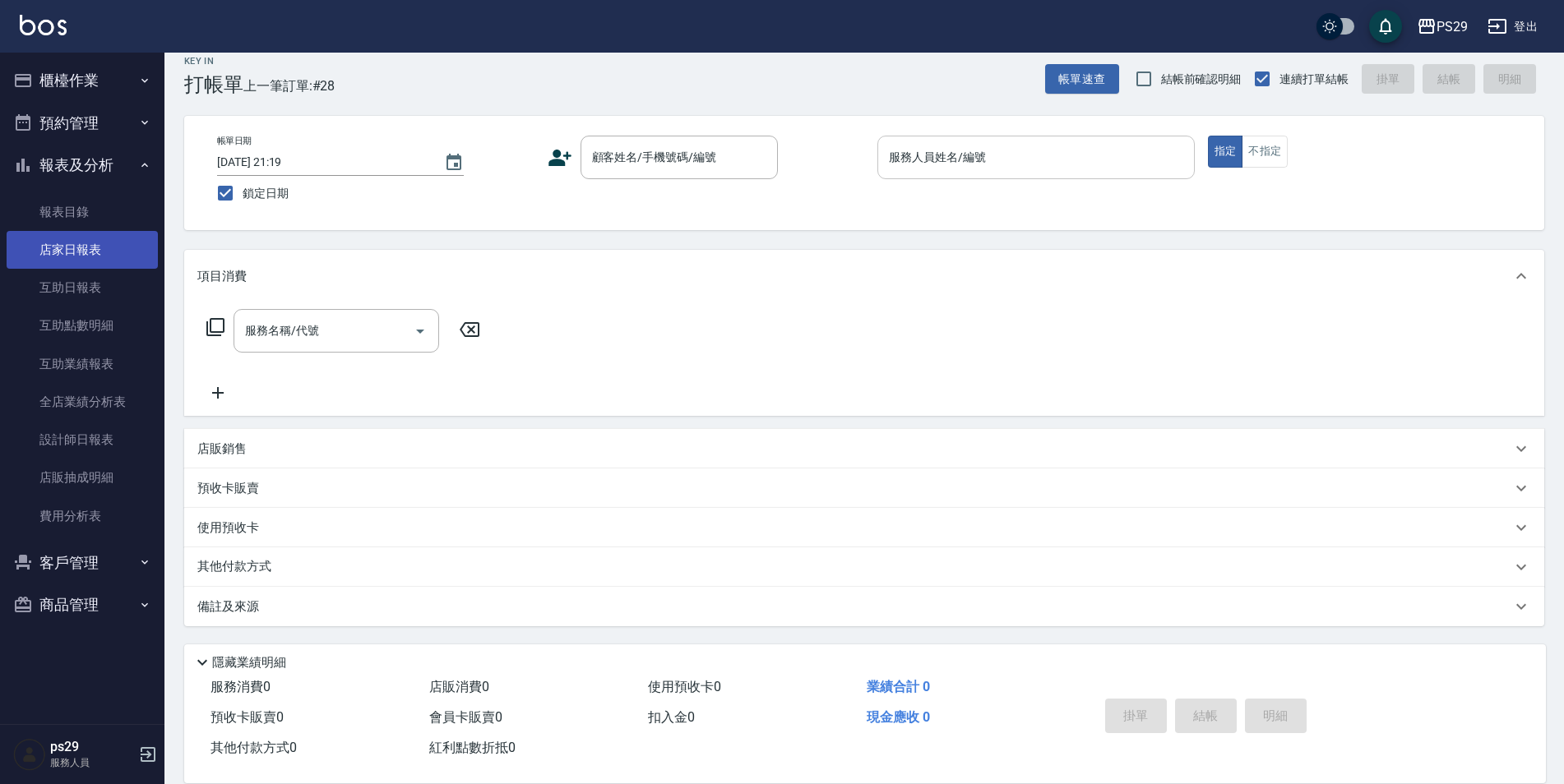
click at [90, 237] on link "店家日報表" at bounding box center [82, 250] width 151 height 38
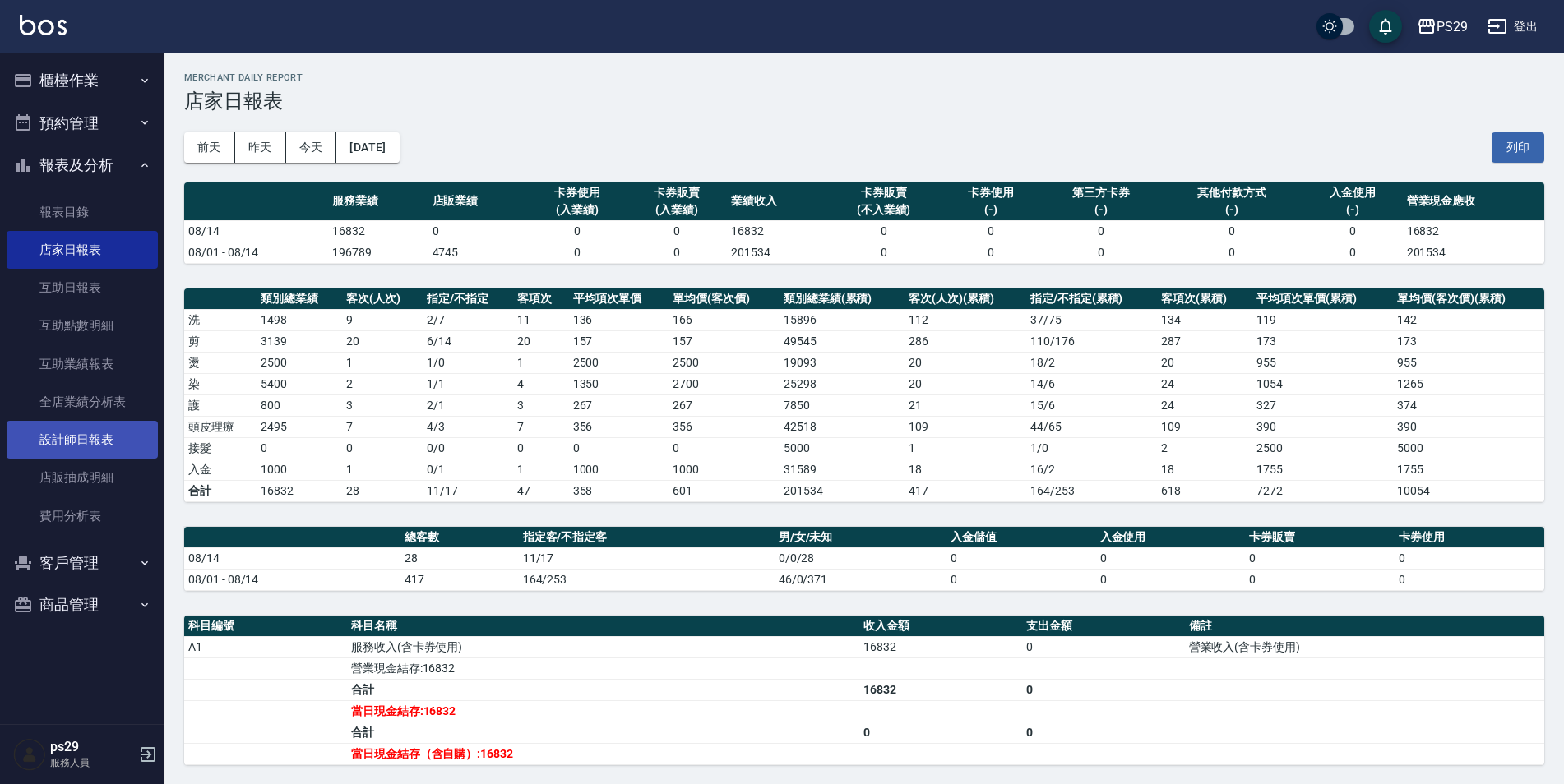
click at [123, 448] on link "設計師日報表" at bounding box center [82, 440] width 151 height 38
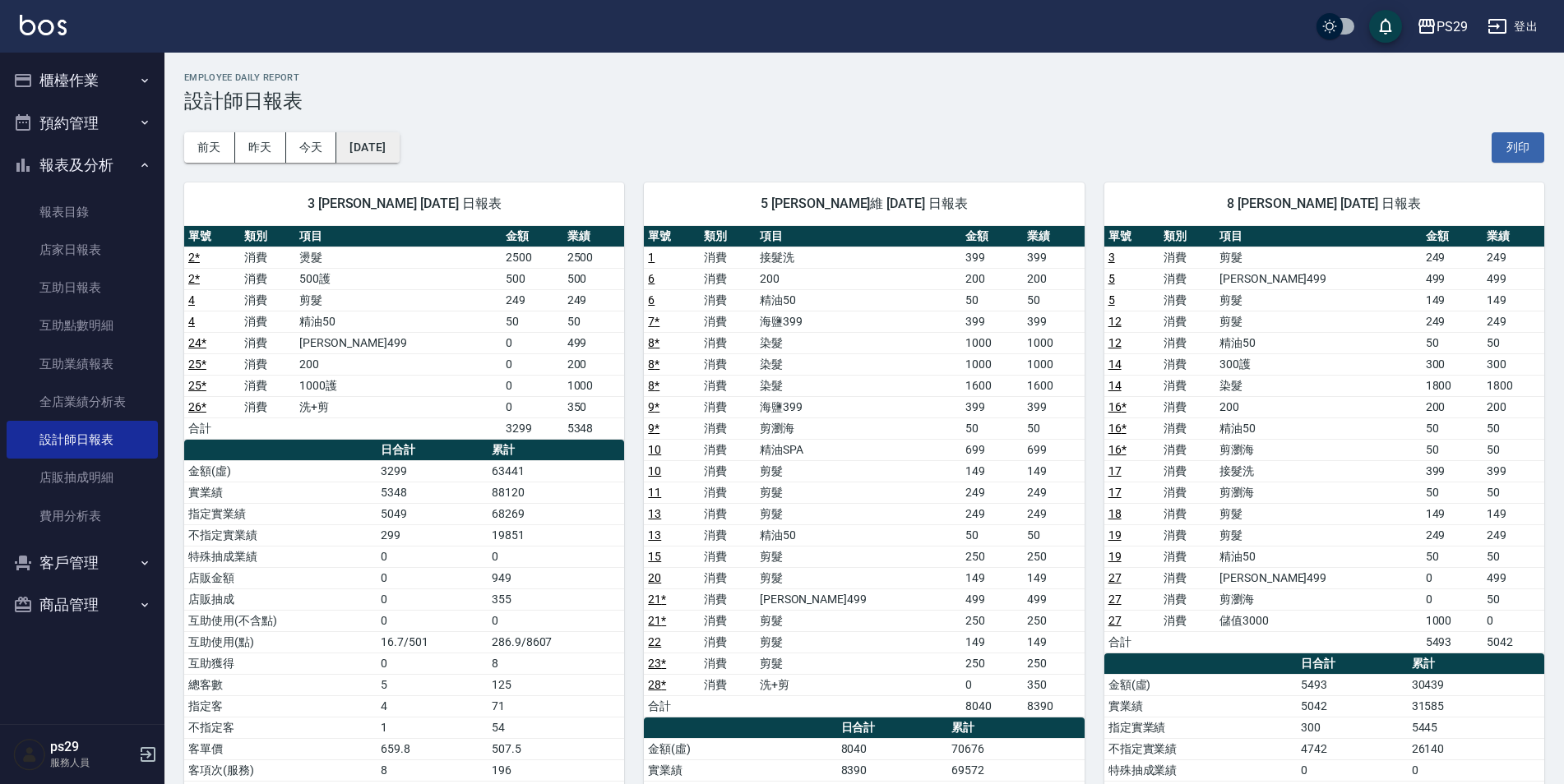
click at [399, 152] on button "[DATE]" at bounding box center [367, 148] width 62 height 31
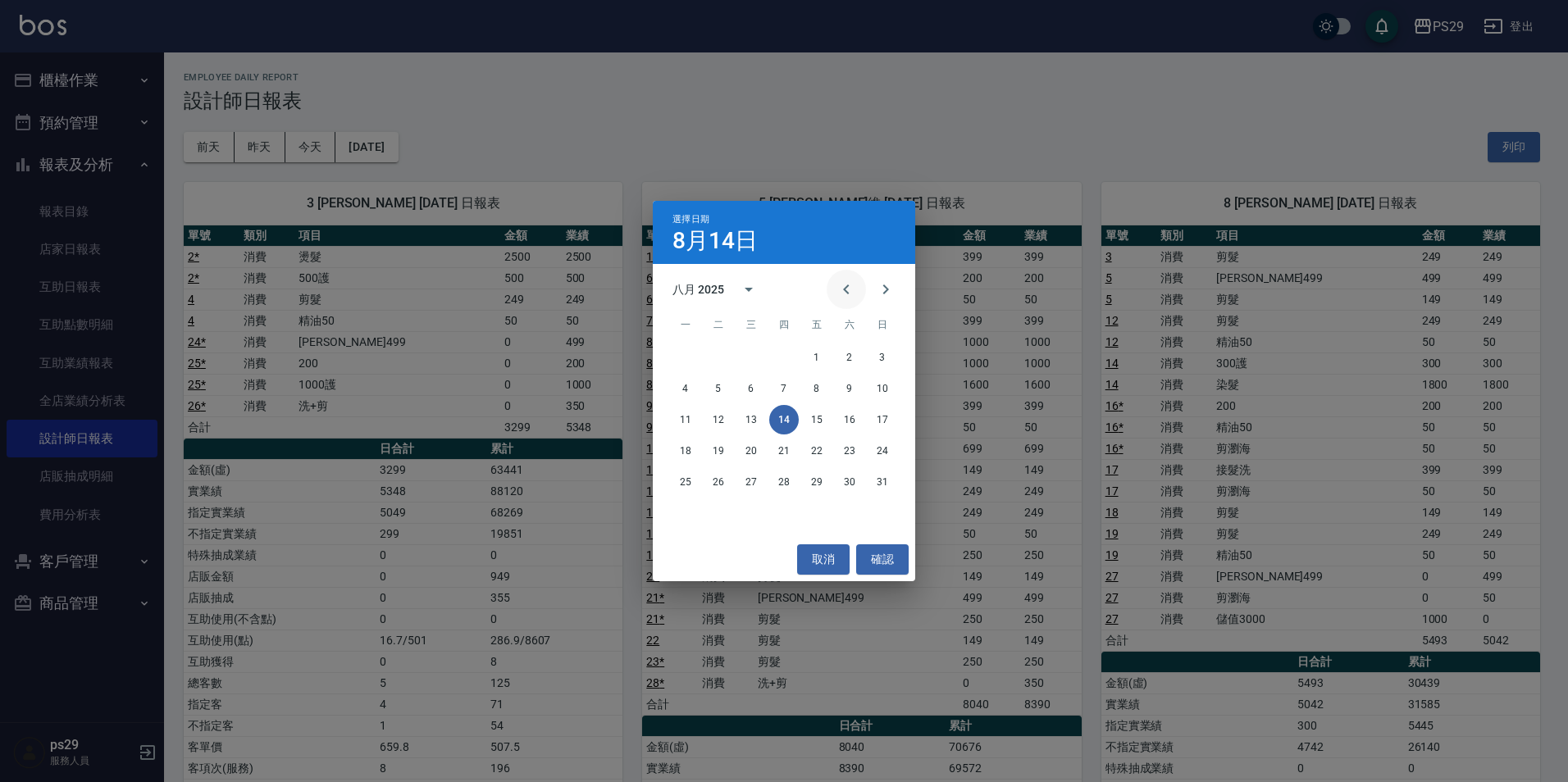
click at [856, 289] on button "Previous month" at bounding box center [846, 290] width 40 height 40
click at [672, 422] on button "14" at bounding box center [686, 420] width 30 height 30
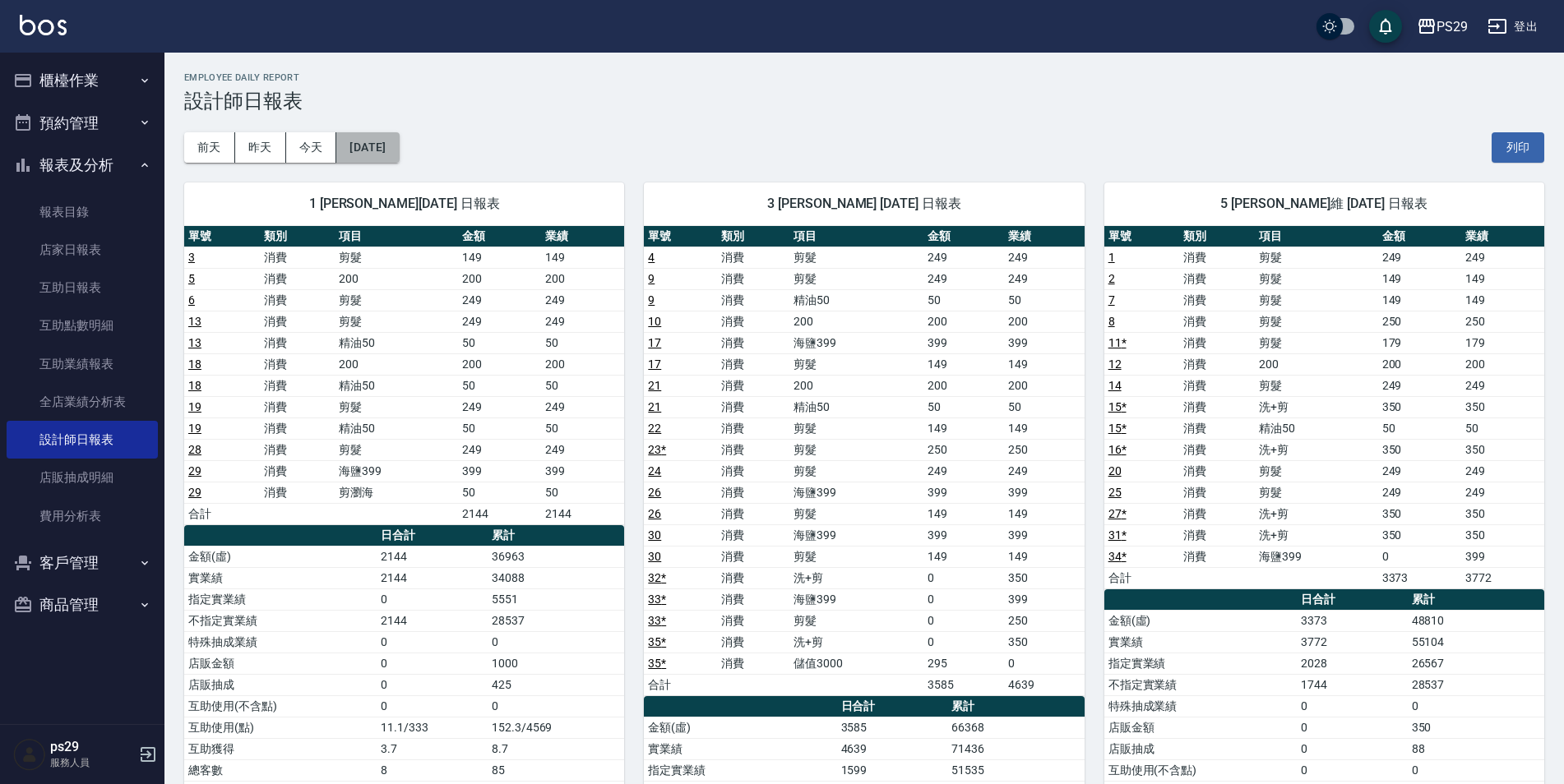
click at [359, 149] on button "[DATE]" at bounding box center [367, 148] width 62 height 31
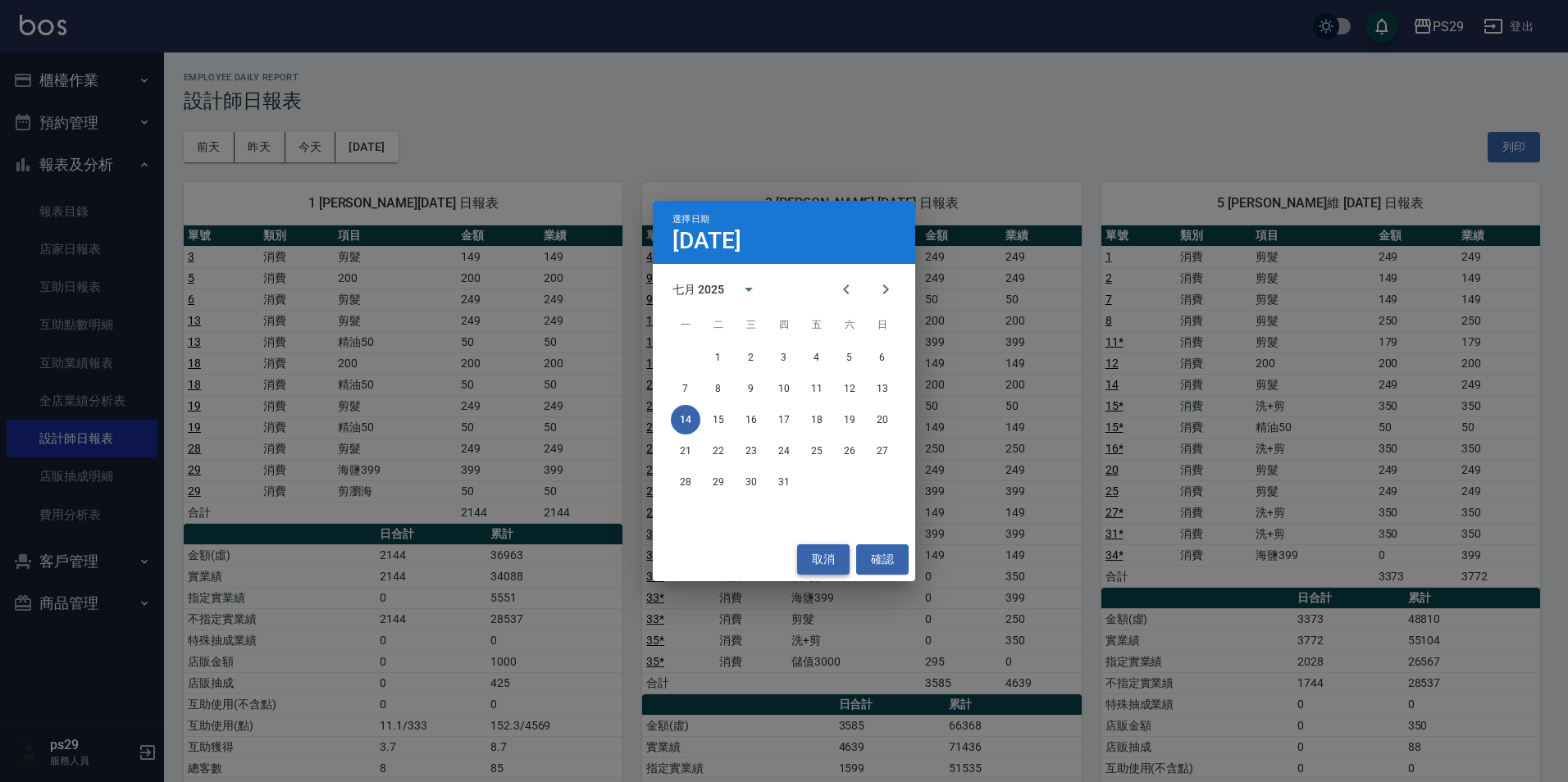
click at [819, 559] on button "取消" at bounding box center [822, 559] width 52 height 31
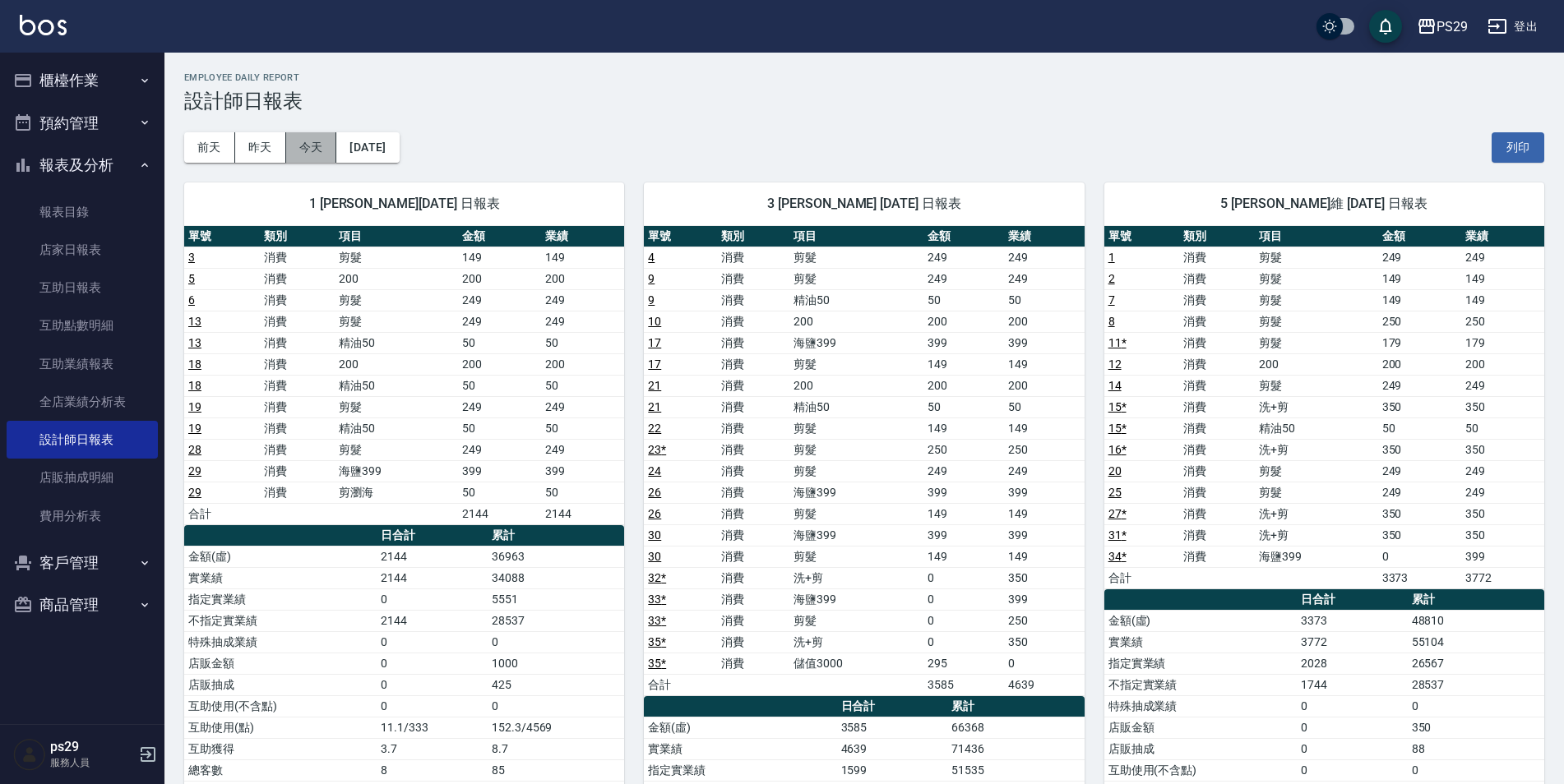
click at [325, 146] on button "今天" at bounding box center [311, 148] width 51 height 31
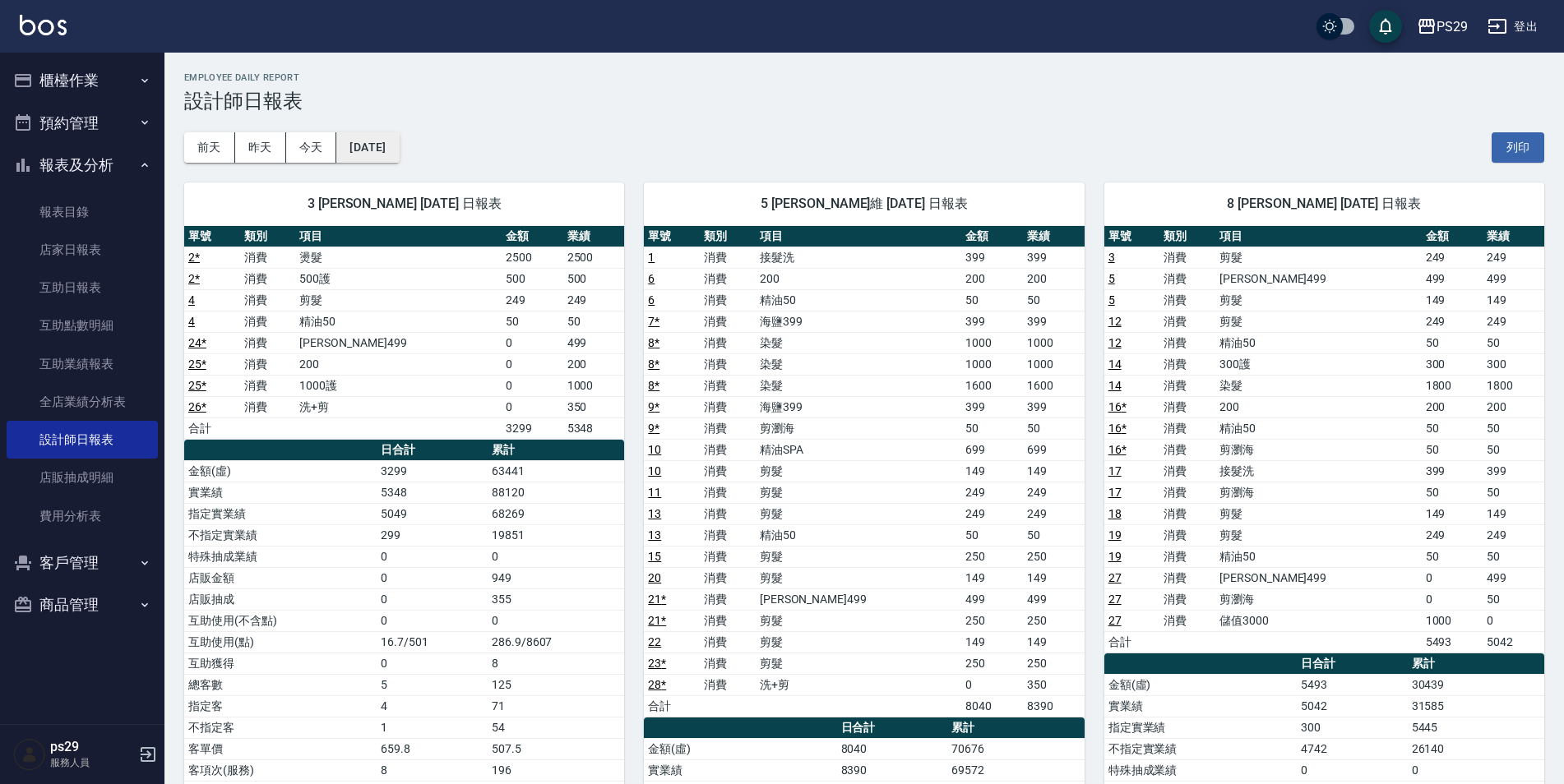
click at [399, 145] on button "[DATE]" at bounding box center [367, 148] width 62 height 31
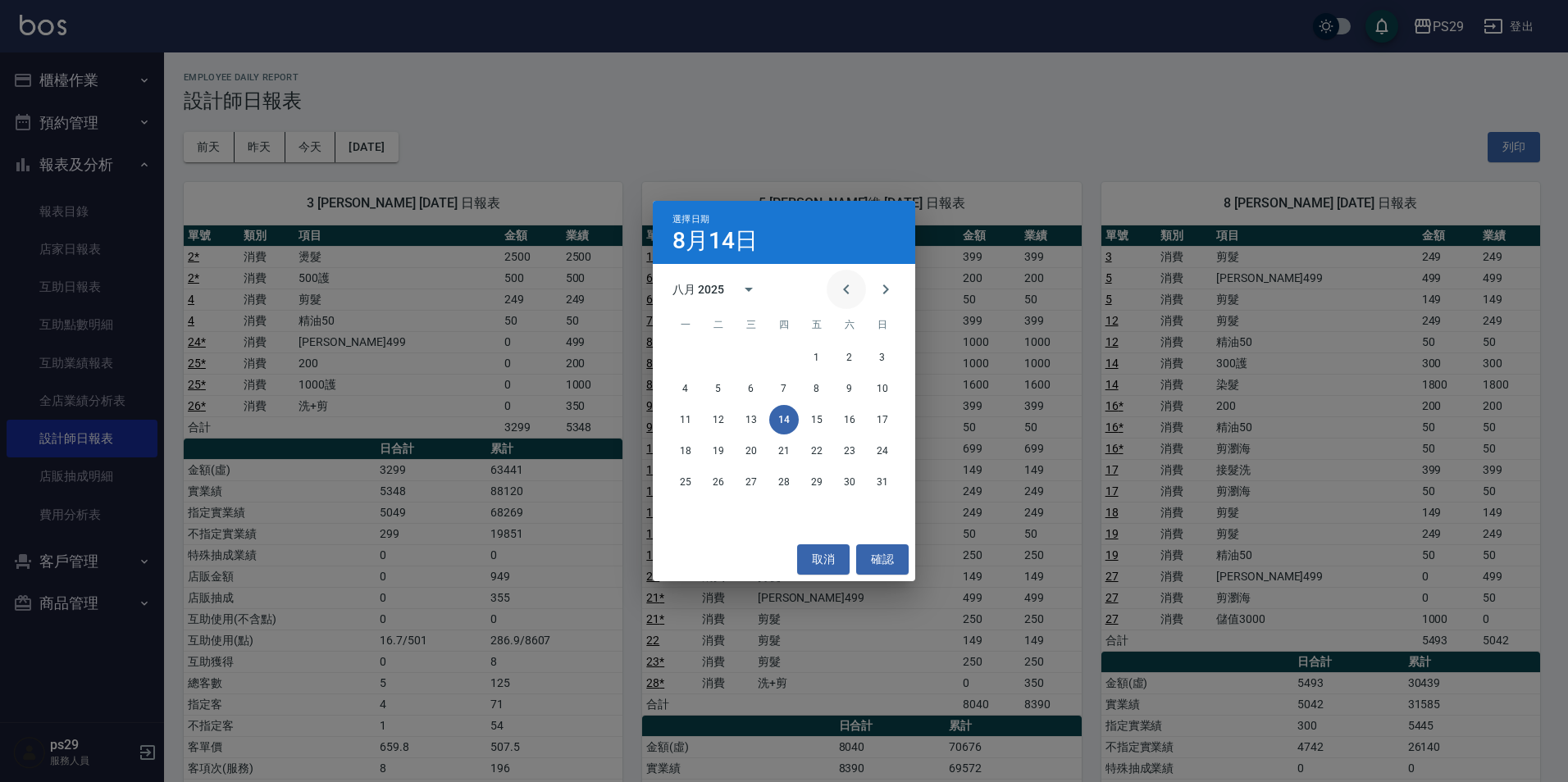
click at [856, 287] on icon "Previous month" at bounding box center [846, 290] width 20 height 20
click at [690, 414] on button "14" at bounding box center [686, 420] width 30 height 30
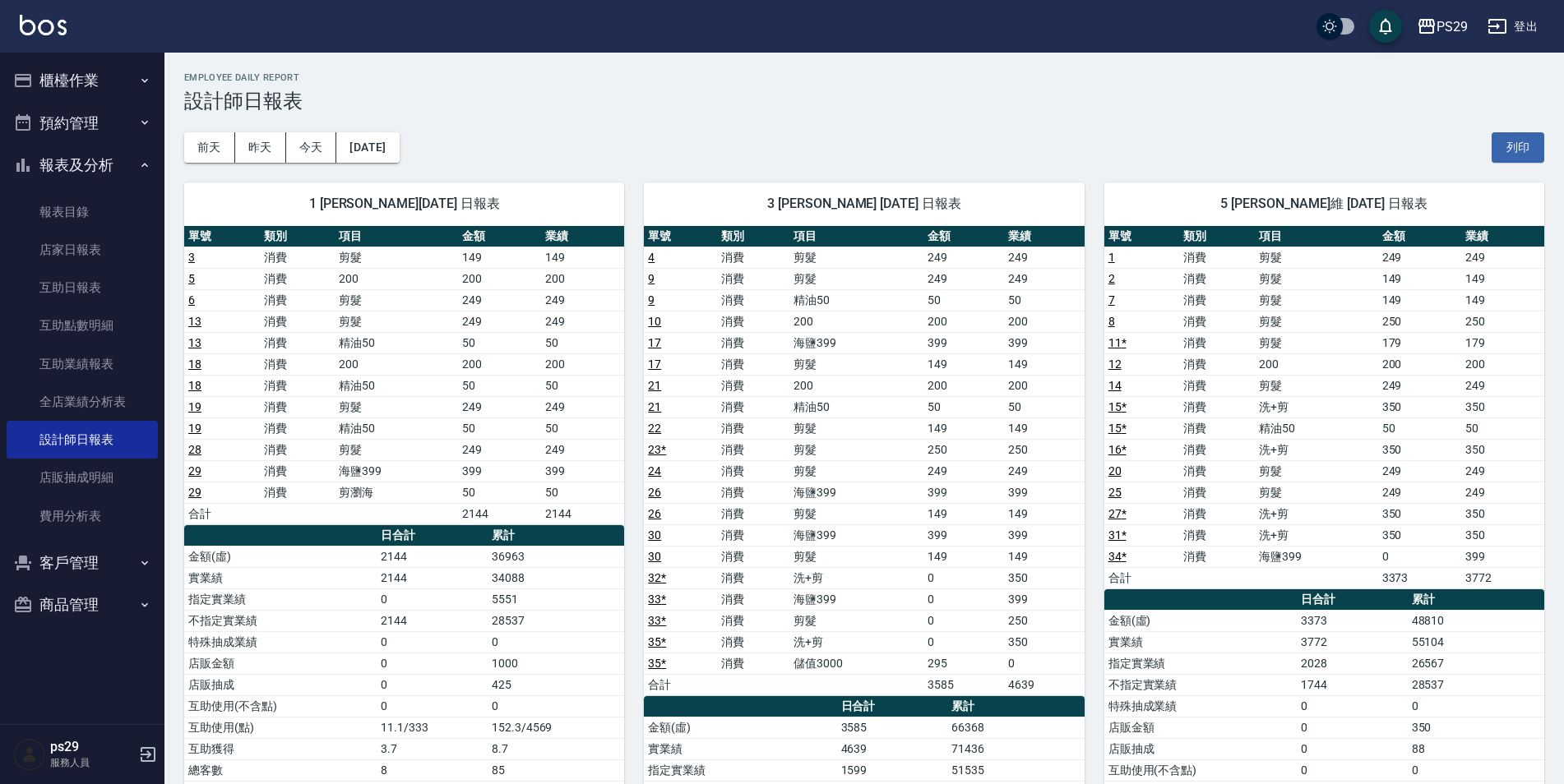
click at [387, 163] on div "1 [PERSON_NAME][DATE] 日報表 單號 類別 項目 金額 業績 3 消費 剪髮 149 149 5 消費 200 200 200 6 消費 …" at bounding box center [394, 621] width 460 height 917
click at [399, 154] on button "[DATE]" at bounding box center [367, 148] width 62 height 31
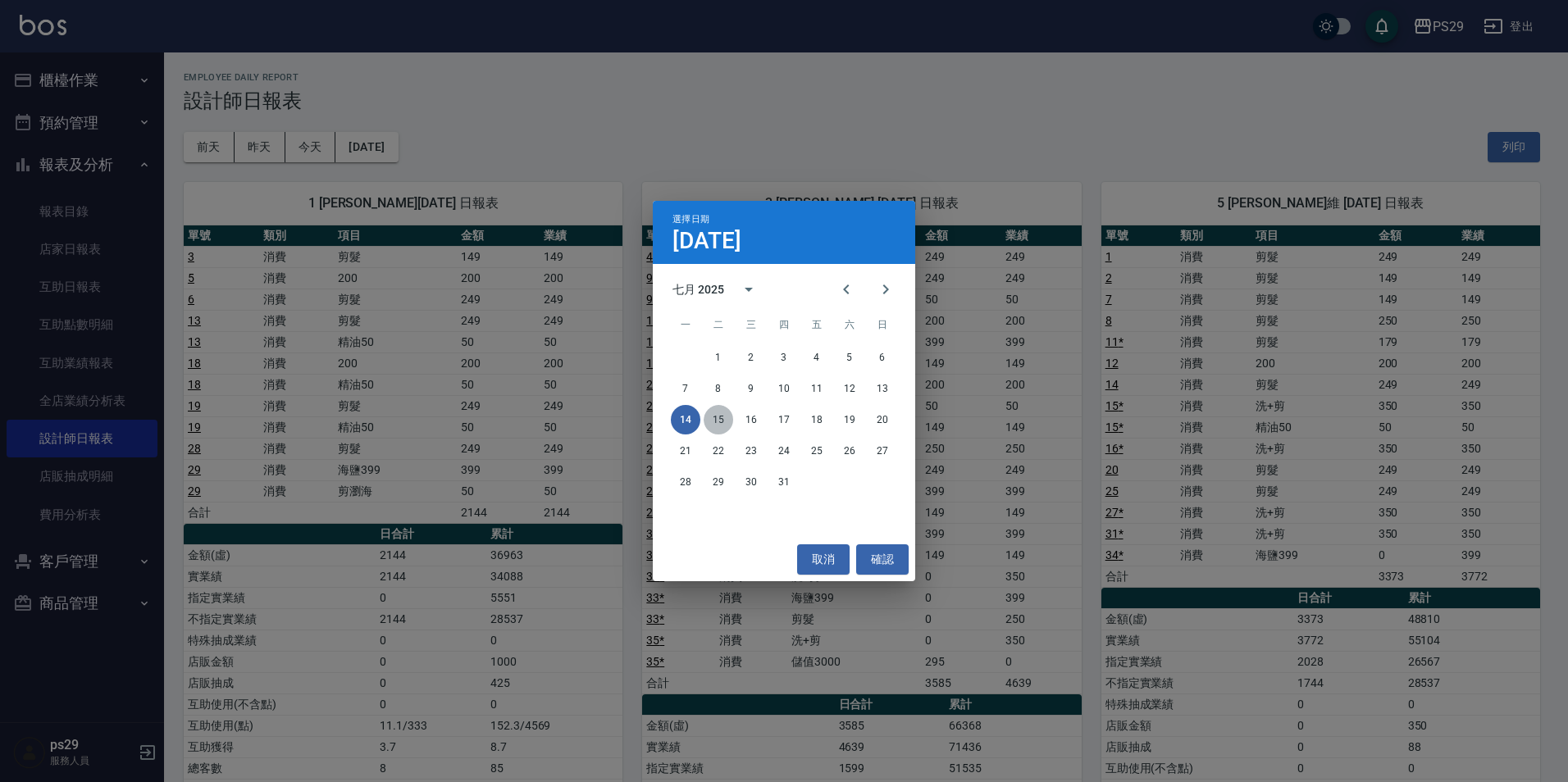
click at [729, 422] on button "15" at bounding box center [718, 420] width 30 height 30
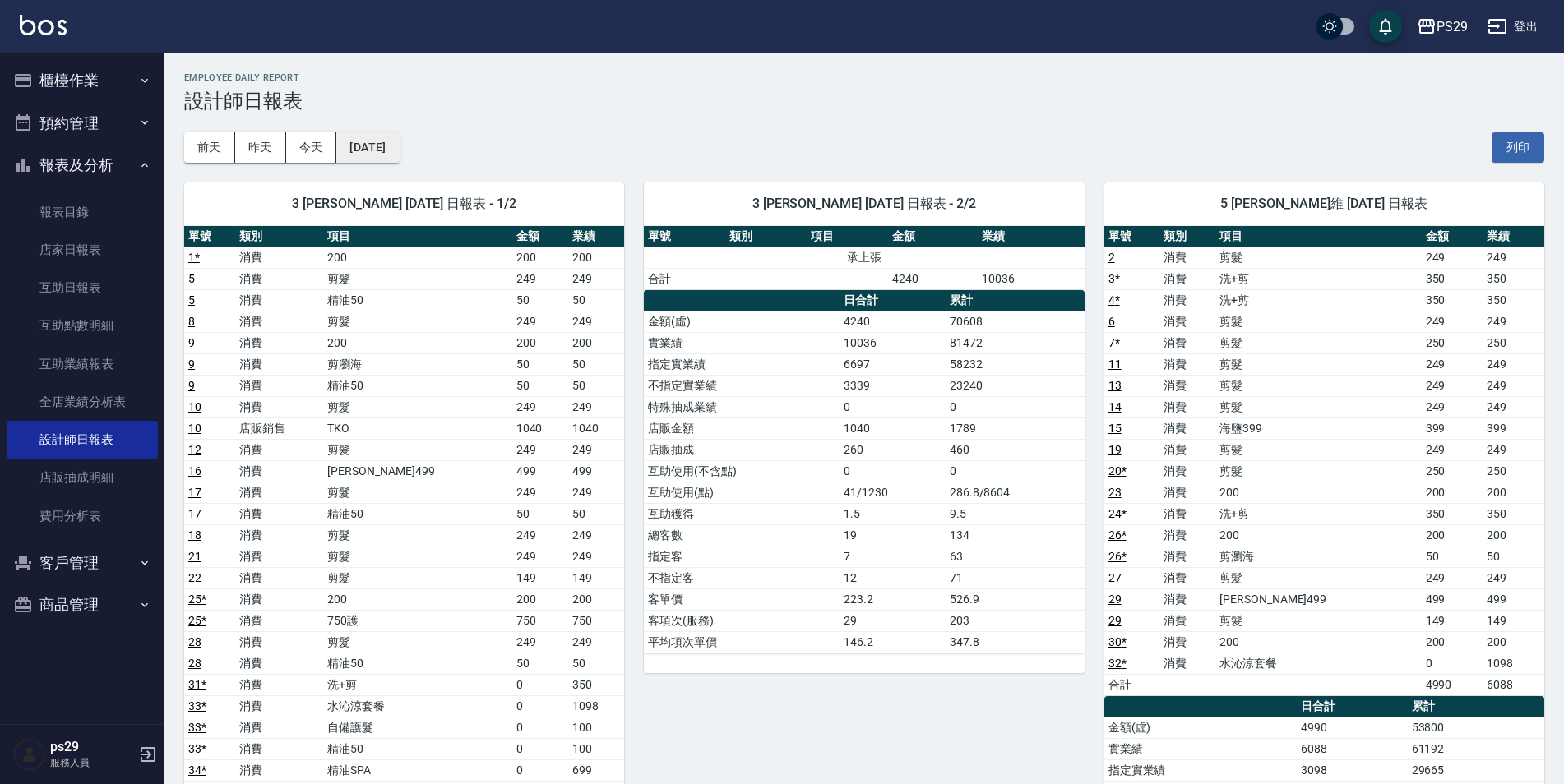
click at [399, 158] on button "[DATE]" at bounding box center [367, 148] width 62 height 31
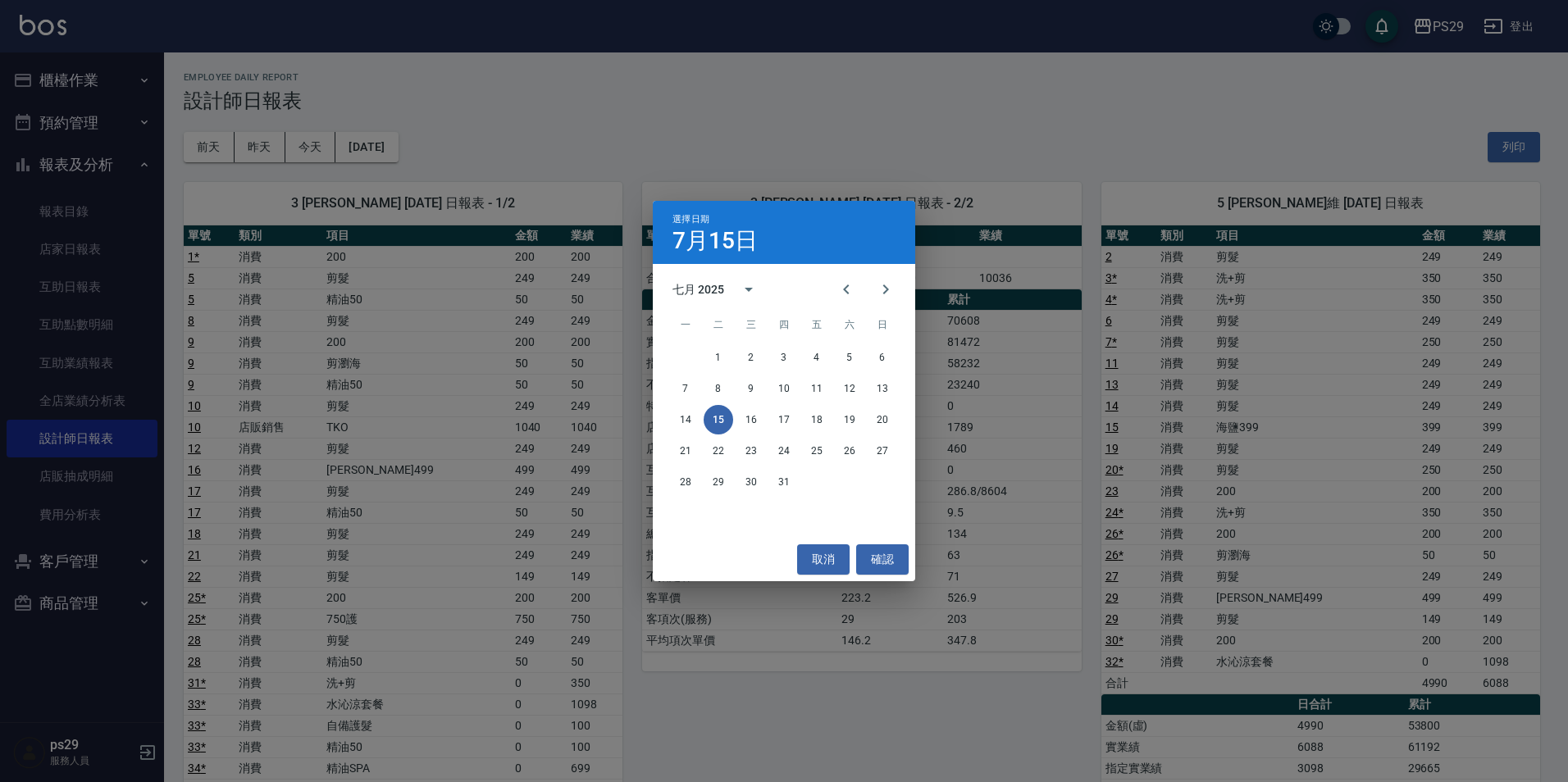
click at [880, 373] on div "1 2 3 4 5 6 7 8 9 10 11 12 13 14 15 16 17 18 19 20 21 22 23 24 25 26 27 28 29 3…" at bounding box center [784, 420] width 262 height 157
click at [876, 380] on button "13" at bounding box center [882, 389] width 30 height 30
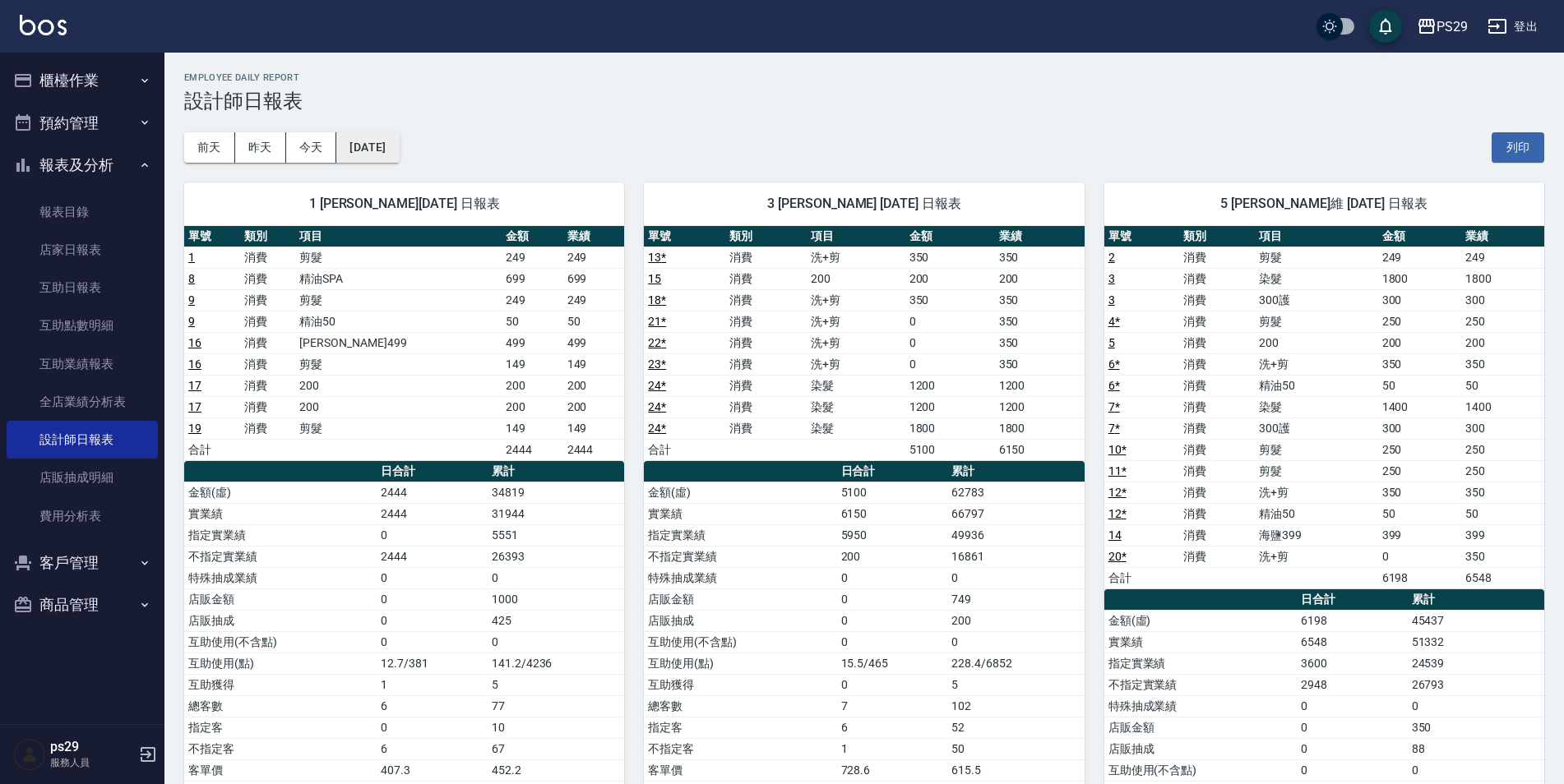
click at [399, 146] on button "[DATE]" at bounding box center [367, 148] width 62 height 31
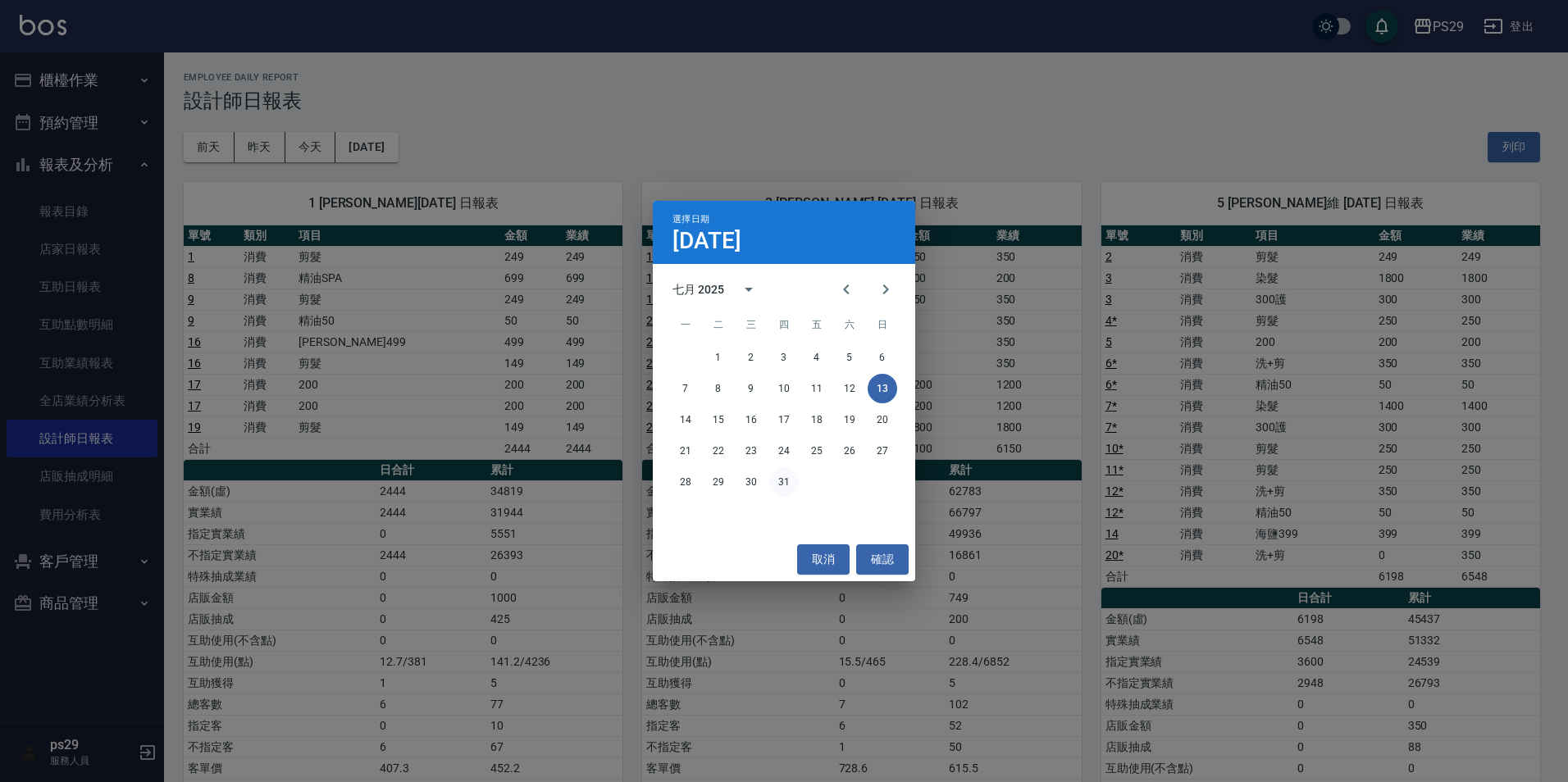
click at [776, 487] on button "31" at bounding box center [784, 482] width 30 height 30
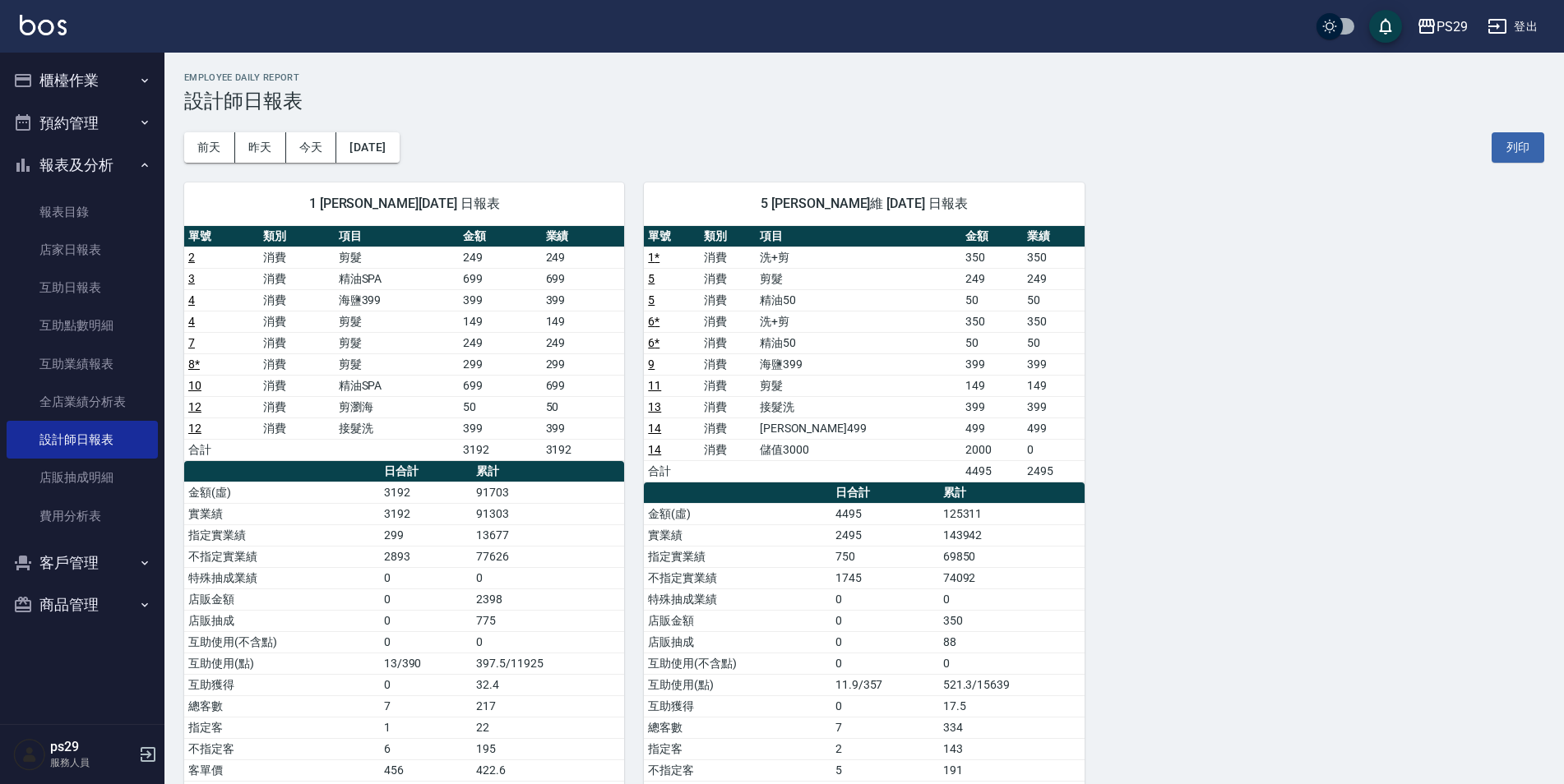
click at [29, 17] on img at bounding box center [43, 25] width 46 height 21
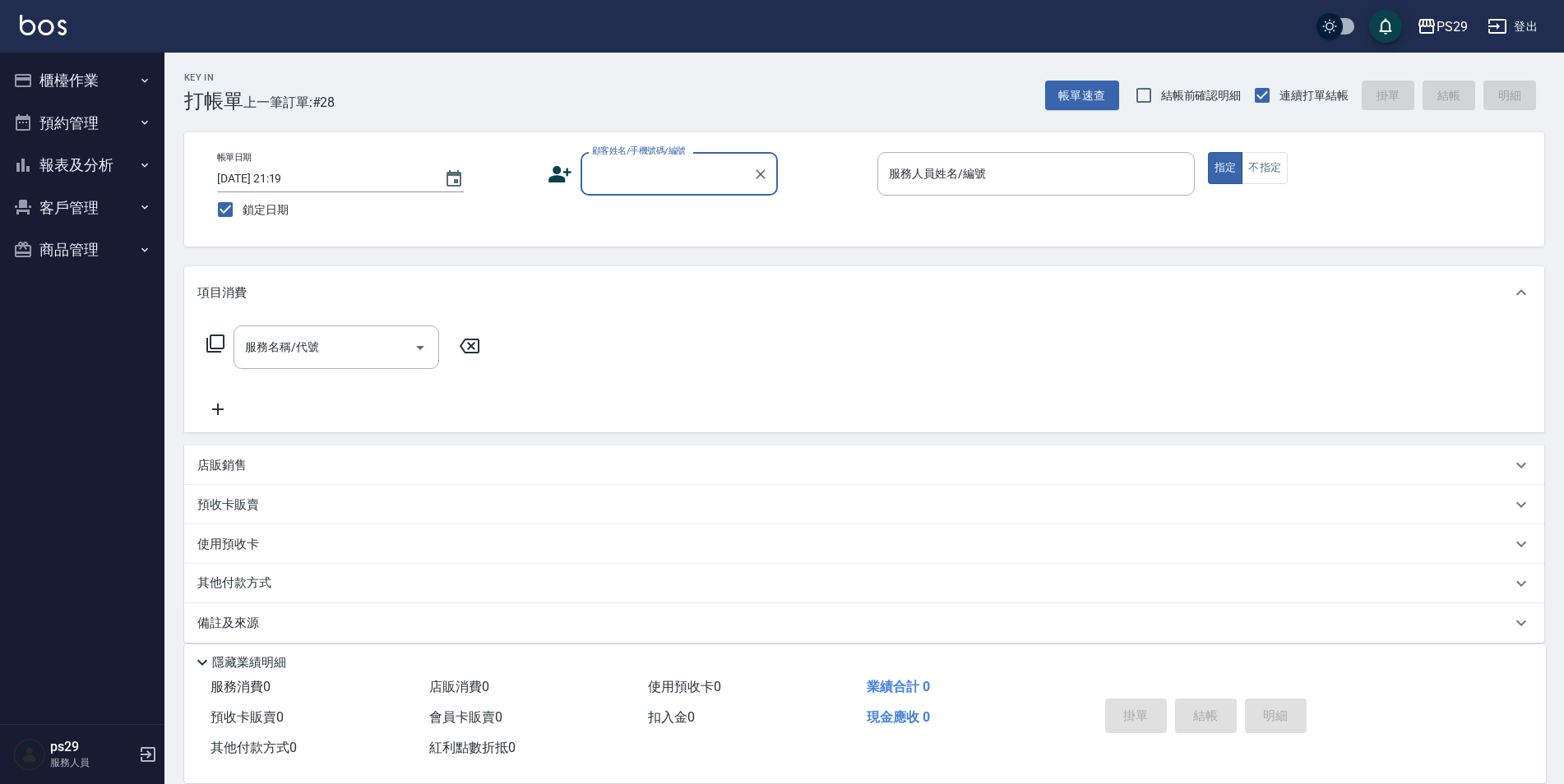
click at [63, 27] on img at bounding box center [43, 25] width 46 height 21
click at [44, 25] on img at bounding box center [43, 25] width 46 height 21
click at [97, 162] on button "報表及分析" at bounding box center [82, 165] width 151 height 43
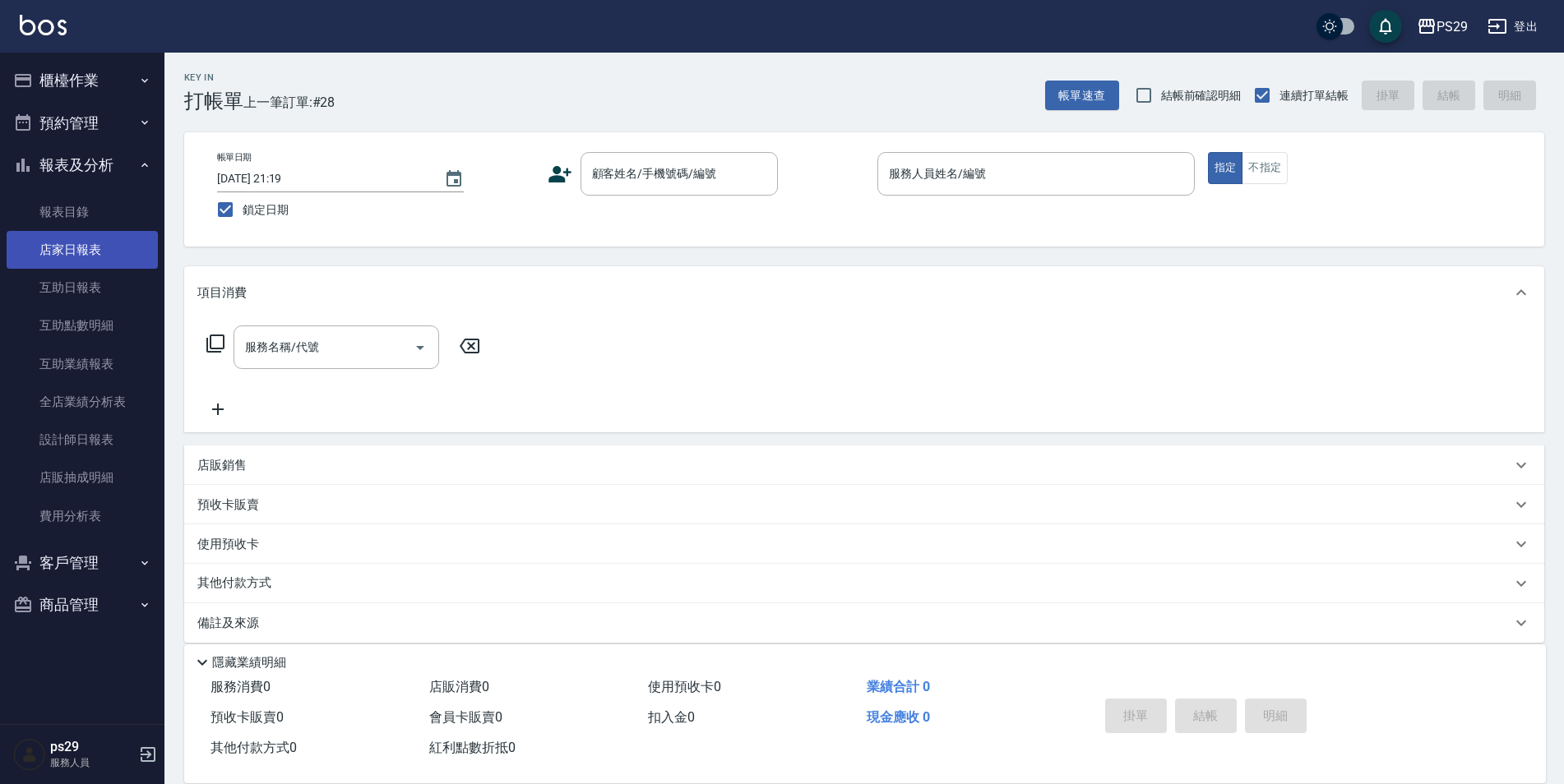
click at [92, 239] on link "店家日報表" at bounding box center [82, 250] width 151 height 38
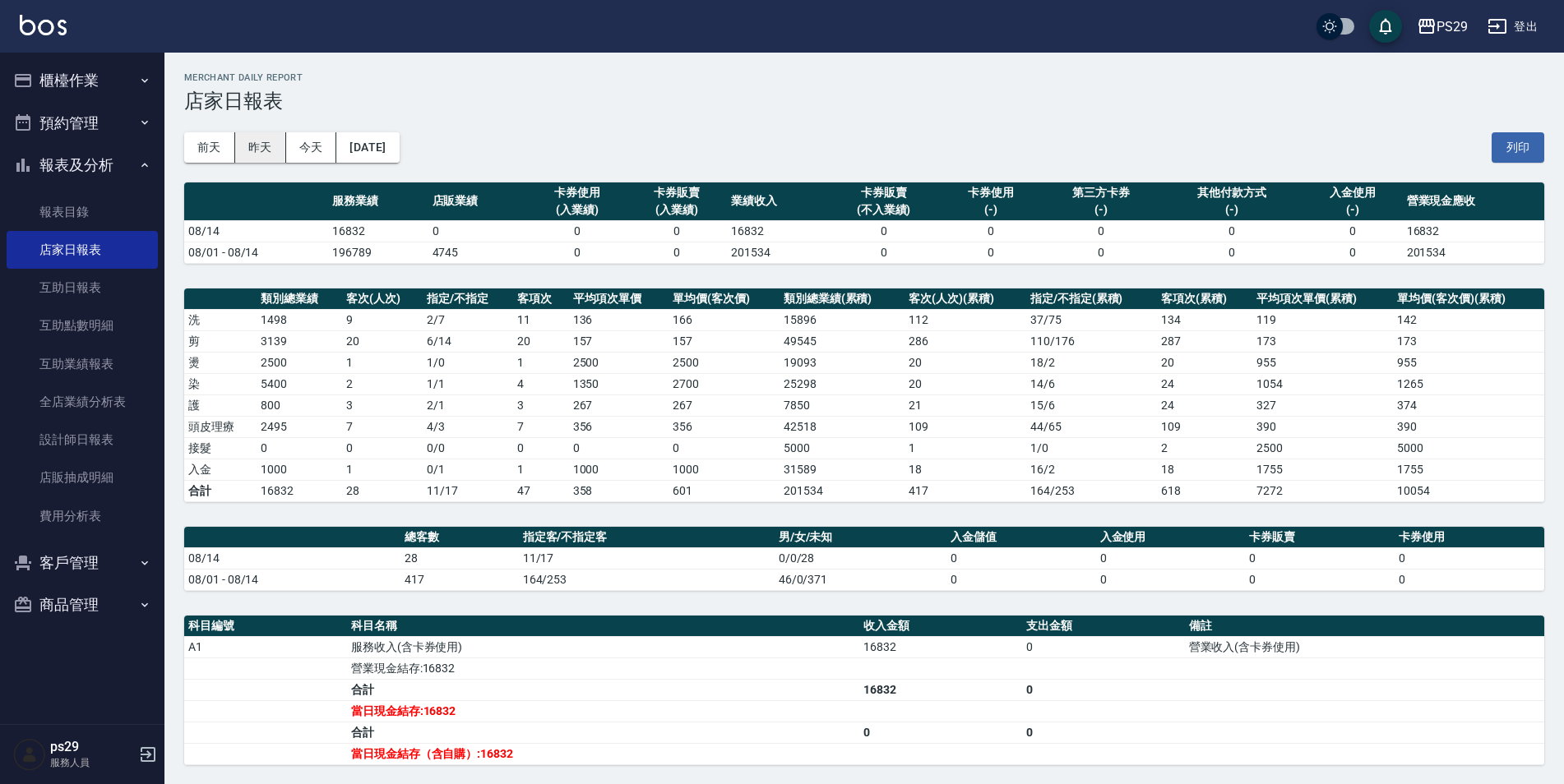
click at [272, 137] on button "昨天" at bounding box center [260, 148] width 51 height 31
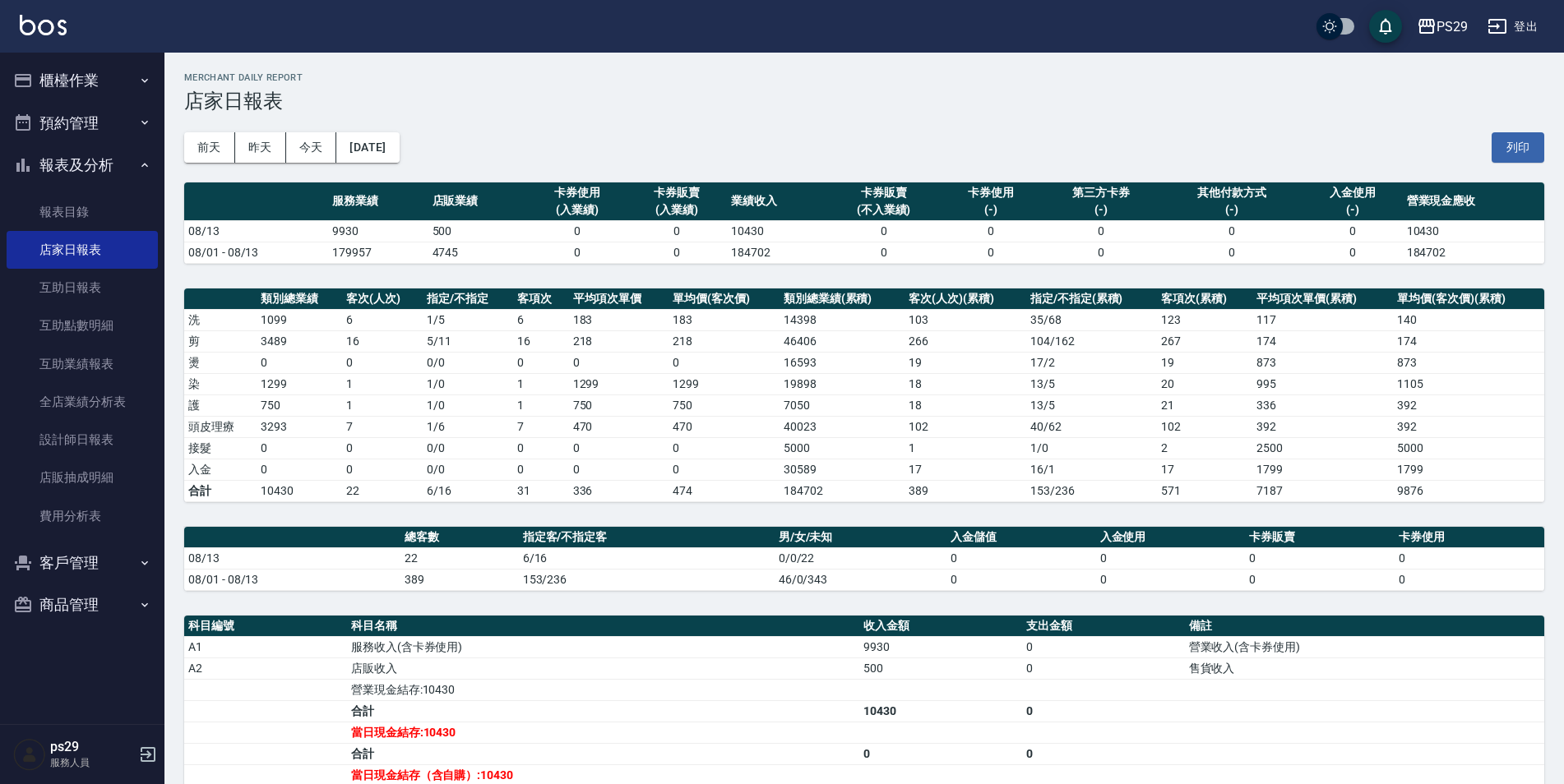
click at [131, 94] on button "櫃檯作業" at bounding box center [82, 80] width 151 height 43
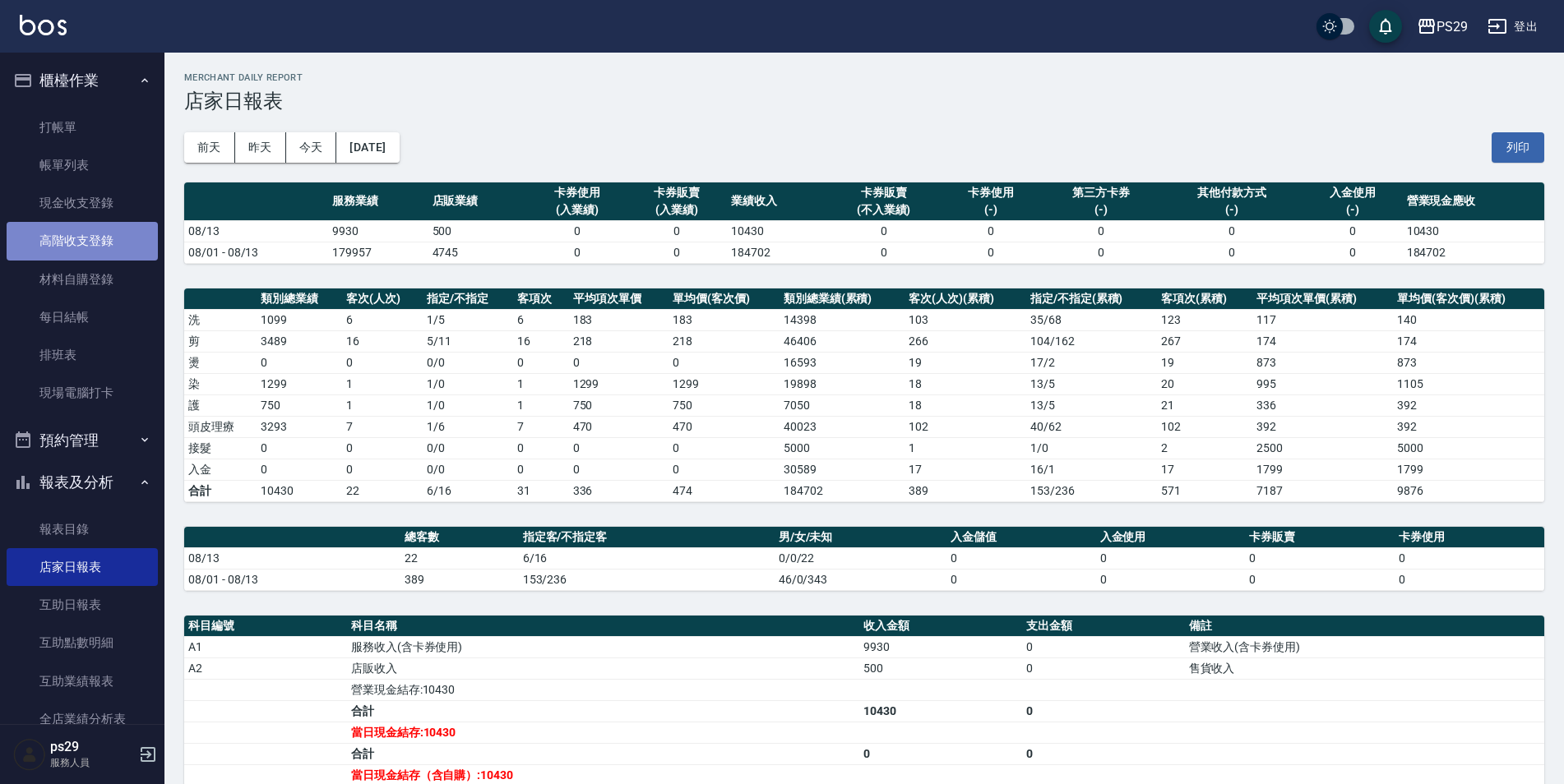
click at [105, 231] on link "高階收支登錄" at bounding box center [82, 241] width 151 height 38
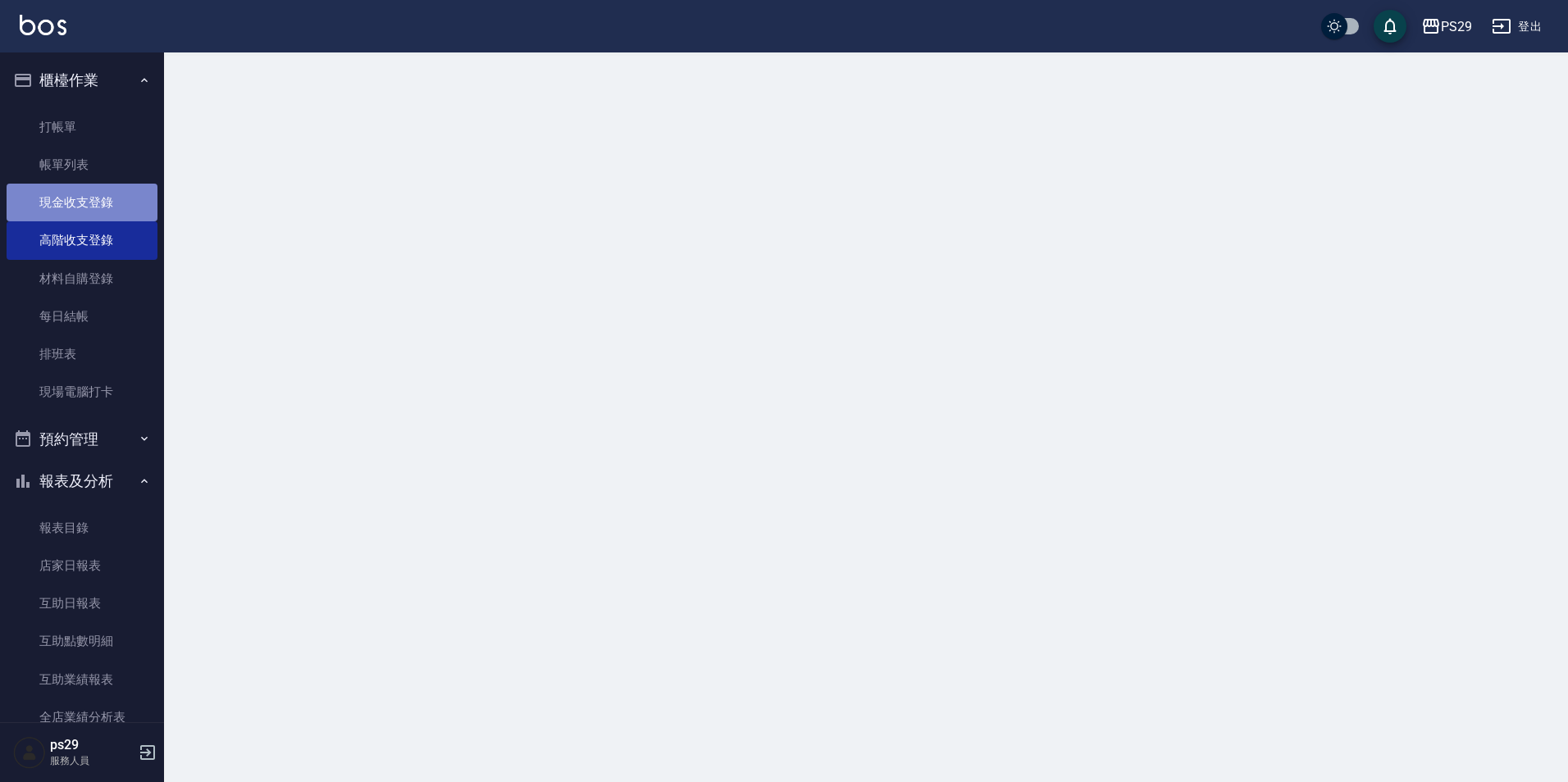
click at [105, 200] on link "現金收支登錄" at bounding box center [82, 203] width 151 height 38
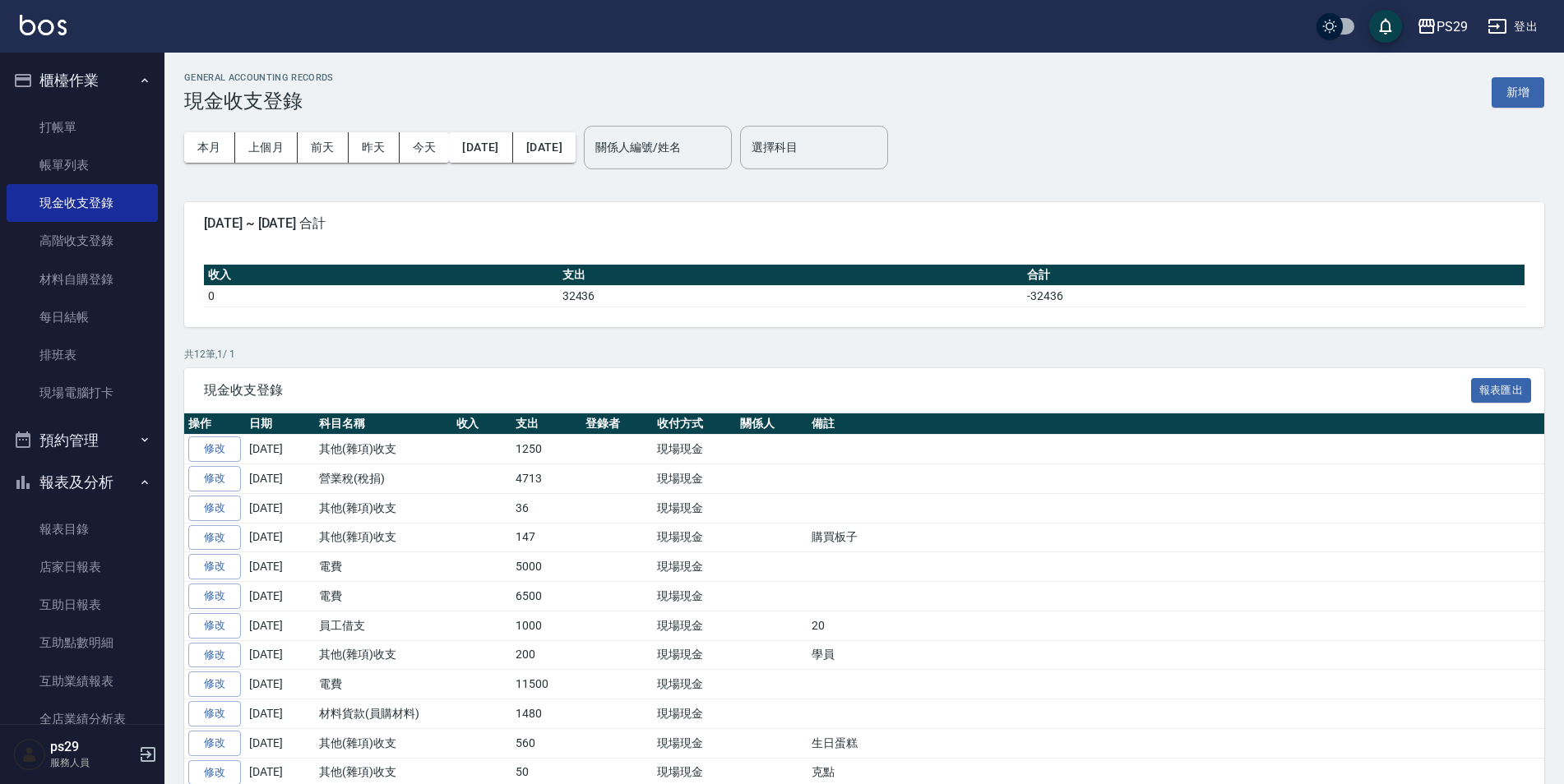
click at [1511, 109] on div "GENERAL ACCOUNTING RECORDS 現金收支登錄 新增" at bounding box center [864, 92] width 1360 height 41
click at [1511, 103] on button "新增" at bounding box center [1518, 92] width 52 height 31
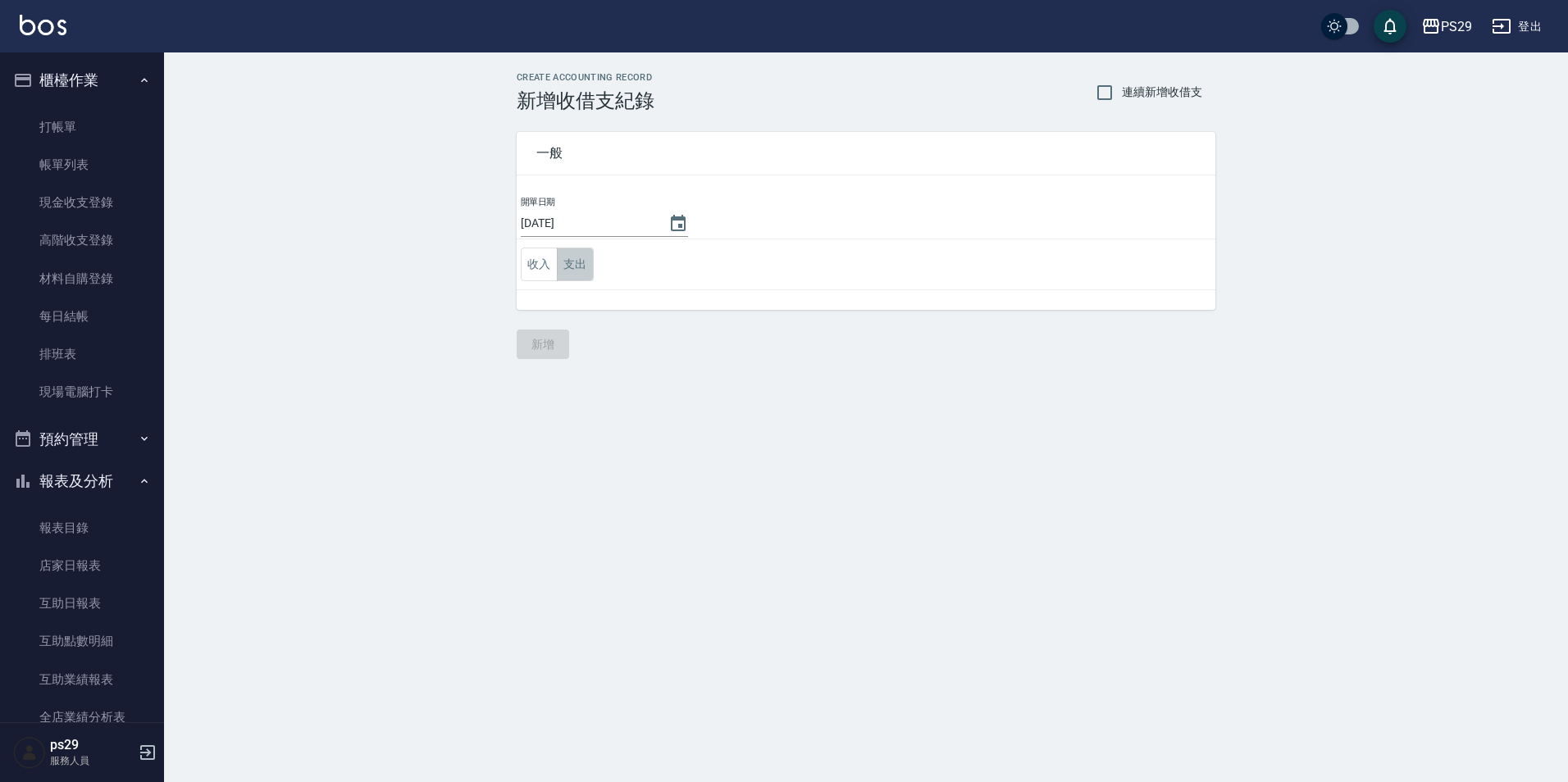
click at [587, 271] on button "支出" at bounding box center [575, 264] width 37 height 34
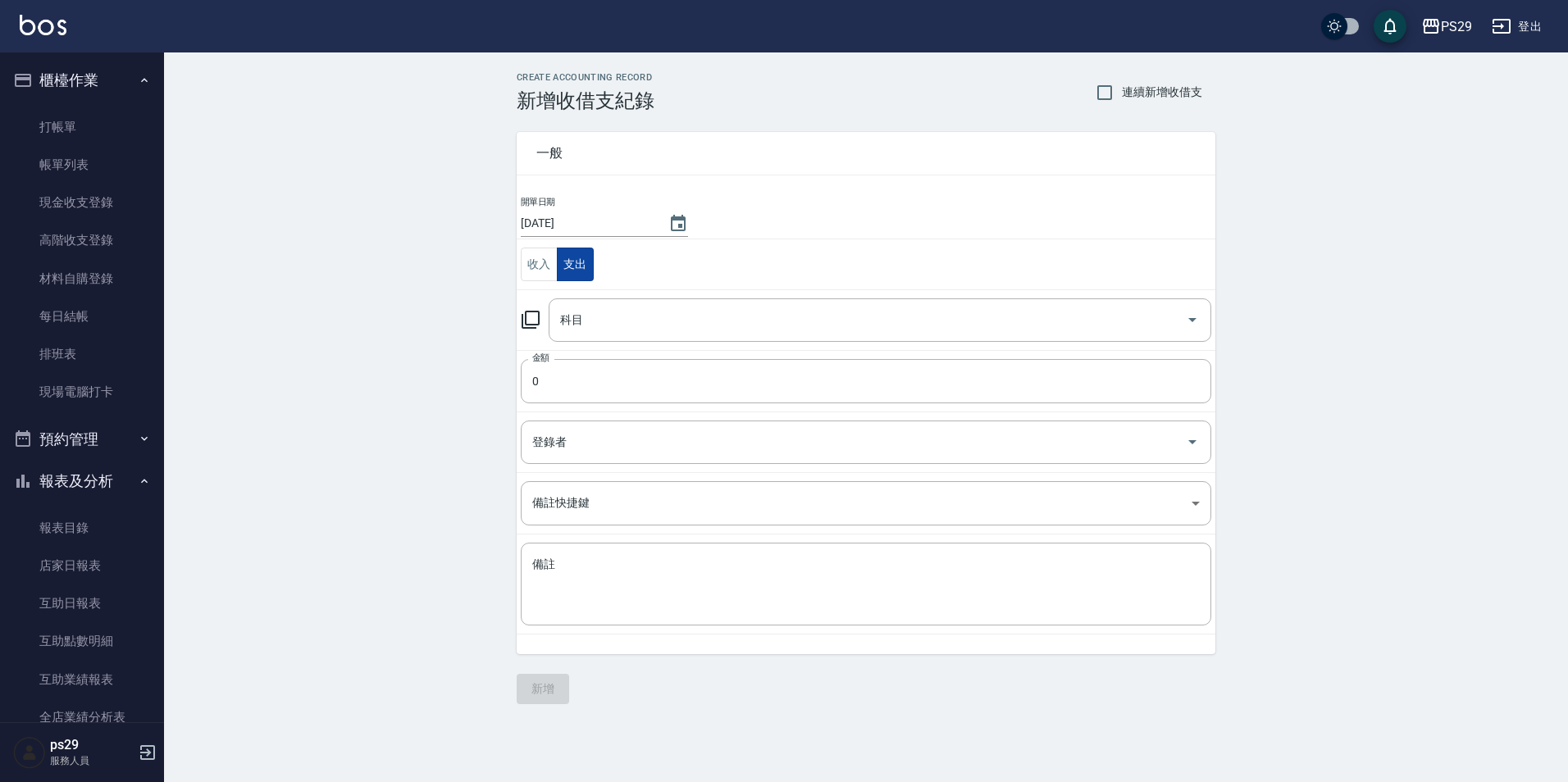
click at [610, 346] on td "科目 科目" at bounding box center [866, 319] width 698 height 60
click at [653, 332] on input "科目" at bounding box center [867, 320] width 623 height 29
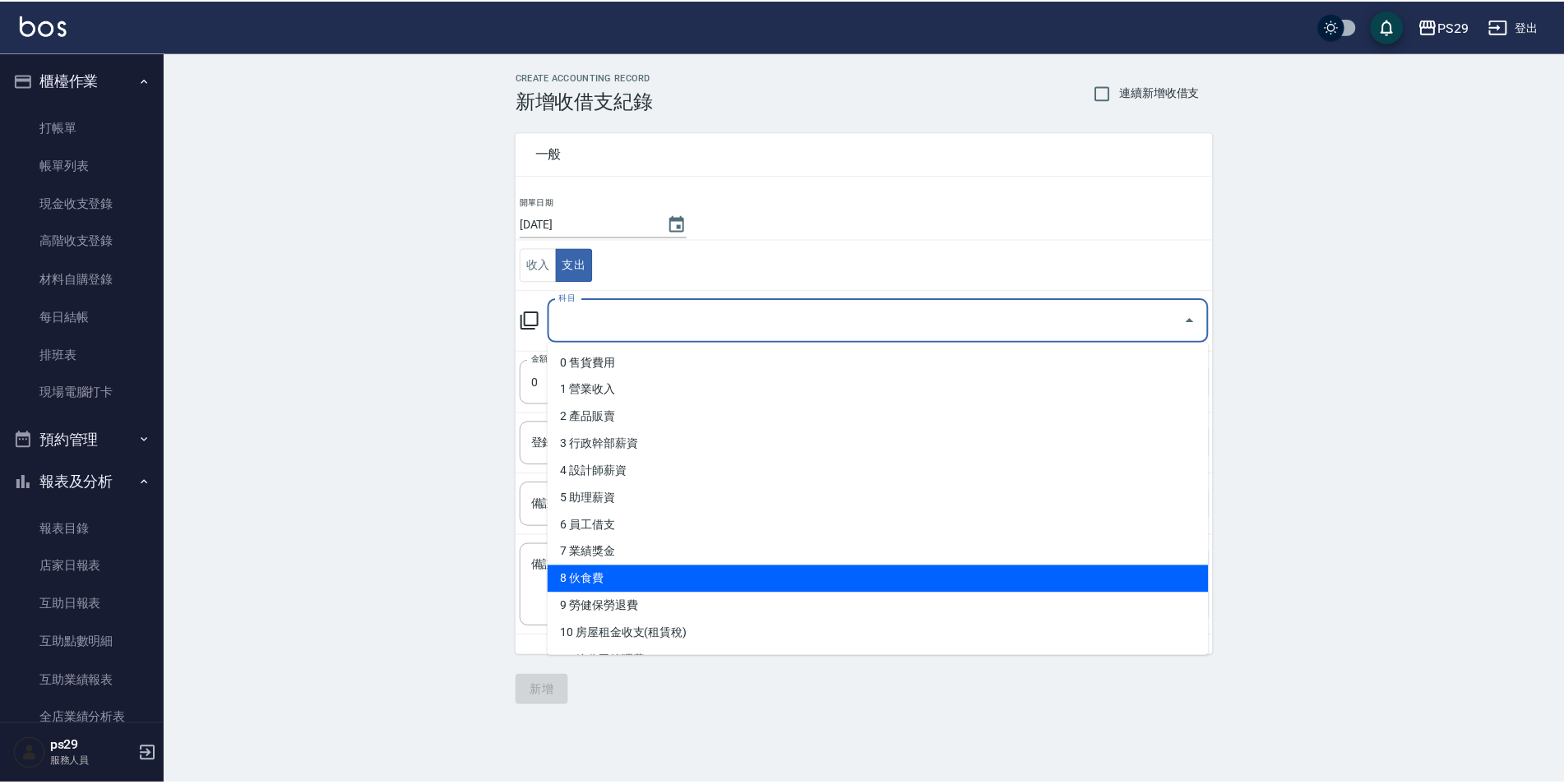
scroll to position [164, 0]
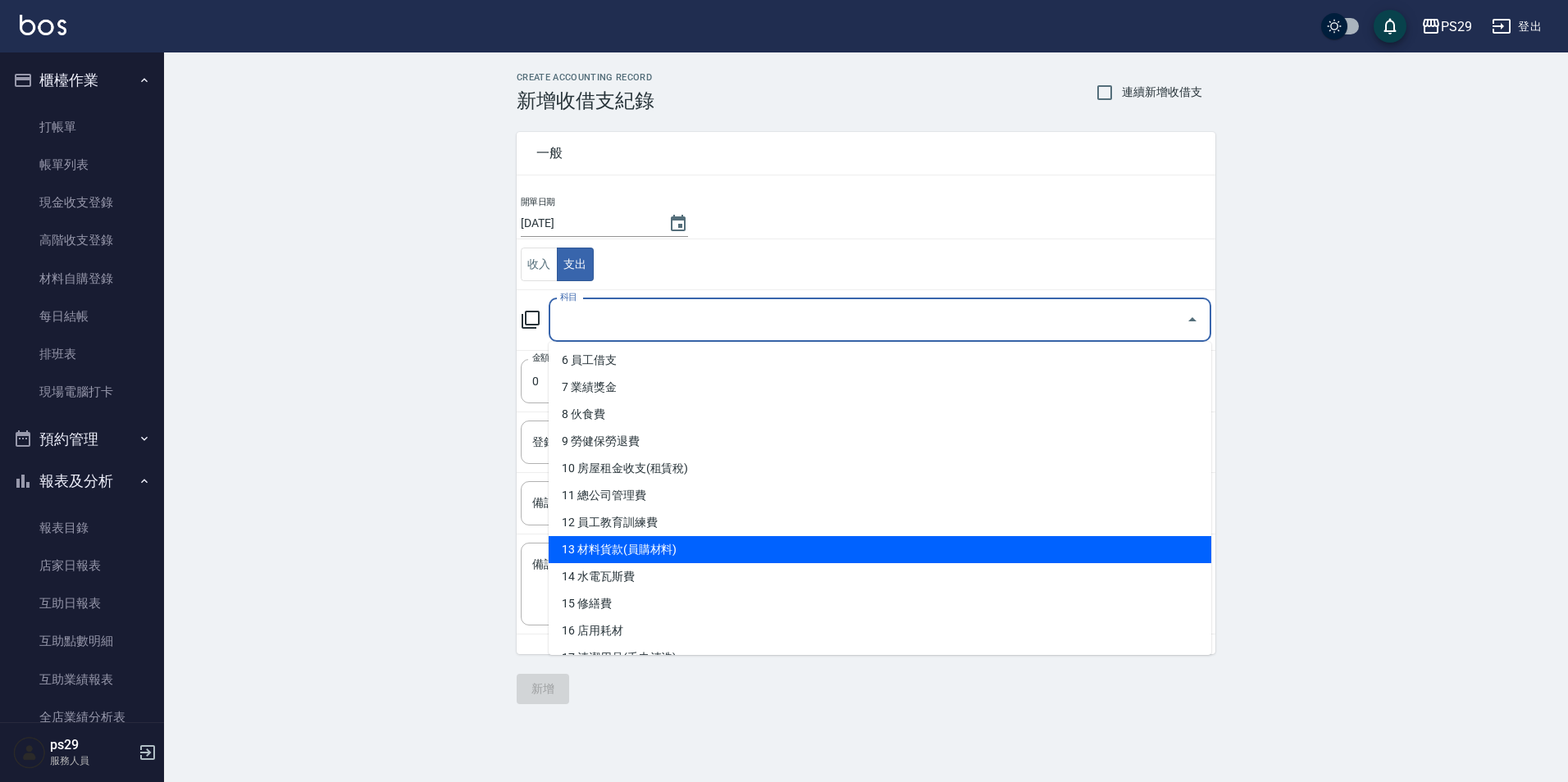
click at [648, 551] on li "13 材料貨款(員購材料)" at bounding box center [880, 549] width 663 height 27
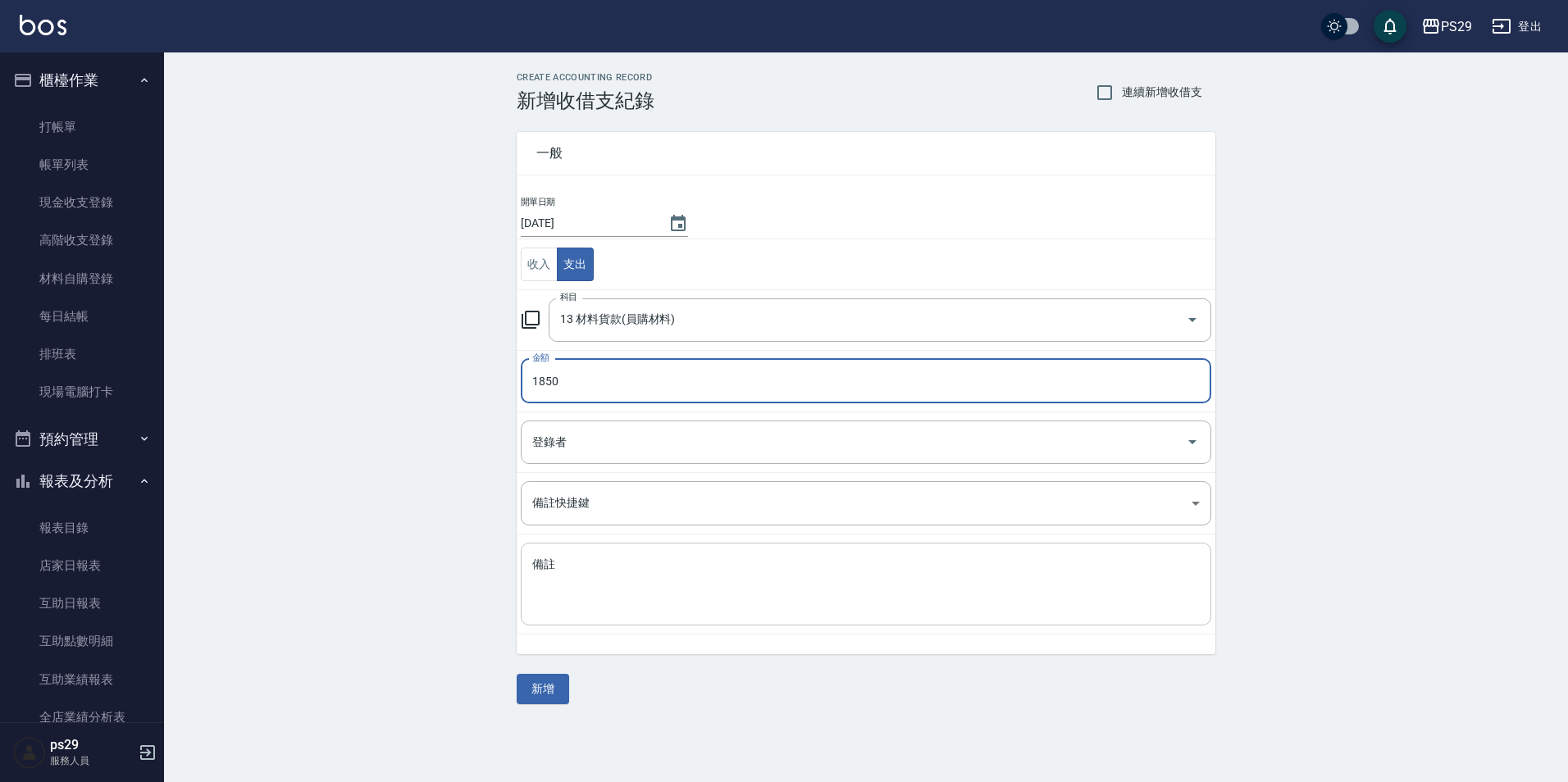
click at [684, 590] on textarea "備註" at bounding box center [866, 584] width 668 height 55
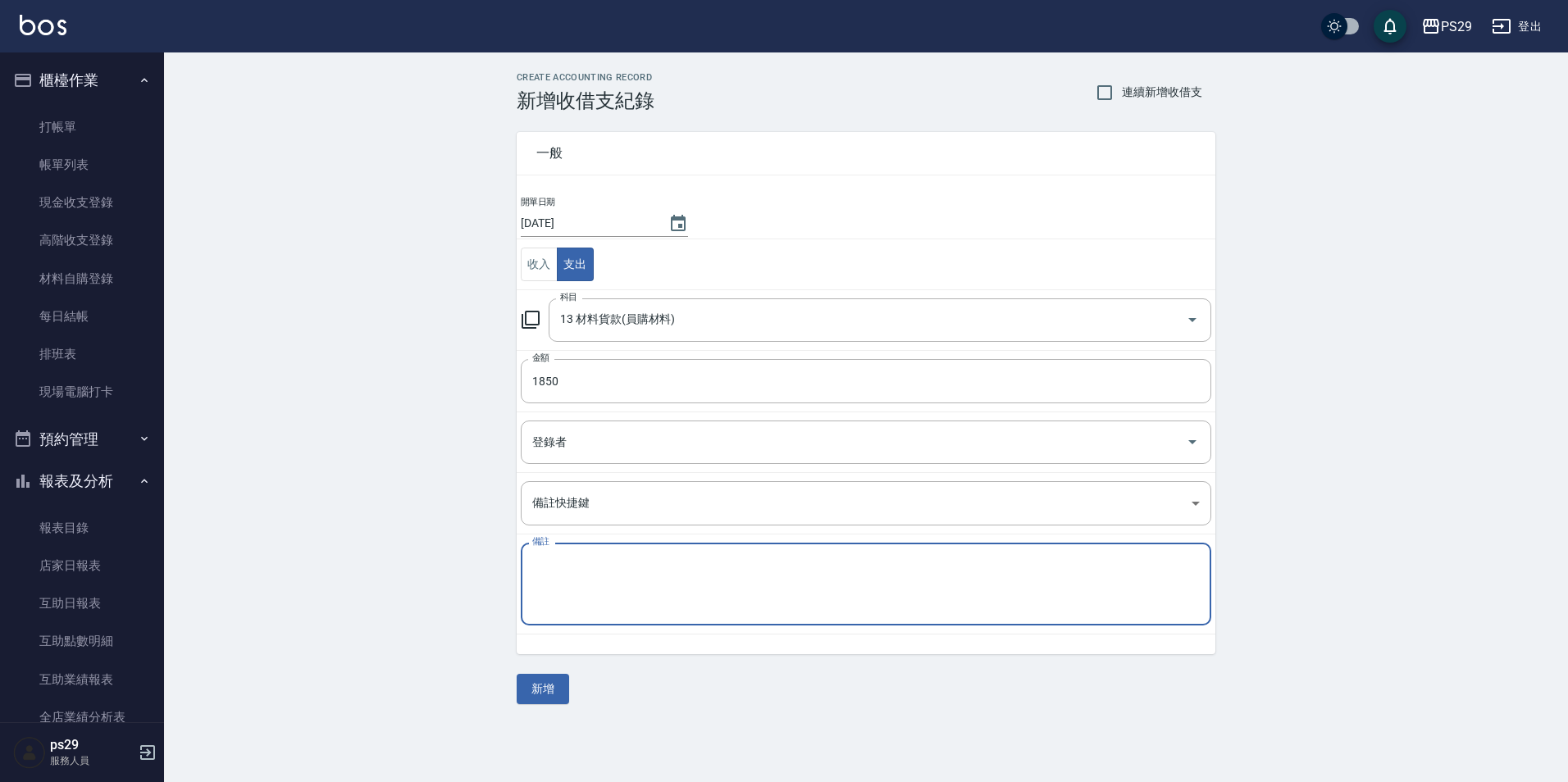
click at [684, 590] on textarea "備註" at bounding box center [866, 584] width 668 height 55
click at [557, 676] on button "新增" at bounding box center [542, 689] width 52 height 31
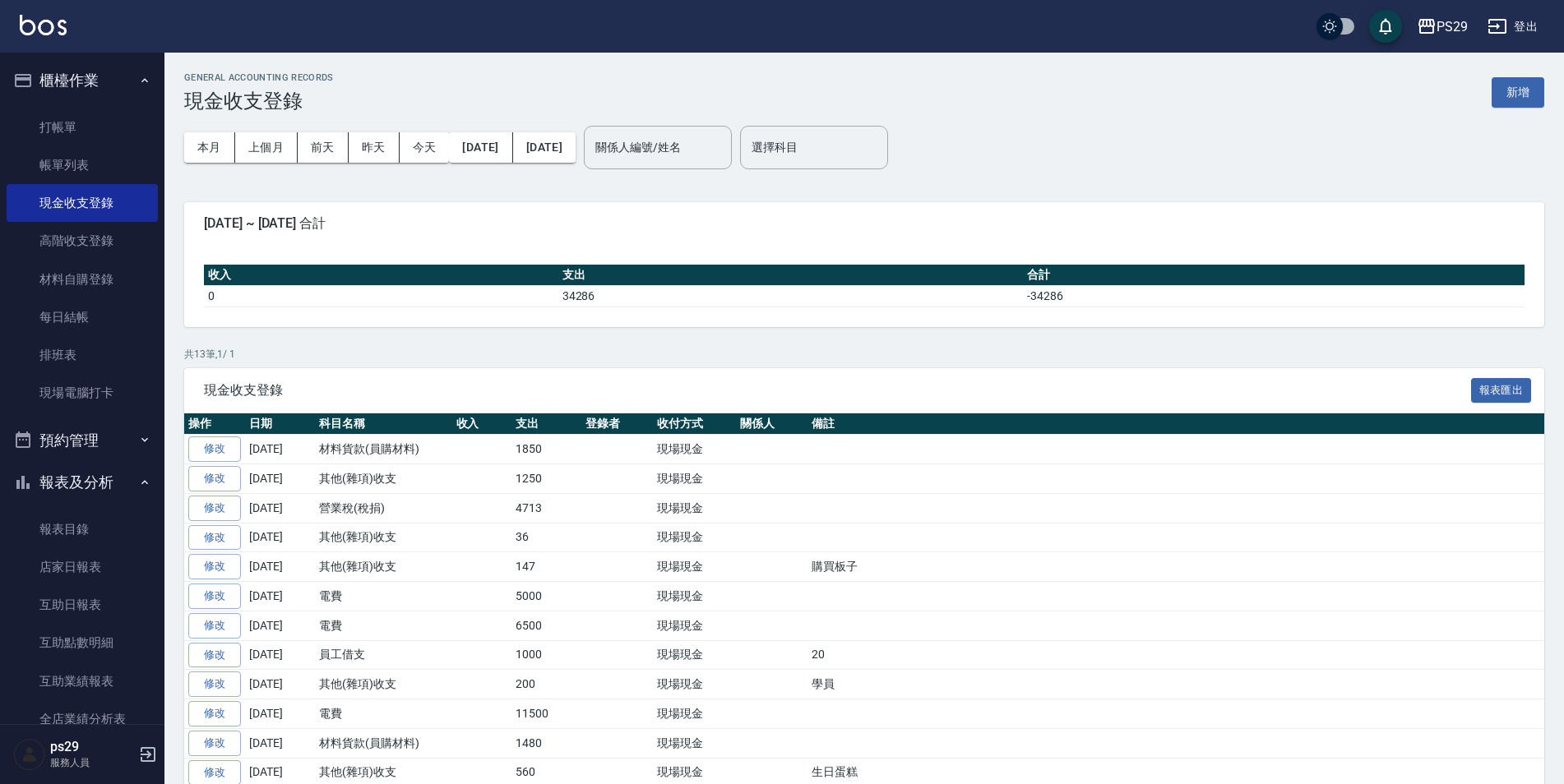
click at [76, 31] on div "PS29 登出" at bounding box center [782, 26] width 1564 height 52
click at [67, 31] on div "PS29 登出" at bounding box center [782, 26] width 1564 height 52
click at [51, 26] on img at bounding box center [43, 25] width 46 height 21
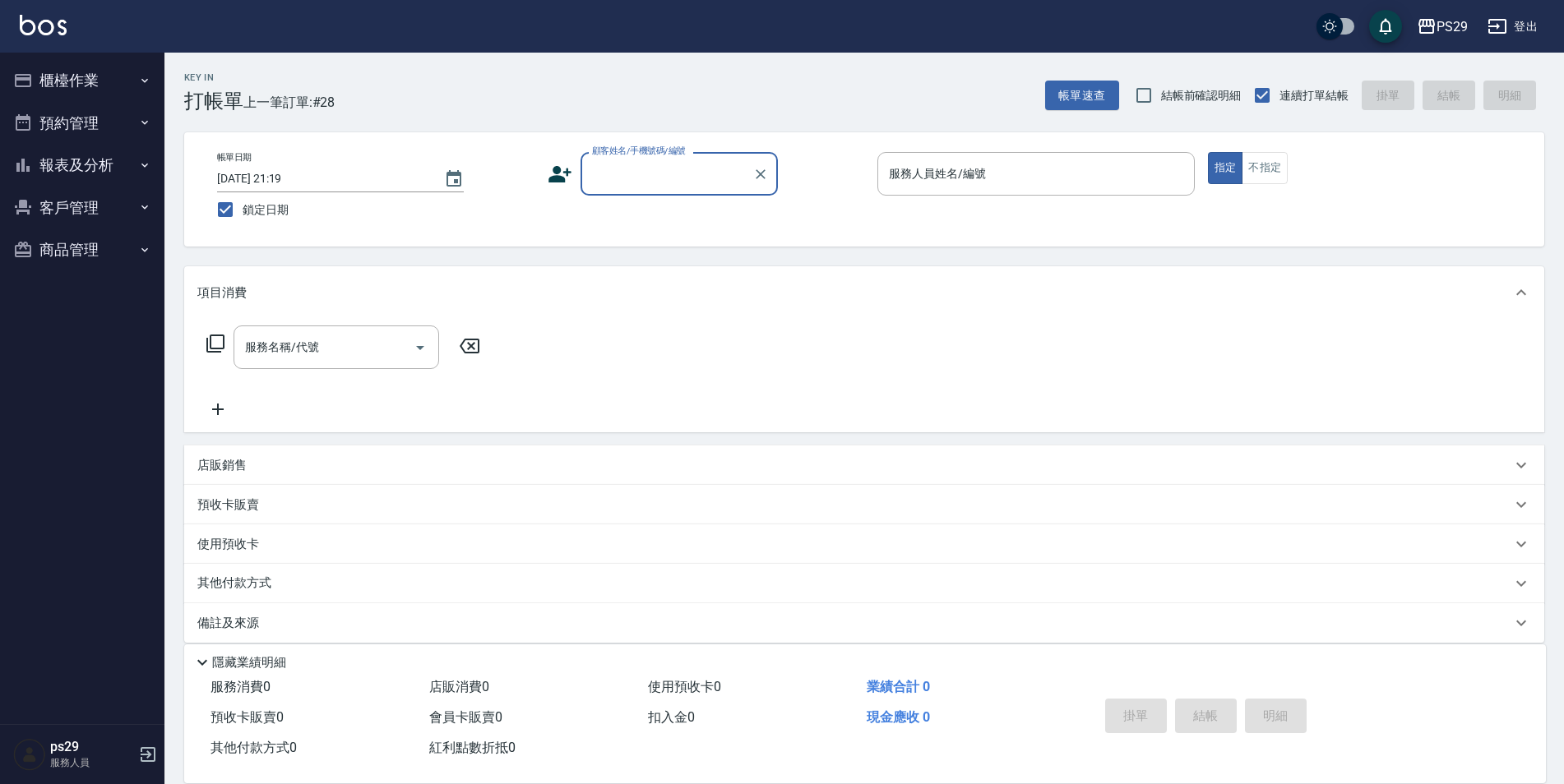
click at [78, 163] on button "報表及分析" at bounding box center [82, 165] width 151 height 43
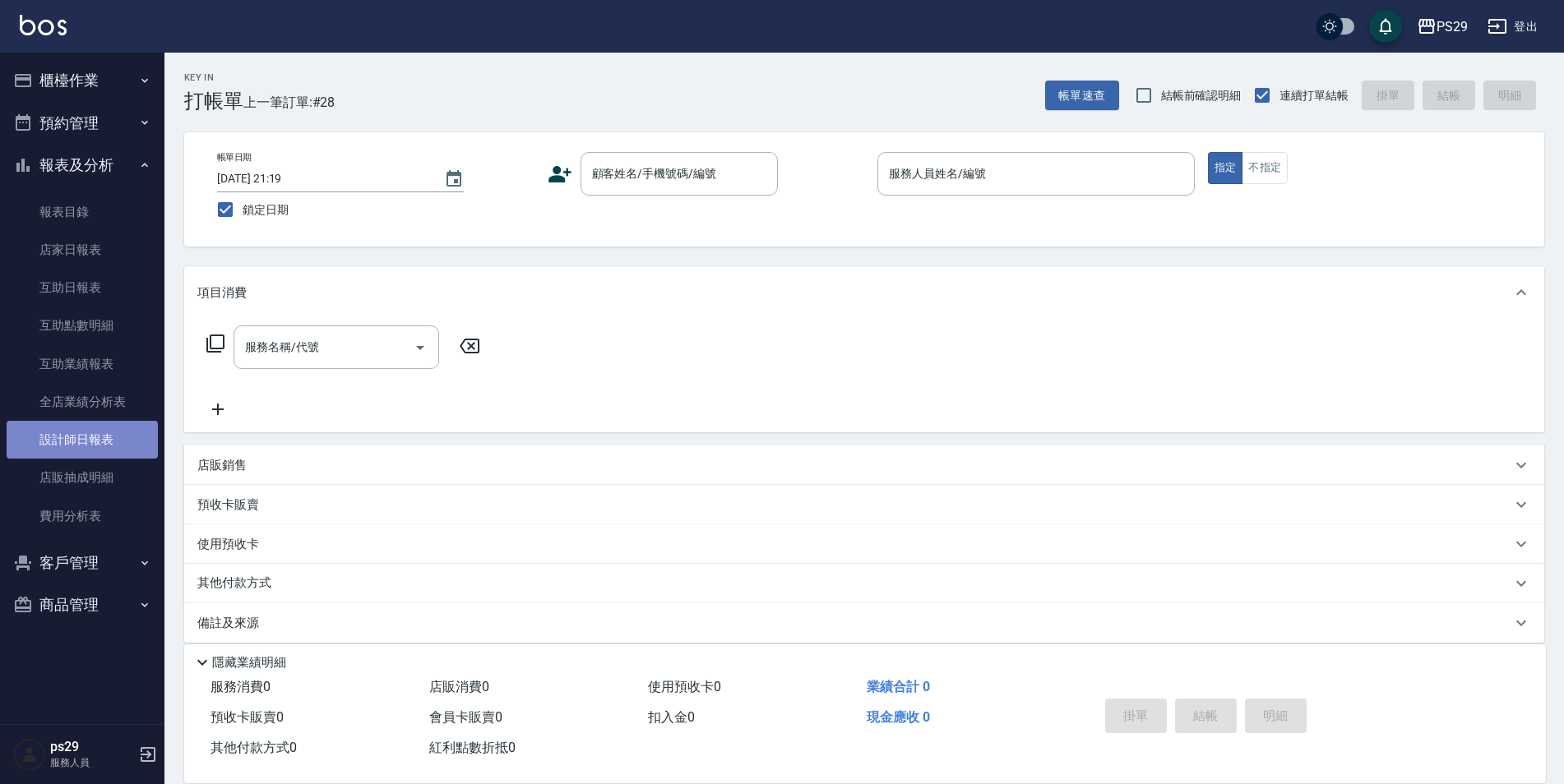
click at [92, 448] on link "設計師日報表" at bounding box center [82, 440] width 151 height 38
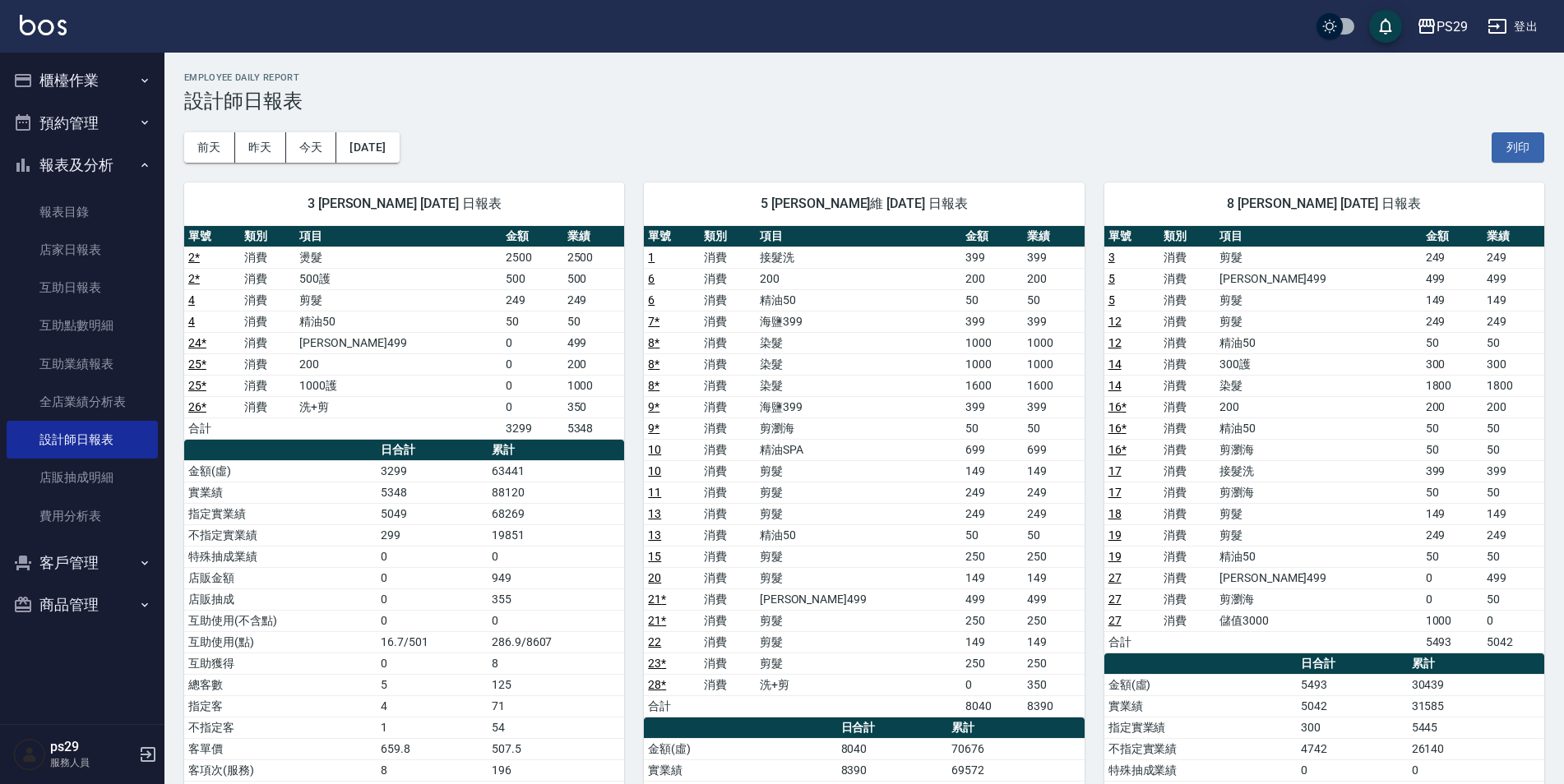
scroll to position [82, 0]
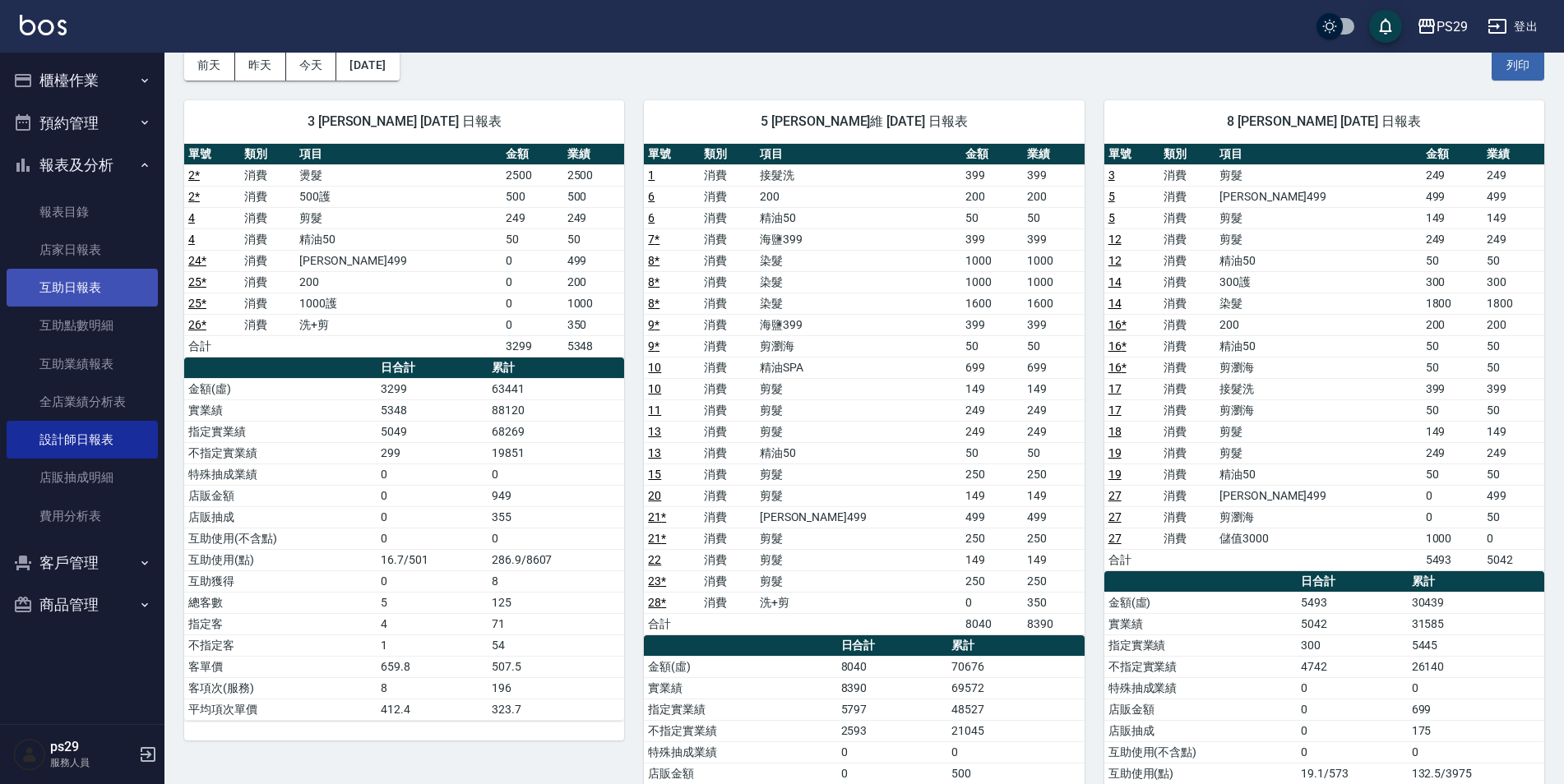
click at [78, 305] on link "互助日報表" at bounding box center [82, 288] width 151 height 38
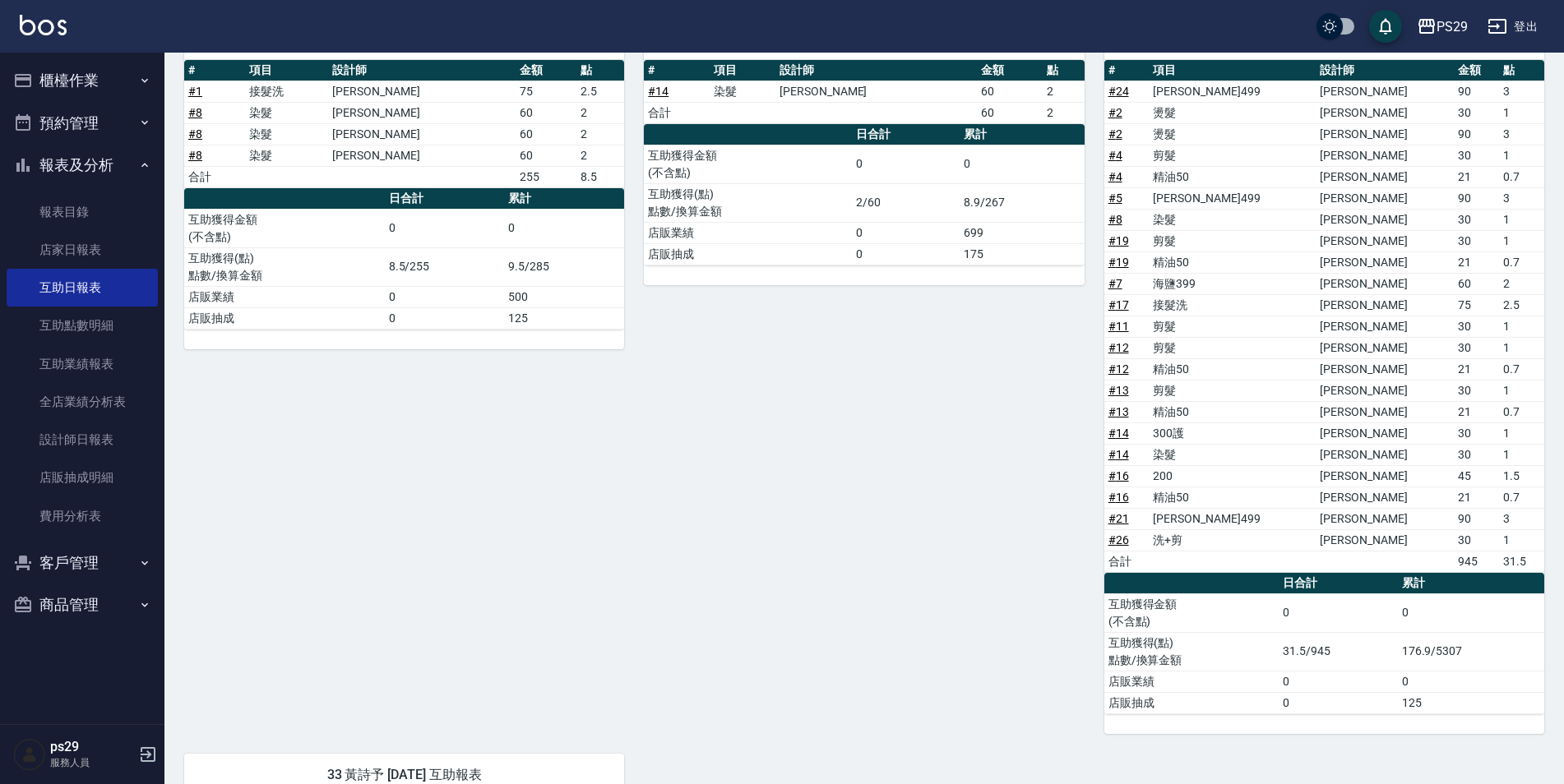
scroll to position [61, 0]
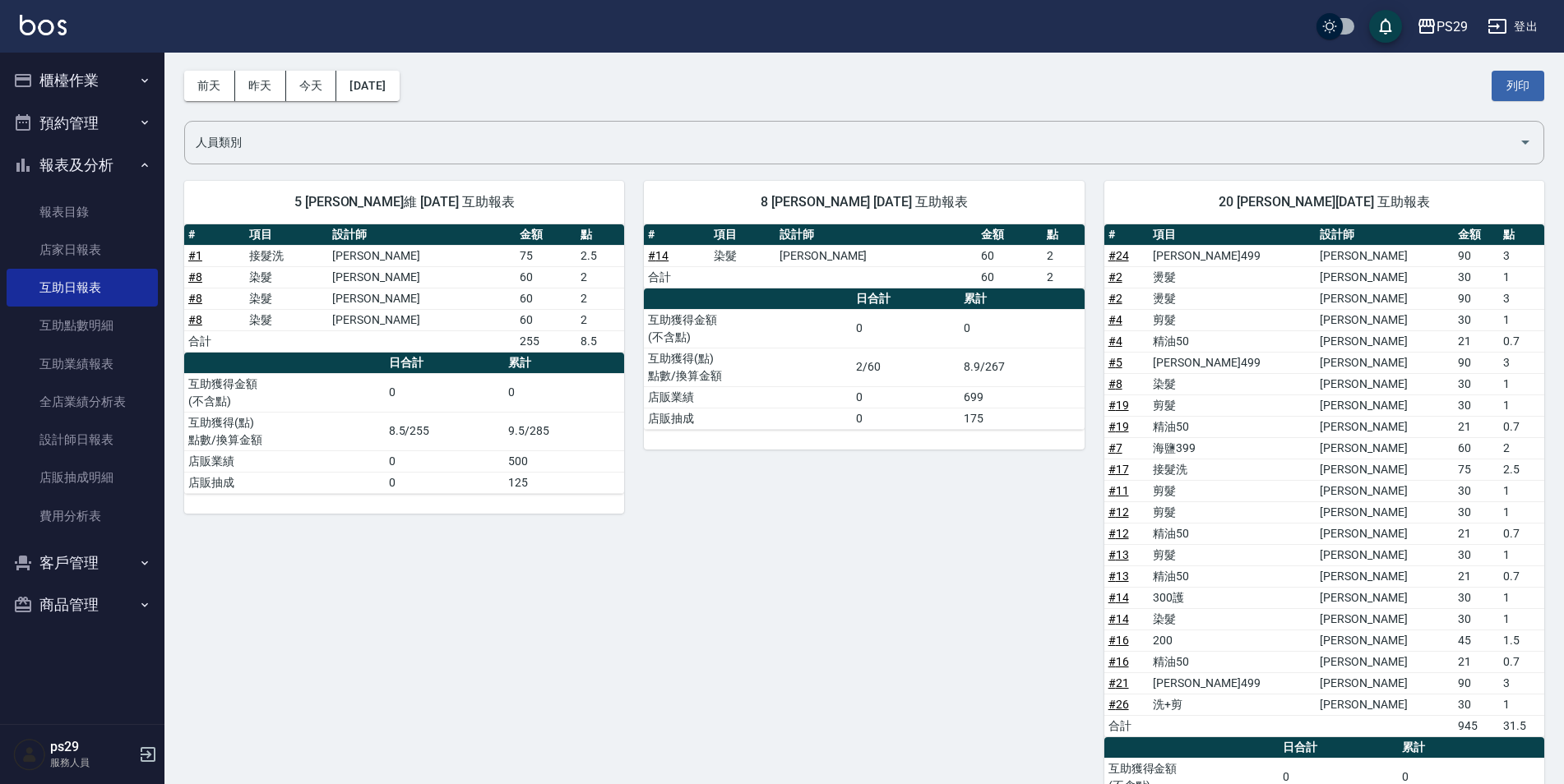
click at [39, 17] on img at bounding box center [43, 25] width 46 height 21
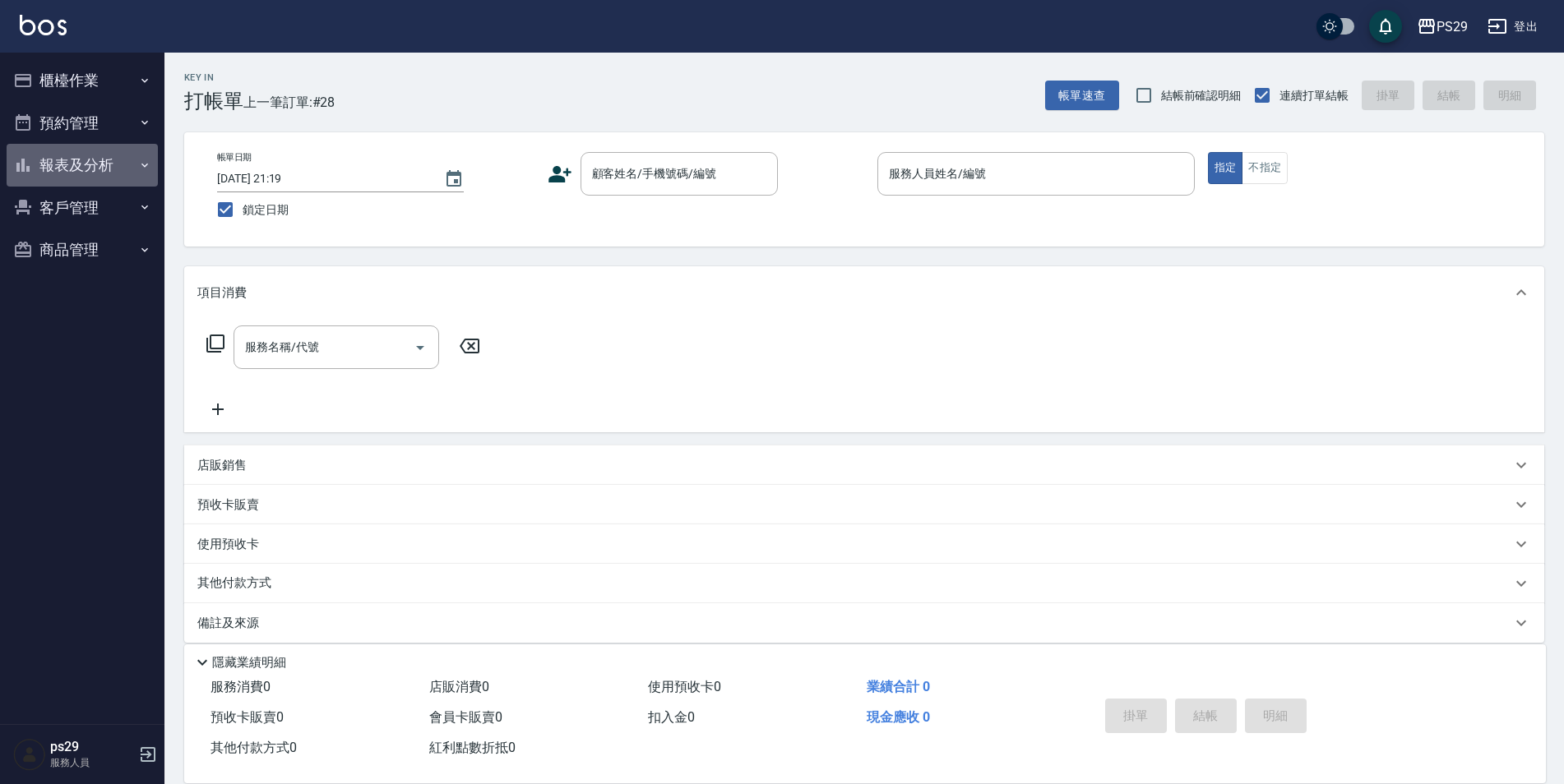
click at [71, 152] on button "報表及分析" at bounding box center [82, 165] width 151 height 43
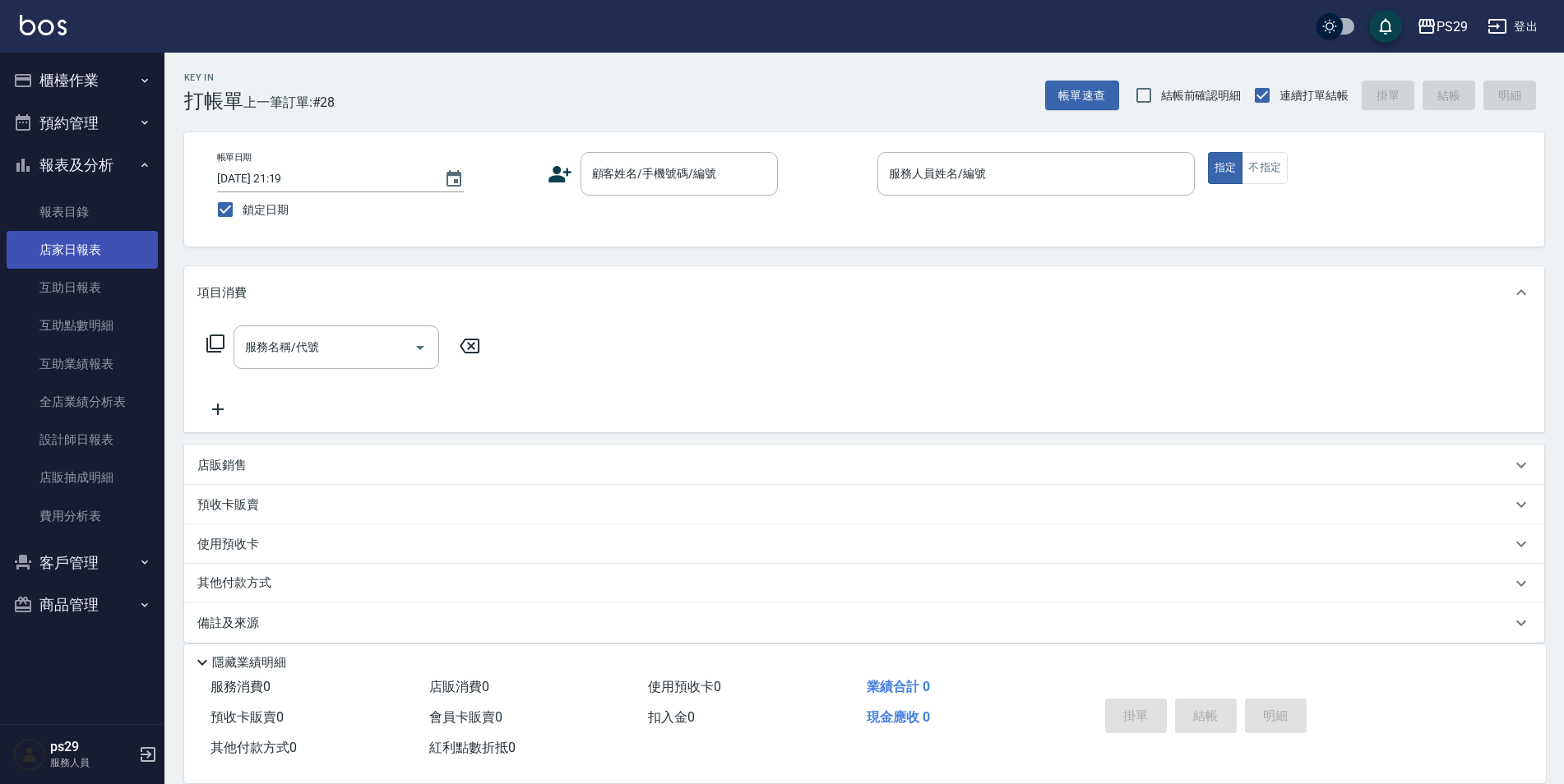
click at [47, 236] on link "店家日報表" at bounding box center [82, 250] width 151 height 38
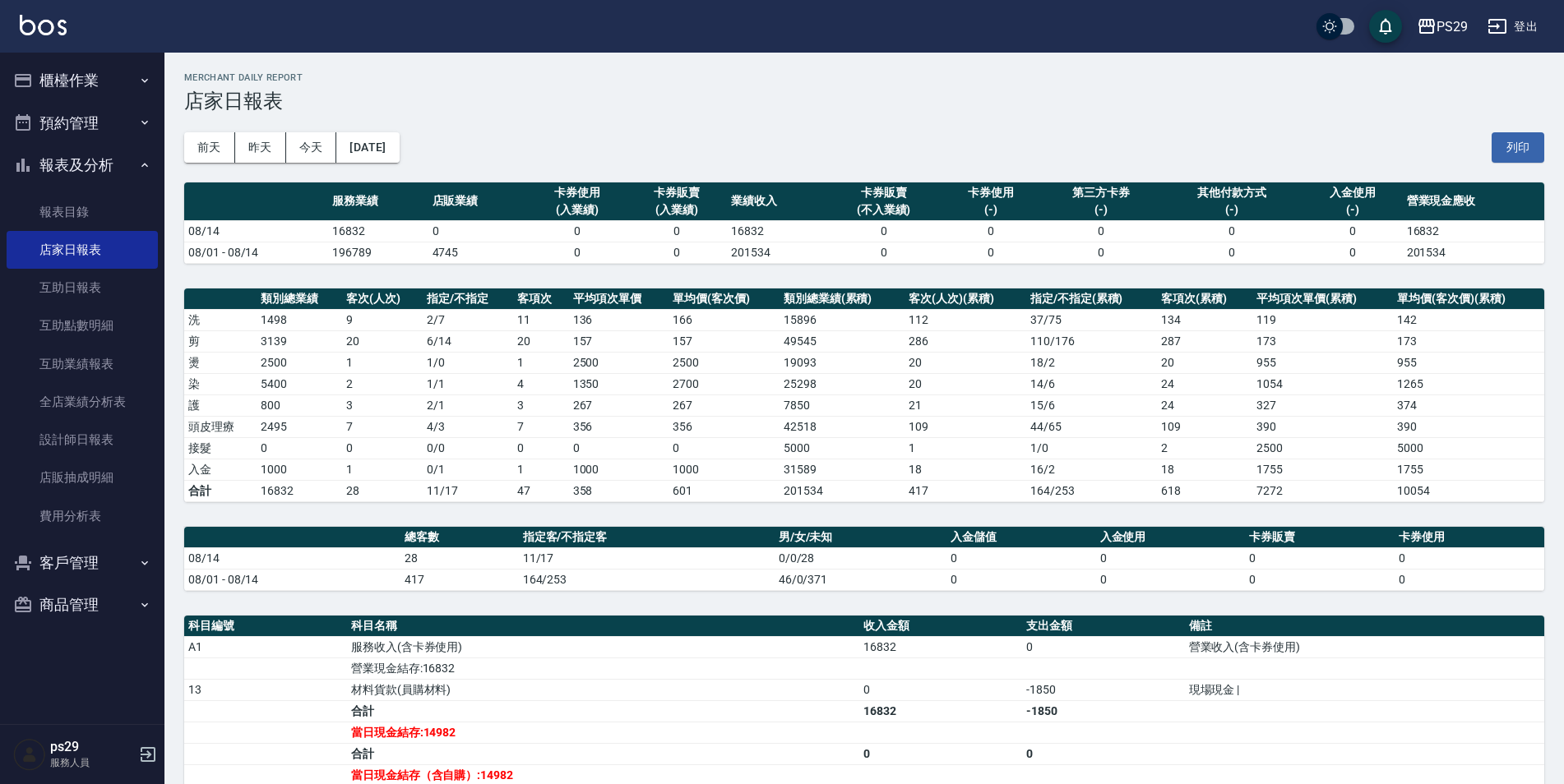
scroll to position [217, 0]
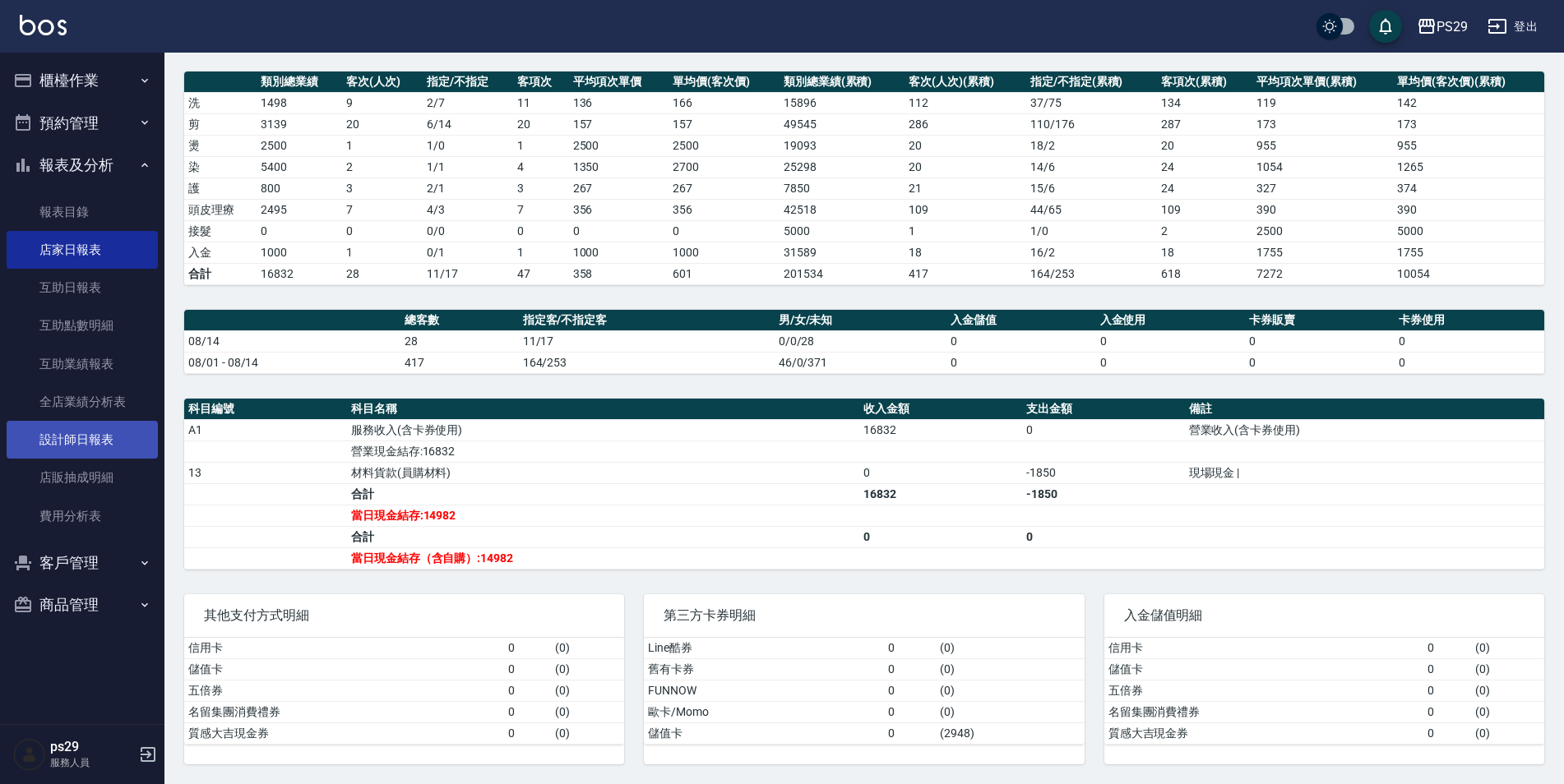
click at [108, 439] on link "設計師日報表" at bounding box center [82, 440] width 151 height 38
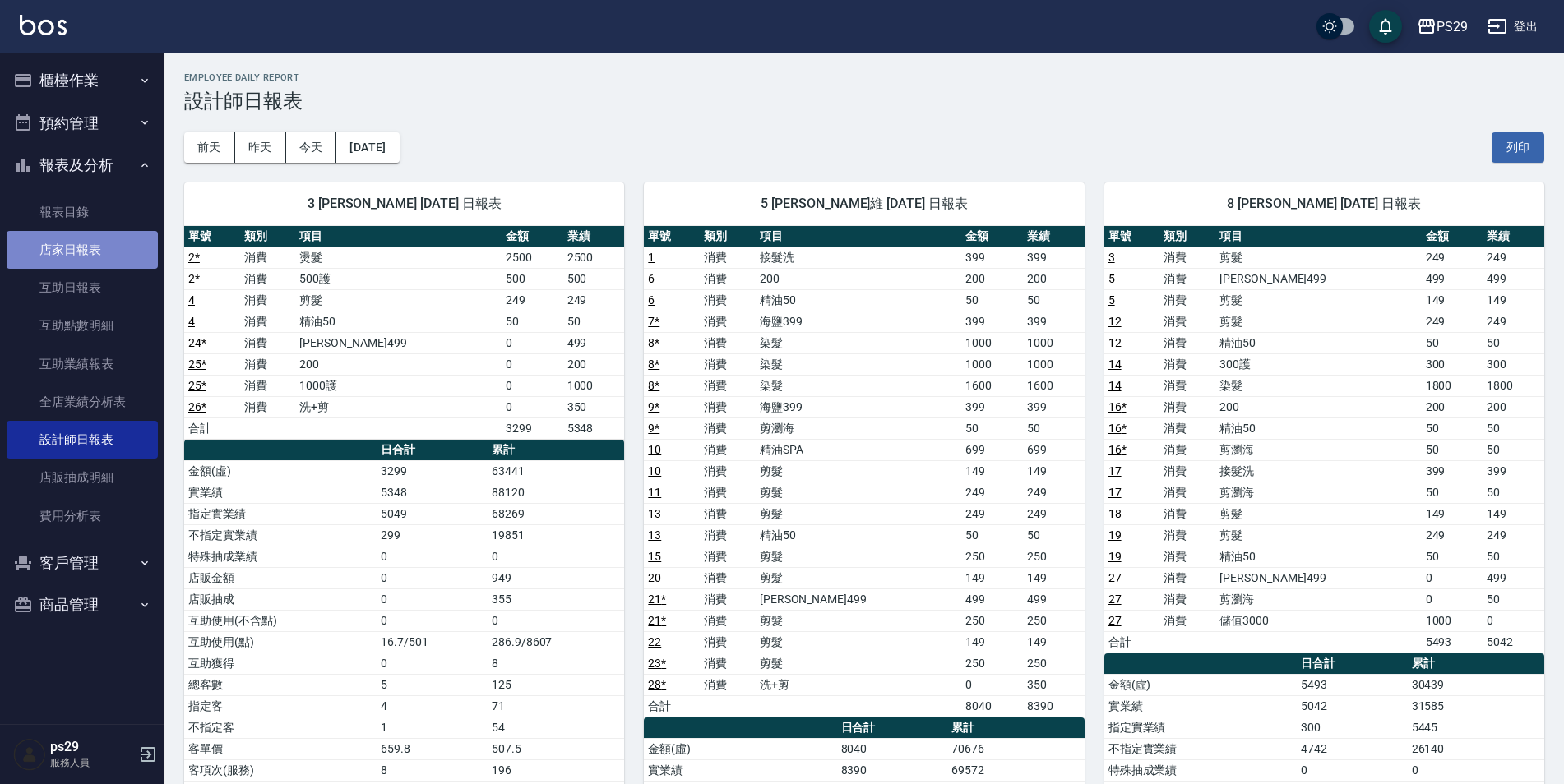
click at [66, 267] on link "店家日報表" at bounding box center [82, 250] width 151 height 38
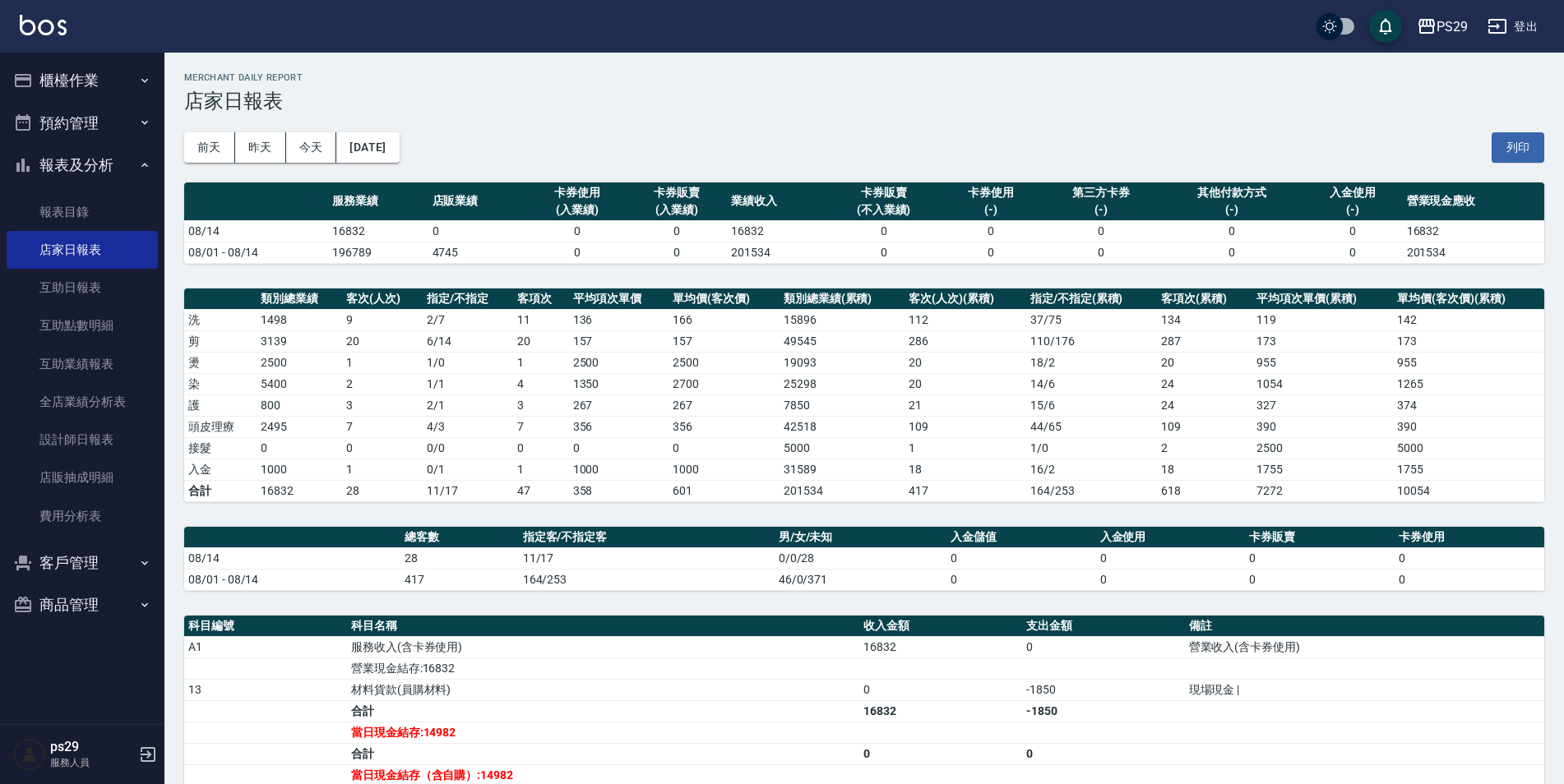
click at [25, 18] on img at bounding box center [43, 25] width 46 height 21
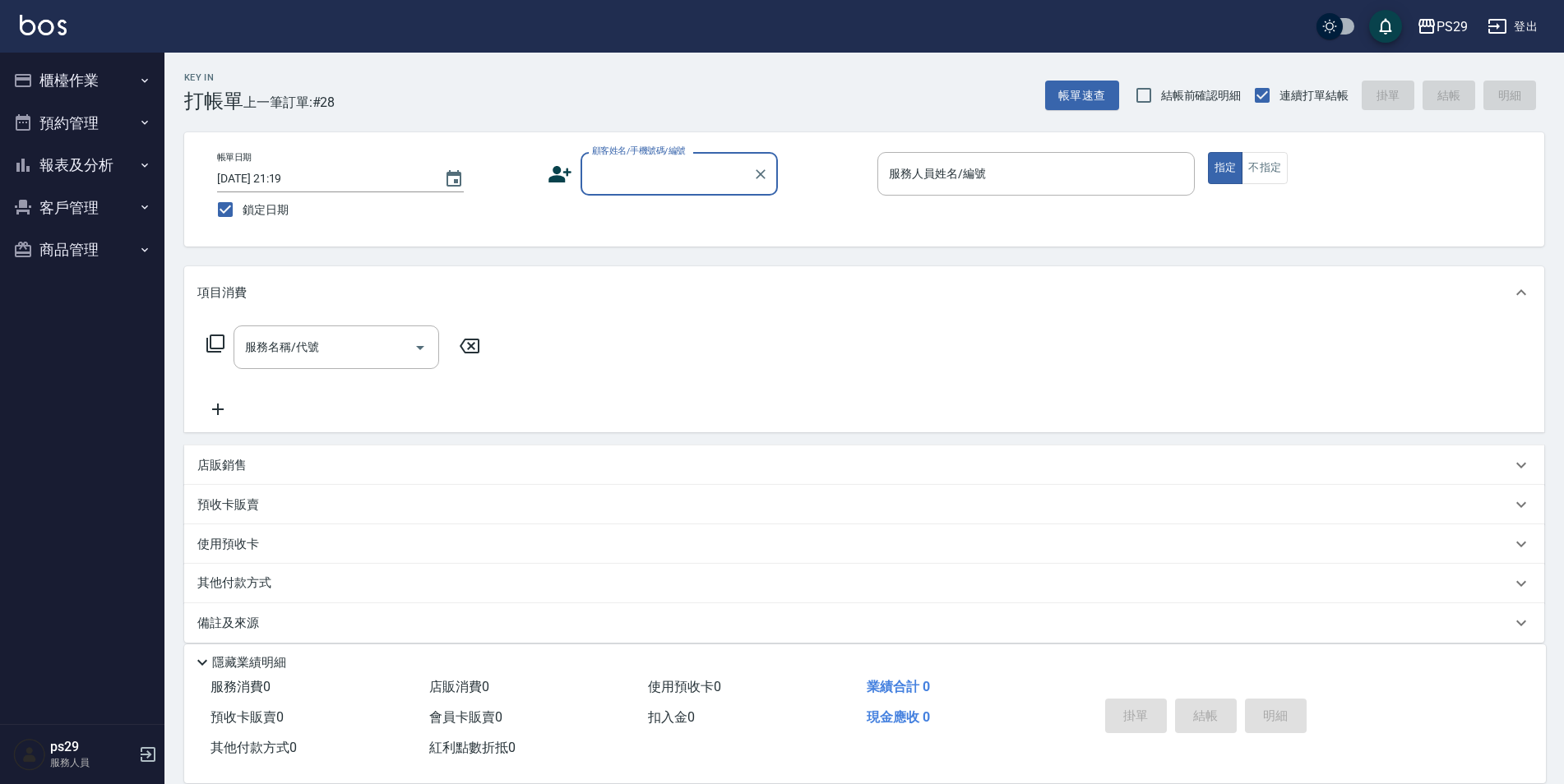
click at [88, 188] on button "客戶管理" at bounding box center [82, 208] width 151 height 43
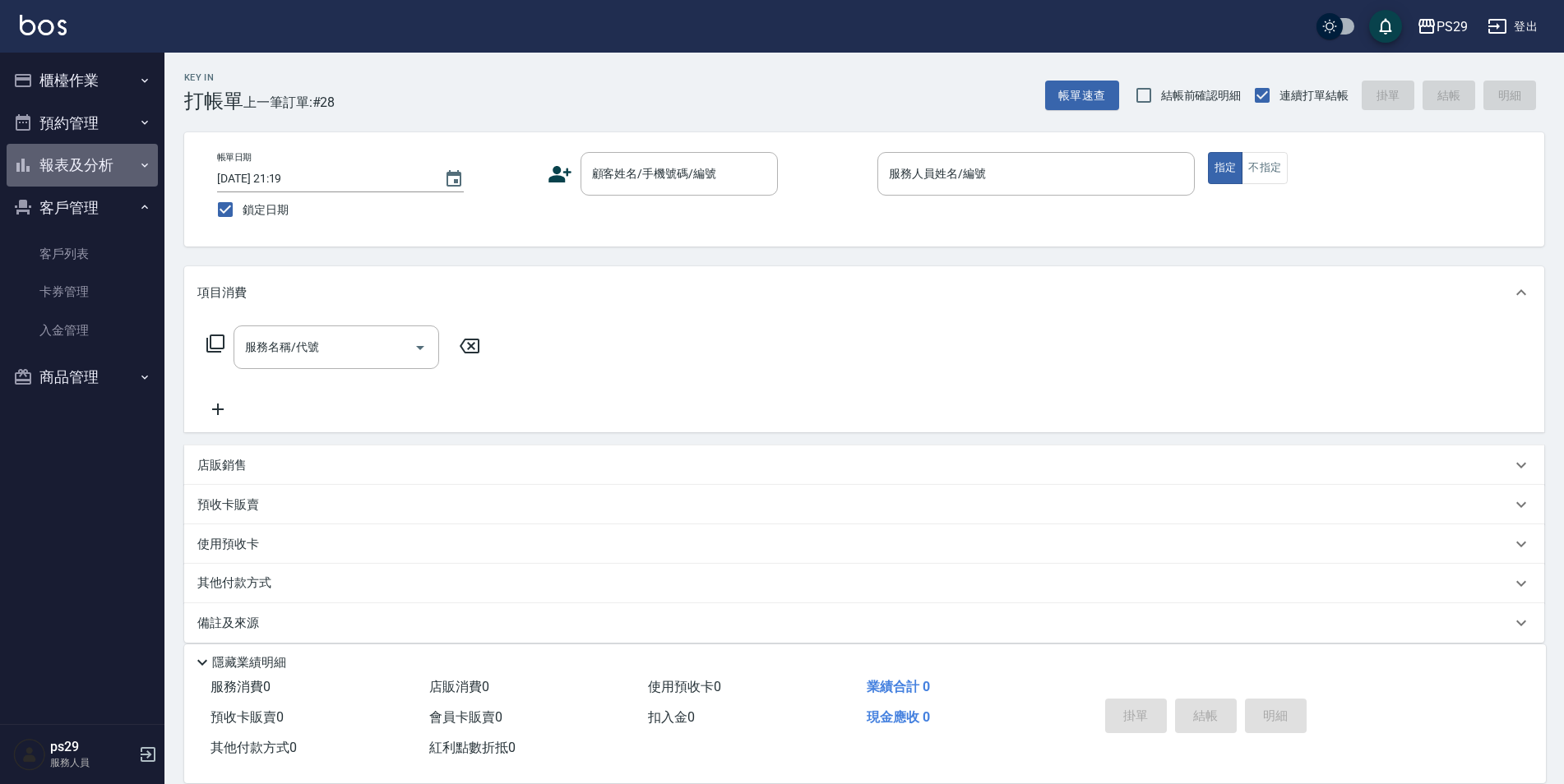
click at [101, 158] on button "報表及分析" at bounding box center [82, 165] width 151 height 43
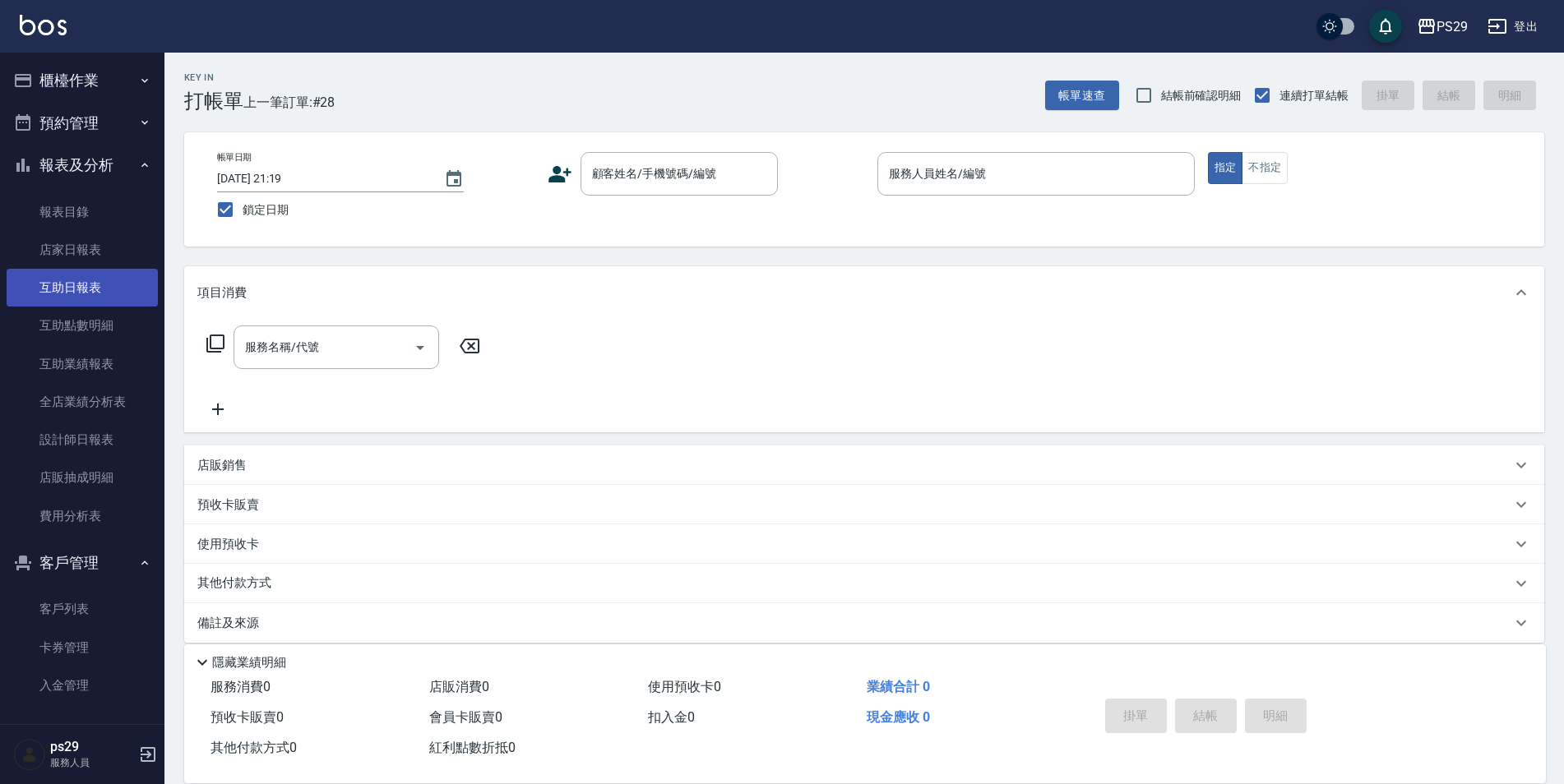
drag, startPoint x: 106, startPoint y: 446, endPoint x: 110, endPoint y: 285, distance: 161.0
click at [106, 446] on link "設計師日報表" at bounding box center [82, 440] width 151 height 38
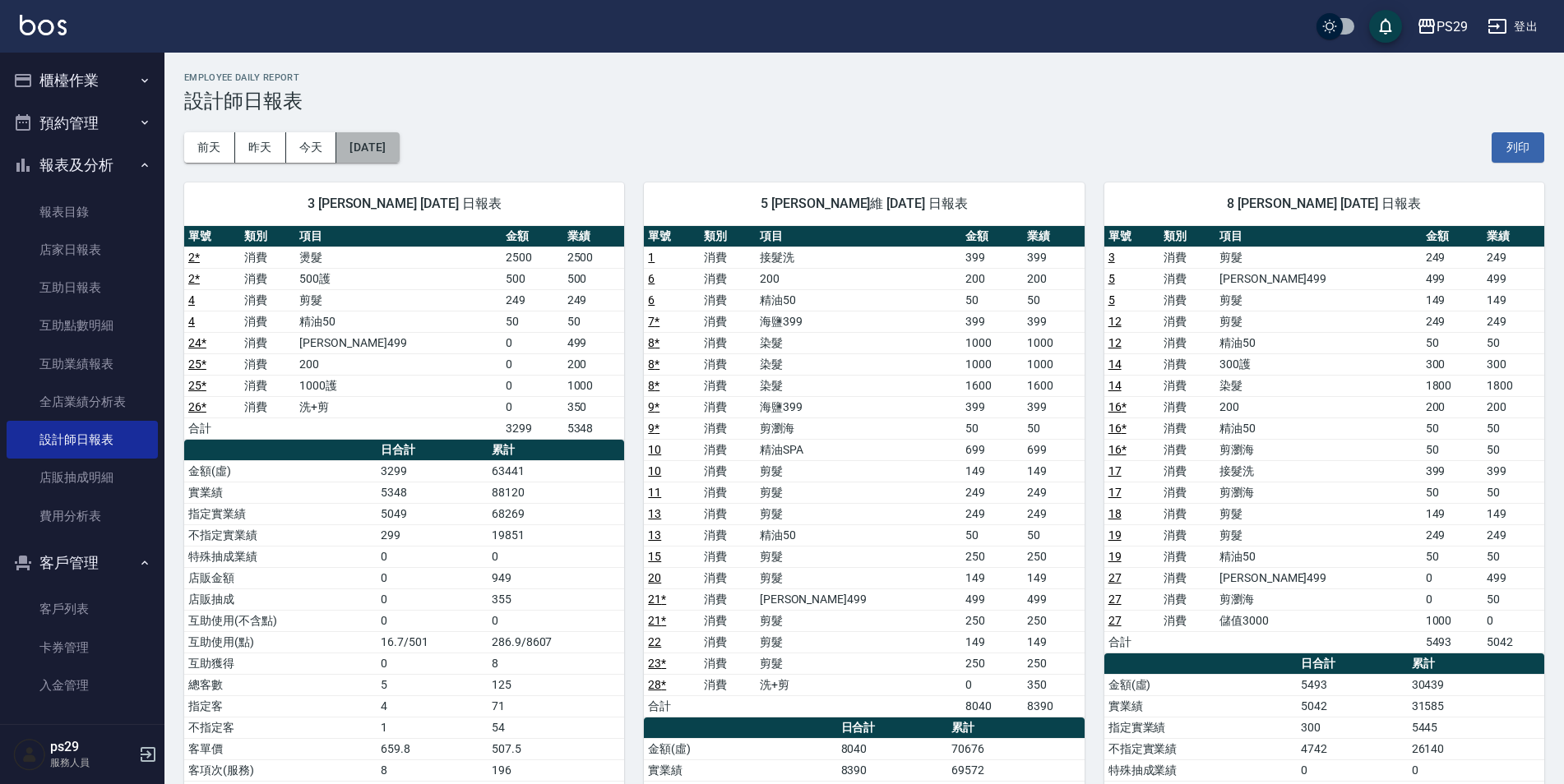
click at [374, 142] on button "[DATE]" at bounding box center [367, 148] width 62 height 31
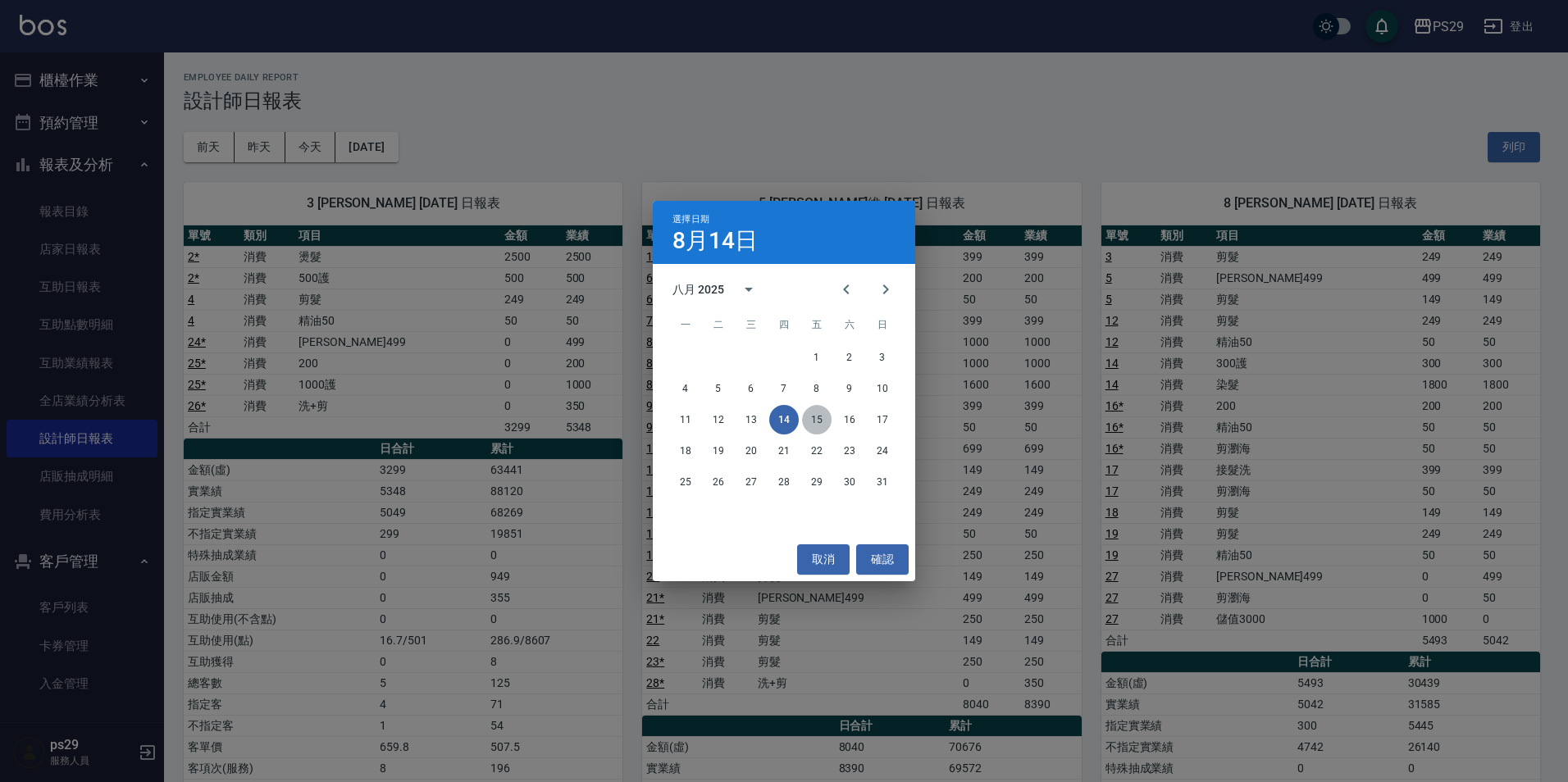
click at [820, 420] on button "15" at bounding box center [817, 420] width 30 height 30
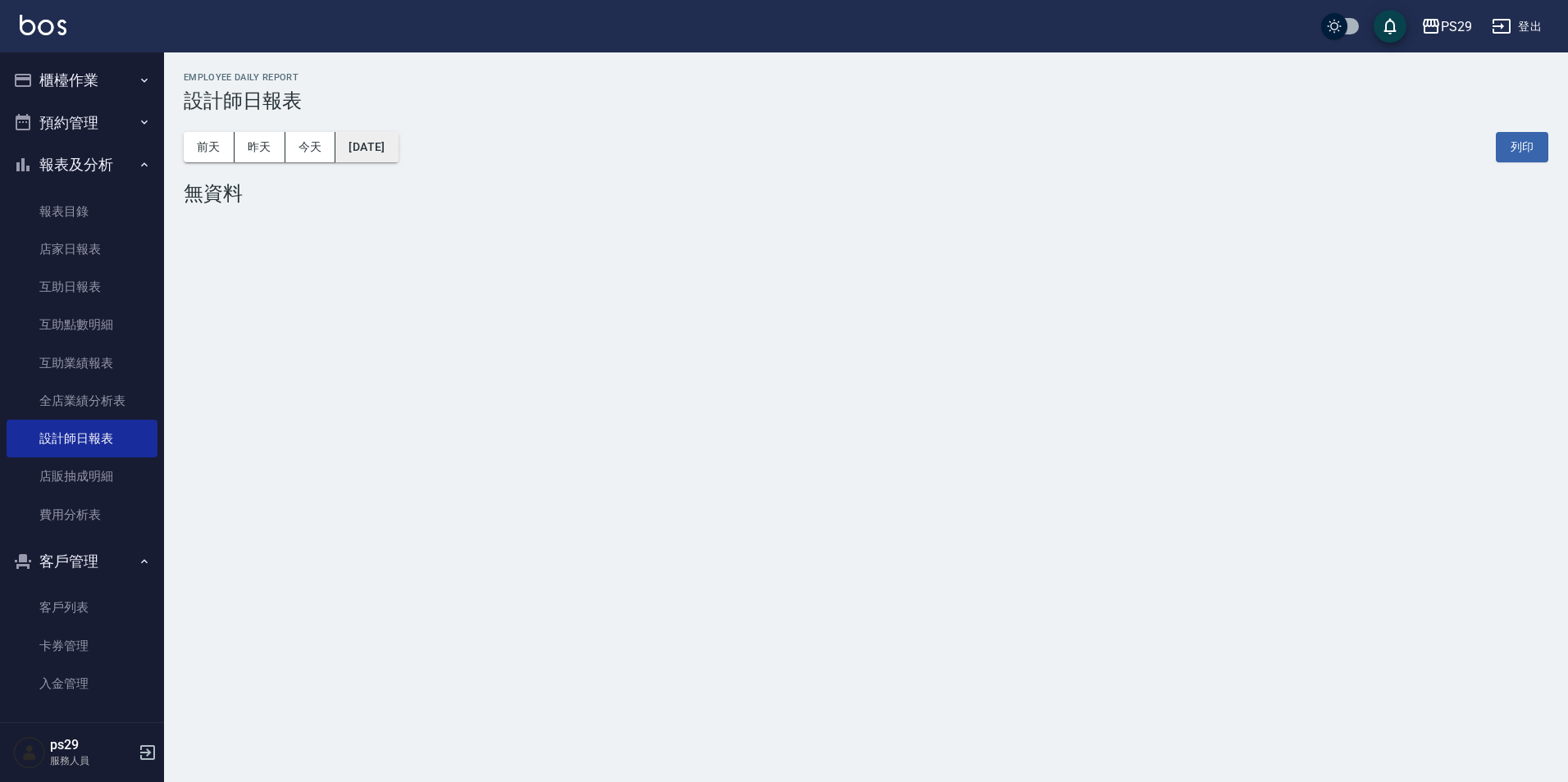
click at [398, 152] on button "[DATE]" at bounding box center [366, 147] width 62 height 31
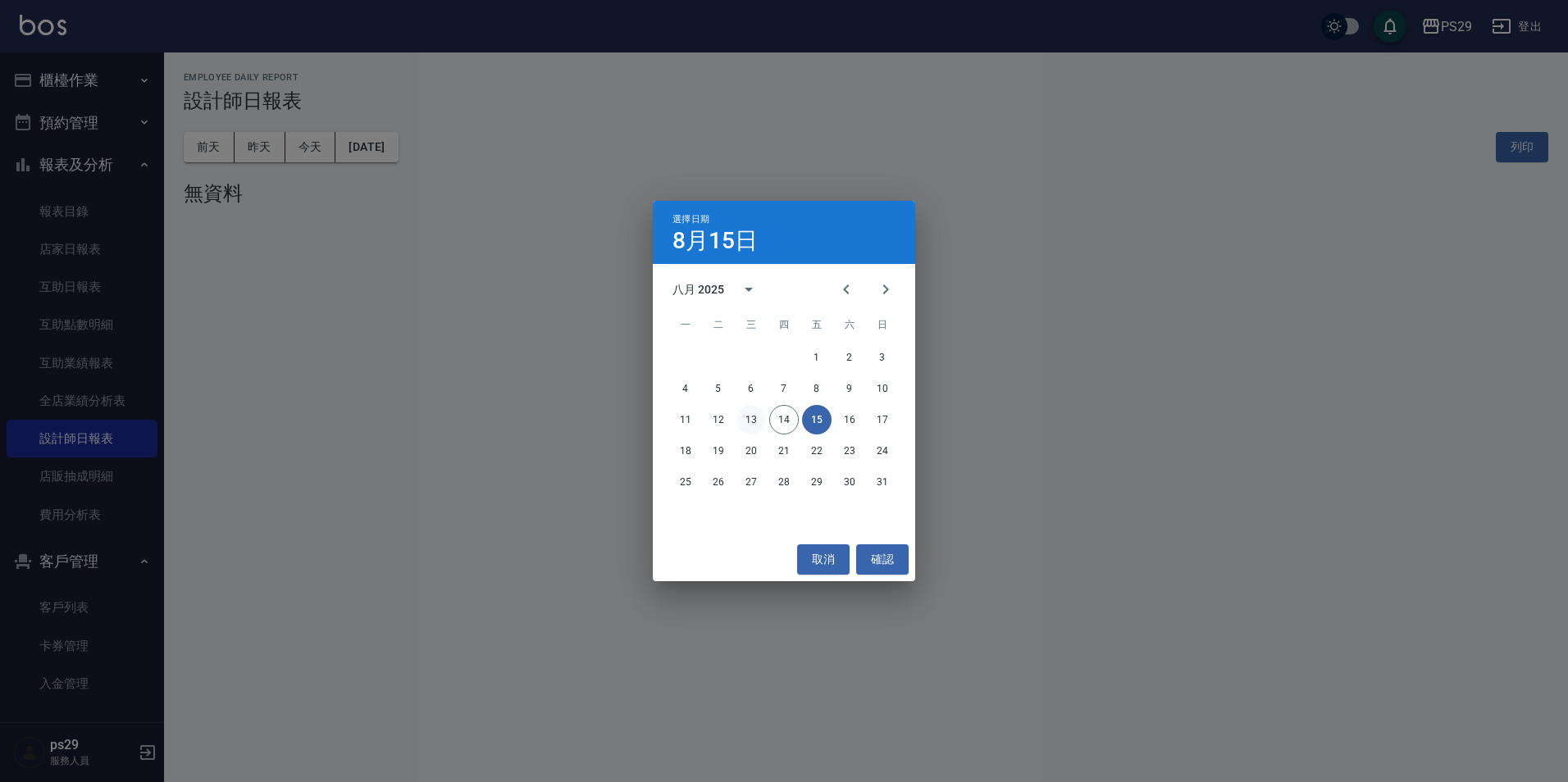
click at [744, 409] on button "13" at bounding box center [751, 420] width 30 height 30
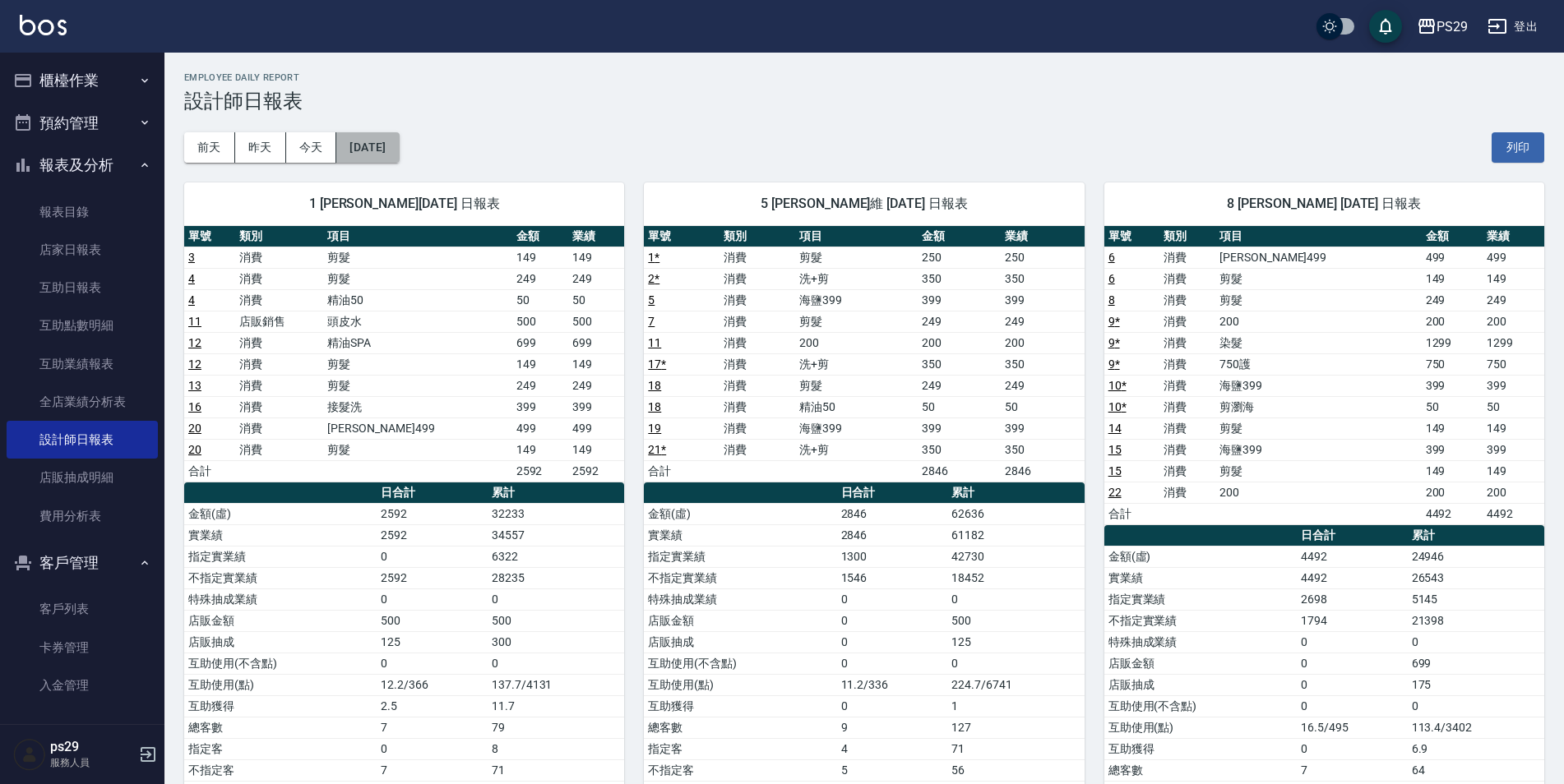
click at [399, 151] on button "[DATE]" at bounding box center [367, 148] width 62 height 31
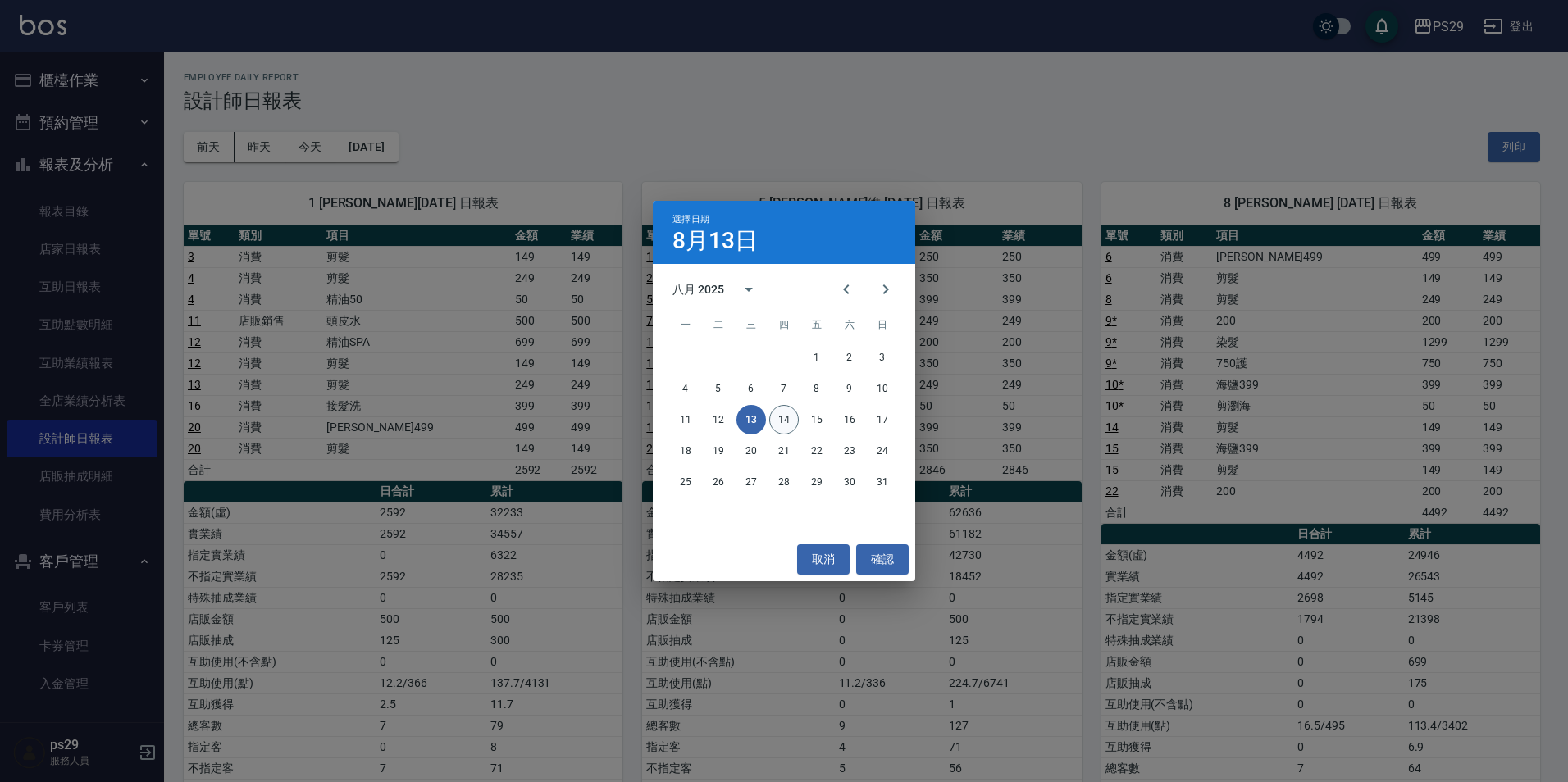
click at [779, 420] on button "14" at bounding box center [784, 420] width 30 height 30
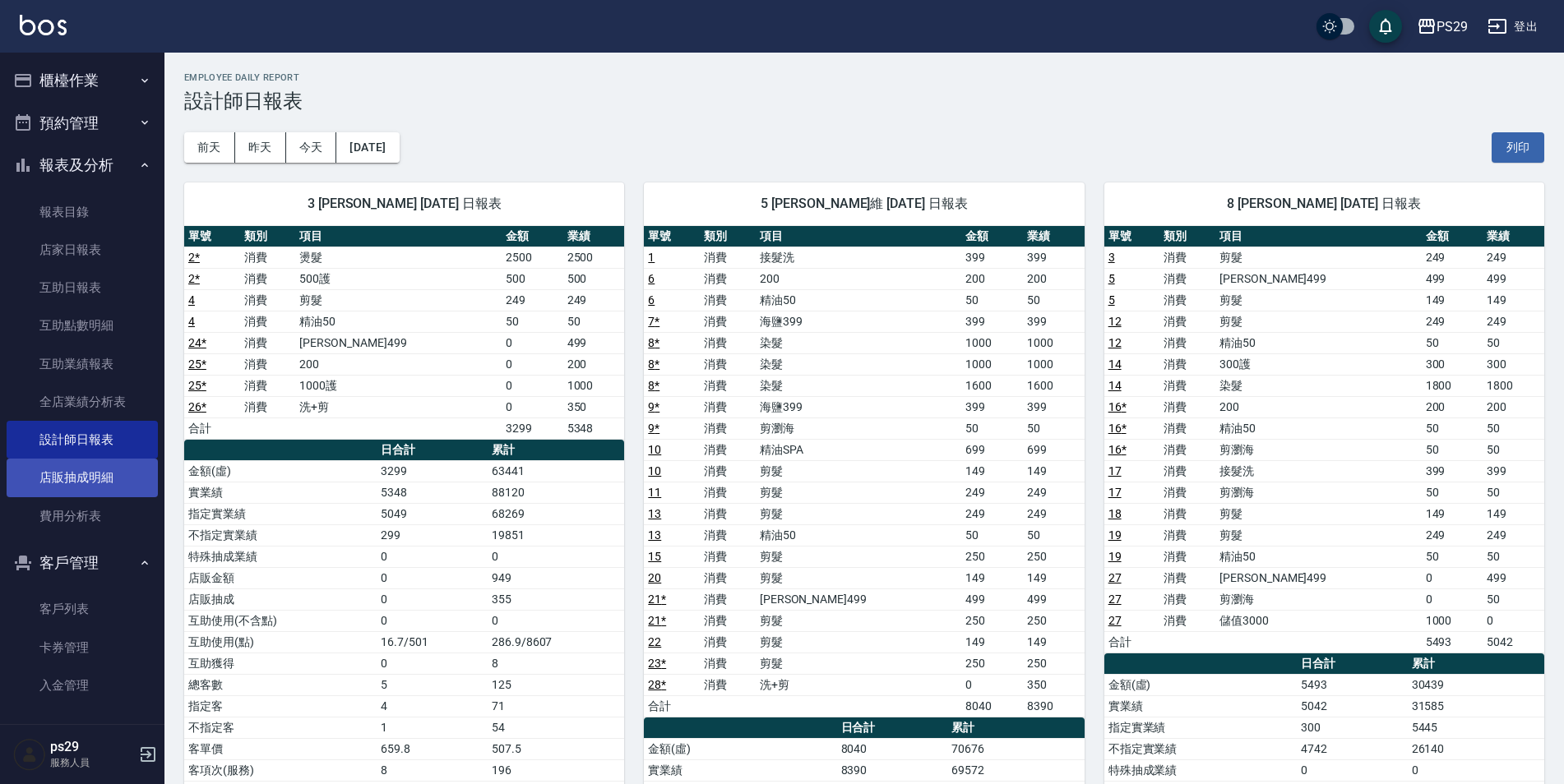
click at [84, 485] on link "店販抽成明細" at bounding box center [82, 478] width 151 height 38
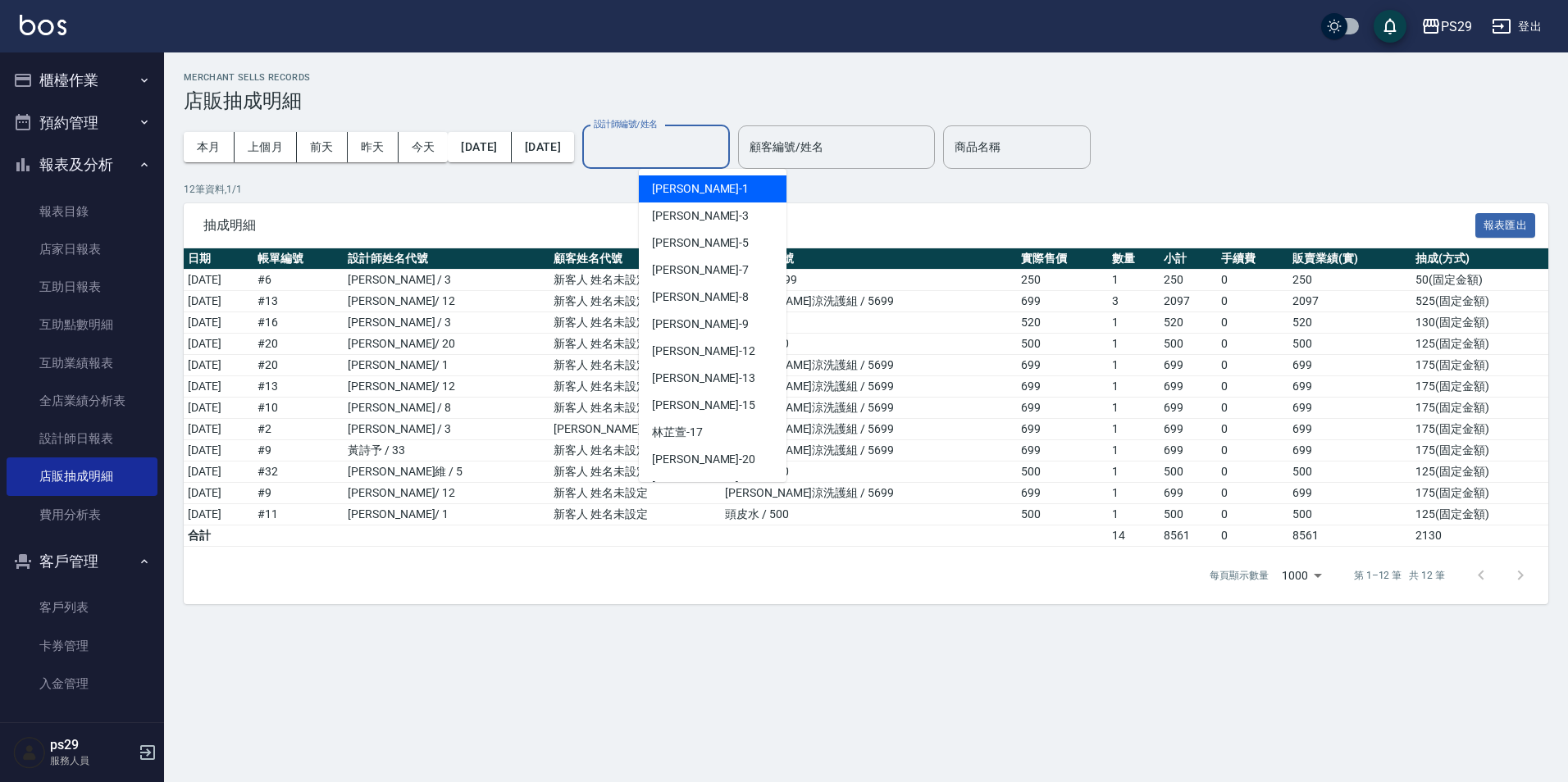
click at [683, 142] on input "設計師編號/姓名" at bounding box center [656, 147] width 133 height 29
click at [700, 216] on div "[PERSON_NAME] -3" at bounding box center [712, 216] width 147 height 27
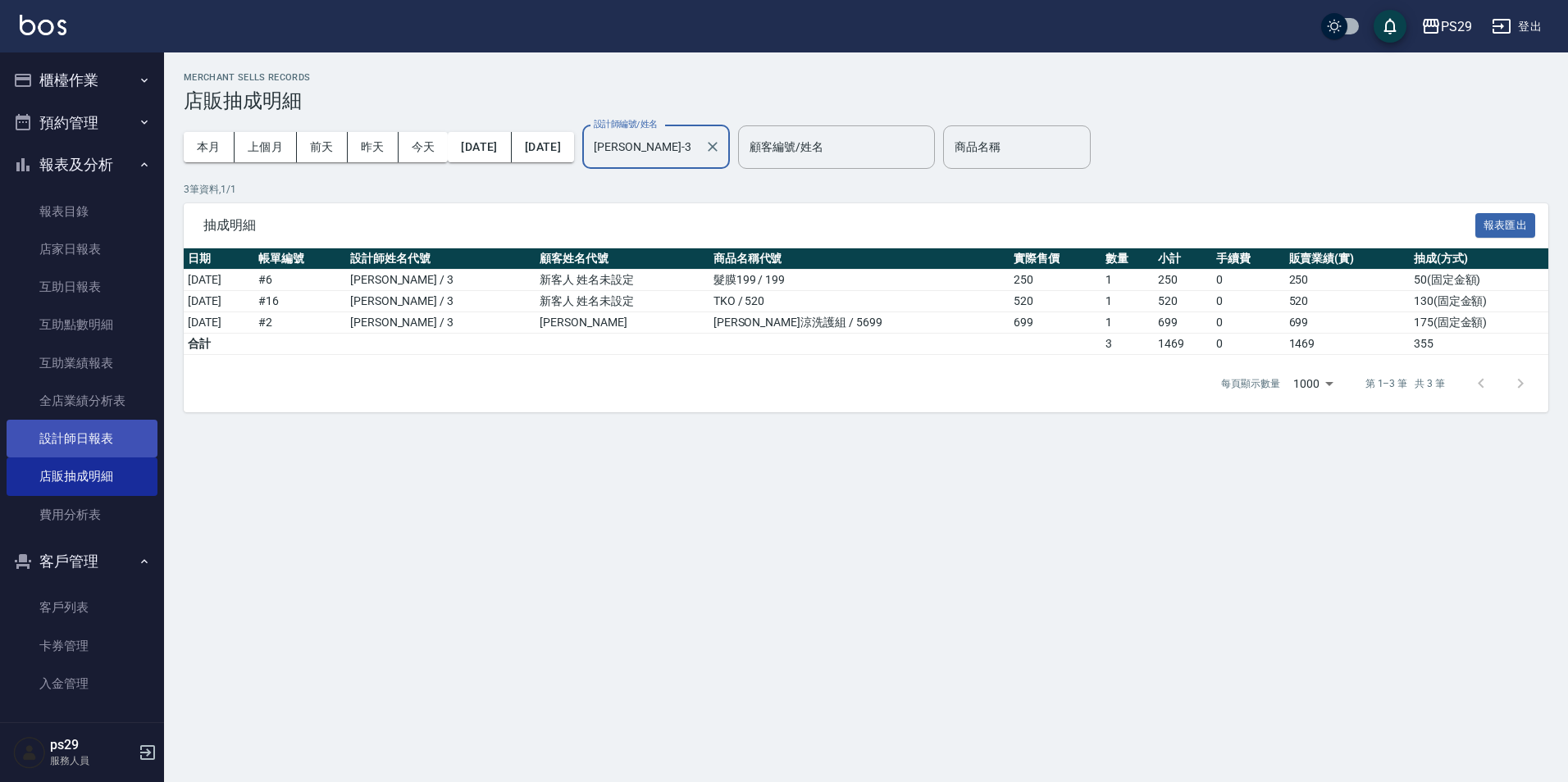
click at [120, 448] on link "設計師日報表" at bounding box center [82, 439] width 151 height 38
